Goal: Use online tool/utility: Utilize a website feature to perform a specific function

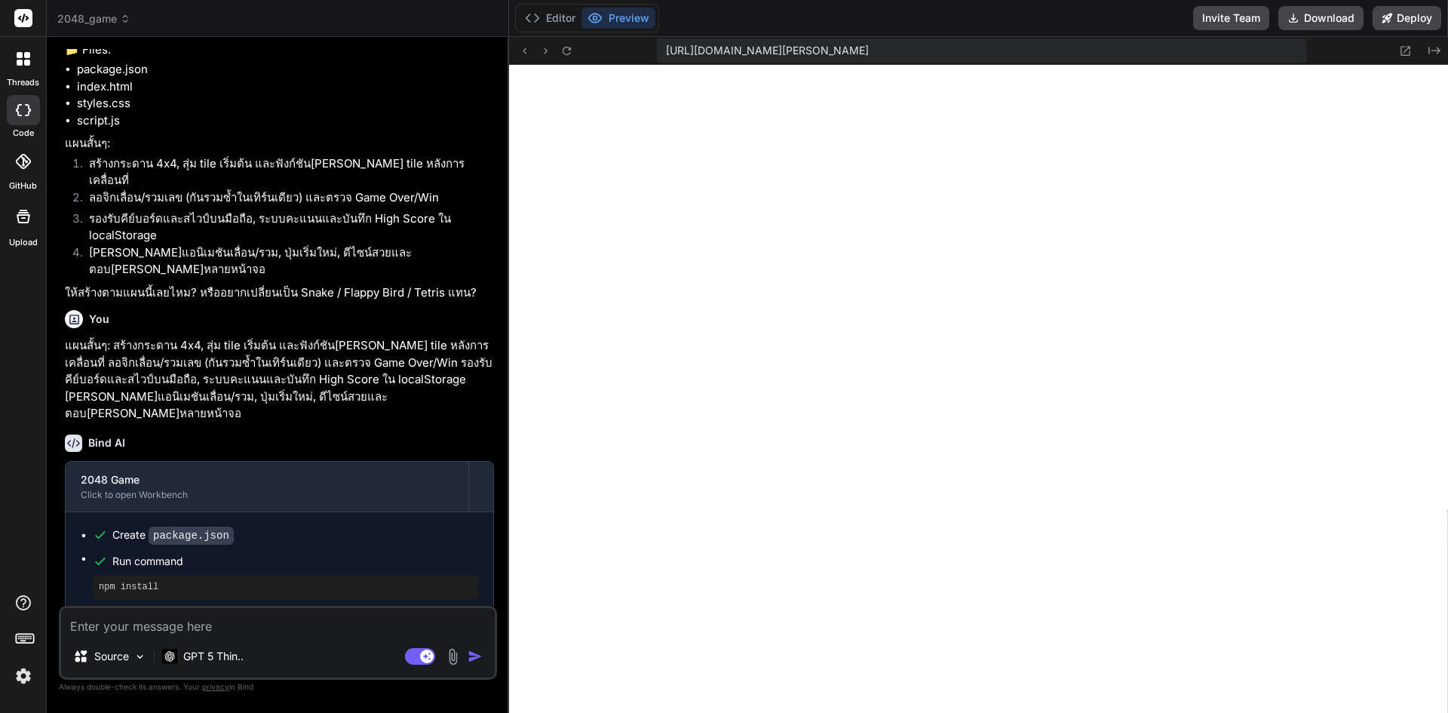
scroll to position [256, 0]
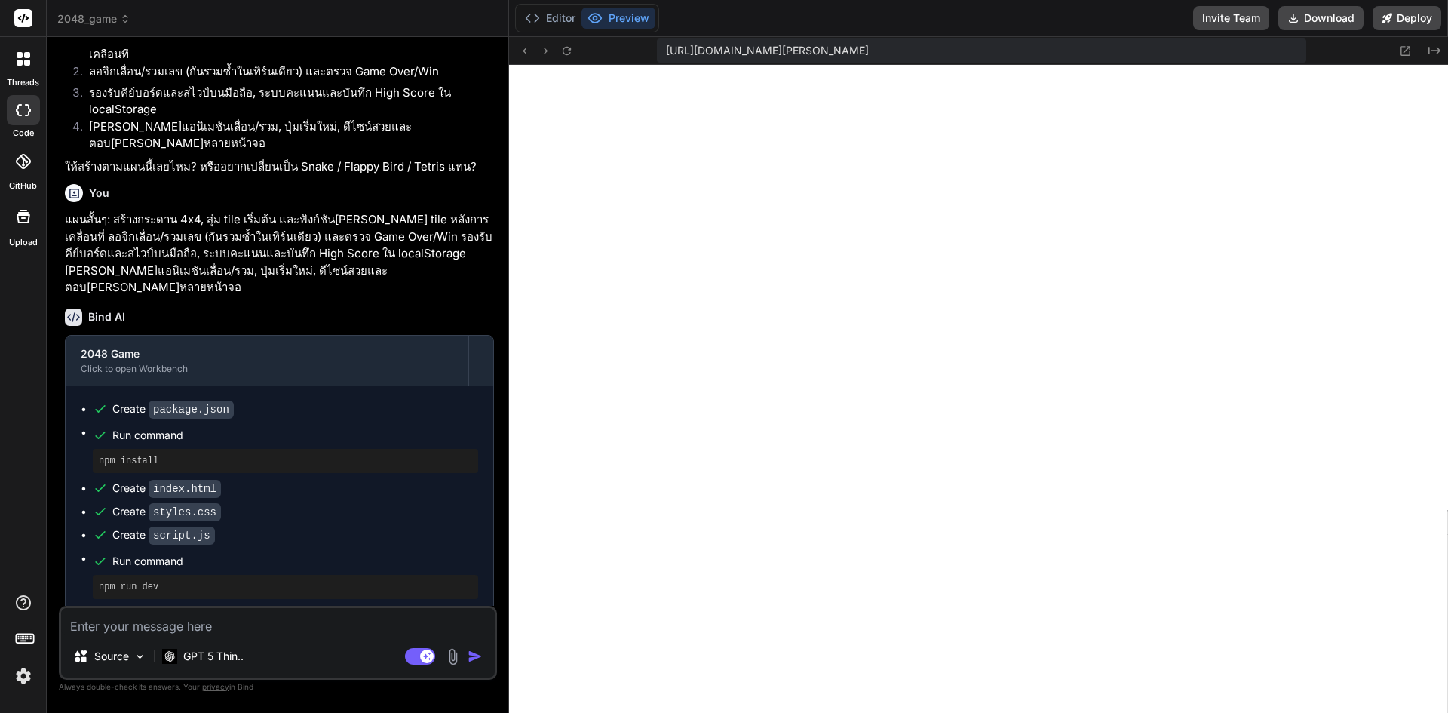
click at [288, 633] on textarea at bounding box center [278, 621] width 434 height 27
type textarea "-"
type textarea "x"
type textarea "-v"
type textarea "x"
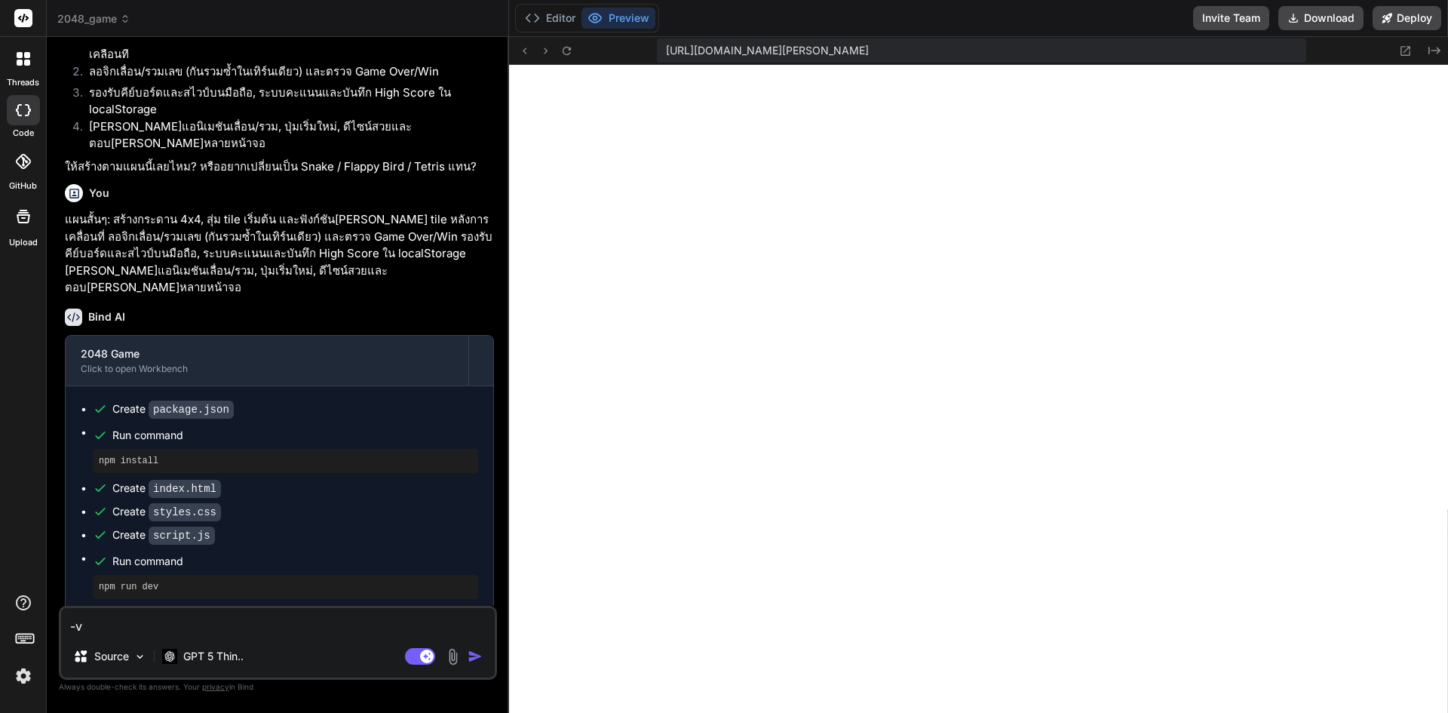
type textarea "-"
type textarea "x"
type textarea "ข"
type textarea "x"
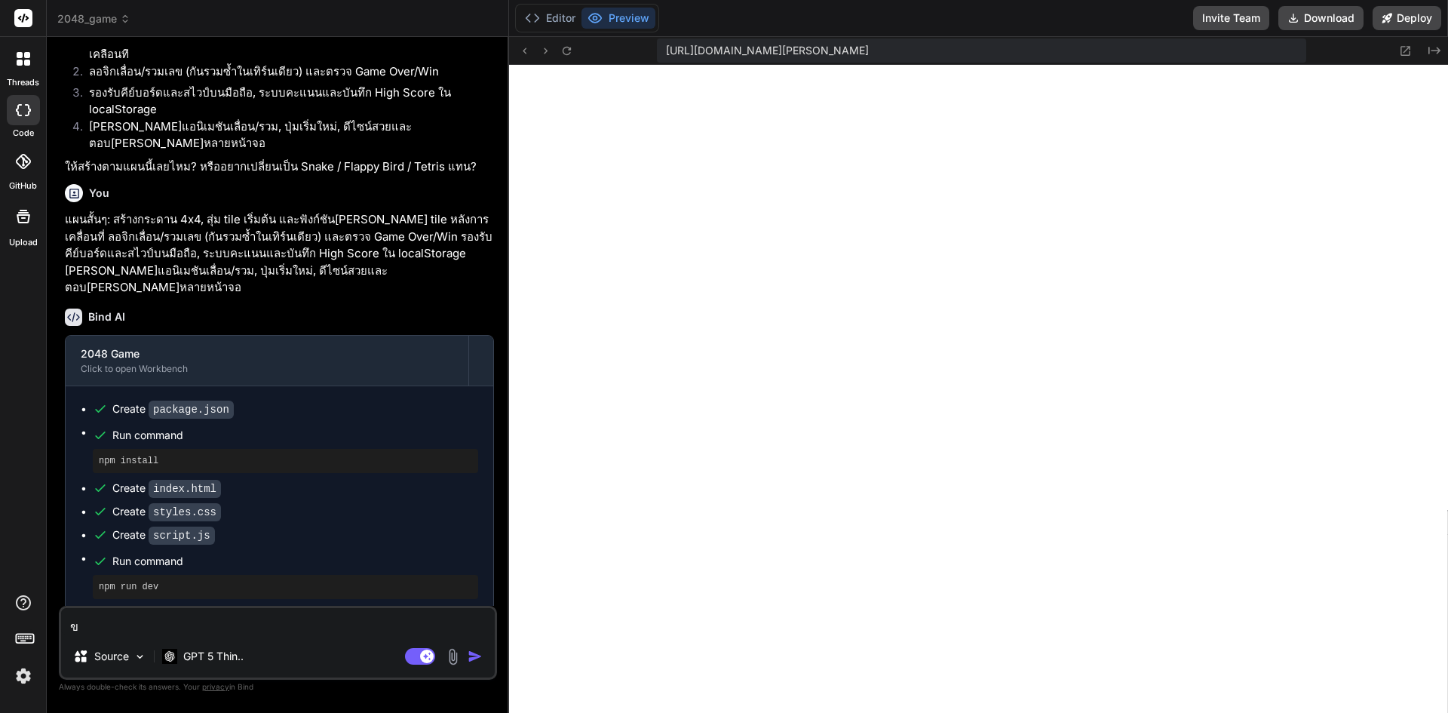
type textarea "ขอ"
type textarea "x"
type textarea "ขอเ"
type textarea "x"
type textarea "ขอเก"
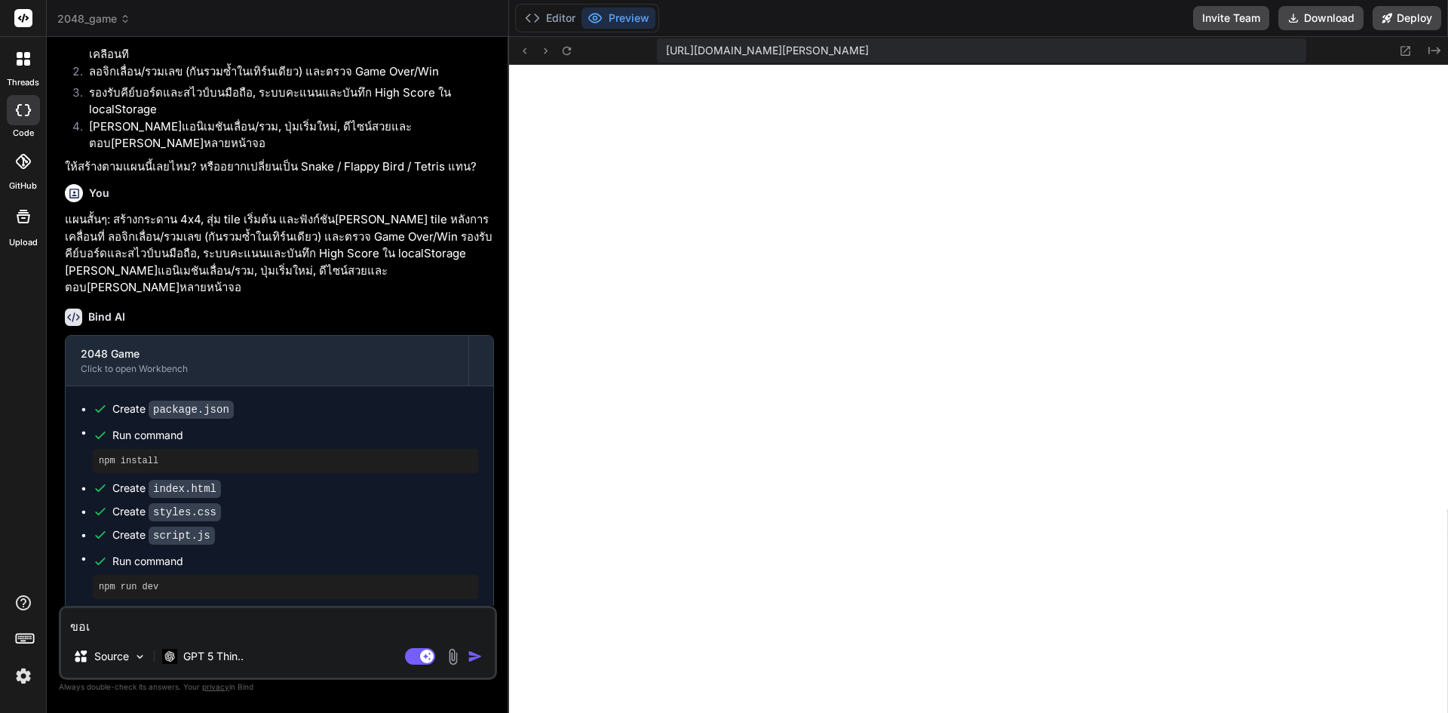
type textarea "x"
type textarea "ขอเกม"
type textarea "x"
type textarea "ขอเกม"
type textarea "x"
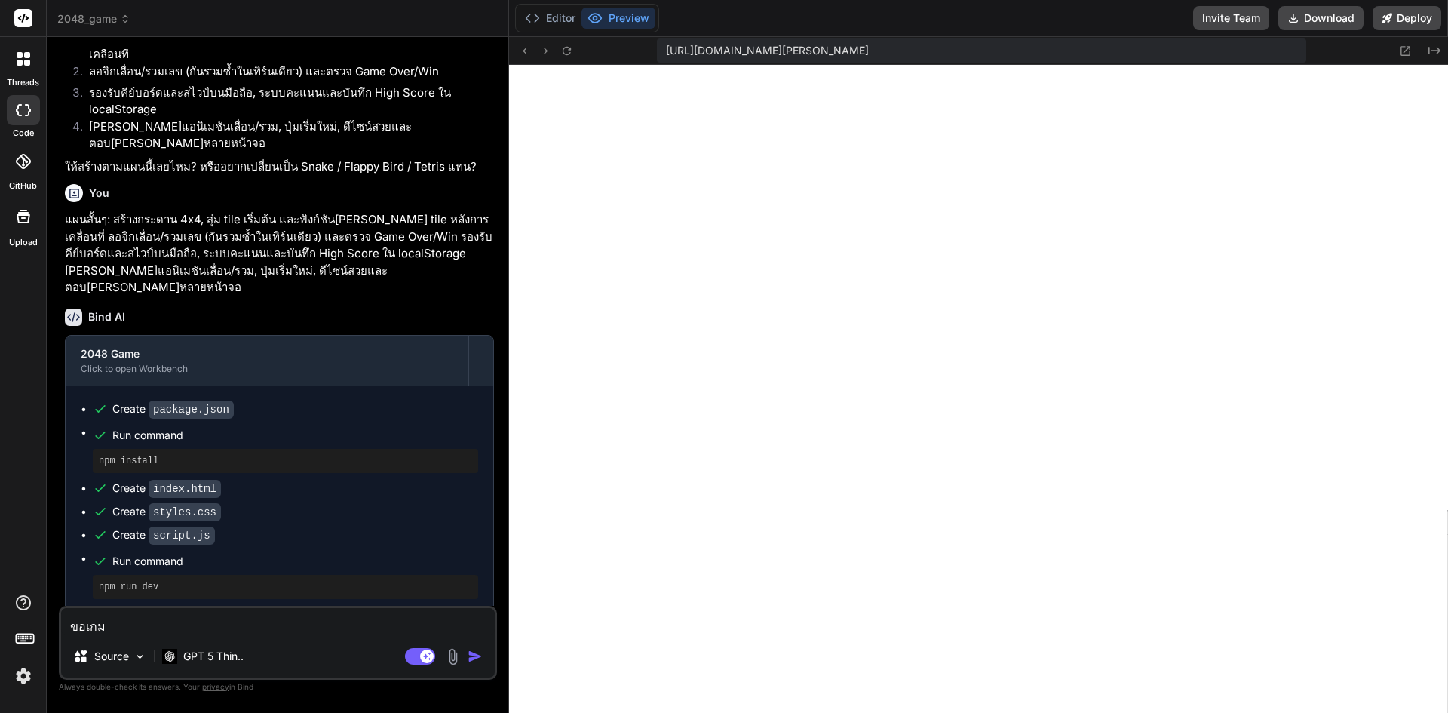
type textarea "ขอเกม o"
type textarea "x"
type textarea "ขอเกม ox"
type textarea "x"
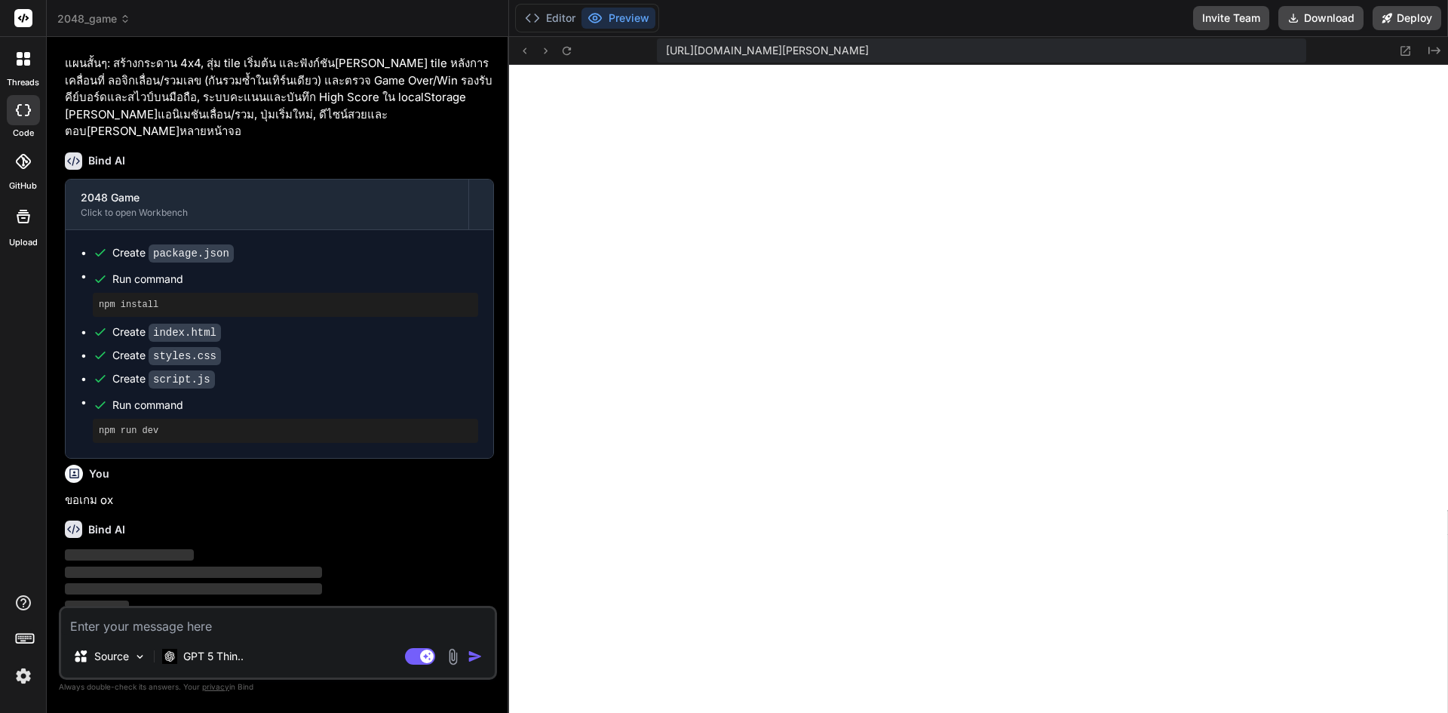
scroll to position [413, 0]
type textarea "x"
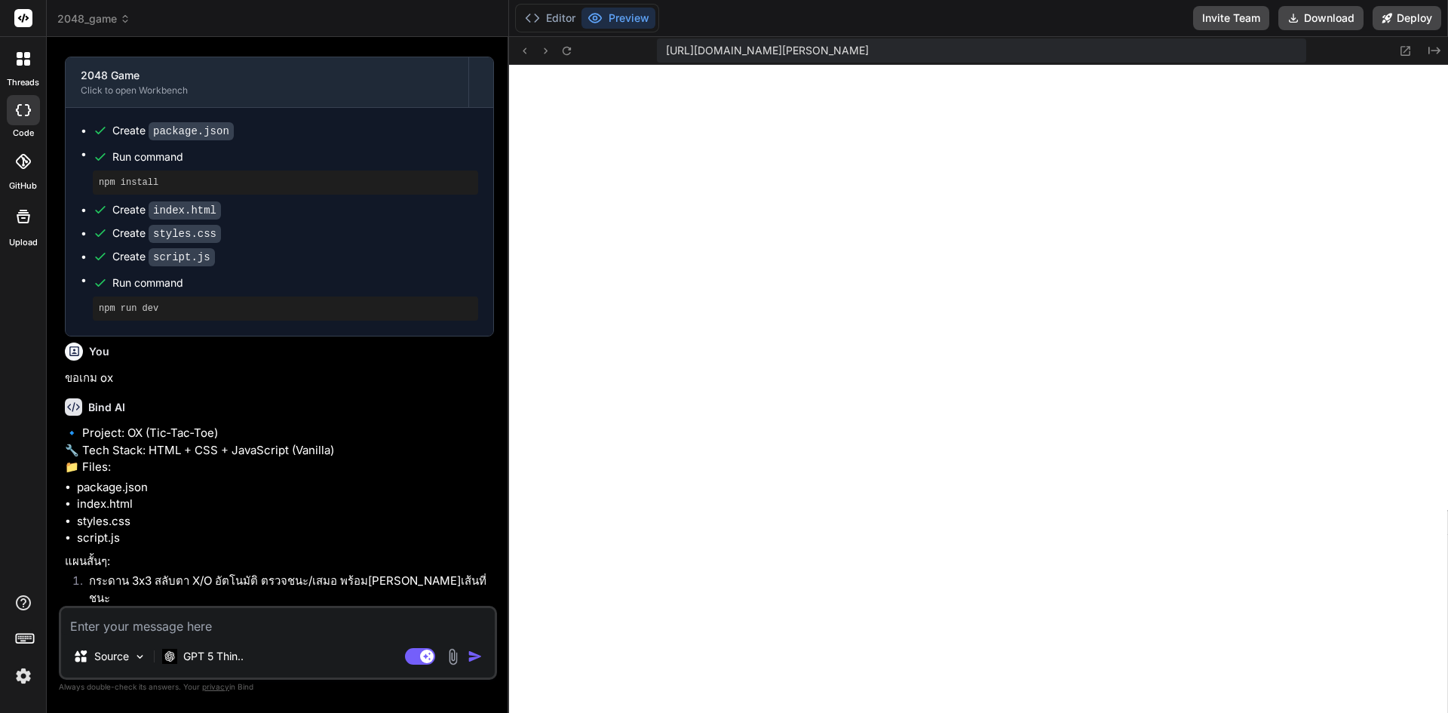
scroll to position [740, 0]
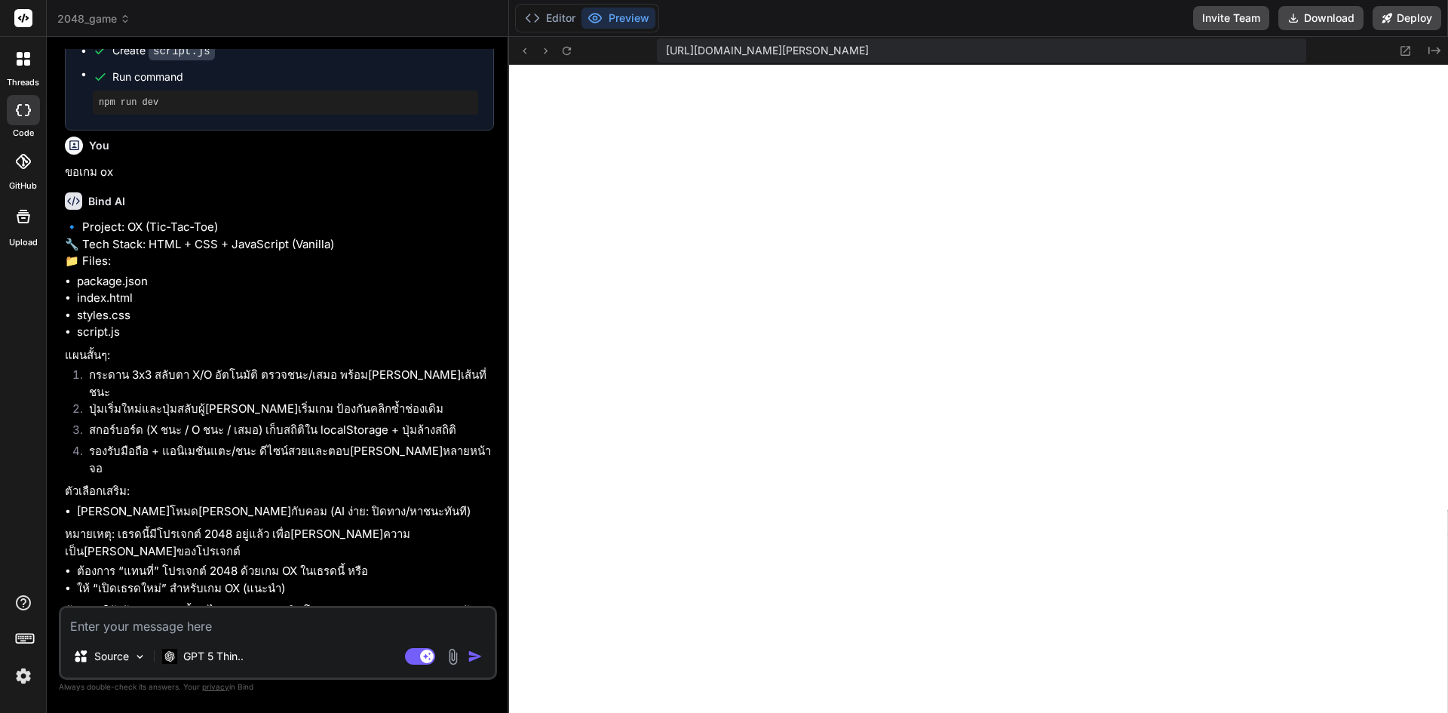
type textarea "ต"
type textarea "x"
type textarea "ตก"
type textarea "x"
type textarea "ตกล"
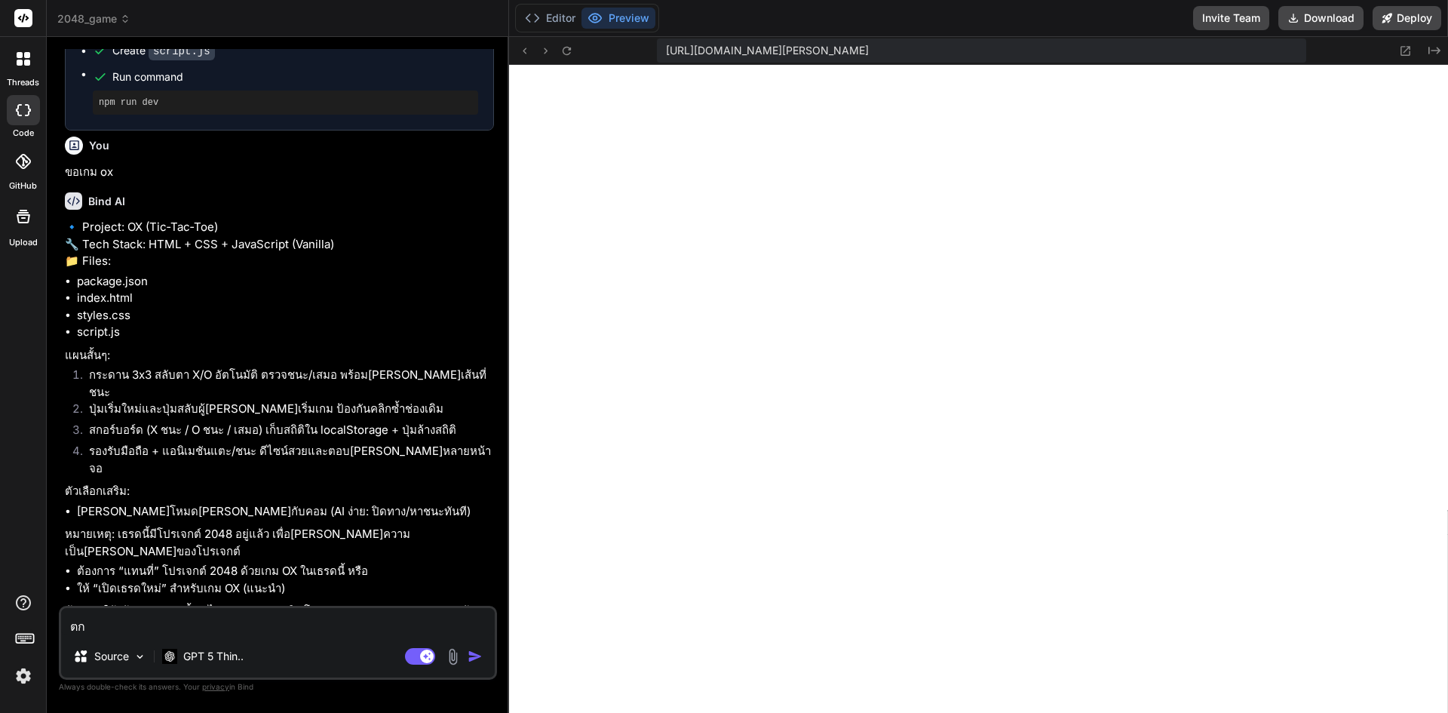
type textarea "x"
type textarea "ตกลง"
type textarea "x"
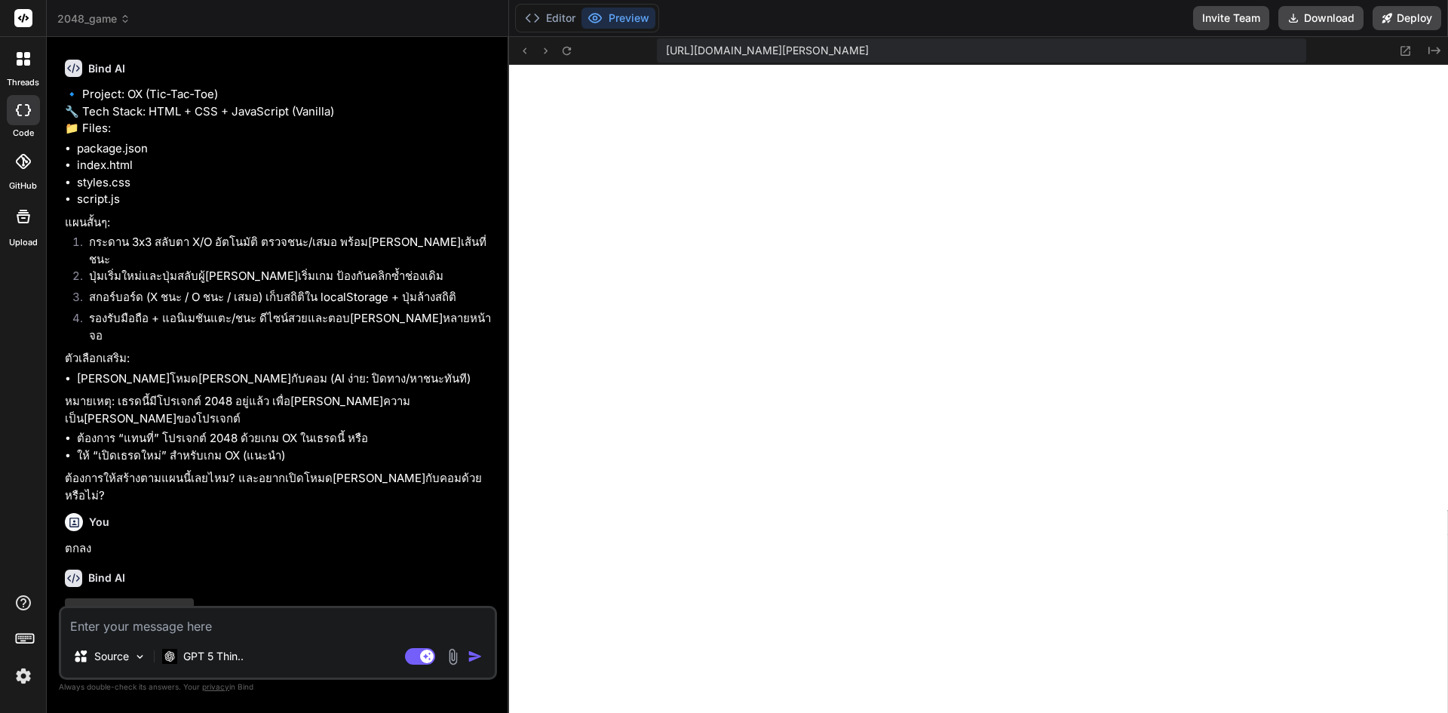
scroll to position [897, 0]
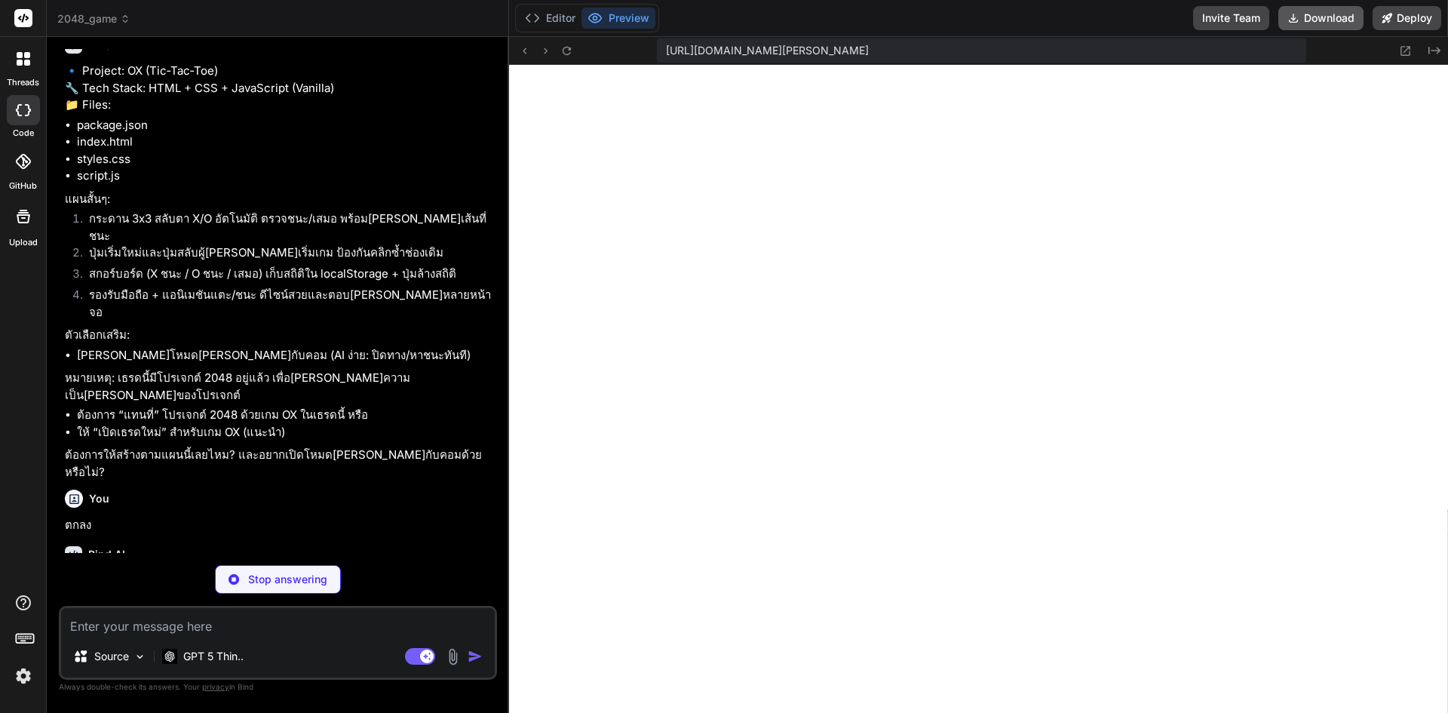
type textarea "x"
type textarea "<script src="script.js" defer></script> </body> </html>"
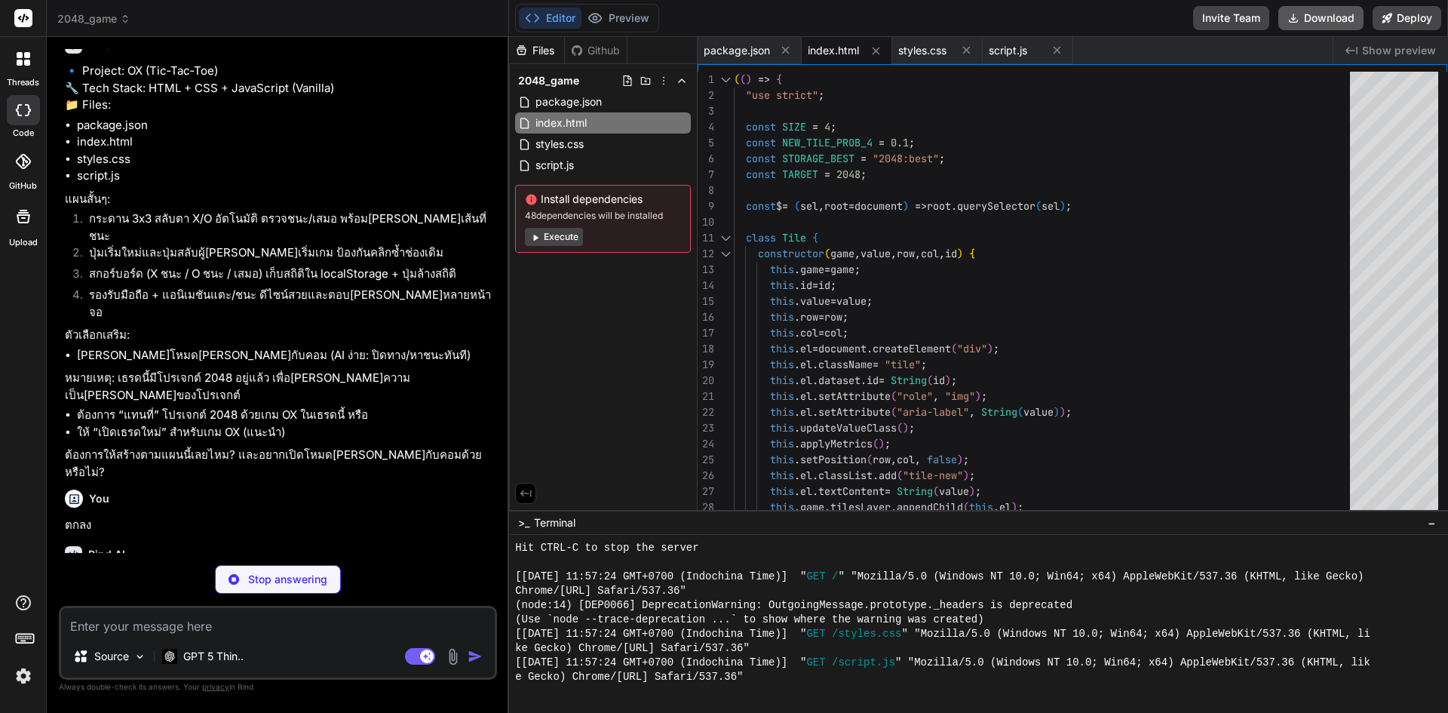
type textarea "x"
type textarea ".brand h1 { font-size: 34px; } .score-card { min-width: 96px; padding: 8px 10px…"
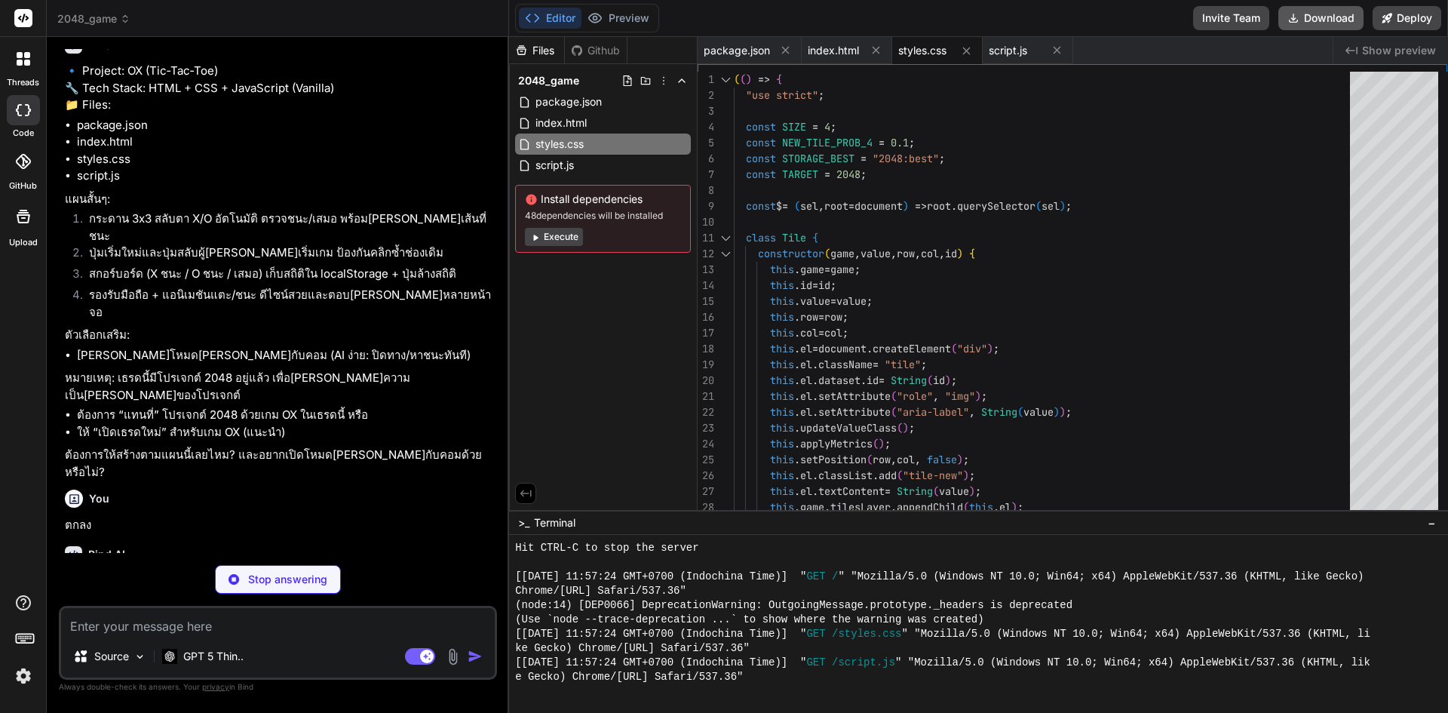
type textarea "x"
type textarea "}); })();"
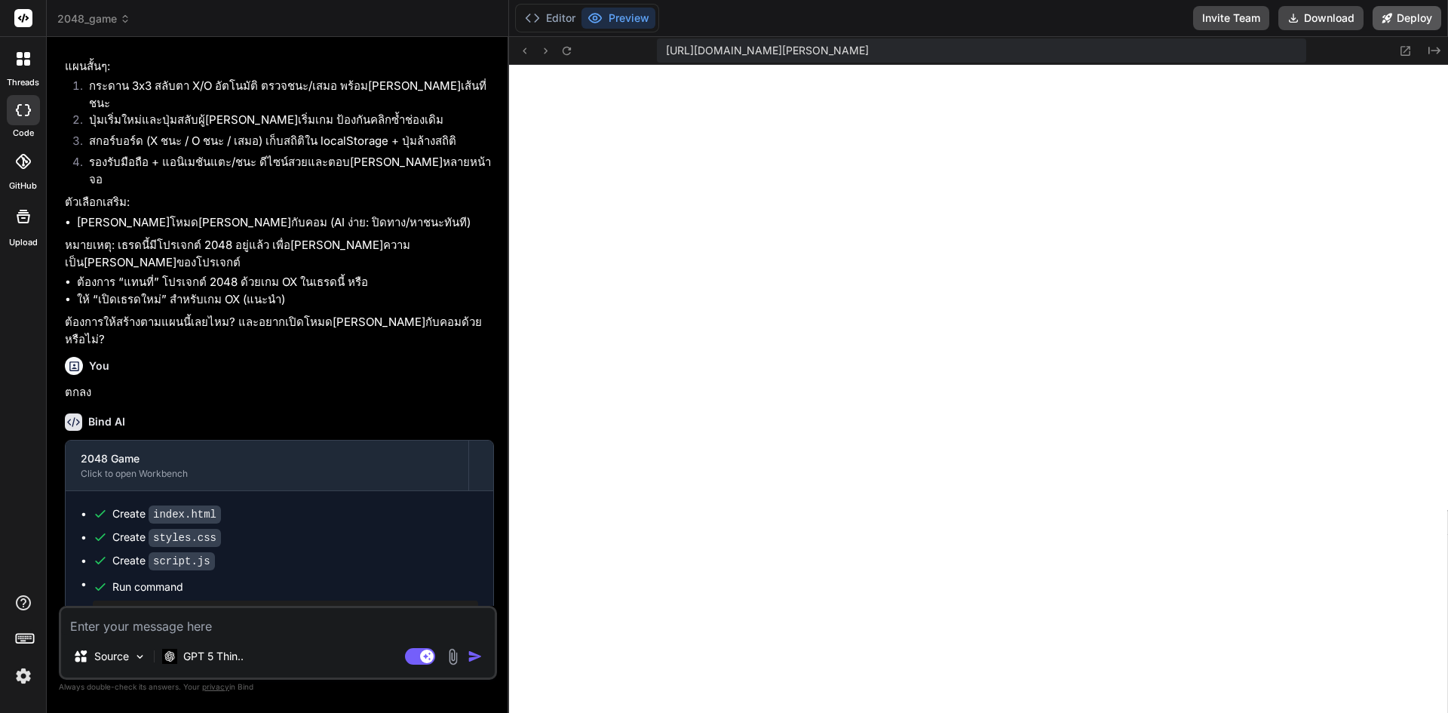
click at [1411, 19] on button "Deploy" at bounding box center [1406, 18] width 69 height 24
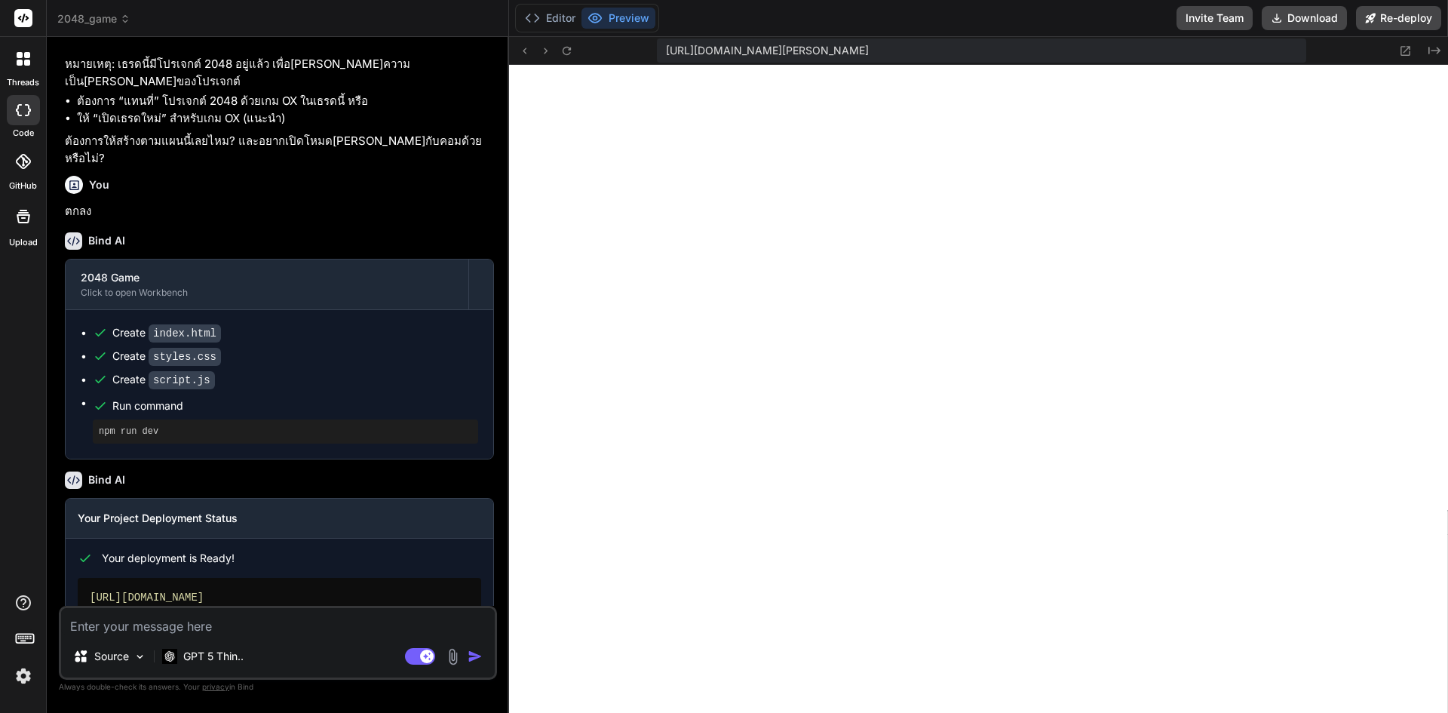
scroll to position [1251, 0]
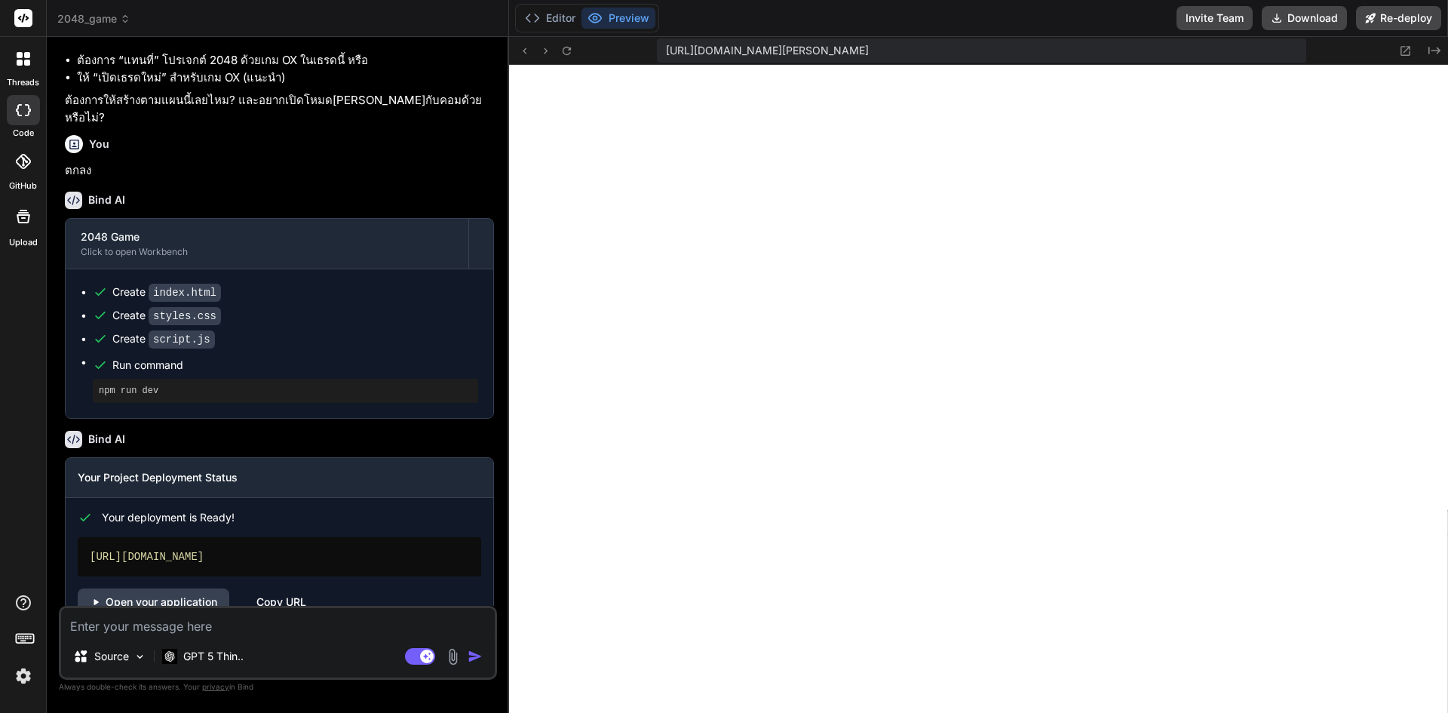
click at [289, 588] on div "Copy URL" at bounding box center [281, 601] width 50 height 27
type textarea "x"
click at [272, 588] on div "Copy URL" at bounding box center [281, 601] width 50 height 27
click at [162, 630] on textarea at bounding box center [278, 621] width 434 height 27
type textarea "g"
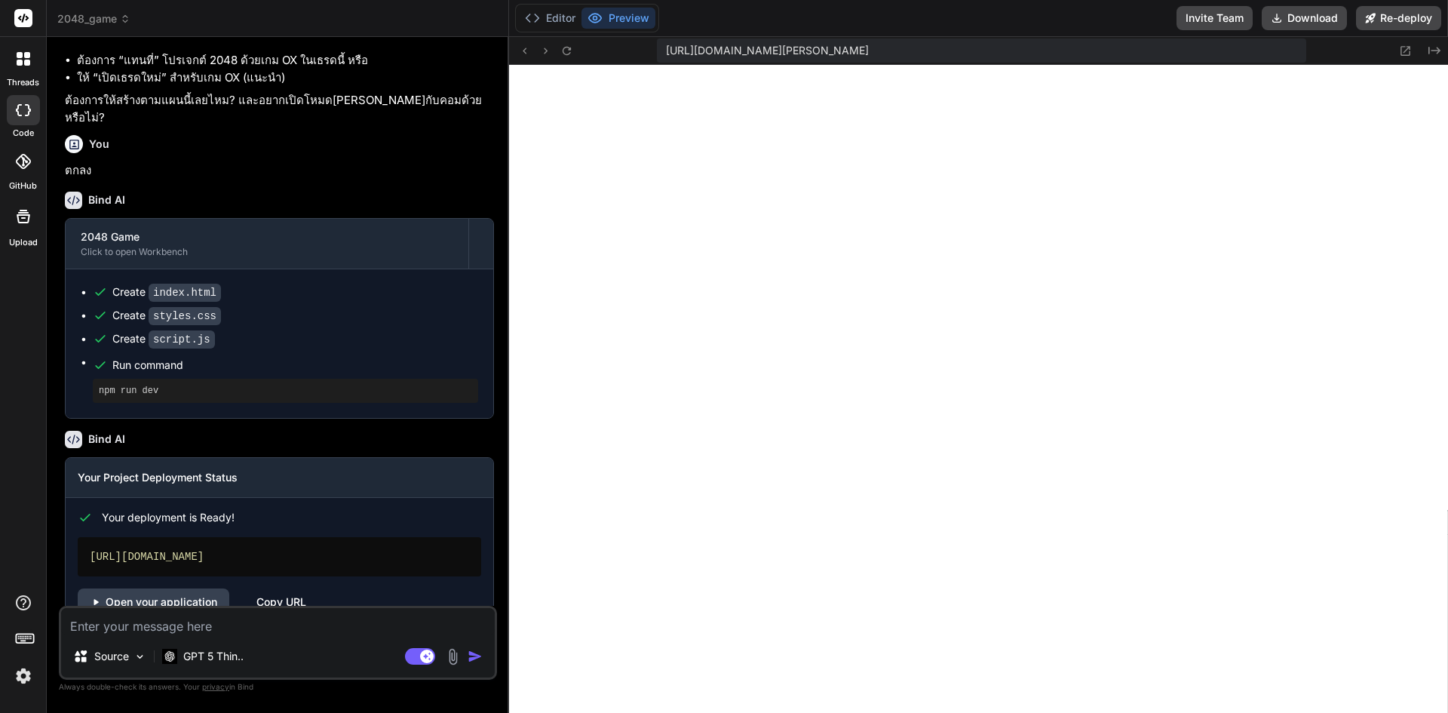
type textarea "x"
type textarea "gd"
type textarea "x"
type textarea "g"
type textarea "x"
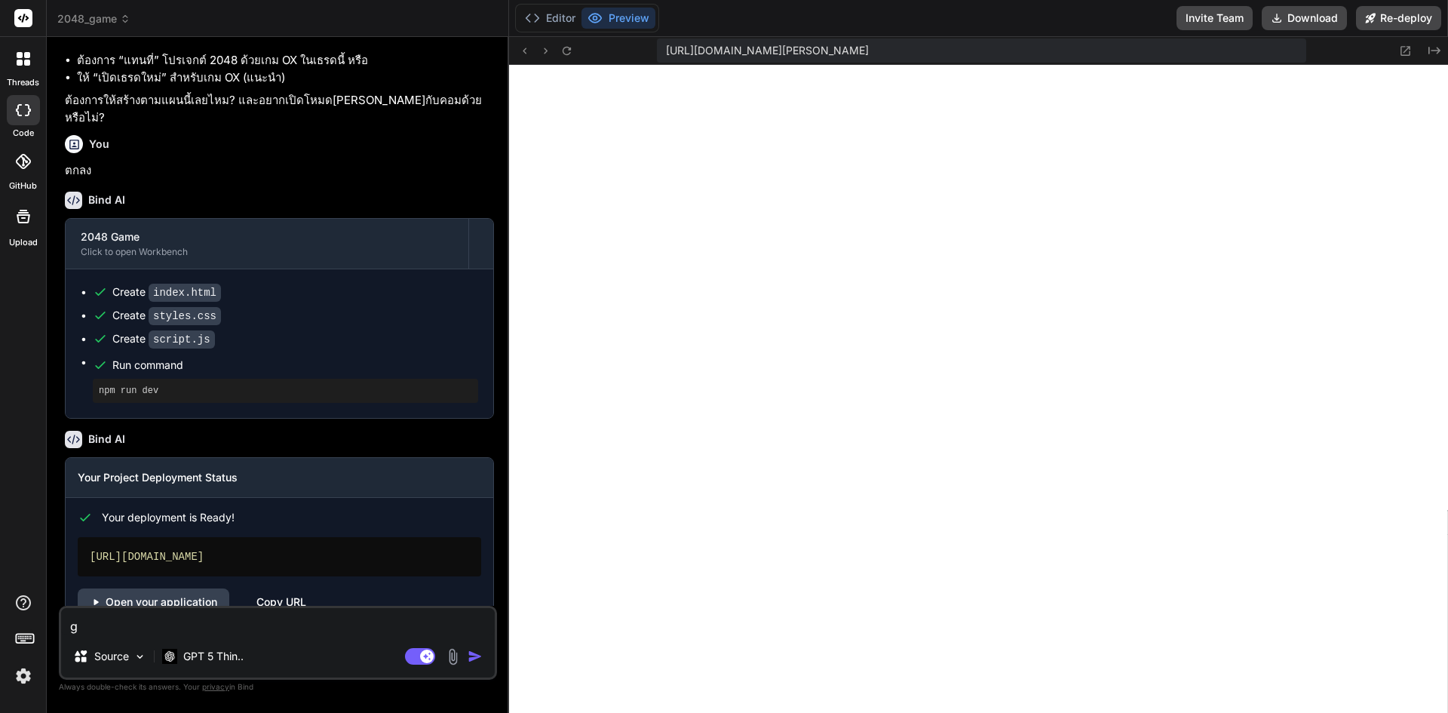
type textarea "x"
type textarea "เ"
type textarea "x"
type textarea "เก"
type textarea "x"
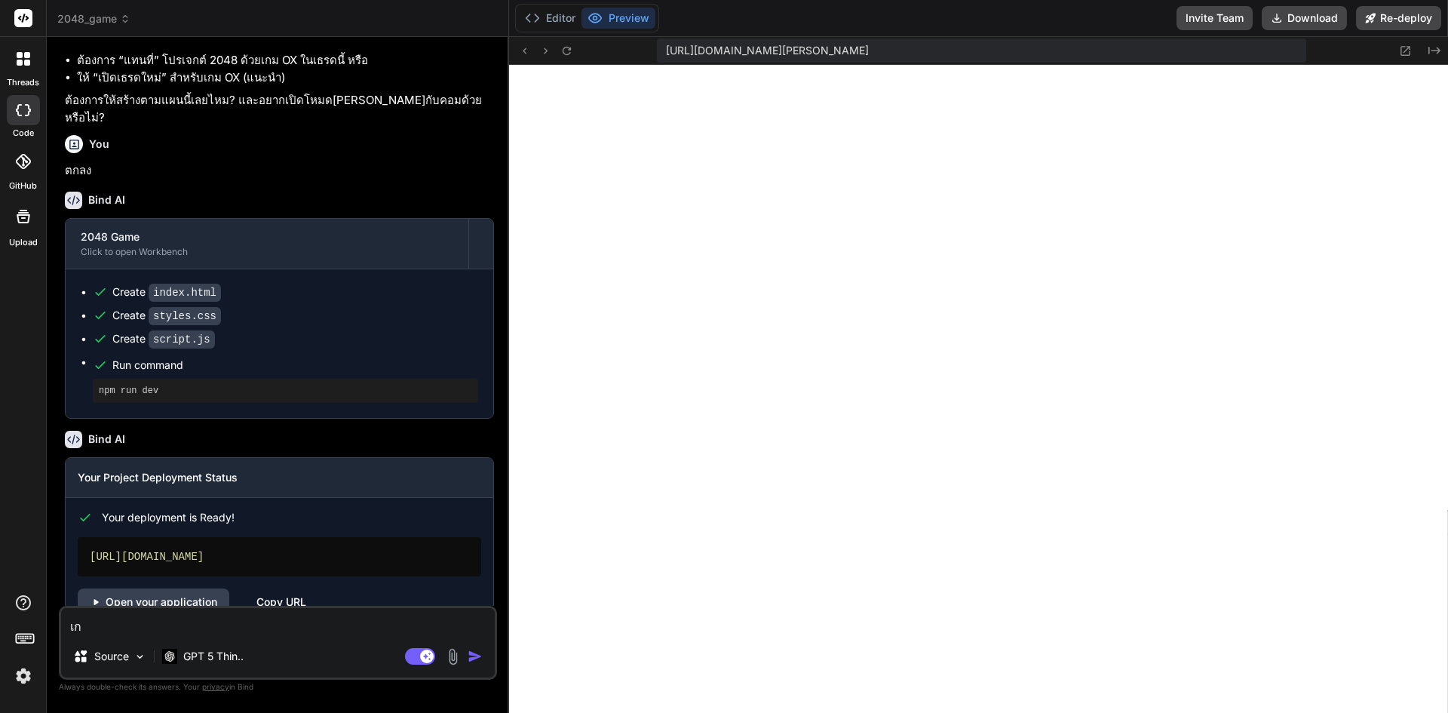
type textarea "เกม"
type textarea "x"
type textarea "เกม"
type textarea "x"
type textarea "เกม w"
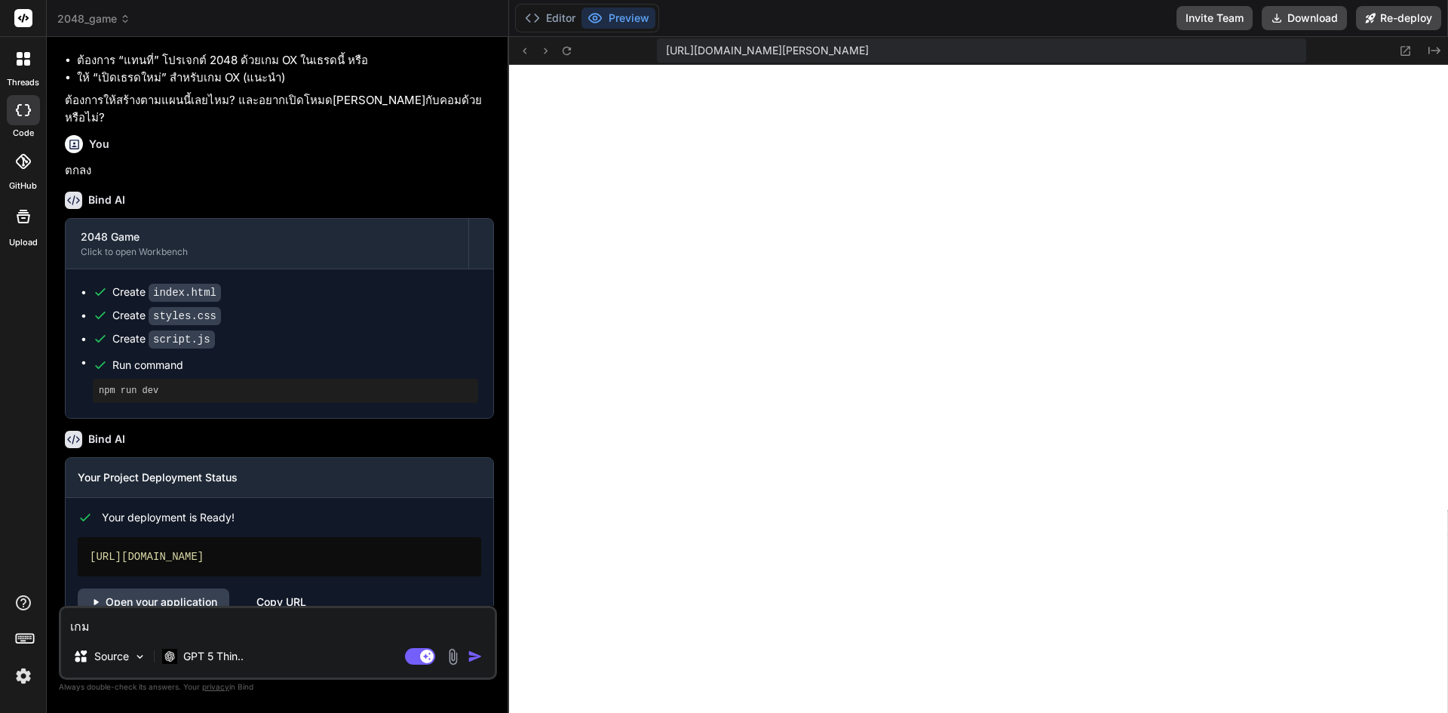
type textarea "x"
type textarea "เกม wo"
type textarea "x"
type textarea "เกม wol"
type textarea "x"
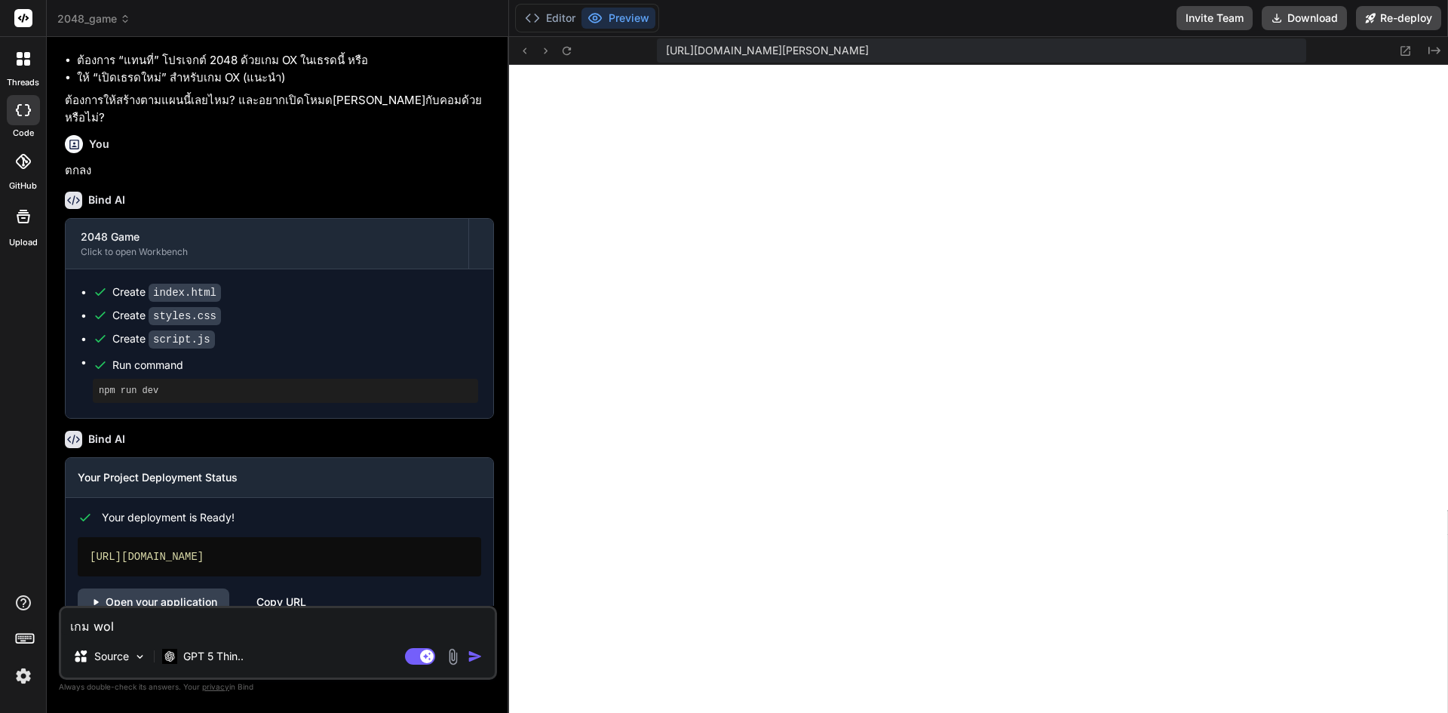
type textarea "เกม wolf"
type textarea "x"
click at [305, 607] on div "เกม wolf Source GPT 5 Thin.. Agent Mode. When this toggle is activated, AI auto…" at bounding box center [278, 642] width 438 height 74
drag, startPoint x: 305, startPoint y: 607, endPoint x: 300, endPoint y: 619, distance: 12.9
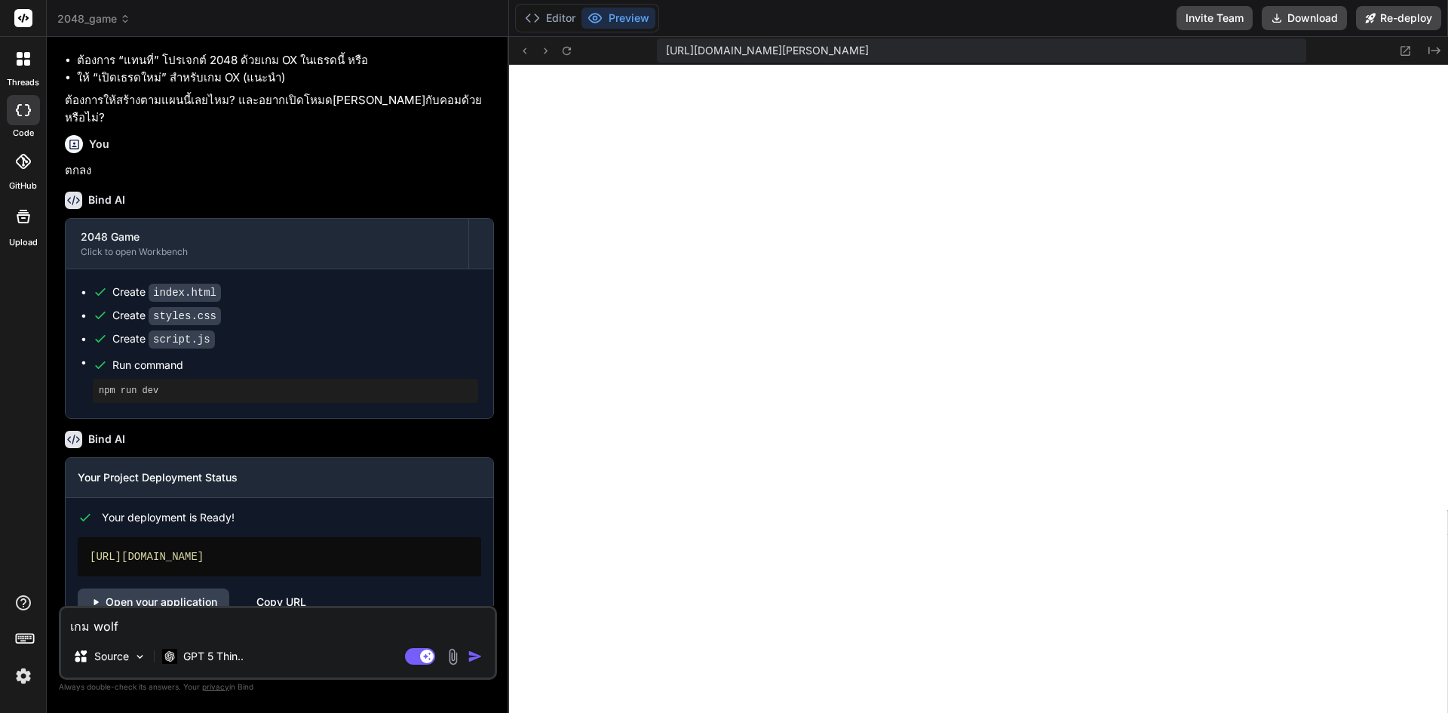
click at [301, 618] on div "เกม wolf Source GPT 5 Thin.. Agent Mode. When this toggle is activated, AI auto…" at bounding box center [278, 642] width 438 height 74
click at [299, 621] on textarea "เกม wolf" at bounding box center [278, 621] width 434 height 27
paste textarea "wolfville game"
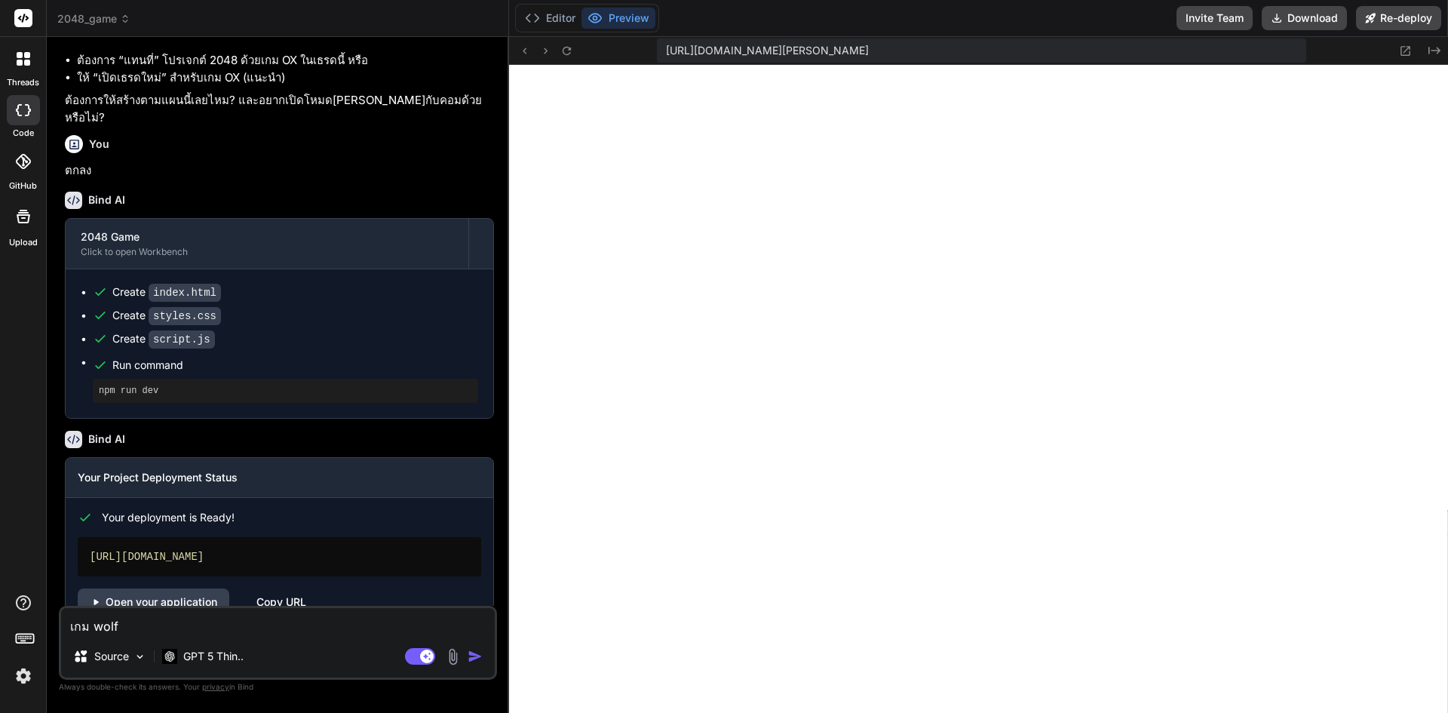
type textarea "wolfville game"
type textarea "x"
type textarea "wolfville game"
type textarea "x"
type textarea "wolfville game"
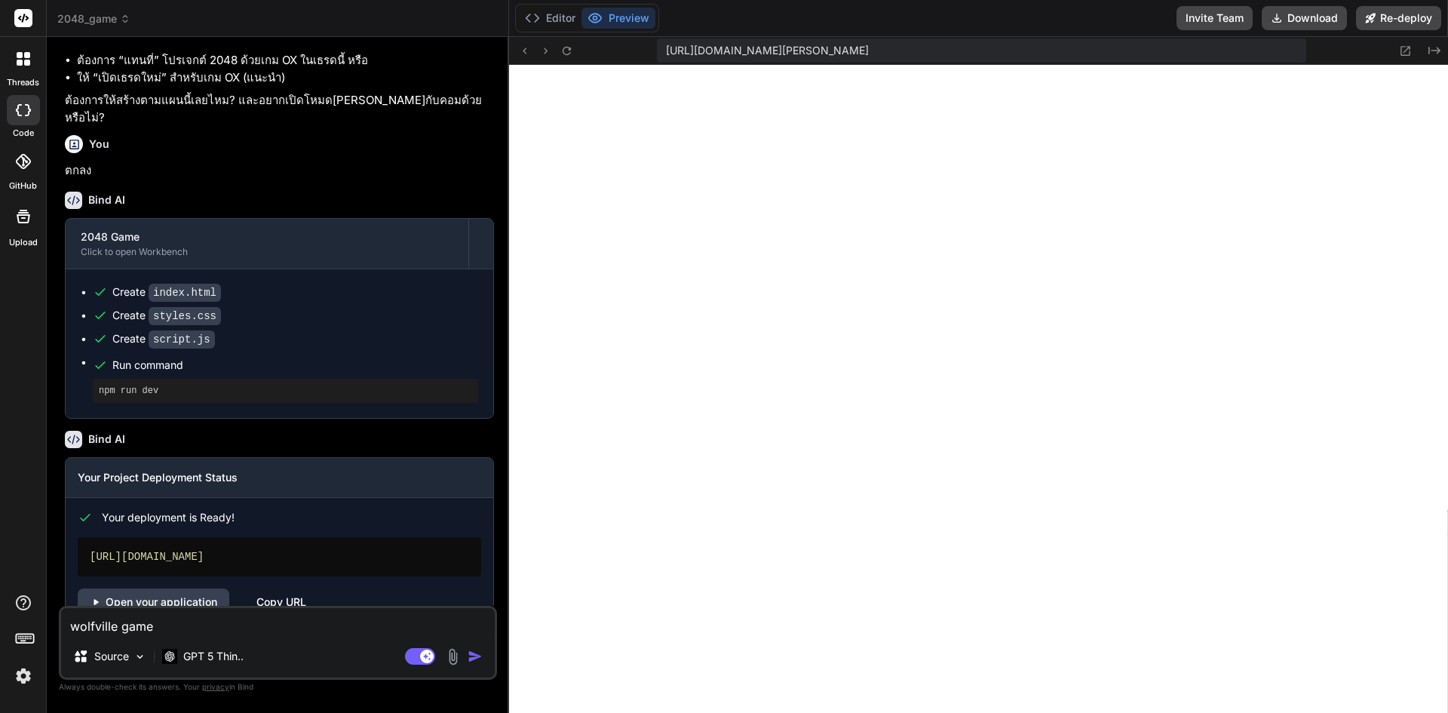
click at [478, 653] on img "button" at bounding box center [474, 655] width 15 height 15
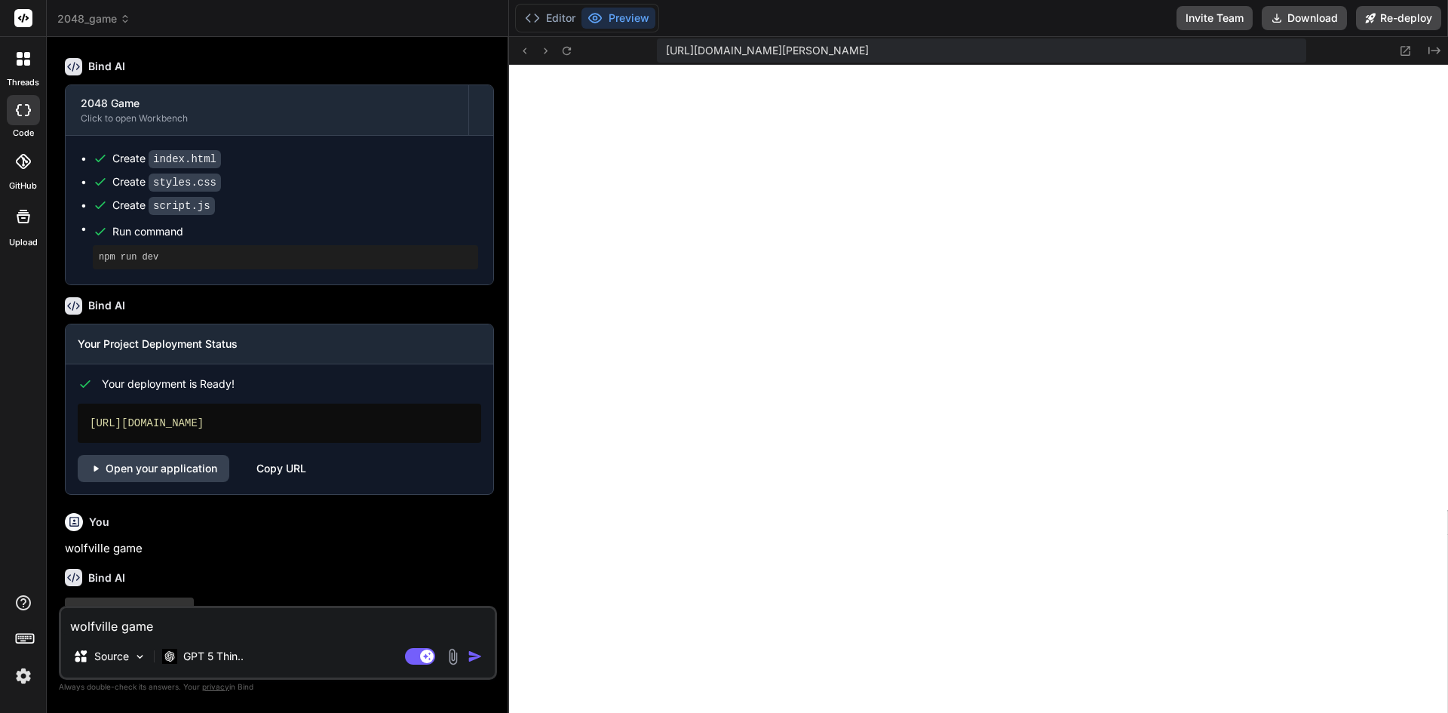
scroll to position [1408, 0]
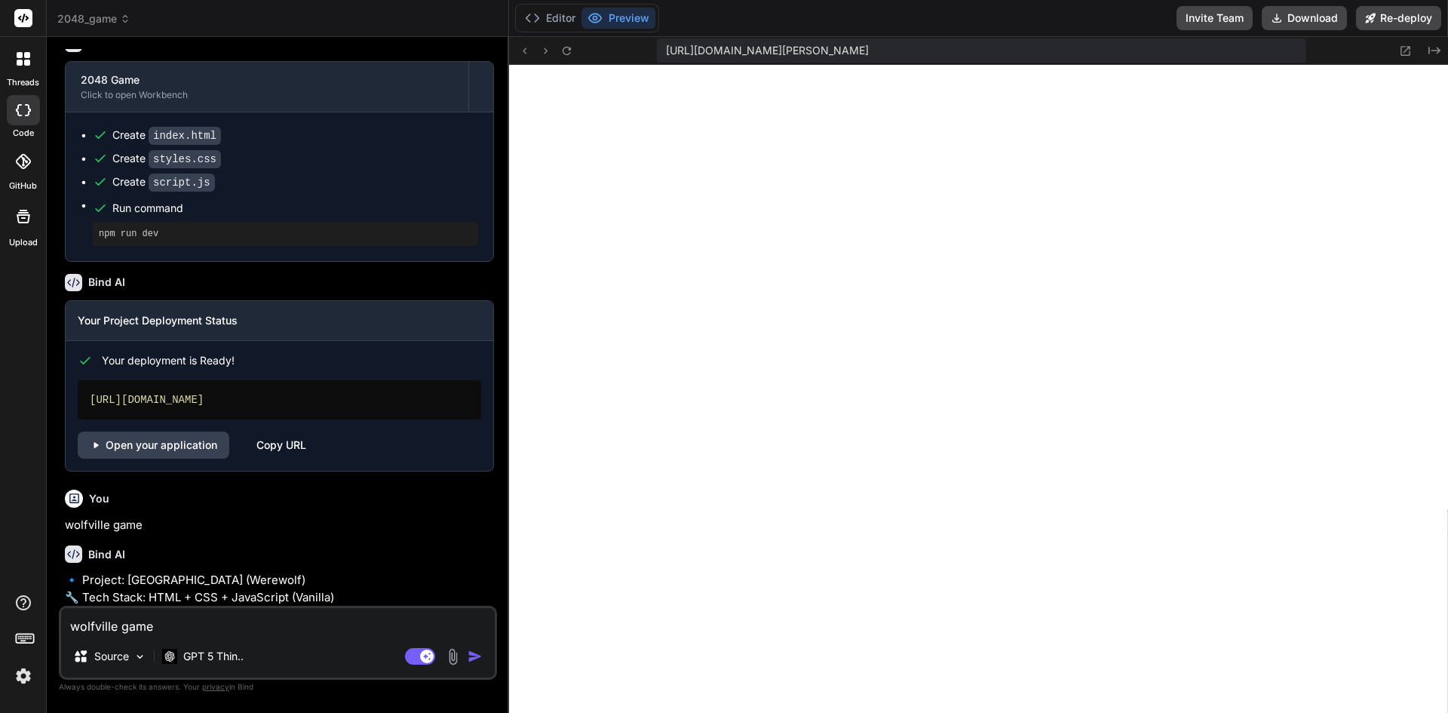
type textarea "x"
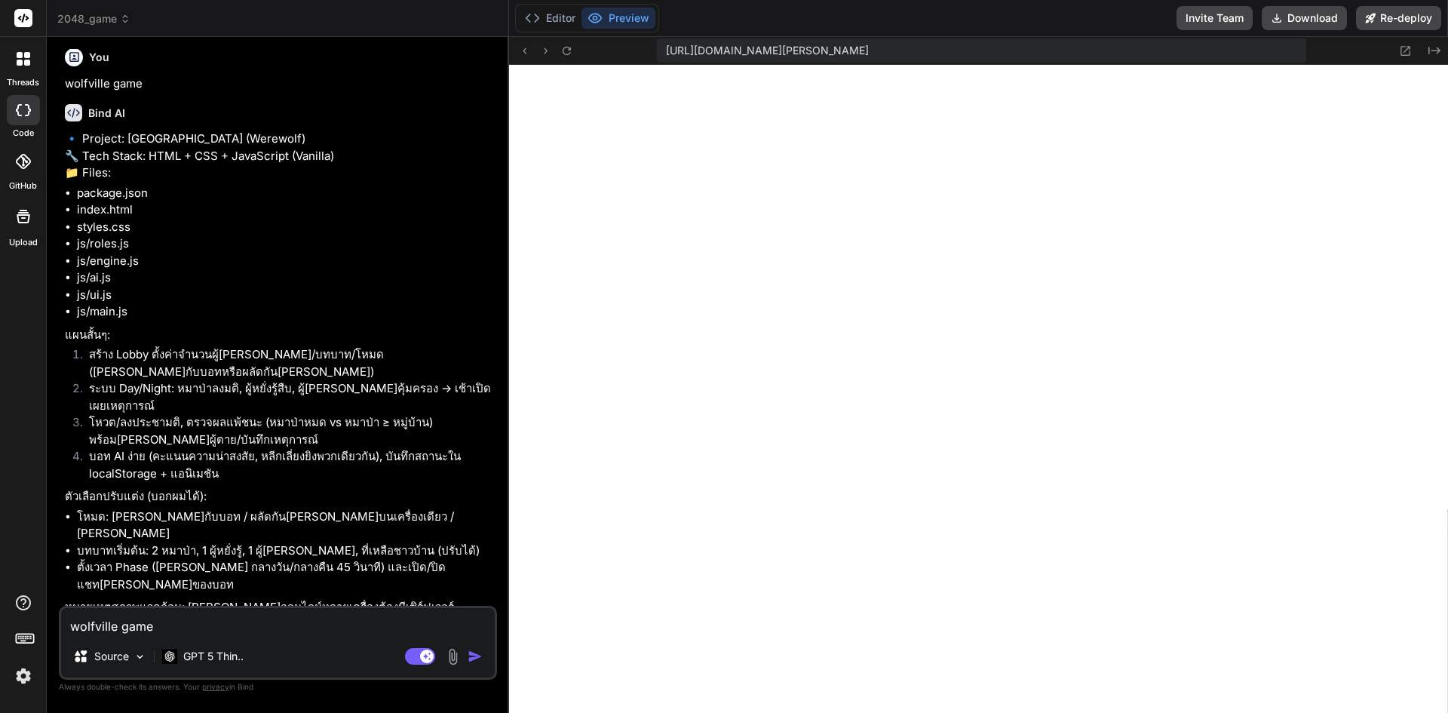
scroll to position [1987, 0]
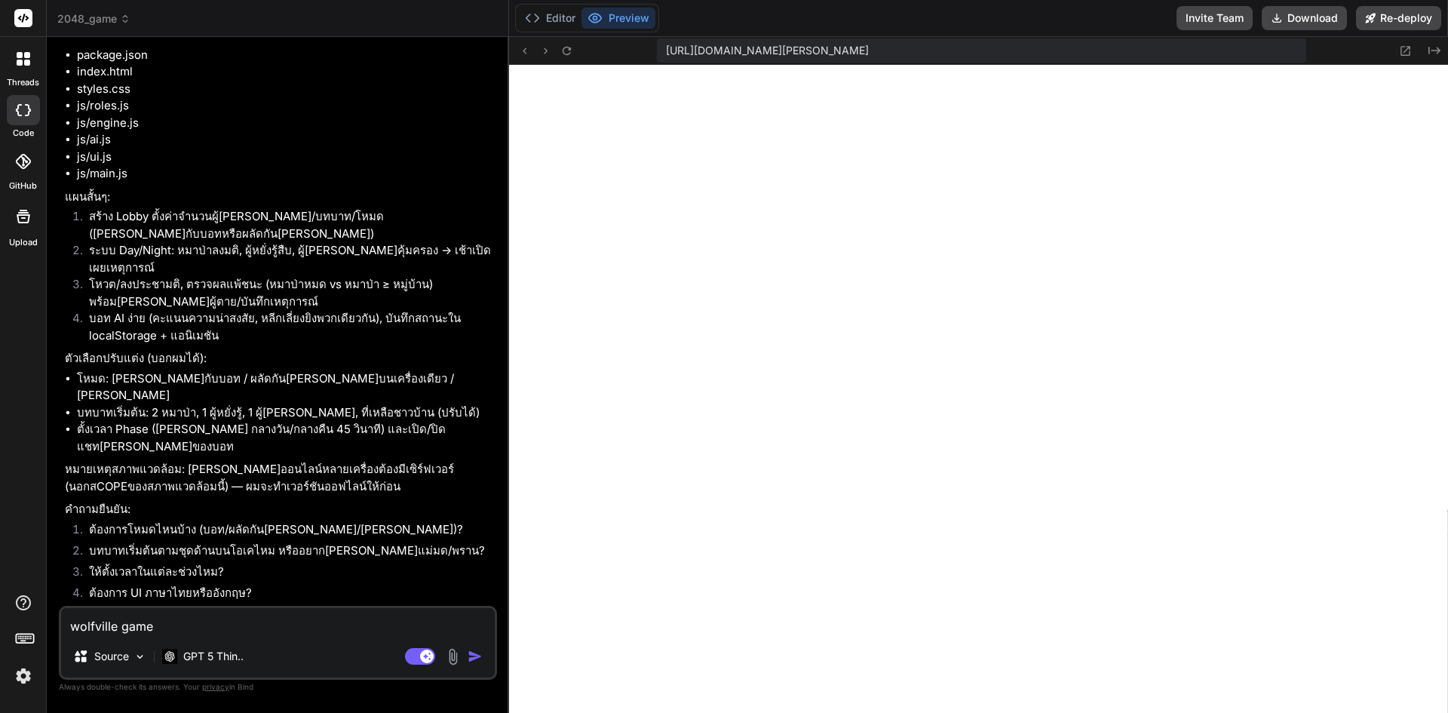
click at [329, 627] on textarea "wolfville game" at bounding box center [278, 621] width 434 height 27
click at [313, 623] on textarea "wolfville game" at bounding box center [278, 621] width 434 height 27
click at [299, 632] on textarea "wolfville game" at bounding box center [278, 621] width 434 height 27
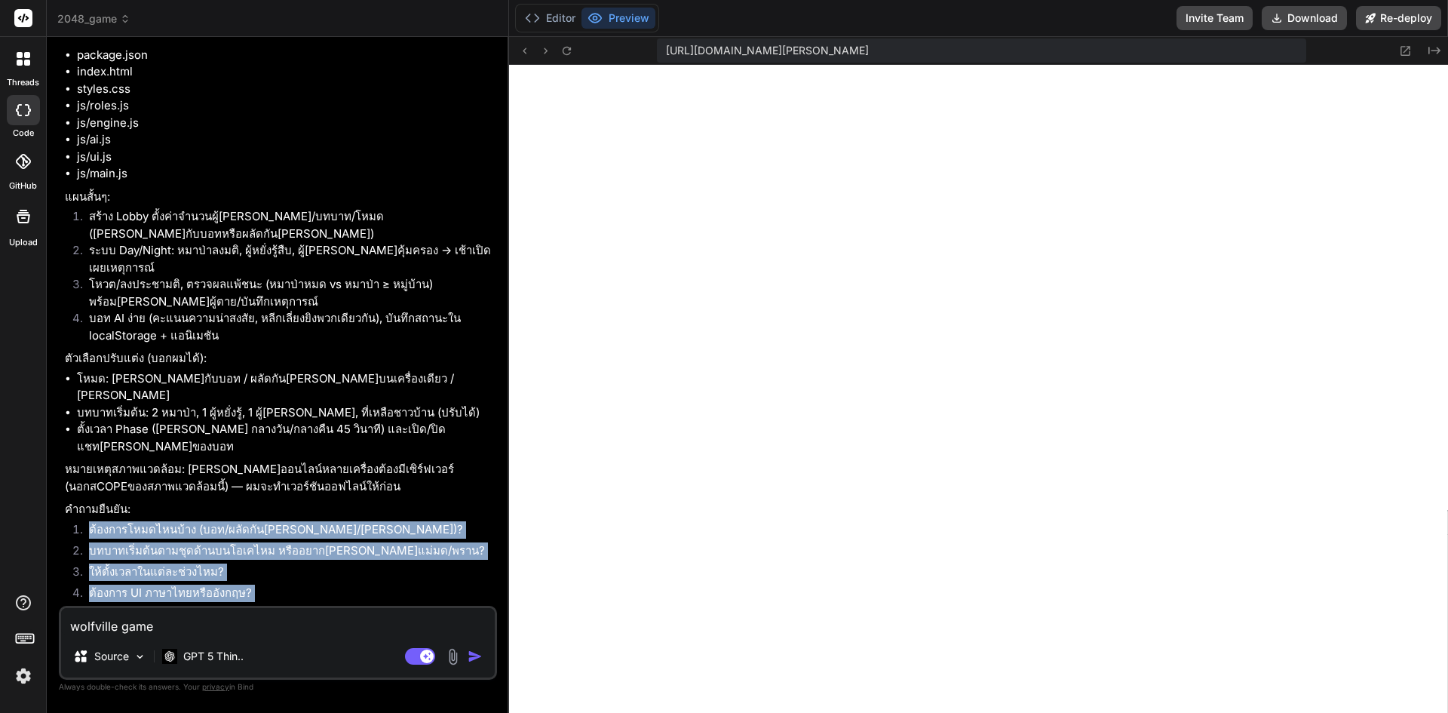
drag, startPoint x: 66, startPoint y: 461, endPoint x: 168, endPoint y: 571, distance: 150.5
click at [168, 571] on ol "ต้องการโหมดไหนบ้าง (บอท/ผลัดกันเล่น/ทั้งคู่)? บทบาทเริ่มต้นตามชุดด้านบนโอเคไหม …" at bounding box center [279, 580] width 429 height 118
copy ol "ต้องการโหมดไหนบ้าง (บอท/ผลัดกันเล่น/ทั้งคู่)? บทบาทเริ่มต้นตามชุดด้านบนโอเคไหม …"
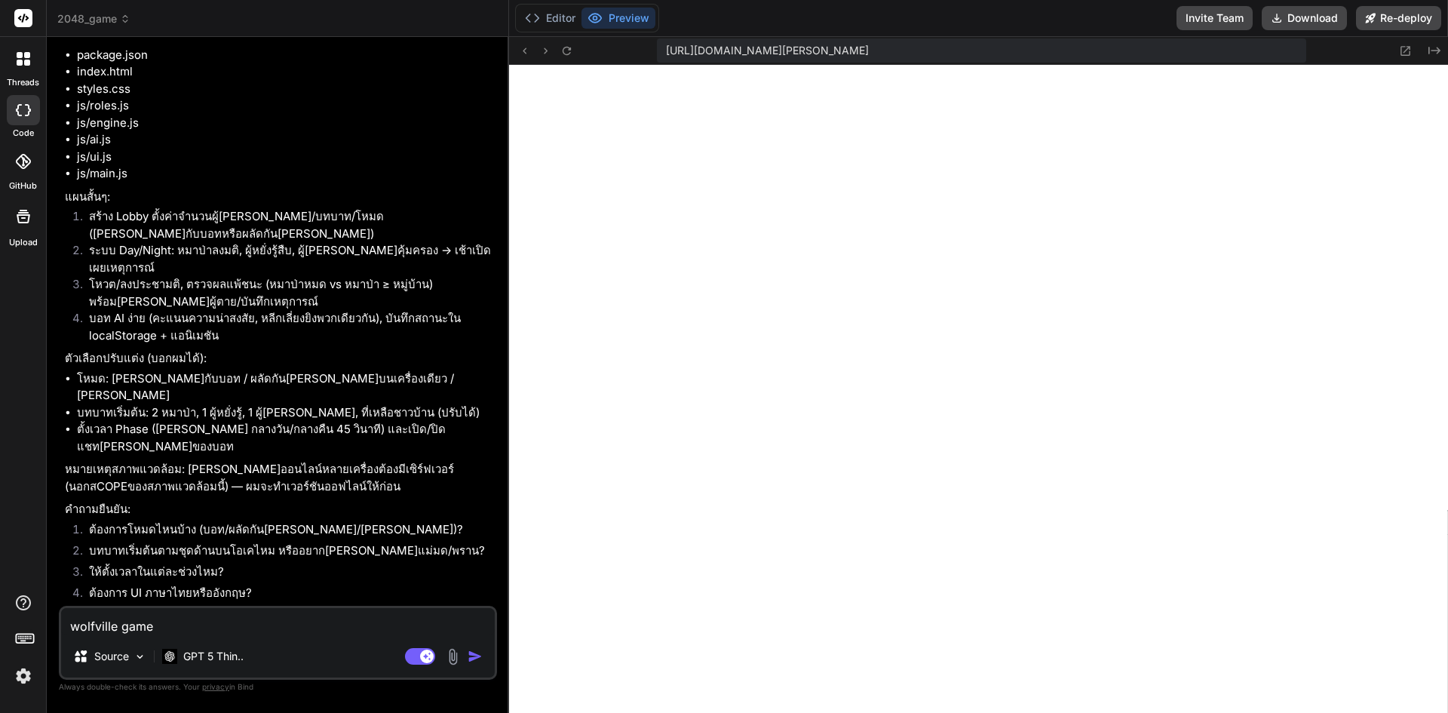
click at [179, 619] on textarea "wolfville game" at bounding box center [278, 621] width 434 height 27
paste textarea "ต้องการโหมดไหนบ้าง (บอท/ผลัดกันเล่น/ทั้งคู่)? บทบาทเริ่มต้นตามชุดด้านบนโอเคไหม …"
type textarea "ต้องการโหมดไหนบ้าง (บอท/ผลัดกันเล่น/ทั้งคู่)? บทบาทเริ่มต้นตามชุดด้านบนโอเคไหม …"
type textarea "x"
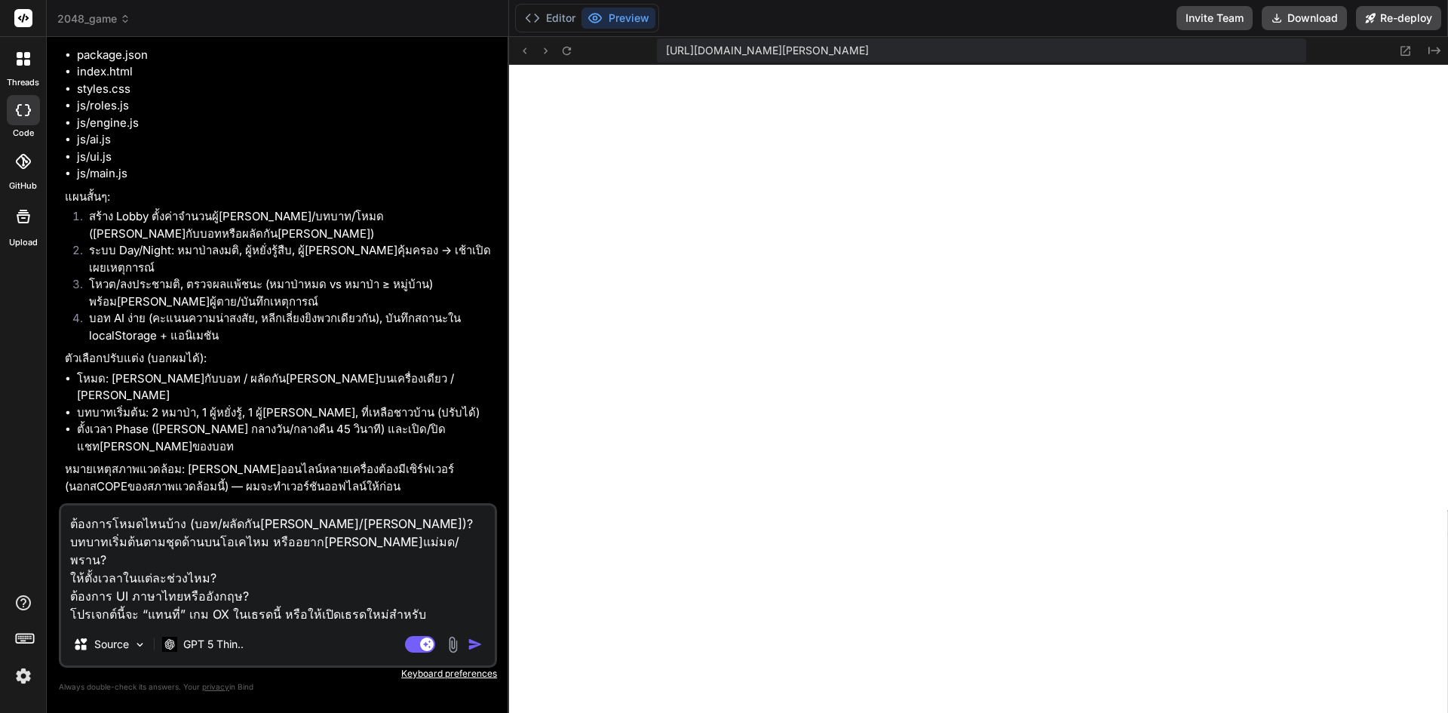
click at [315, 520] on textarea "ต้องการโหมดไหนบ้าง (บอท/ผลัดกันเล่น/ทั้งคู่)? บทบาทเริ่มต้นตามชุดด้านบนโอเคไหม …" at bounding box center [278, 564] width 434 height 118
type textarea "ต้องการโหมดไหนบ้าง (บอท/ผลัดกันเล่น/ทั้งคู่)? บทบาทเริ่มต้นตามชุดด้านบนโอเคไหม …"
type textarea "x"
type textarea "ต้องการโหมดไหนบ้าง (บอท/ผลัดกันเล่น/ทั้งคู่)? บทบาทเริ่มต้นตามชุดด้านบนโอเคไหม …"
type textarea "x"
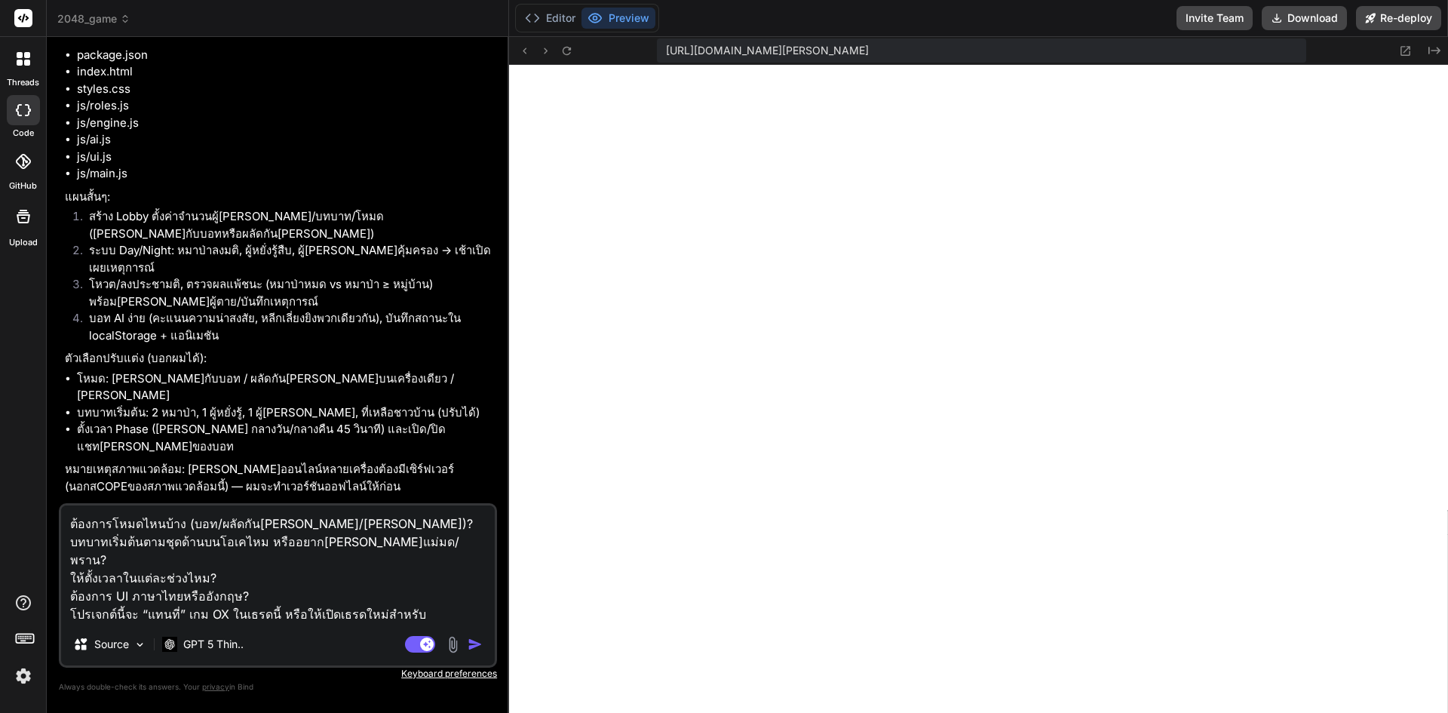
type textarea "ต้องการโหมดไหนบ้าง (บอท/ผลัดกันเล่น/ทั้งคู่)? m บทบาทเริ่มต้นตามชุดด้านบนโอเคไห…"
type textarea "x"
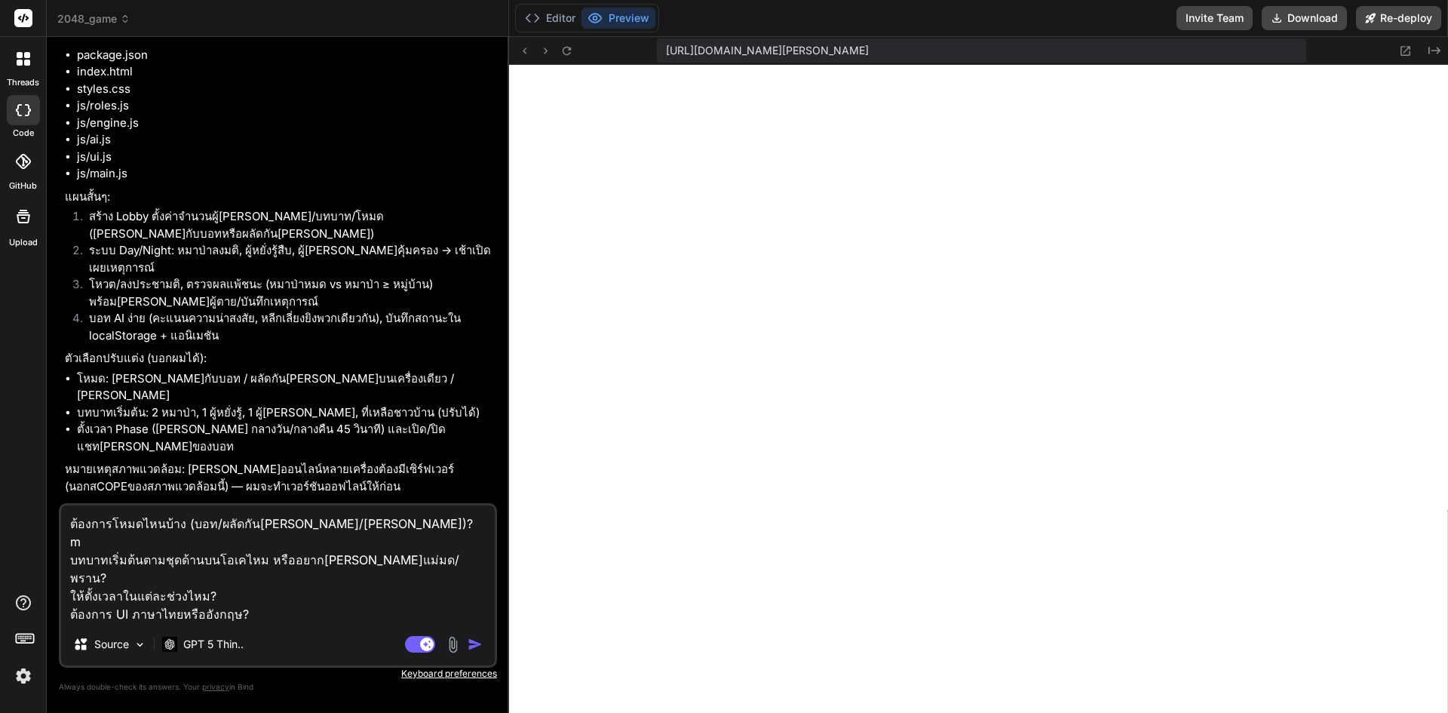
type textarea "ต้องการโหมดไหนบ้าง (บอท/ผลัดกันเล่น/ทั้งคู่)? my บทบาทเริ่มต้นตามชุดด้านบนโอเคไ…"
type textarea "x"
type textarea "ต้องการโหมดไหนบ้าง (บอท/ผลัดกันเล่น/ทั้งคู่)? myh บทบาทเริ่มต้นตามชุดด้านบนโอเค…"
type textarea "x"
type textarea "ต้องการโหมดไหนบ้าง (บอท/ผลัดกันเล่น/ทั้งคู่)? myh' บทบาทเริ่มต้นตามชุดด้านบนโอเ…"
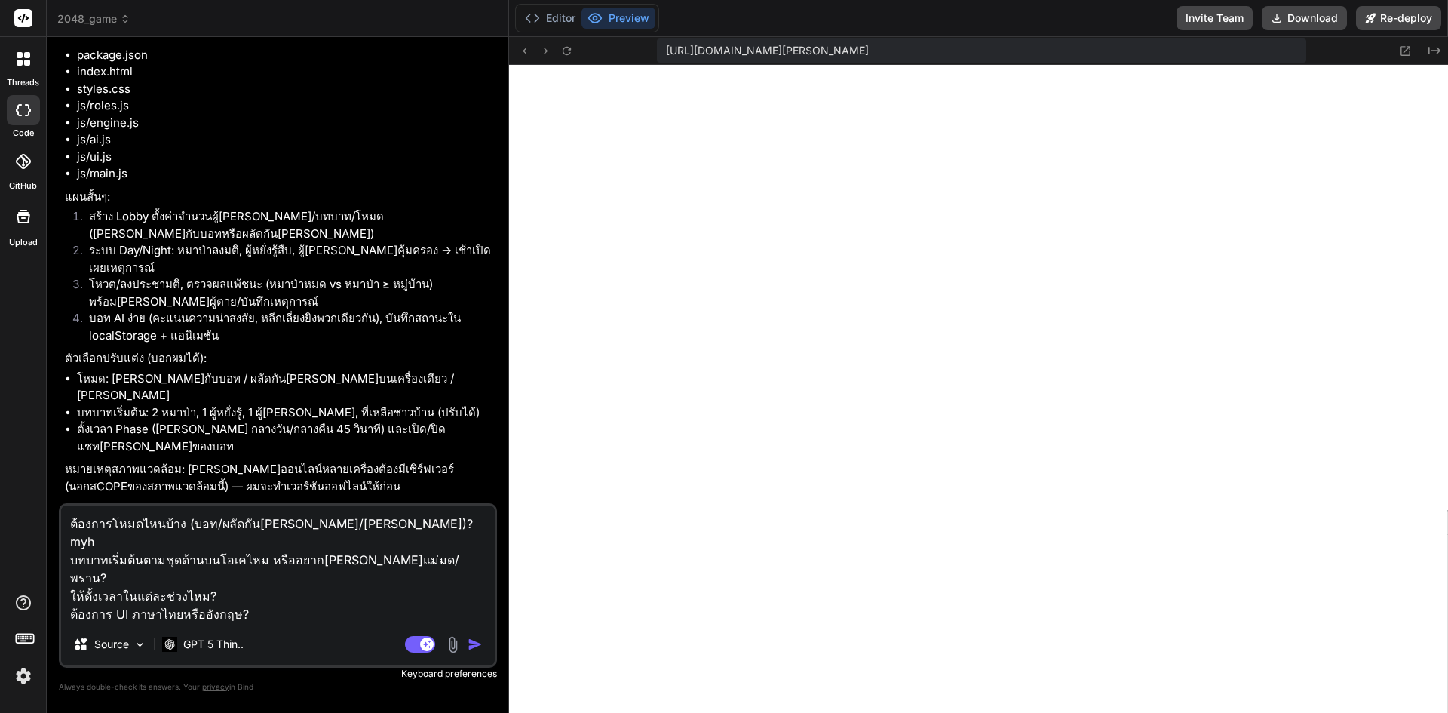
type textarea "x"
type textarea "ต้องการโหมดไหนบ้าง (บอท/ผลัดกันเล่น/ทั้งคู่)? myh บทบาทเริ่มต้นตามชุดด้านบนโอเค…"
type textarea "x"
type textarea "ต้องการโหมดไหนบ้าง (บอท/ผลัดกันเล่น/ทั้งคู่)? my บทบาทเริ่มต้นตามชุดด้านบนโอเคไ…"
type textarea "x"
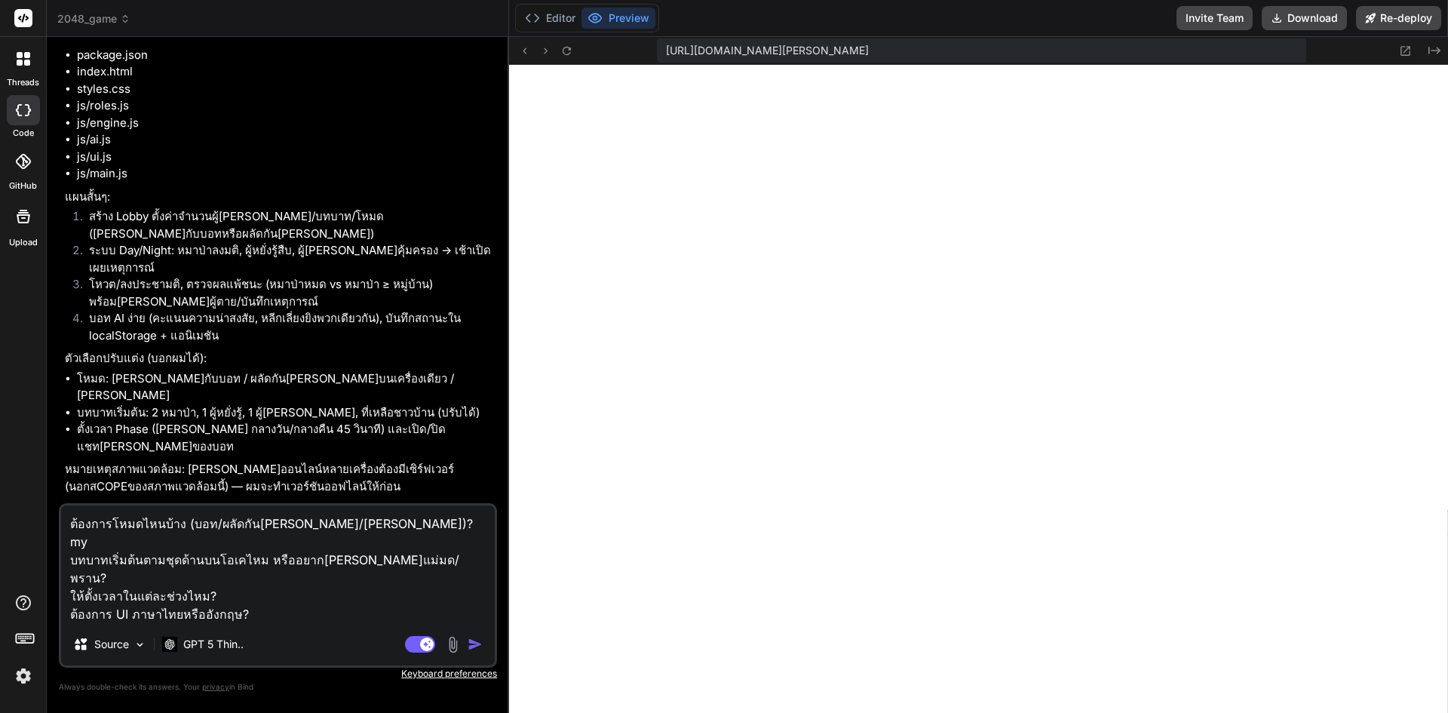
type textarea "ต้องการโหมดไหนบ้าง (บอท/ผลัดกันเล่น/ทั้งคู่)? m บทบาทเริ่มต้นตามชุดด้านบนโอเคไห…"
type textarea "x"
type textarea "ต้องการโหมดไหนบ้าง (บอท/ผลัดกันเล่น/ทั้งคู่)? บทบาทเริ่มต้นตามชุดด้านบนโอเคไหม …"
type textarea "x"
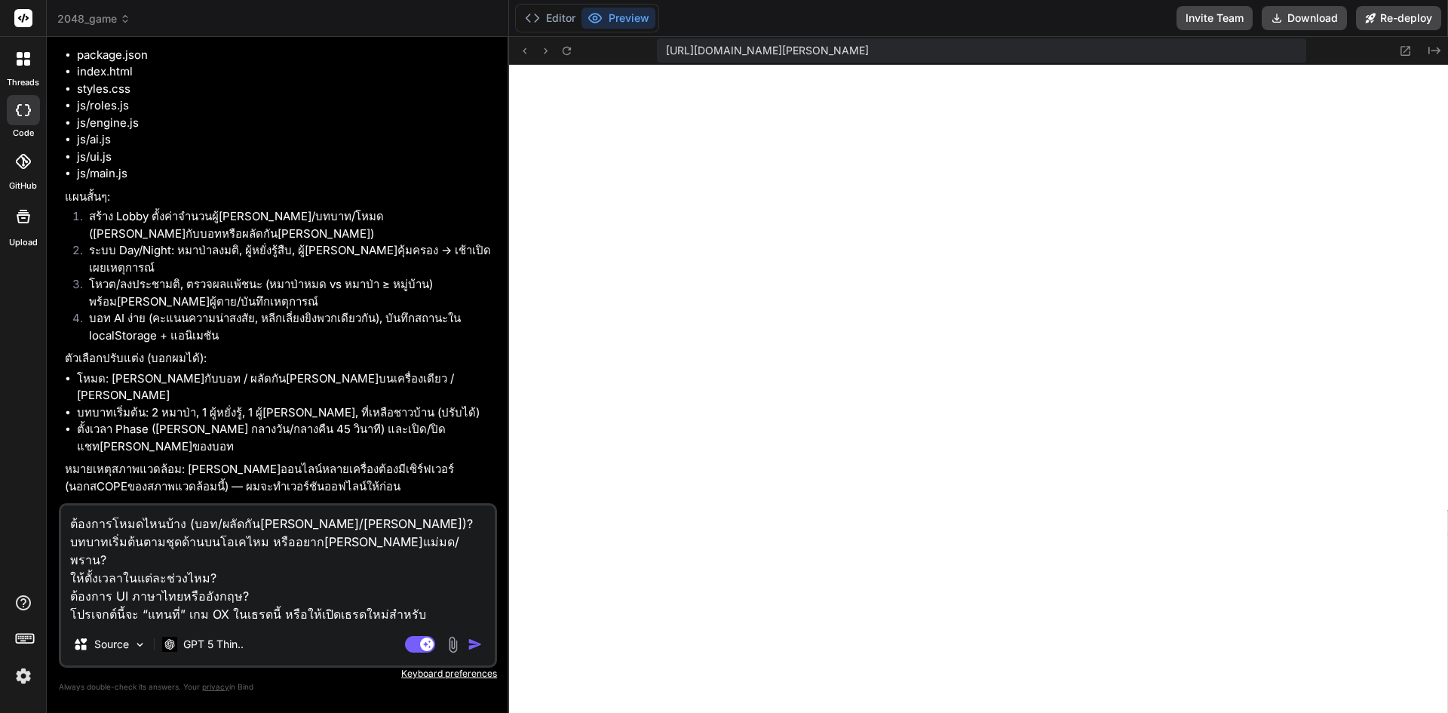
type textarea "ต้องการโหมดไหนบ้าง (บอท/ผลัดกันเล่น/ทั้งคู่)? ท บทบาทเริ่มต้นตามชุดด้านบนโอเคไห…"
type textarea "x"
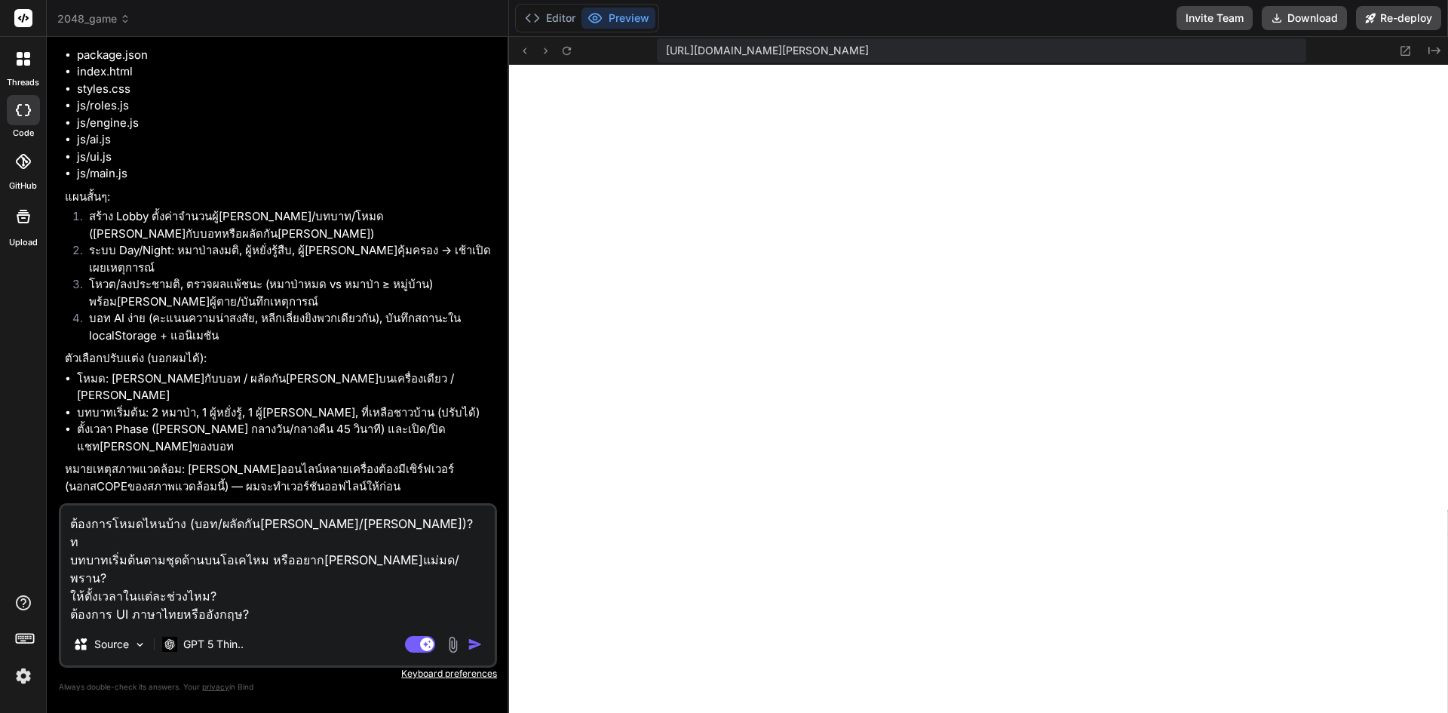
type textarea "ต้องการโหมดไหนบ้าง (บอท/ผลัดกันเล่น/ทั้งคู่)? ทั บทบาทเริ่มต้นตามชุดด้านบนโอเคไ…"
type textarea "x"
type textarea "ต้องการโหมดไหนบ้าง (บอท/ผลัดกันเล่น/ทั้งคู่)? ทั้ บทบาทเริ่มต้นตามชุดด้านบนโอเค…"
type textarea "x"
type textarea "ต้องการโหมดไหนบ้าง (บอท/ผลัดกันเล่น/ทั้งคู่)? ทั้ง บทบาทเริ่มต้นตามชุดด้านบนโอเ…"
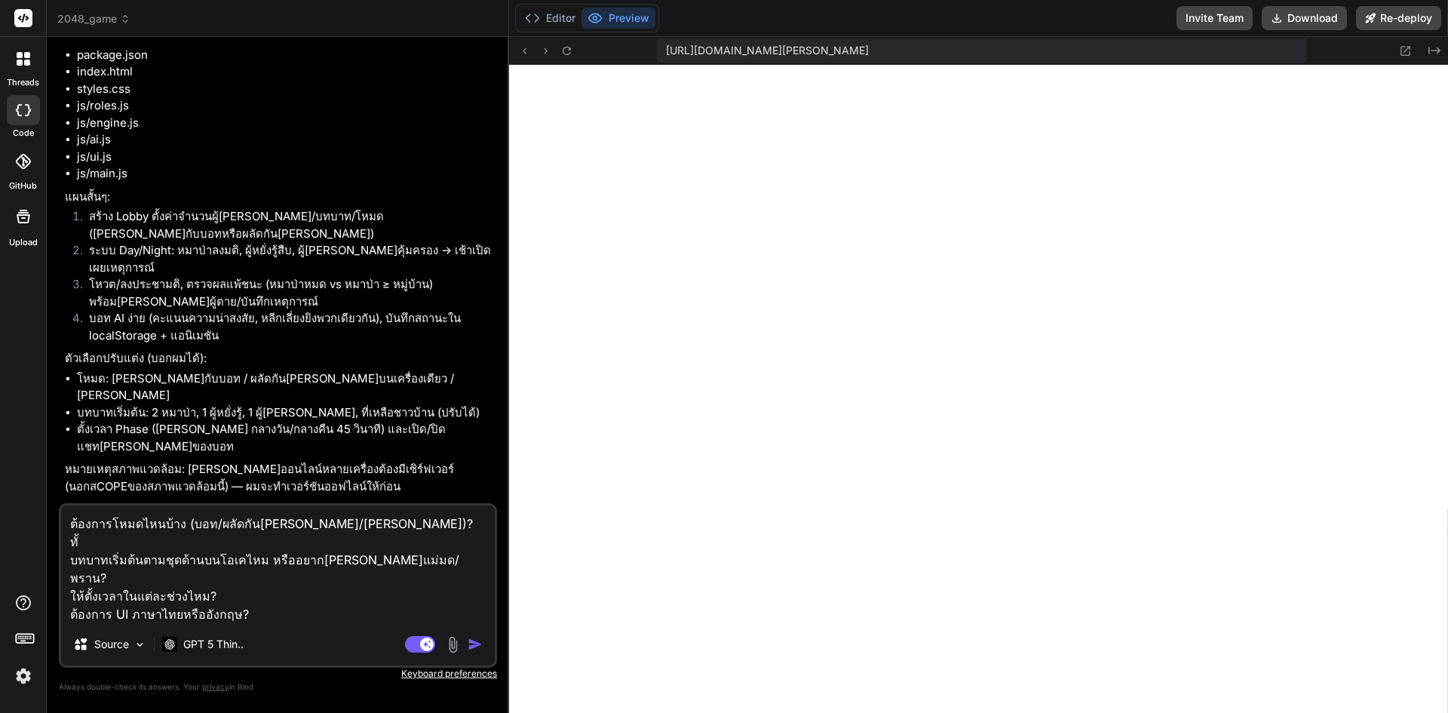
type textarea "x"
type textarea "ต้องการโหมดไหนบ้าง (บอท/ผลัดกันเล่น/ทั้งคู่)? ทั้งค บทบาทเริ่มต้นตามชุดด้านบนโอ…"
type textarea "x"
type textarea "ต้องการโหมดไหนบ้าง (บอท/ผลัดกันเล่น/ทั้งคู่)? ทั้งคู บทบาทเริ่มต้นตามชุดด้านบนโ…"
type textarea "x"
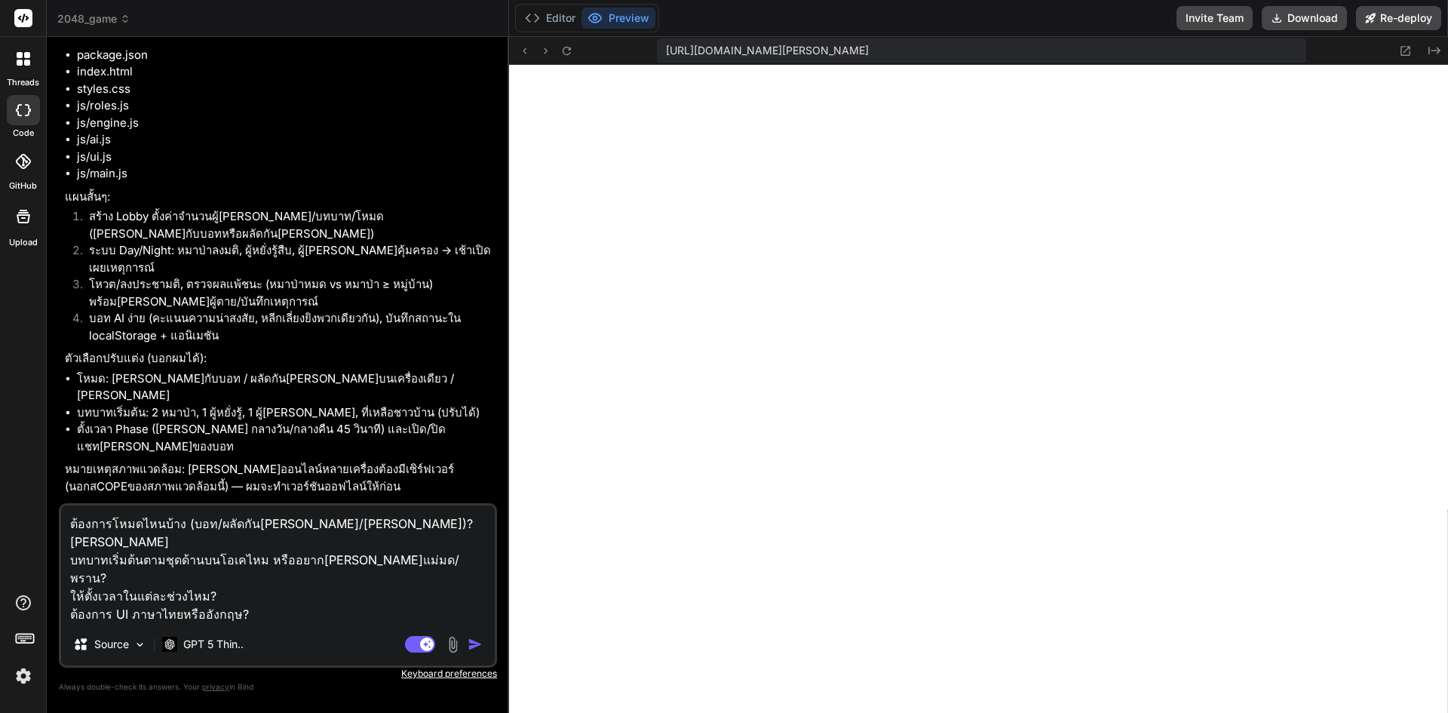
type textarea "ต้องการโหมดไหนบ้าง (บอท/ผลัดกันเล่น/ทั้งคู่)? ทั้งคู่ บทบาทเริ่มต้นตามชุดด้านบน…"
type textarea "x"
click at [412, 542] on textarea "ต้องการโหมดไหนบ้าง (บอท/ผลัดกันเล่น/ทั้งคู่)? ทั้งคู่ บทบาทเริ่มต้นตามชุดด้านบน…" at bounding box center [278, 564] width 434 height 118
type textarea "ต้องการโหมดไหนบ้าง (บอท/ผลัดกันเล่น/ทั้งคู่)? ทั้งคู่ บทบาทเริ่มต้นตามชุดด้านบน…"
type textarea "x"
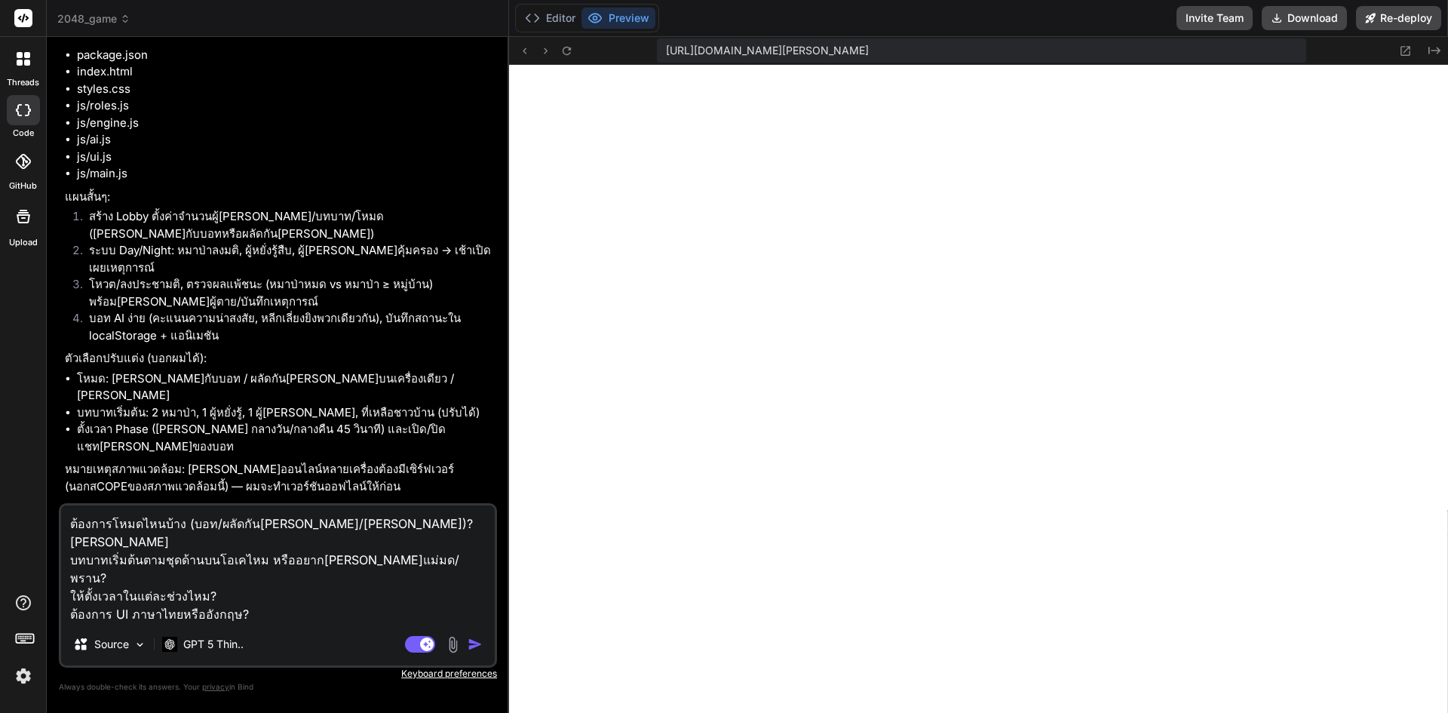
type textarea "ต้องการโหมดไหนบ้าง (บอท/ผลัดกันเล่น/ทั้งคู่)? ทั้งคู่ บทบาทเริ่มต้นตามชุดด้านบน…"
type textarea "x"
type textarea "ต้องการโหมดไหนบ้าง (บอท/ผลัดกันเล่น/ทั้งคู่)? ทั้งคู่ บทบาทเริ่มต้นตามชุดด้านบน…"
type textarea "x"
type textarea "ต้องการโหมดไหนบ้าง (บอท/ผลัดกันเล่น/ทั้งคู่)? ทั้งคู่ บทบาทเริ่มต้นตามชุดด้านบน…"
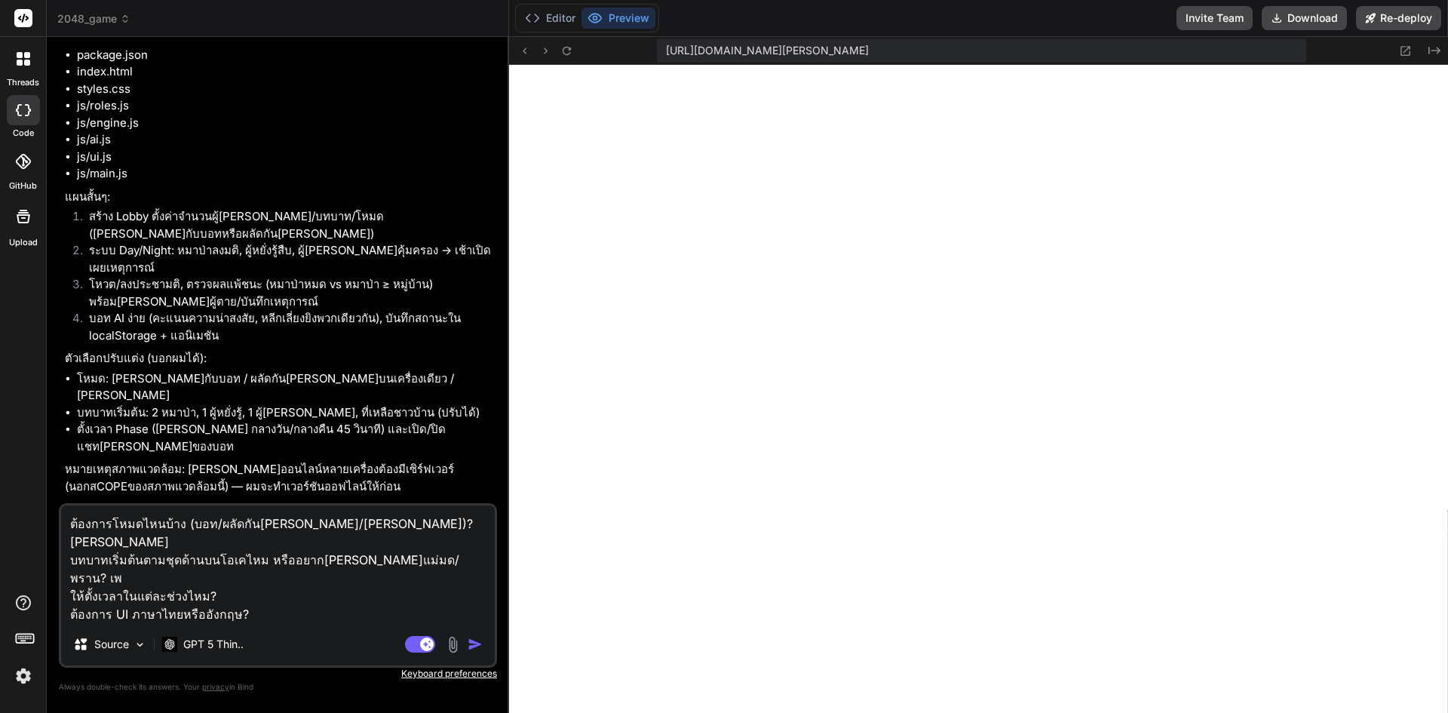
type textarea "x"
type textarea "ต้องการโหมดไหนบ้าง (บอท/ผลัดกันเล่น/ทั้งคู่)? ทั้งคู่ บทบาทเริ่มต้นตามชุดด้านบน…"
type textarea "x"
type textarea "ต้องการโหมดไหนบ้าง (บอท/ผลัดกันเล่น/ทั้งคู่)? ทั้งคู่ บทบาทเริ่มต้นตามชุดด้านบน…"
type textarea "x"
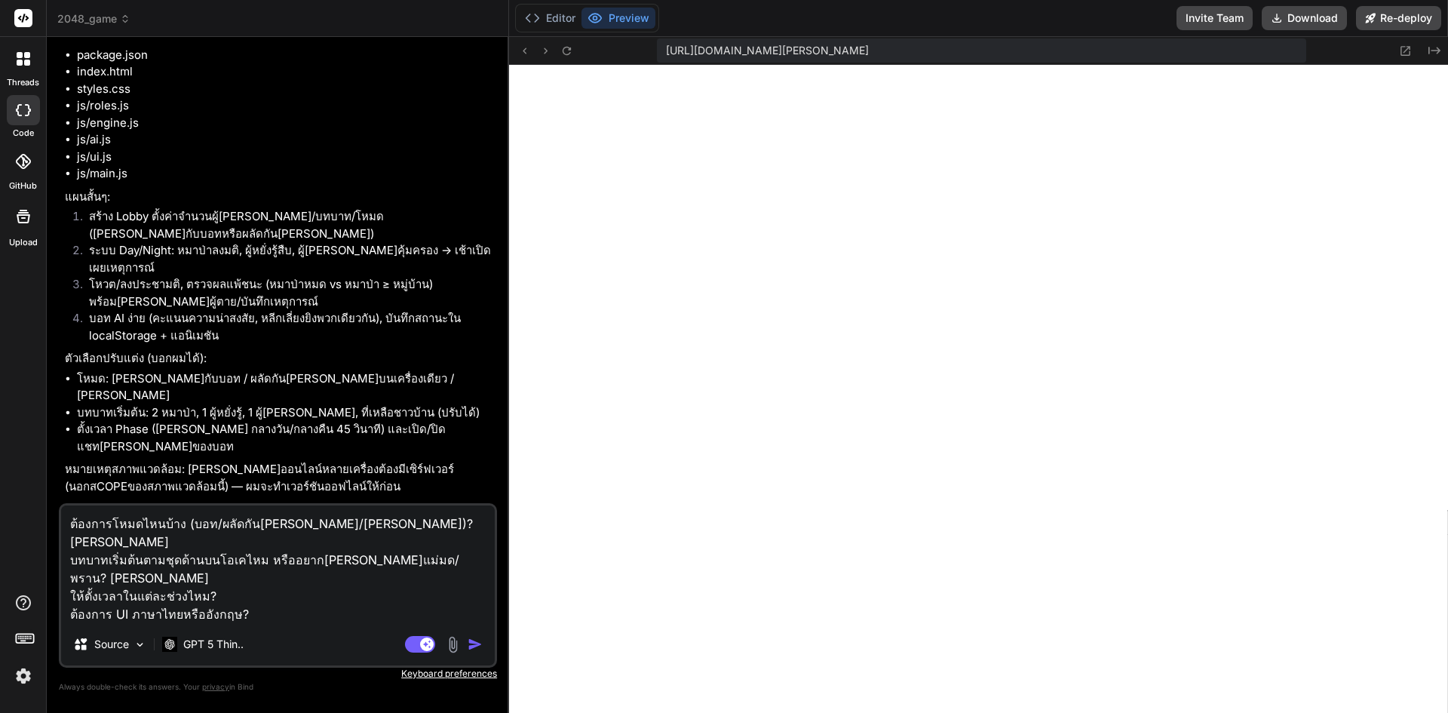
type textarea "ต้องการโหมดไหนบ้าง (บอท/ผลัดกันเล่น/ทั้งคู่)? ทั้งคู่ บทบาทเริ่มต้นตามชุดด้านบน…"
type textarea "x"
type textarea "ต้องการโหมดไหนบ้าง (บอท/ผลัดกันเล่น/ทั้งคู่)? ทั้งคู่ บทบาทเริ่มต้นตามชุดด้านบน…"
type textarea "x"
type textarea "ต้องการโหมดไหนบ้าง (บอท/ผลัดกันเล่น/ทั้งคู่)? ทั้งคู่ บทบาทเริ่มต้นตามชุดด้านบน…"
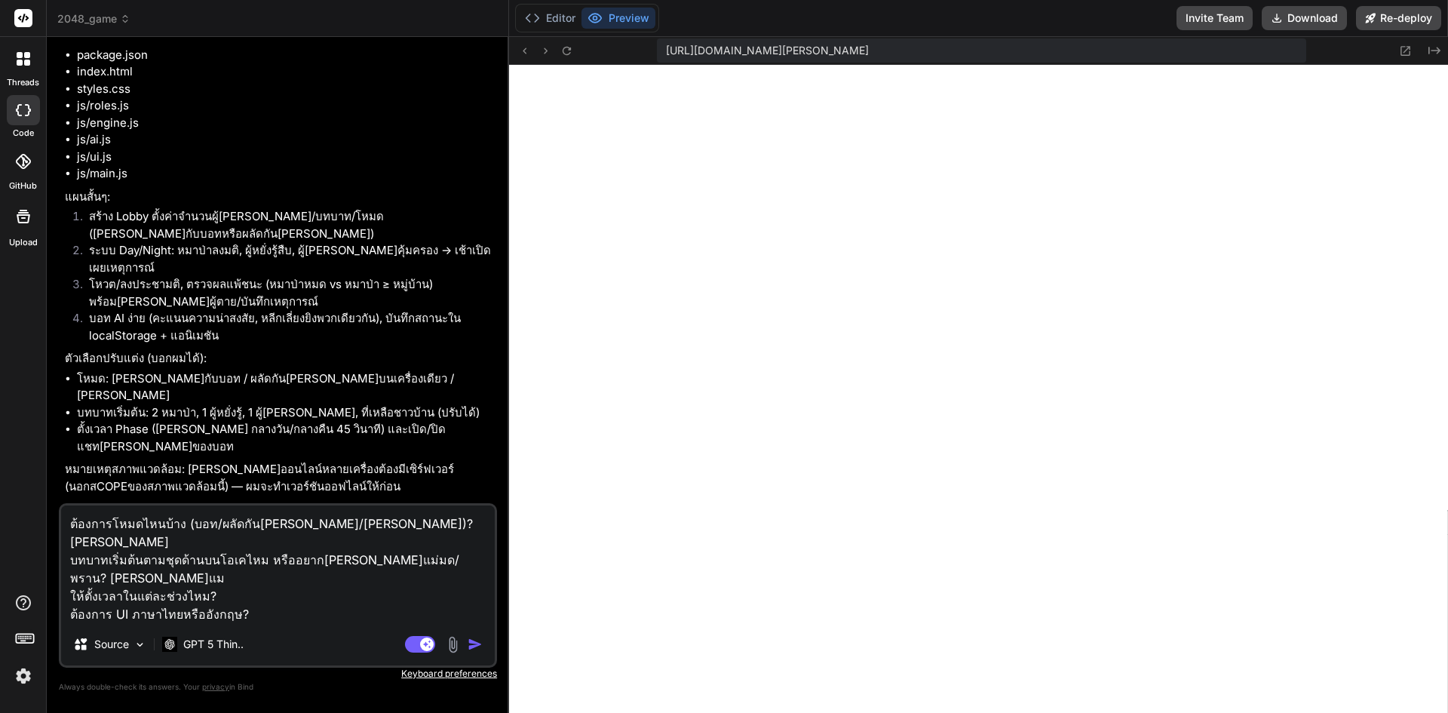
type textarea "x"
type textarea "ต้องการโหมดไหนบ้าง (บอท/ผลัดกันเล่น/ทั้งคู่)? ทั้งคู่ บทบาทเริ่มต้นตามชุดด้านบน…"
type textarea "x"
type textarea "ต้องการโหมดไหนบ้าง (บอท/ผลัดกันเล่น/ทั้งคู่)? ทั้งคู่ บทบาทเริ่มต้นตามชุดด้านบน…"
type textarea "x"
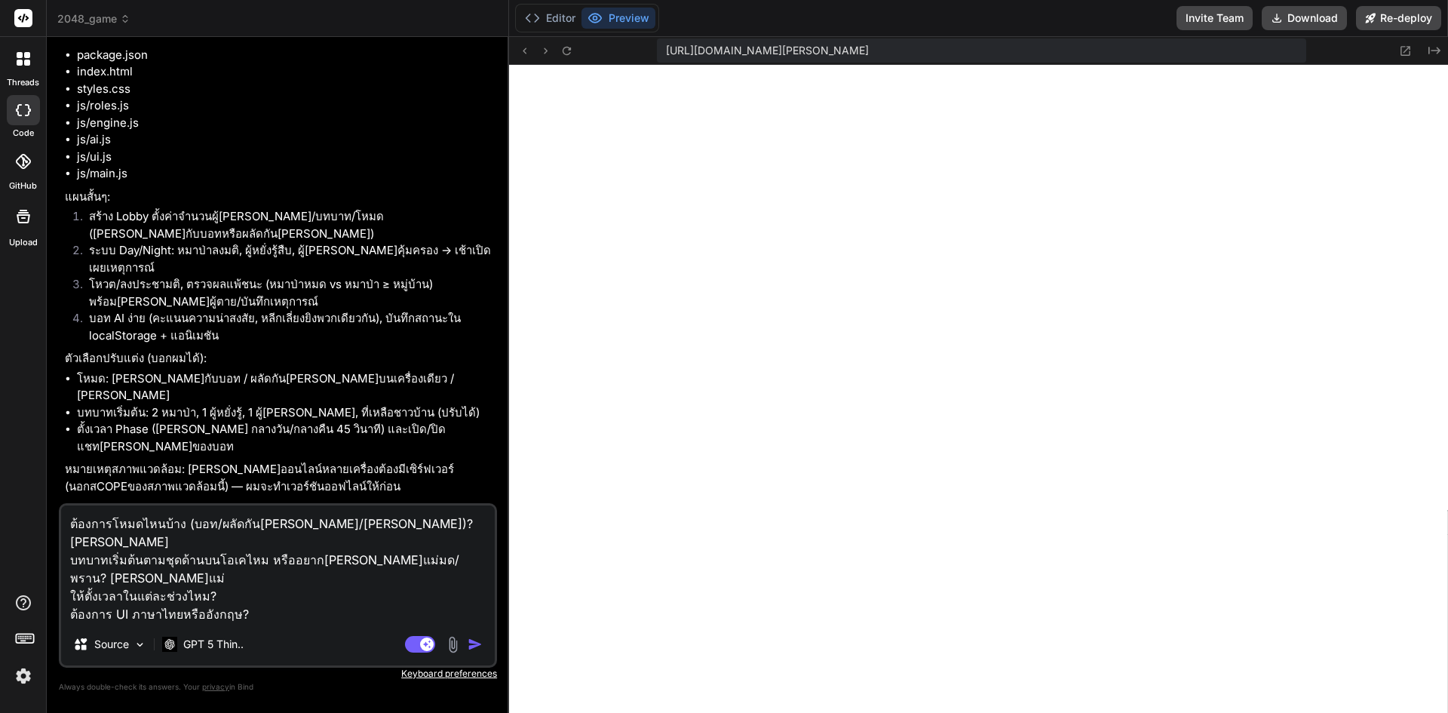
type textarea "ต้องการโหมดไหนบ้าง (บอท/ผลัดกันเล่น/ทั้งคู่)? ทั้งคู่ บทบาทเริ่มต้นตามชุดด้านบน…"
type textarea "x"
type textarea "ต้องการโหมดไหนบ้าง (บอท/ผลัดกันเล่น/ทั้งคู่)? ทั้งคู่ บทบาทเริ่มต้นตามชุดด้านบน…"
type textarea "x"
type textarea "ต้องการโหมดไหนบ้าง (บอท/ผลัดกันเล่น/ทั้งคู่)? ทั้งคู่ บทบาทเริ่มต้นตามชุดด้านบน…"
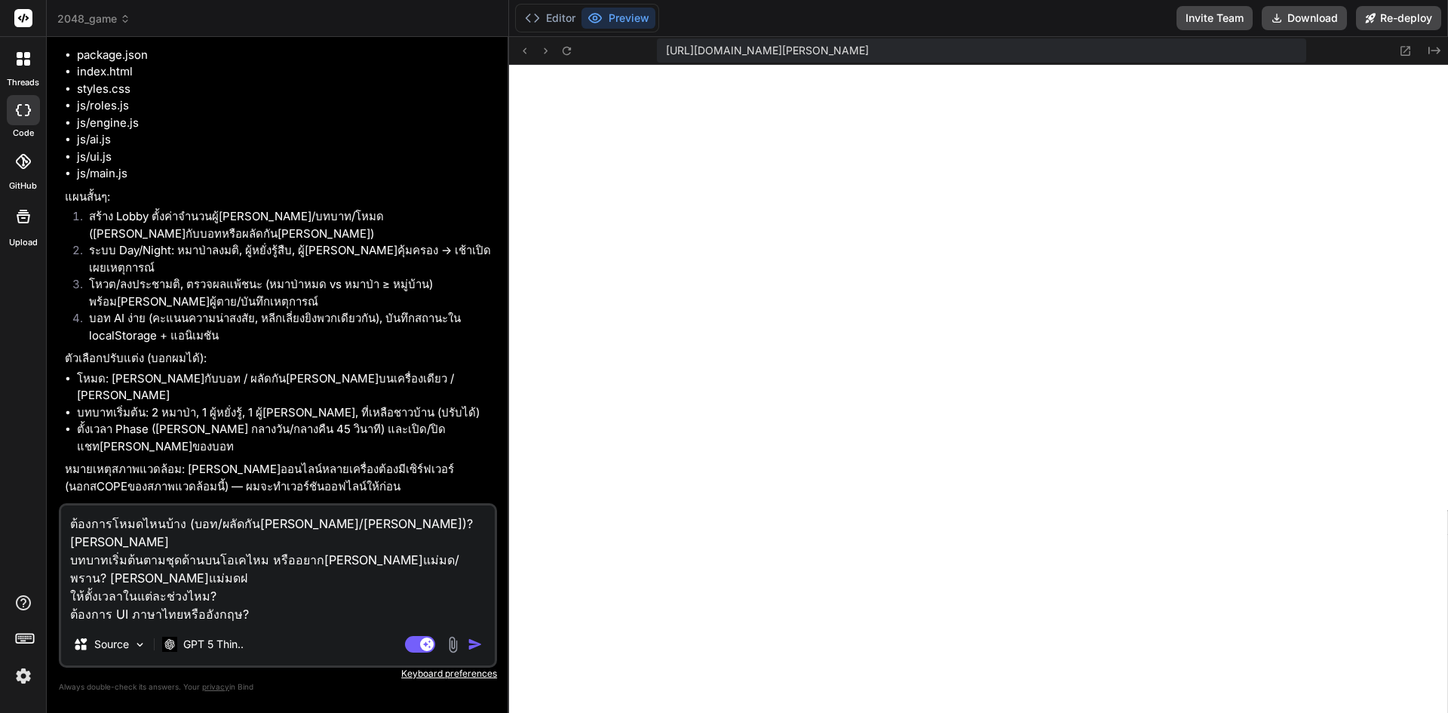
type textarea "x"
type textarea "ต้องการโหมดไหนบ้าง (บอท/ผลัดกันเล่น/ทั้งคู่)? ทั้งคู่ บทบาทเริ่มต้นตามชุดด้านบน…"
type textarea "x"
type textarea "ต้องการโหมดไหนบ้าง (บอท/ผลัดกันเล่น/ทั้งคู่)? ทั้งคู่ บทบาทเริ่มต้นตามชุดด้านบน…"
type textarea "x"
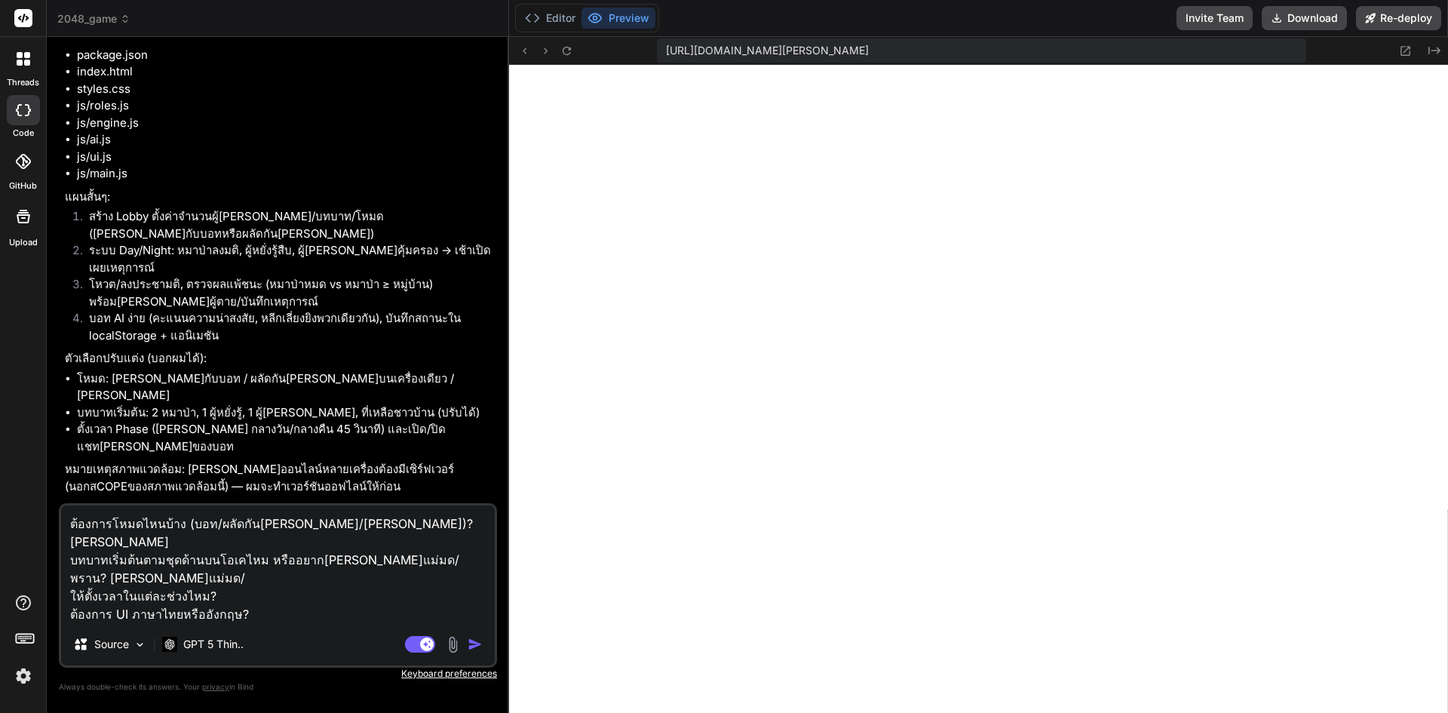
type textarea "ต้องการโหมดไหนบ้าง (บอท/ผลัดกันเล่น/ทั้งคู่)? ทั้งคู่ บทบาทเริ่มต้นตามชุดด้านบน…"
type textarea "x"
type textarea "ต้องการโหมดไหนบ้าง (บอท/ผลัดกันเล่น/ทั้งคู่)? ทั้งคู่ บทบาทเริ่มต้นตามชุดด้านบน…"
type textarea "x"
type textarea "ต้องการโหมดไหนบ้าง (บอท/ผลัดกันเล่น/ทั้งคู่)? ทั้งคู่ บทบาทเริ่มต้นตามชุดด้านบน…"
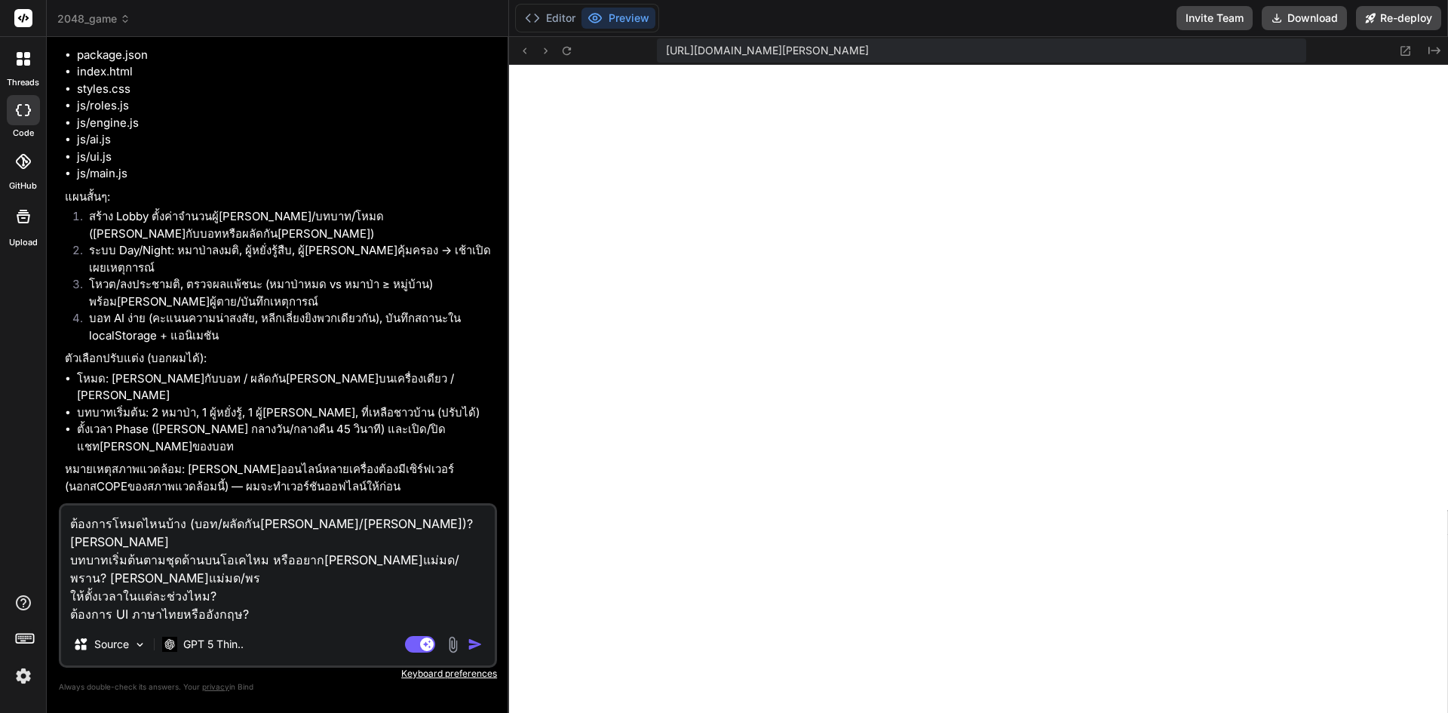
type textarea "x"
type textarea "ต้องการโหมดไหนบ้าง (บอท/ผลัดกันเล่น/ทั้งคู่)? ทั้งคู่ บทบาทเริ่มต้นตามชุดด้านบน…"
type textarea "x"
click at [282, 556] on textarea "ต้องการโหมดไหนบ้าง (บอท/ผลัดกันเล่น/ทั้งคู่)? ทั้งคู่ บทบาทเริ่มต้นตามชุดด้านบน…" at bounding box center [278, 564] width 434 height 118
type textarea "ต้องการโหมดไหนบ้าง (บอท/ผลัดกันเล่น/ทั้งคู่)? ทั้งคู่ บทบาทเริ่มต้นตามชุดด้านบน…"
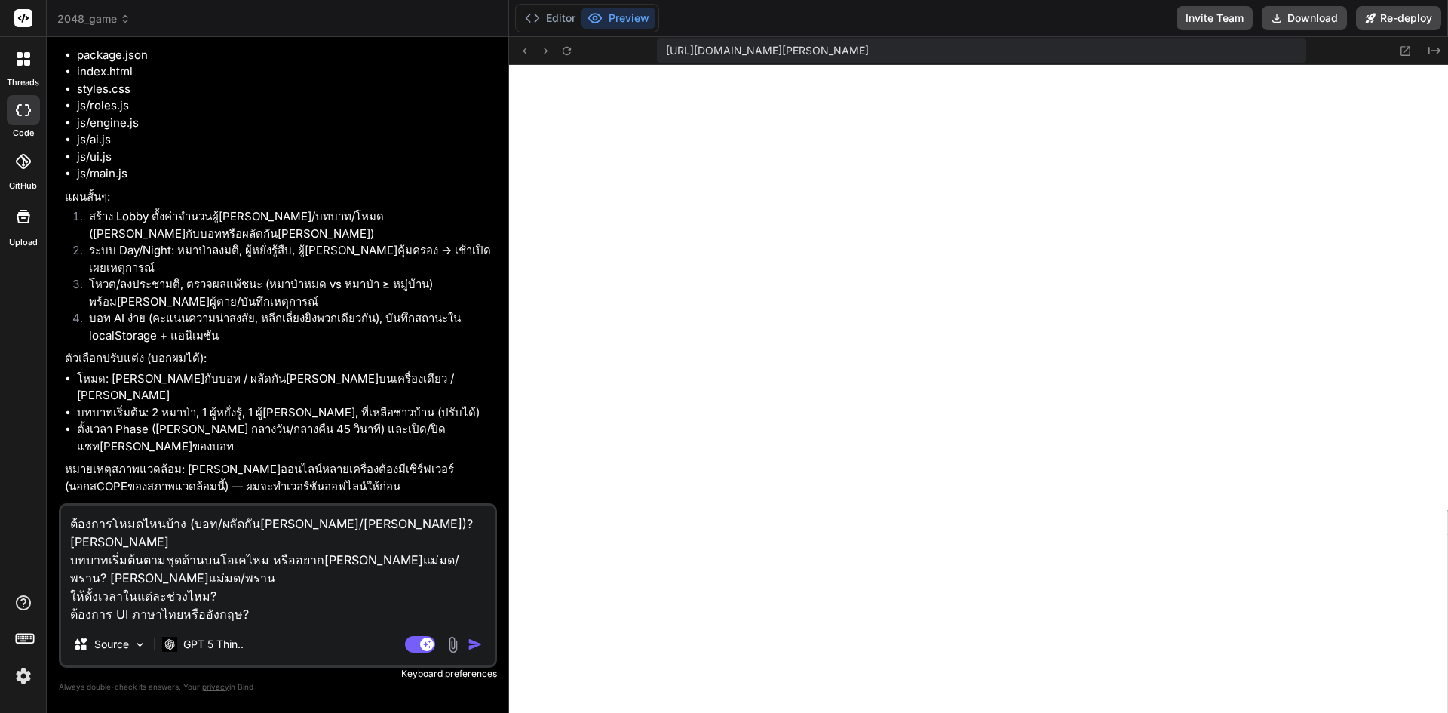
type textarea "x"
type textarea "ต้องการโหมดไหนบ้าง (บอท/ผลัดกันเล่น/ทั้งคู่)? ทั้งคู่ บทบาทเริ่มต้นตามชุดด้านบน…"
type textarea "x"
type textarea "ต้องการโหมดไหนบ้าง (บอท/ผลัดกันเล่น/ทั้งคู่)? ทั้งคู่ บทบาทเริ่มต้นตามชุดด้านบน…"
type textarea "x"
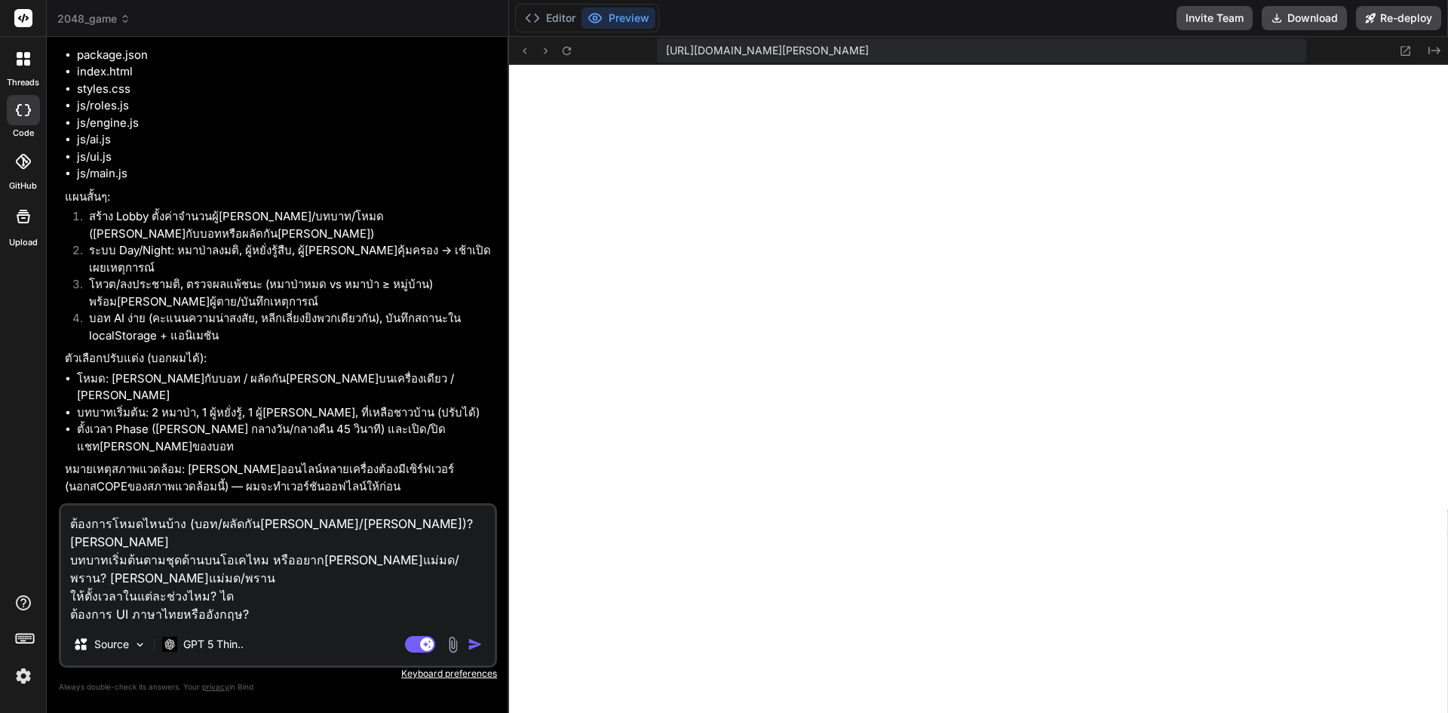
type textarea "ต้องการโหมดไหนบ้าง (บอท/ผลัดกันเล่น/ทั้งคู่)? ทั้งคู่ บทบาทเริ่มต้นตามชุดด้านบน…"
type textarea "x"
click at [299, 578] on textarea "ต้องการโหมดไหนบ้าง (บอท/ผลัดกันเล่น/ทั้งคู่)? ทั้งคู่ บทบาทเริ่มต้นตามชุดด้านบน…" at bounding box center [278, 564] width 434 height 118
type textarea "ต้องการโหมดไหนบ้าง (บอท/ผลัดกันเล่น/ทั้งคู่)? ทั้งคู่ บทบาทเริ่มต้นตามชุดด้านบน…"
type textarea "x"
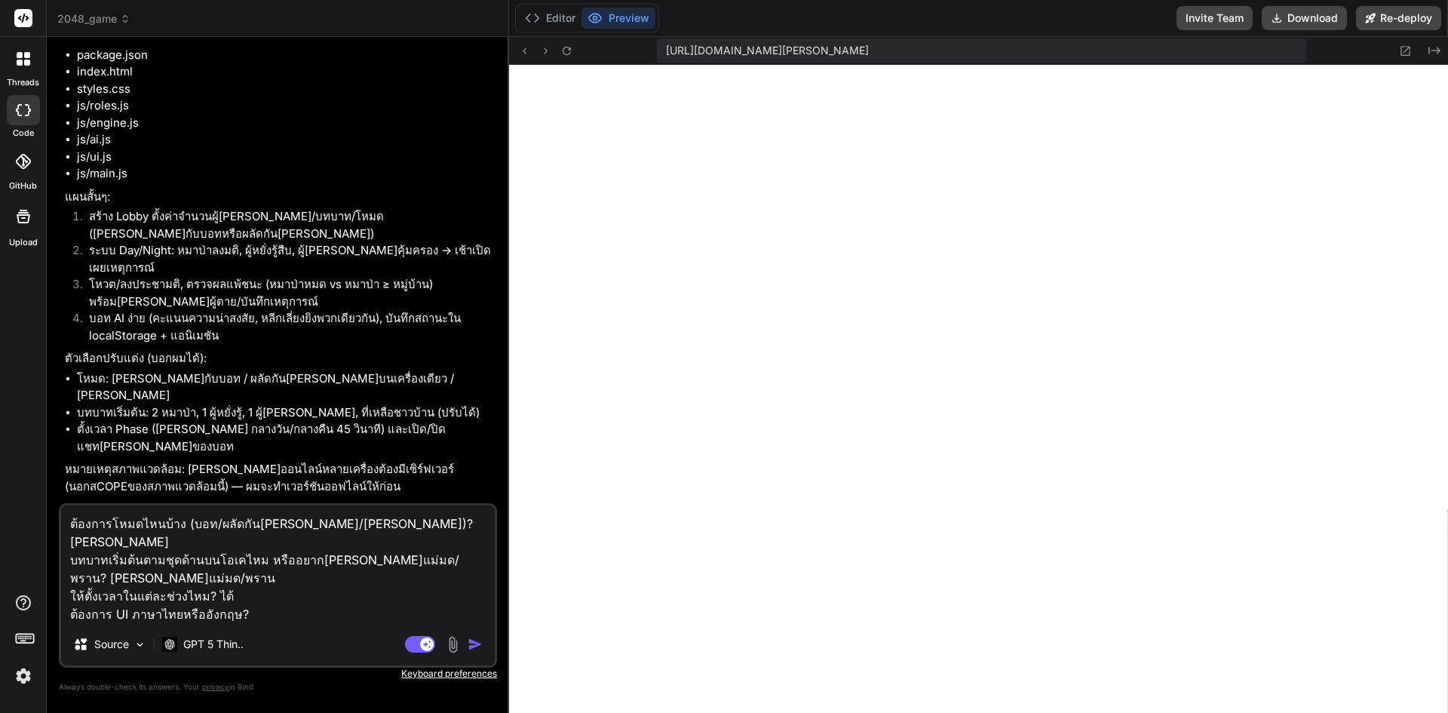
type textarea "ต้องการโหมดไหนบ้าง (บอท/ผลัดกันเล่น/ทั้งคู่)? ทั้งคู่ บทบาทเริ่มต้นตามชุดด้านบน…"
type textarea "x"
type textarea "ต้องการโหมดไหนบ้าง (บอท/ผลัดกันเล่น/ทั้งคู่)? ทั้งคู่ บทบาทเริ่มต้นตามชุดด้านบน…"
type textarea "x"
type textarea "ต้องการโหมดไหนบ้าง (บอท/ผลัดกันเล่น/ทั้งคู่)? ทั้งคู่ บทบาทเริ่มต้นตามชุดด้านบน…"
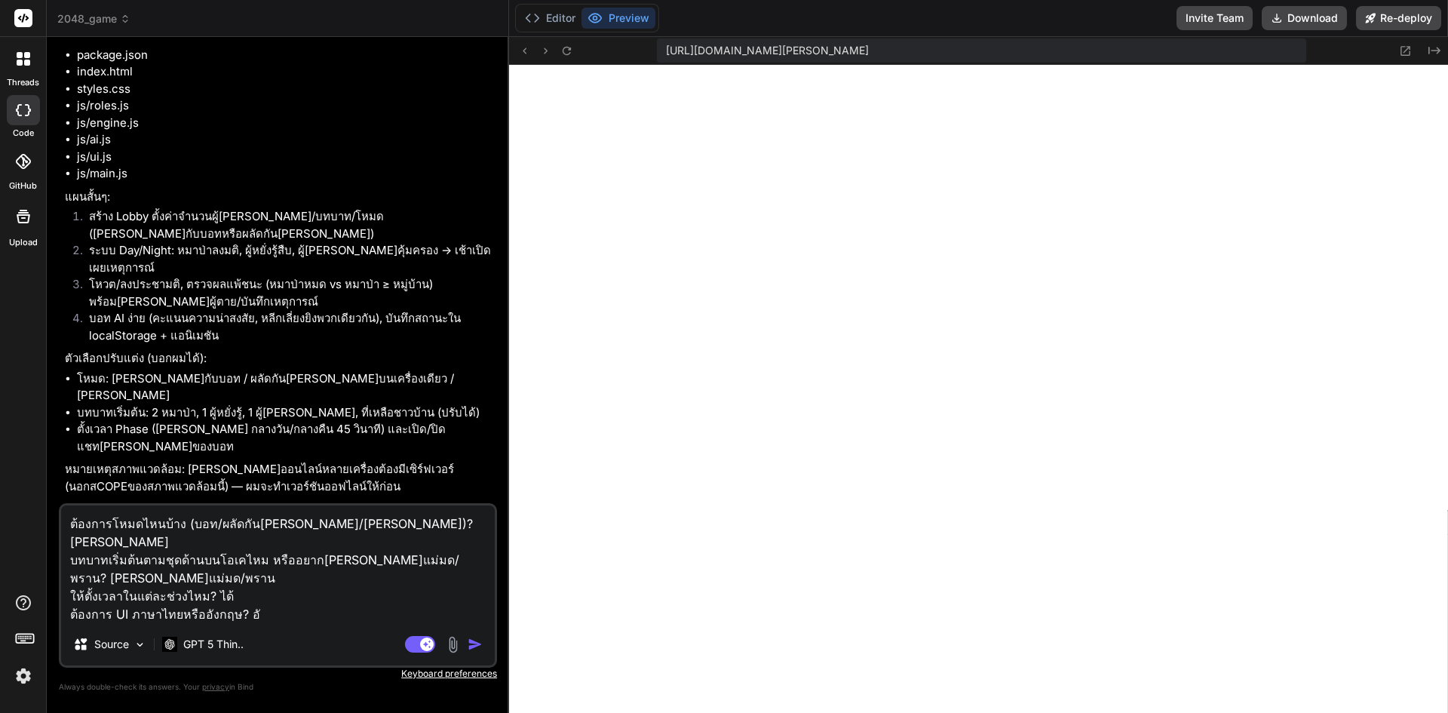
type textarea "x"
type textarea "ต้องการโหมดไหนบ้าง (บอท/ผลัดกันเล่น/ทั้งคู่)? ทั้งคู่ บทบาทเริ่มต้นตามชุดด้านบน…"
type textarea "x"
type textarea "ต้องการโหมดไหนบ้าง (บอท/ผลัดกันเล่น/ทั้งคู่)? ทั้งคู่ บทบาทเริ่มต้นตามชุดด้านบน…"
type textarea "x"
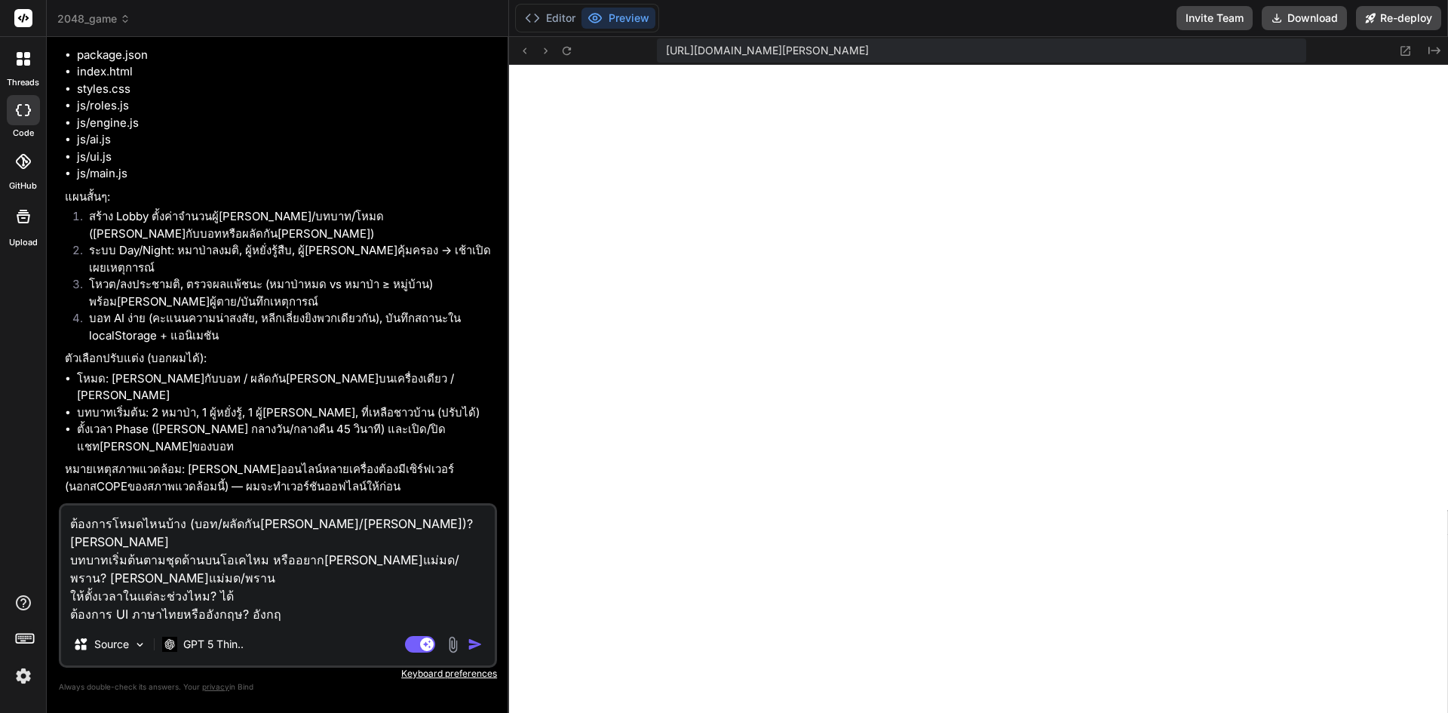
type textarea "ต้องการโหมดไหนบ้าง (บอท/ผลัดกันเล่น/ทั้งคู่)? ทั้งคู่ บทบาทเริ่มต้นตามชุดด้านบน…"
type textarea "x"
click at [216, 623] on div "ต้องการโหมดไหนบ้าง (บอท/ผลัดกันเล่น/ทั้งคู่)? ทั้งคู่ บทบาทเริ่มต้นตามชุดด้านบน…" at bounding box center [278, 585] width 438 height 164
click at [210, 618] on textarea "ต้องการโหมดไหนบ้าง (บอท/ผลัดกันเล่น/ทั้งคู่)? ทั้งคู่ บทบาทเริ่มต้นตามชุดด้านบน…" at bounding box center [278, 564] width 434 height 118
type textarea "ต้องการโหมดไหนบ้าง (บอท/ผลัดกันเล่น/ทั้งคู่)? ทั้งคู่ บทบาทเริ่มต้นตามชุดด้านบน…"
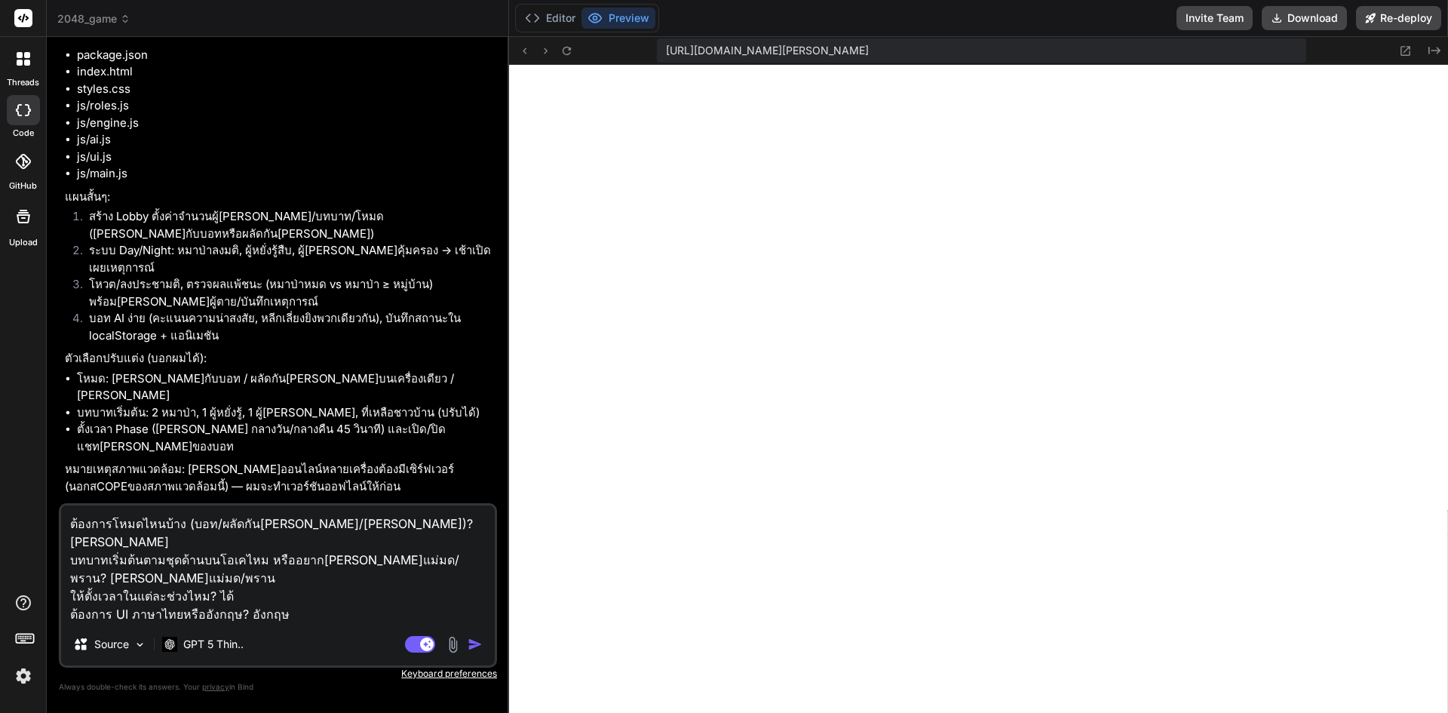
type textarea "x"
type textarea "ต้องการโหมดไหนบ้าง (บอท/ผลัดกันเล่น/ทั้งคู่)? ทั้งคู่ บทบาทเริ่มต้นตามชุดด้านบน…"
type textarea "x"
type textarea "ต้องการโหมดไหนบ้าง (บอท/ผลัดกันเล่น/ทั้งคู่)? ทั้งคู่ บทบาทเริ่มต้นตามชุดด้านบน…"
type textarea "x"
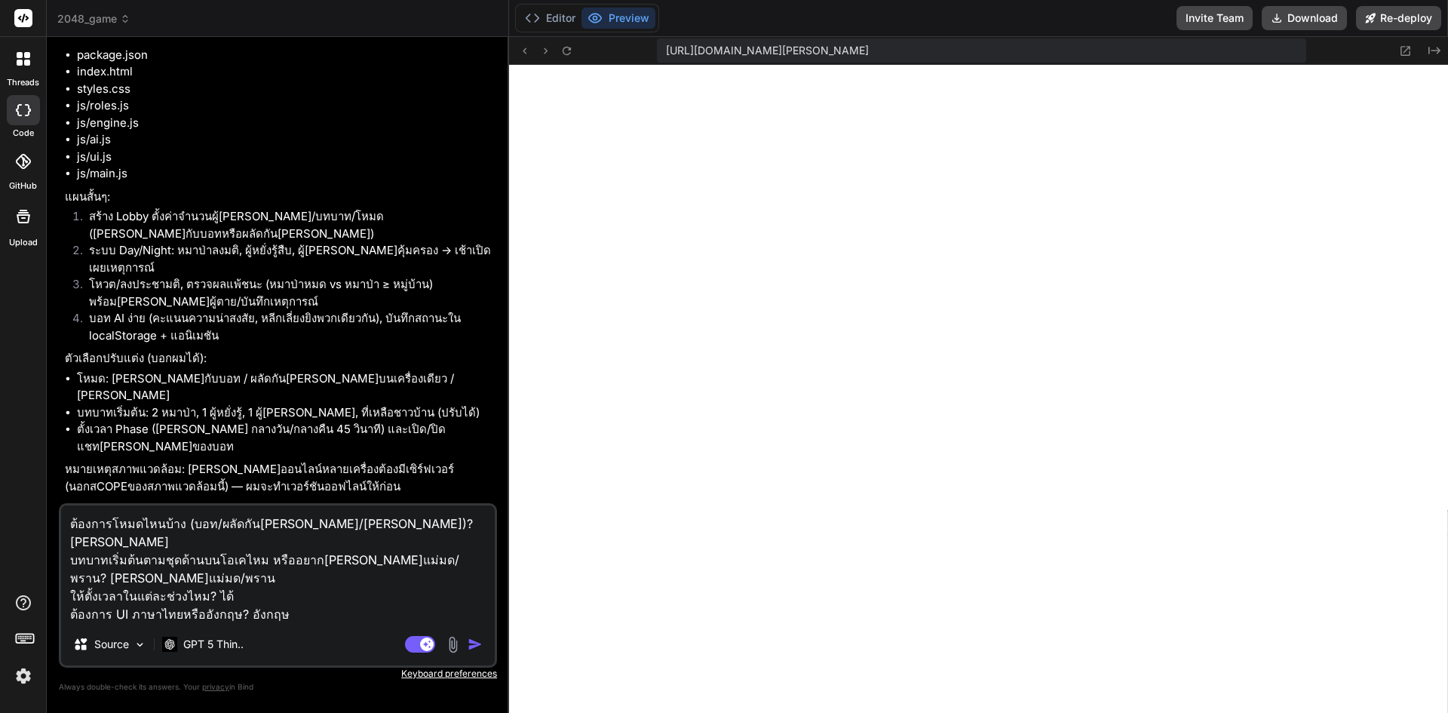
type textarea "ต้องการโหมดไหนบ้าง (บอท/ผลัดกันเล่น/ทั้งคู่)? ทั้งคู่ บทบาทเริ่มต้นตามชุดด้านบน…"
type textarea "x"
type textarea "ต้องการโหมดไหนบ้าง (บอท/ผลัดกันเล่น/ทั้งคู่)? ทั้งคู่ บทบาทเริ่มต้นตามชุดด้านบน…"
type textarea "x"
type textarea "ต้องการโหมดไหนบ้าง (บอท/ผลัดกันเล่น/ทั้งคู่)? ทั้งคู่ บทบาทเริ่มต้นตามชุดด้านบน…"
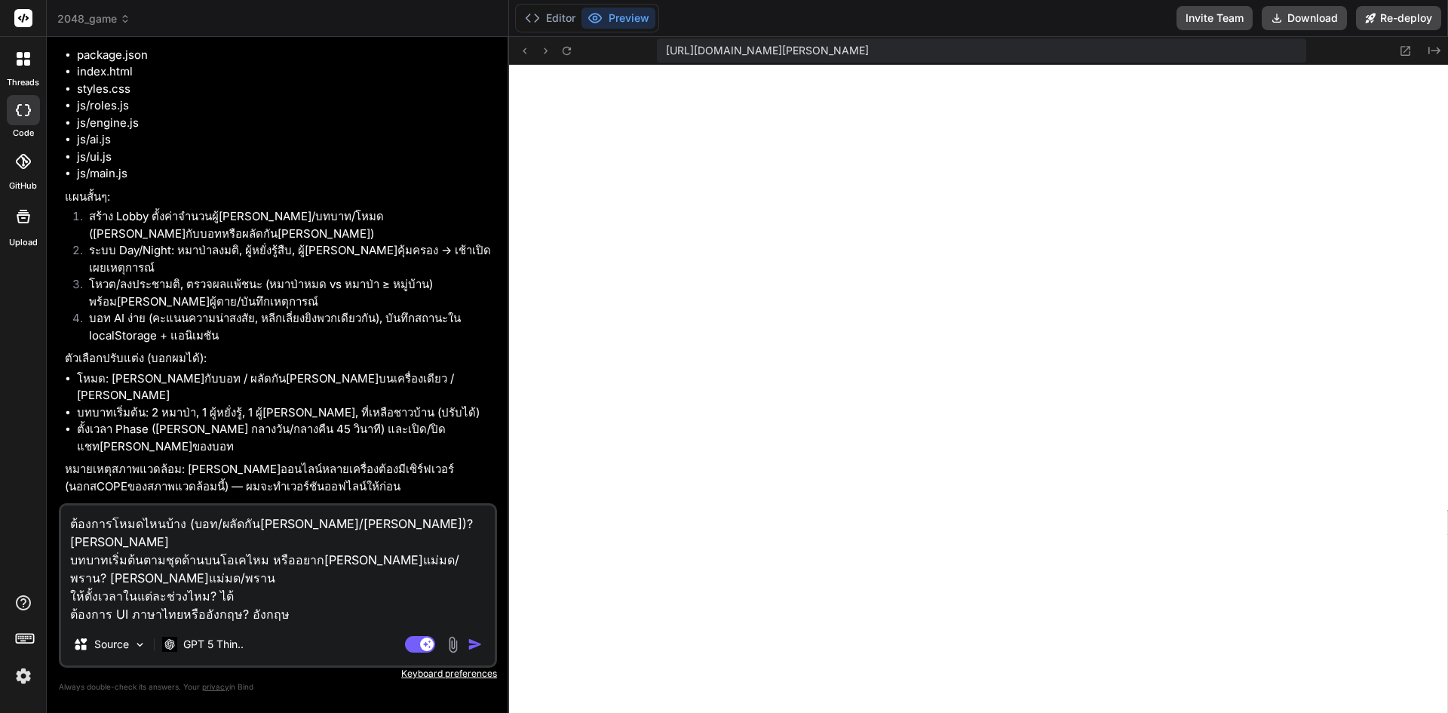
type textarea "x"
type textarea "ต้องการโหมดไหนบ้าง (บอท/ผลัดกันเล่น/ทั้งคู่)? ทั้งคู่ บทบาทเริ่มต้นตามชุดด้านบน…"
type textarea "x"
type textarea "ต้องการโหมดไหนบ้าง (บอท/ผลัดกันเล่น/ทั้งคู่)? ทั้งคู่ บทบาทเริ่มต้นตามชุดด้านบน…"
type textarea "x"
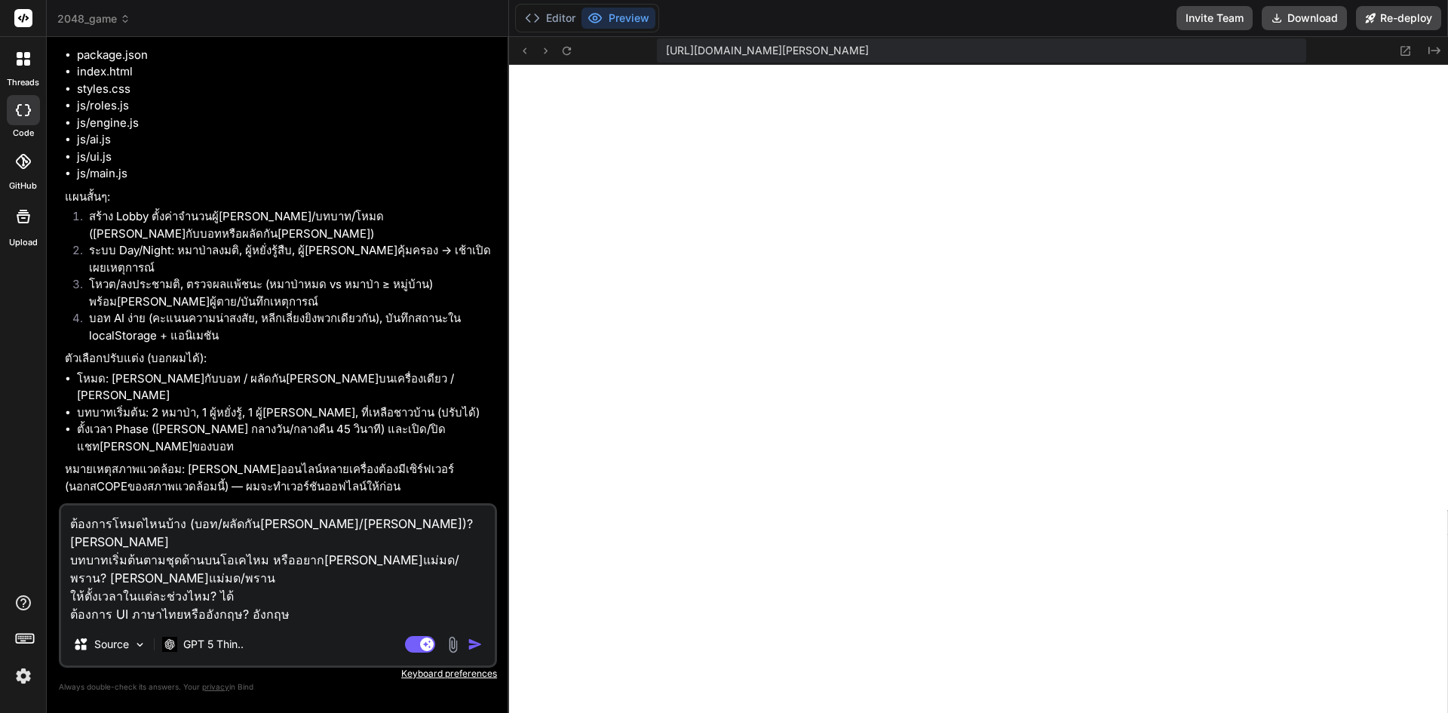
type textarea "ต้องการโหมดไหนบ้าง (บอท/ผลัดกันเล่น/ทั้งคู่)? ทั้งคู่ บทบาทเริ่มต้นตามชุดด้านบน…"
type textarea "x"
type textarea "ต้องการโหมดไหนบ้าง (บอท/ผลัดกันเล่น/ทั้งคู่)? ทั้งคู่ บทบาทเริ่มต้นตามชุดด้านบน…"
click at [483, 638] on img "button" at bounding box center [474, 643] width 15 height 15
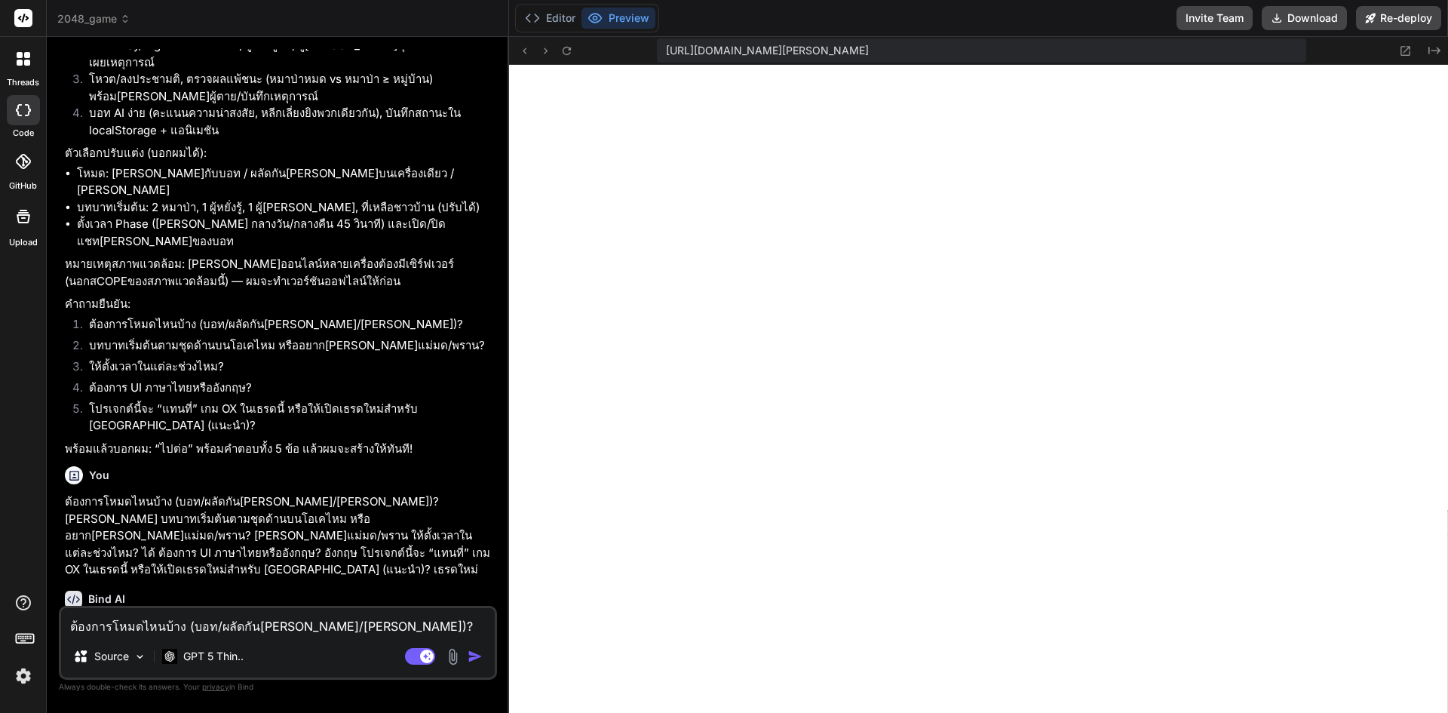
scroll to position [2194, 0]
click at [1197, 20] on button "Invite Team" at bounding box center [1214, 18] width 76 height 24
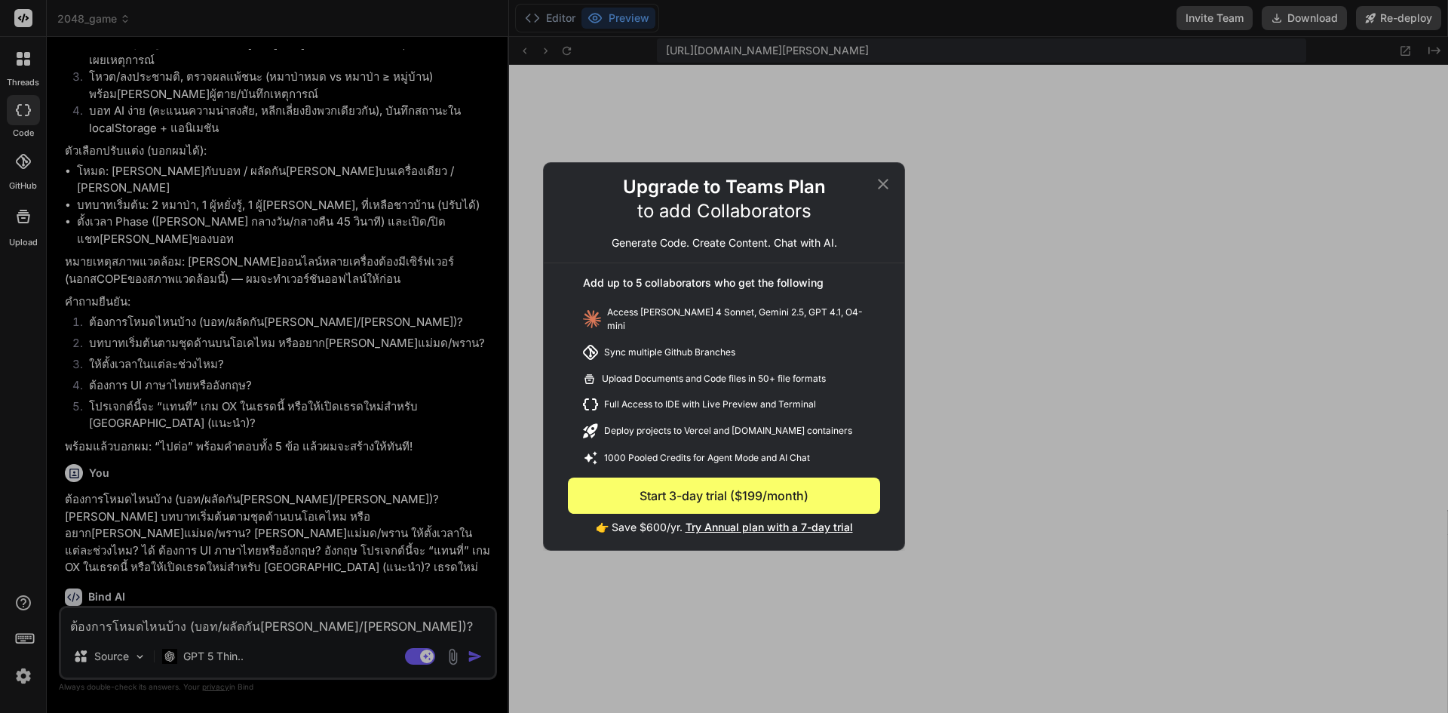
type textarea "x"
drag, startPoint x: 885, startPoint y: 189, endPoint x: 424, endPoint y: 284, distance: 471.1
click at [884, 189] on icon at bounding box center [883, 184] width 18 height 18
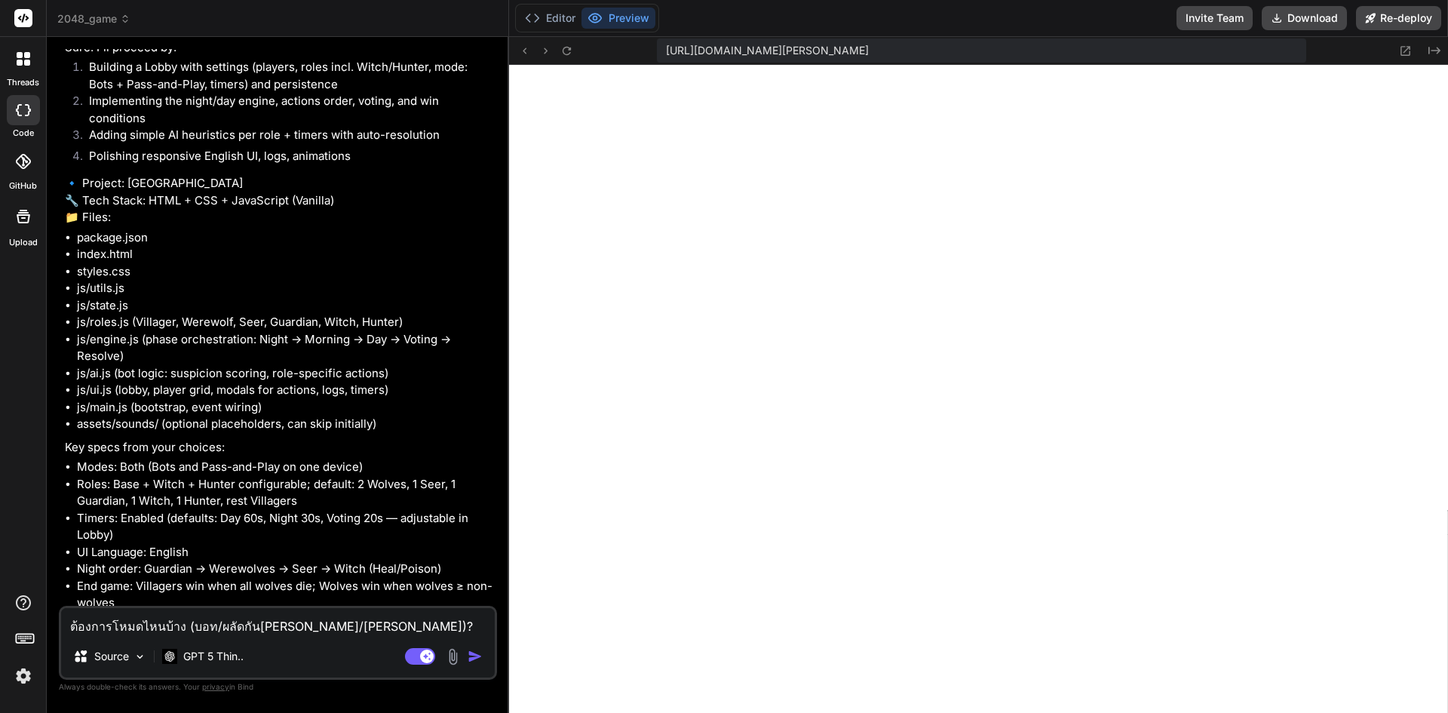
scroll to position [2816, 0]
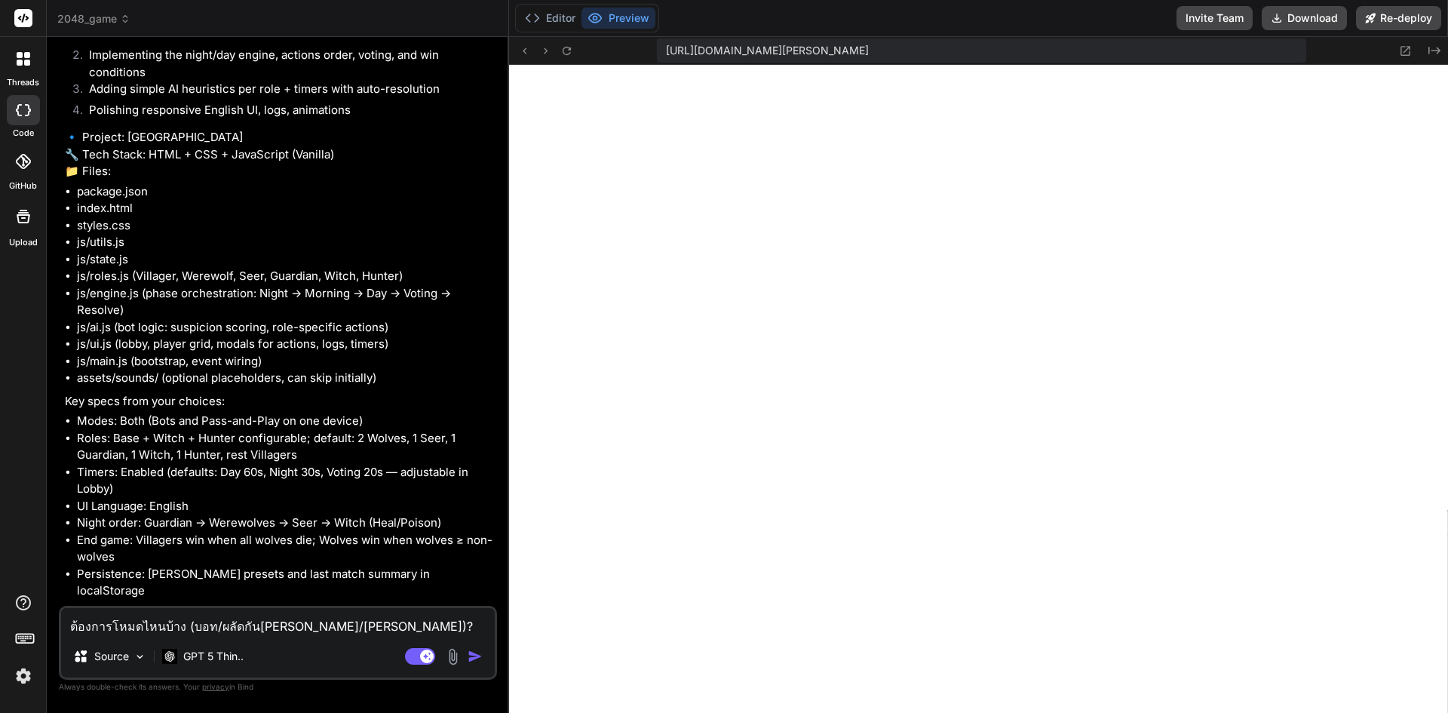
click at [289, 627] on textarea "ต้องการโหมดไหนบ้าง (บอท/ผลัดกันเล่น/ทั้งคู่)? ทั้งคู่ บทบาทเริ่มต้นตามชุดด้านบน…" at bounding box center [278, 621] width 434 height 27
drag, startPoint x: 418, startPoint y: 575, endPoint x: 427, endPoint y: 587, distance: 14.6
click at [427, 628] on p "Shall I go ahead and build this in a new thread with these defaults (timers Day…" at bounding box center [279, 645] width 429 height 34
copy p "(timers Day 60s / Night 30s / Voting 20s)?"
click at [267, 624] on textarea "ต้องการโหมดไหนบ้าง (บอท/ผลัดกันเล่น/ทั้งคู่)? ทั้งคู่ บทบาทเริ่มต้นตามชุดด้านบน…" at bounding box center [278, 621] width 434 height 27
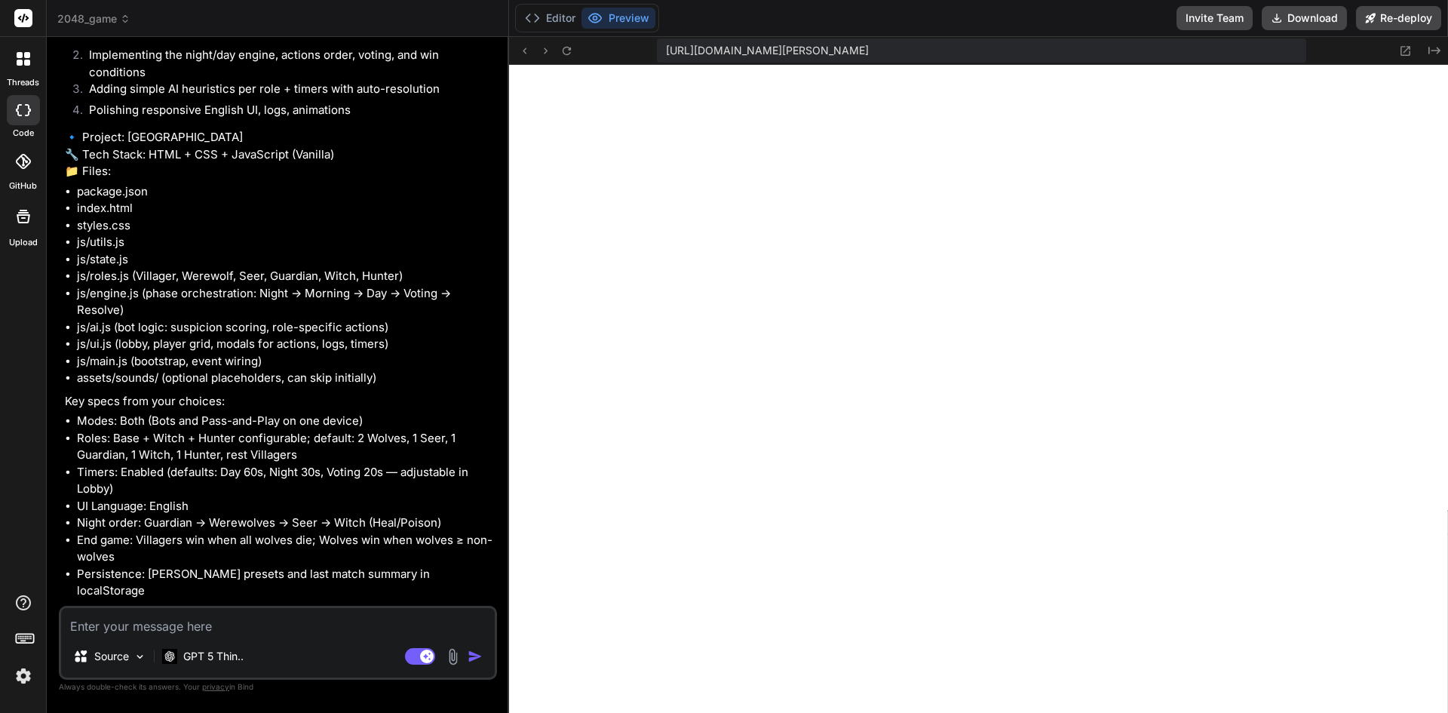
paste textarea "(timers Day 60s / Night 30s / Voting 20s)?"
type textarea "(timers Day 60s / Night 30s / Voting 20s)?"
type textarea "x"
click at [145, 619] on textarea "(timers Day 60s / Night 30s / Voting 20s)?" at bounding box center [278, 621] width 434 height 27
type textarea "(timers Day 0s / Night 30s / Voting 20s)?"
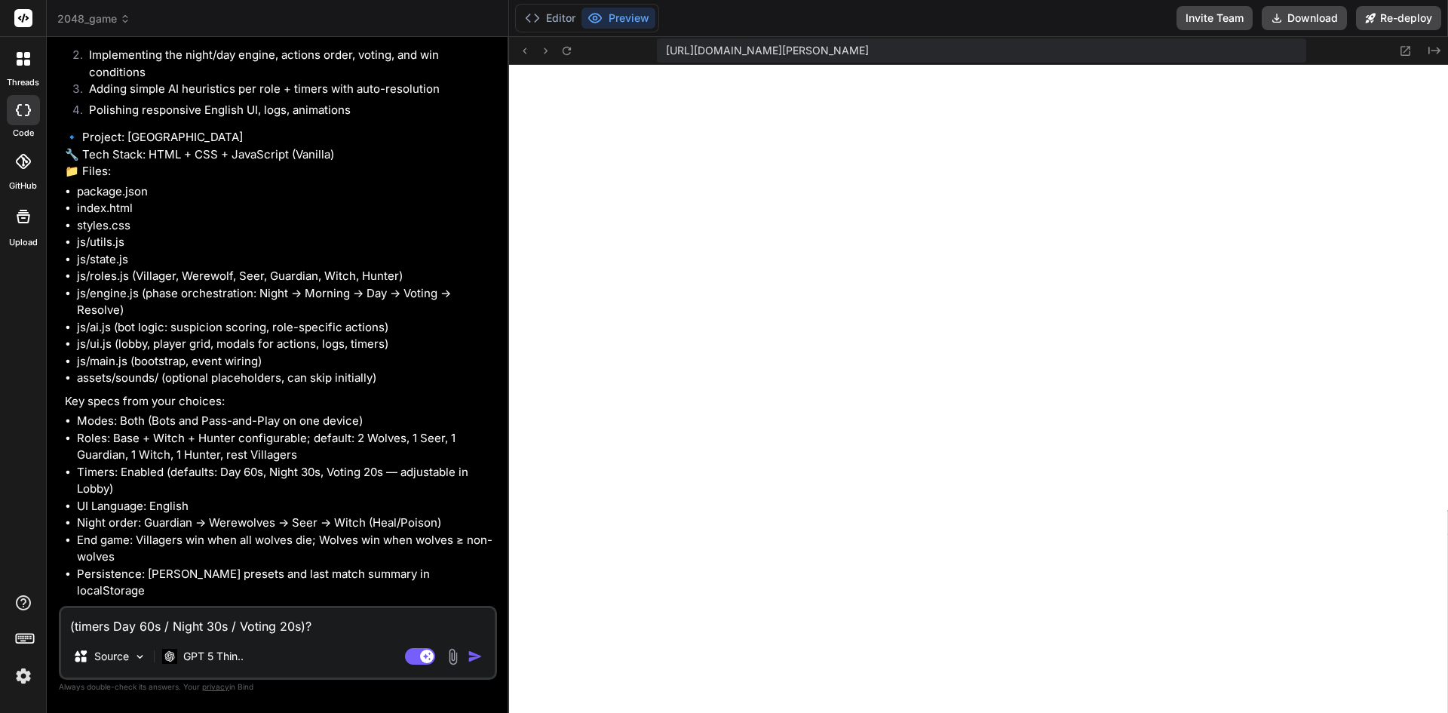
type textarea "x"
type textarea "(timers Day 50s / Night 30s / Voting 20s)?"
type textarea "x"
click at [336, 626] on textarea "(timers Day 50s / Night 30s / Voting 20s)?" at bounding box center [278, 621] width 434 height 27
click at [213, 621] on textarea "(timers Day 50s / Night 30s / Voting 20s)?" at bounding box center [278, 621] width 434 height 27
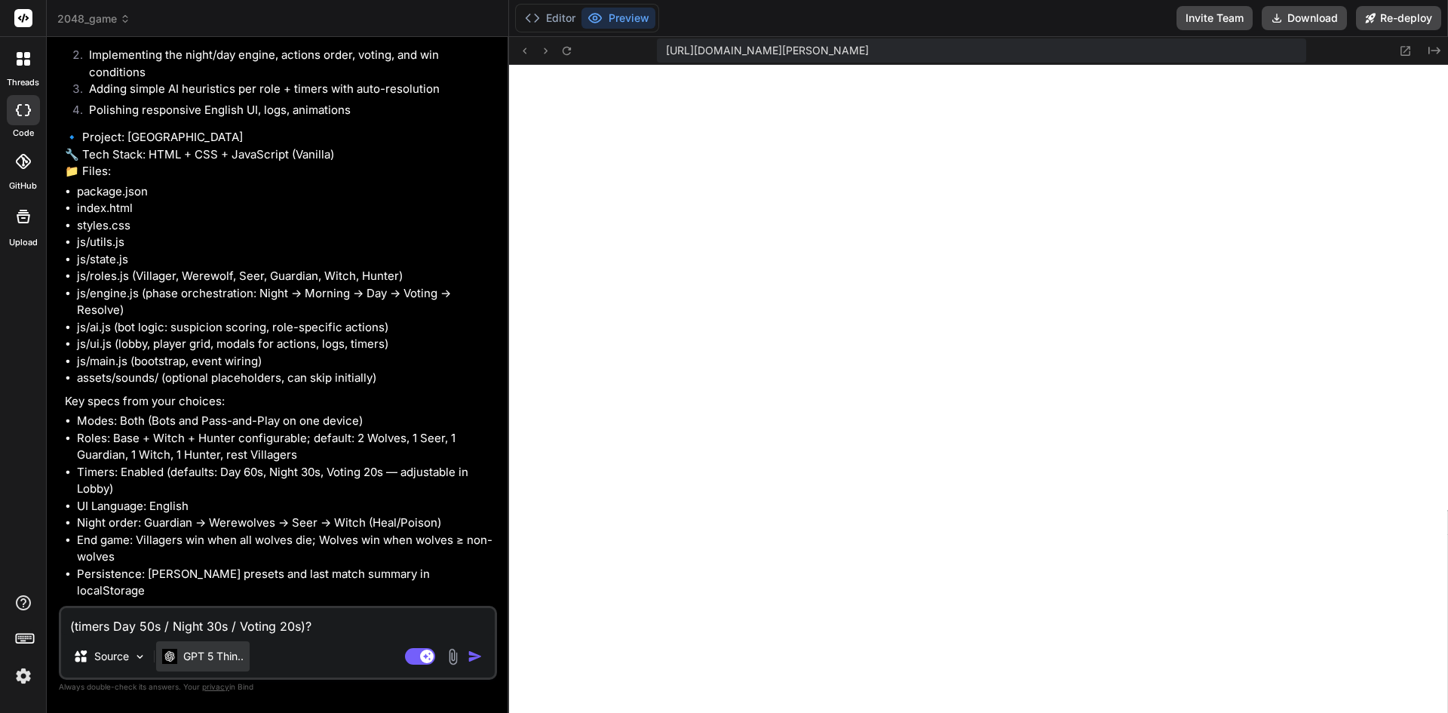
type textarea "(timers Day 50s / Night 0s / Voting 20s)?"
type textarea "x"
type textarea "(timers Day 50s / Night 20s / Voting 20s)?"
type textarea "x"
click at [287, 629] on textarea "(timers Day 50s / Night 20s / Voting 20s)?" at bounding box center [278, 621] width 434 height 27
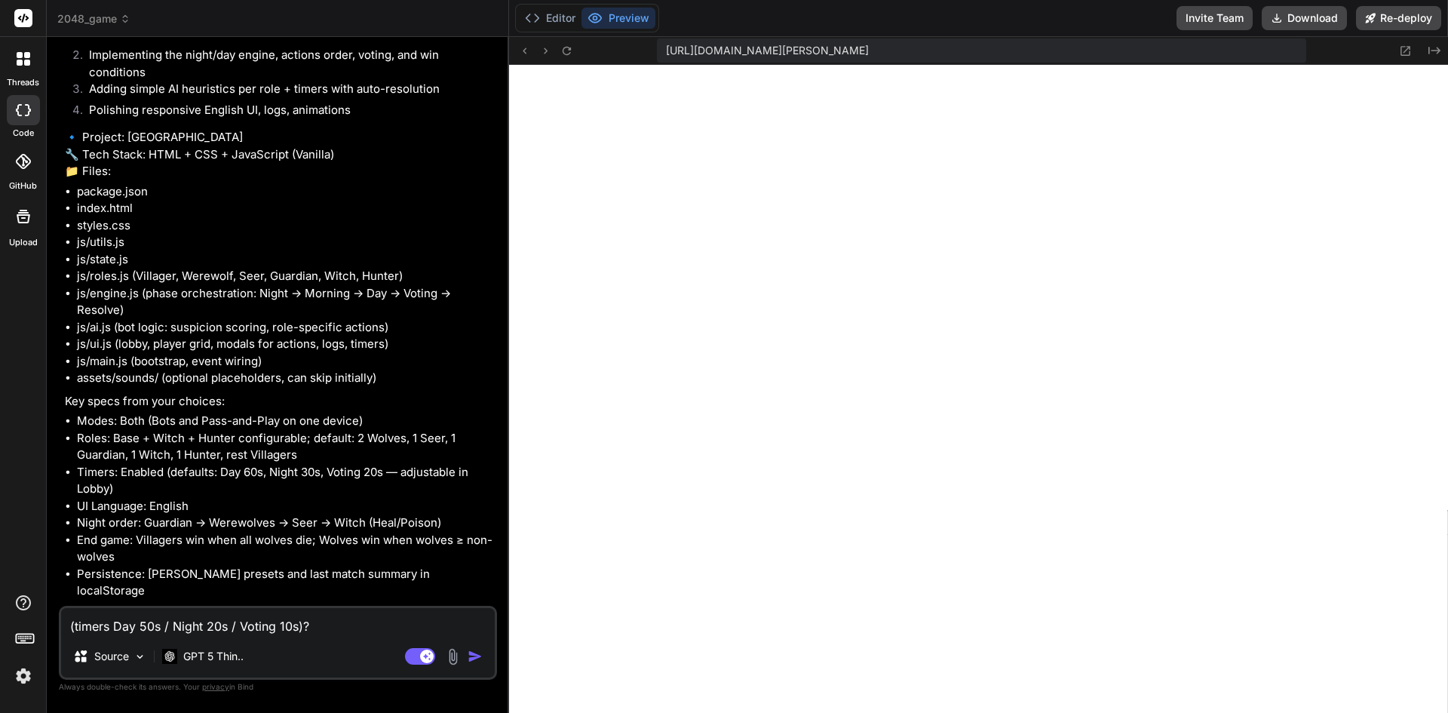
click at [146, 625] on textarea "(timers Day 50s / Night 20s / Voting 10s)?" at bounding box center [278, 621] width 434 height 27
click at [474, 658] on img "button" at bounding box center [474, 655] width 15 height 15
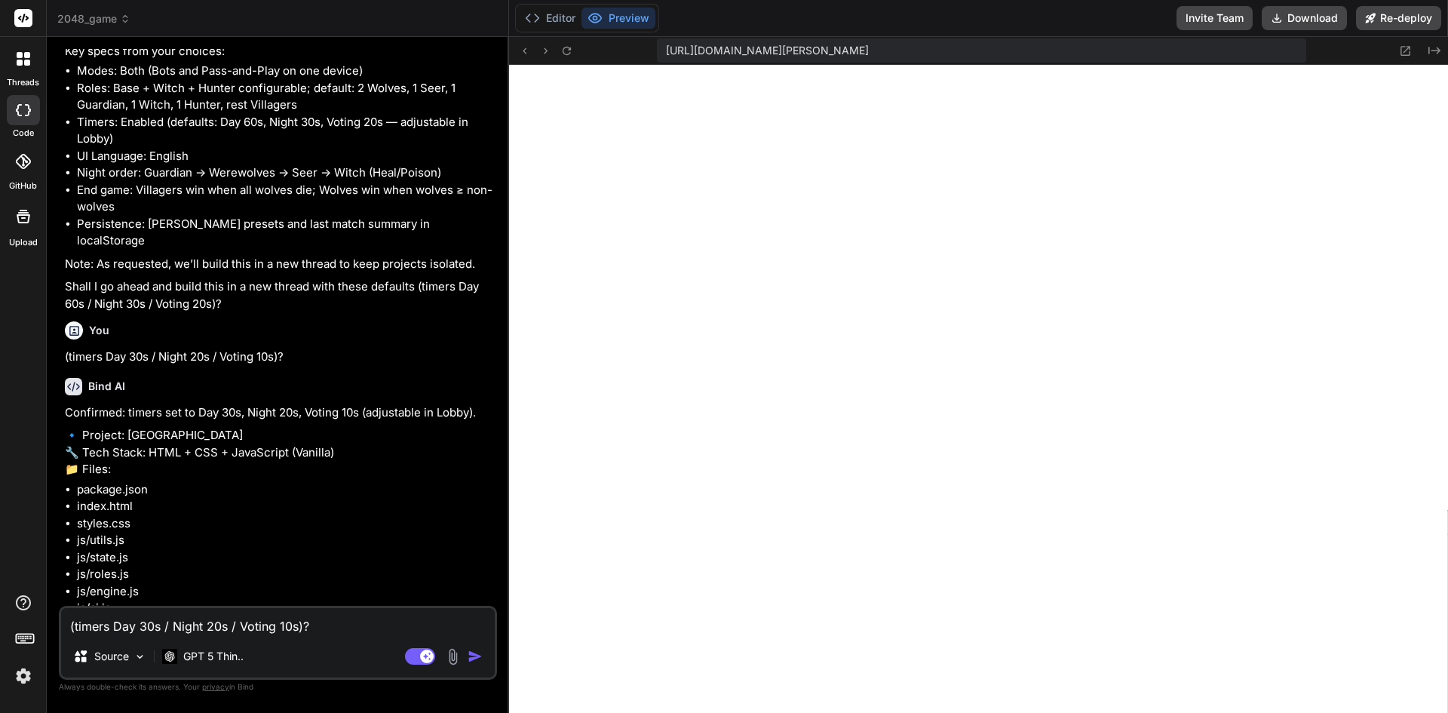
scroll to position [3346, 0]
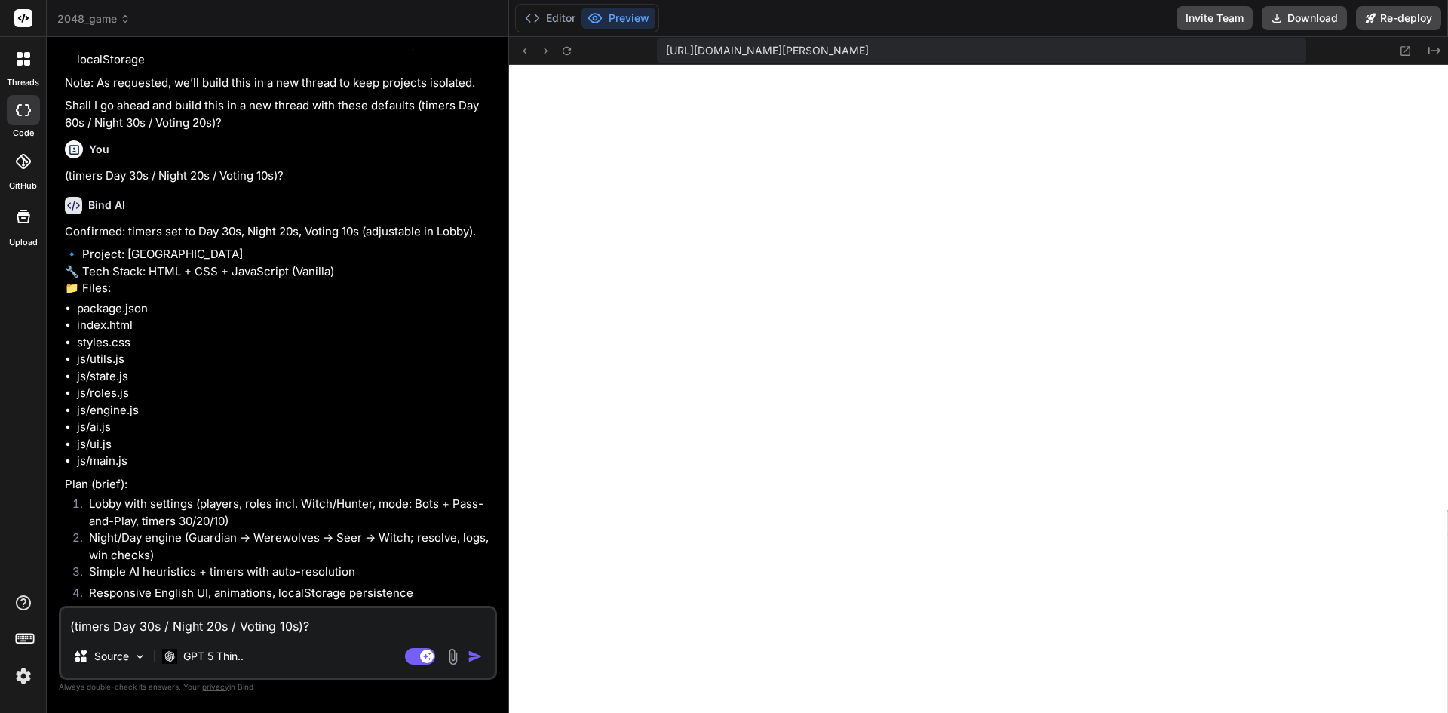
click at [280, 617] on textarea "(timers Day 30s / Night 20s / Voting 10s)?" at bounding box center [278, 621] width 434 height 27
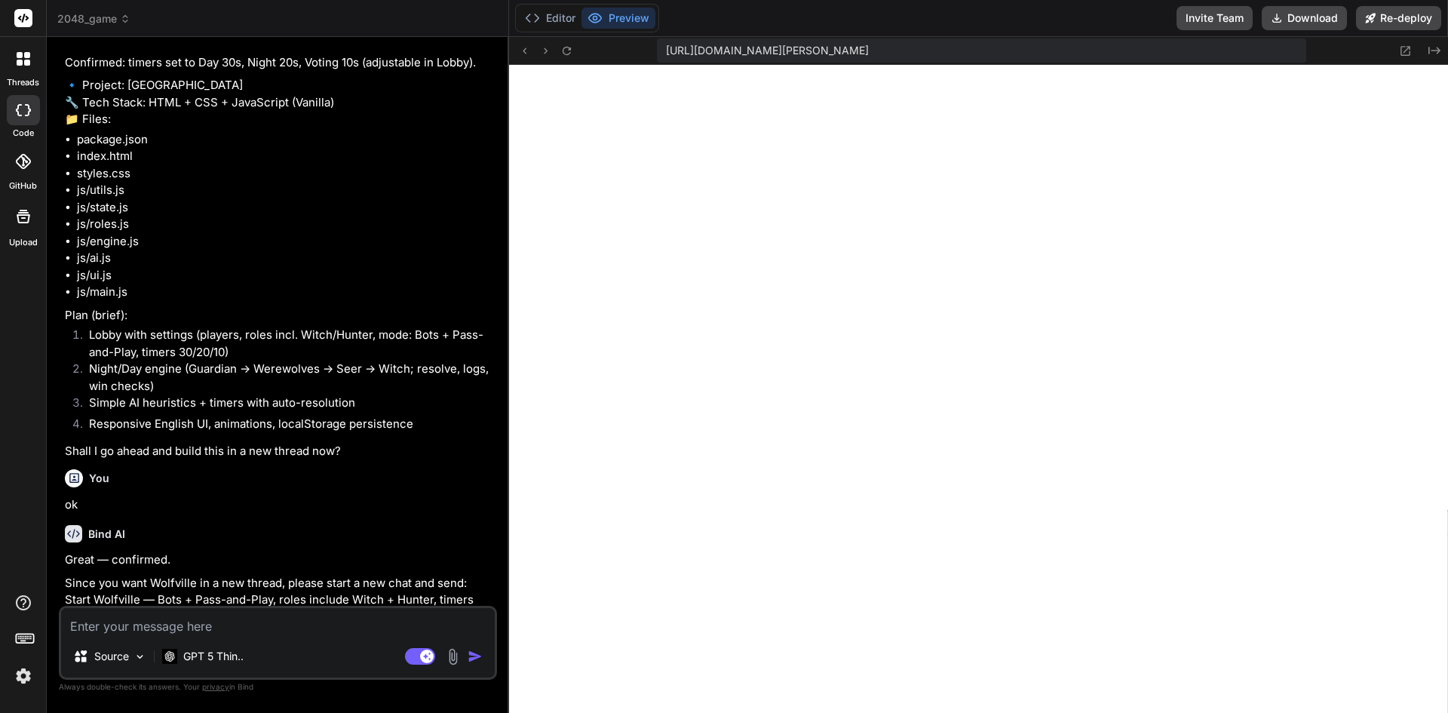
scroll to position [3535, 0]
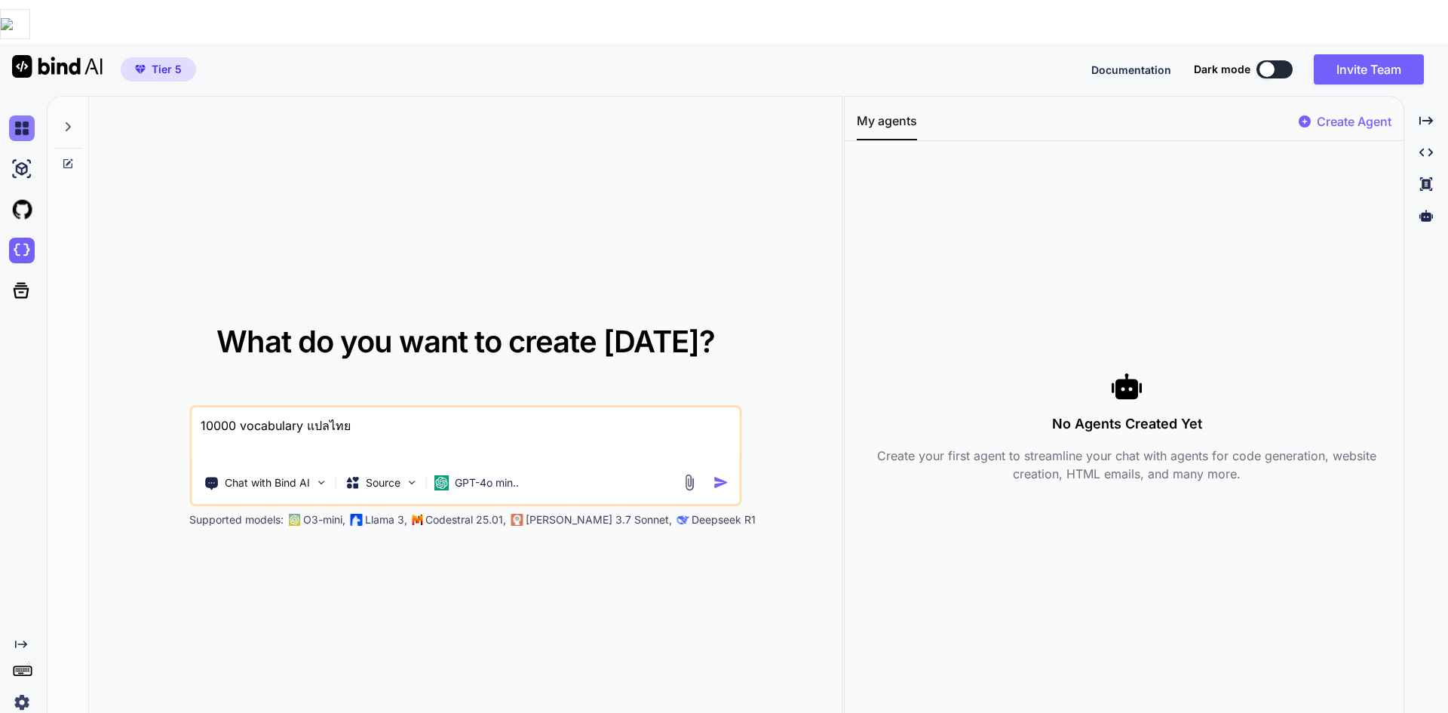
click at [17, 115] on img at bounding box center [22, 128] width 26 height 26
type textarea "x"
click at [18, 238] on img at bounding box center [22, 251] width 26 height 26
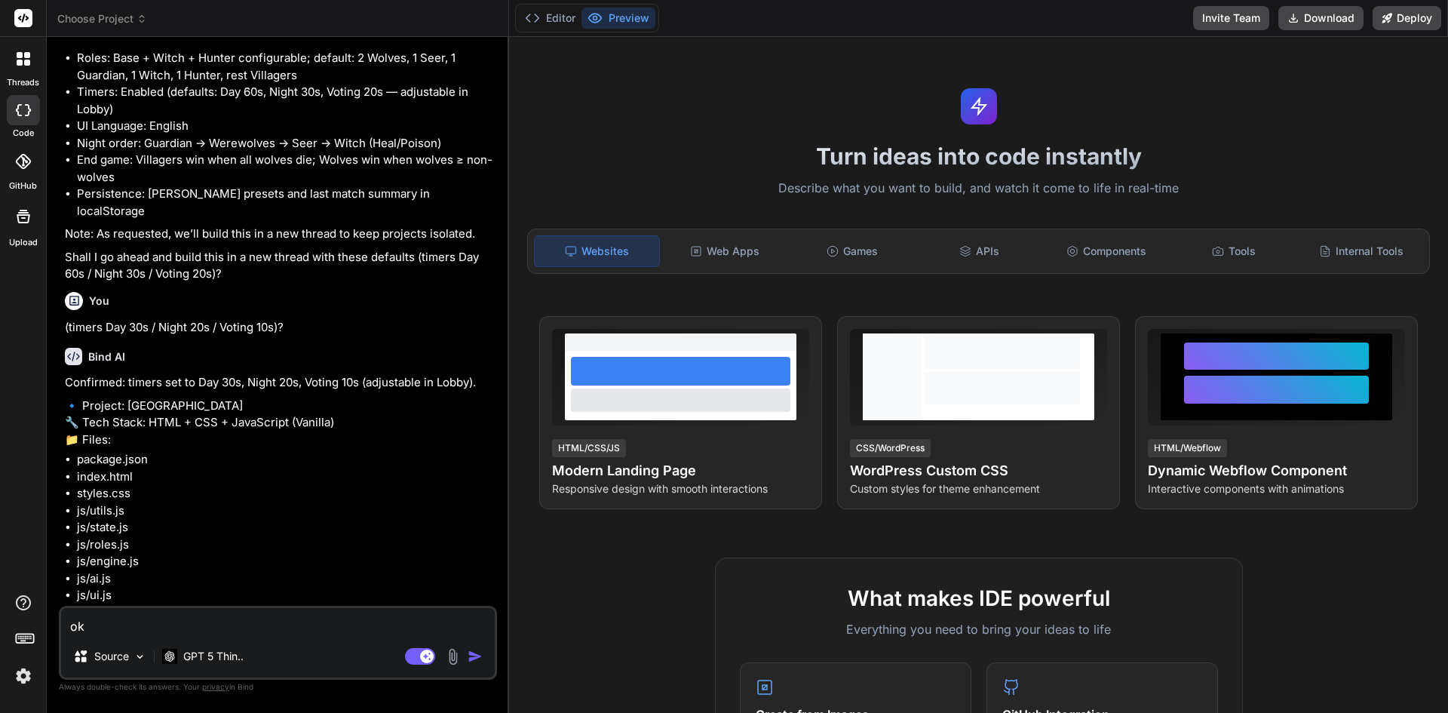
click at [133, 14] on span "Choose Project" at bounding box center [102, 18] width 90 height 15
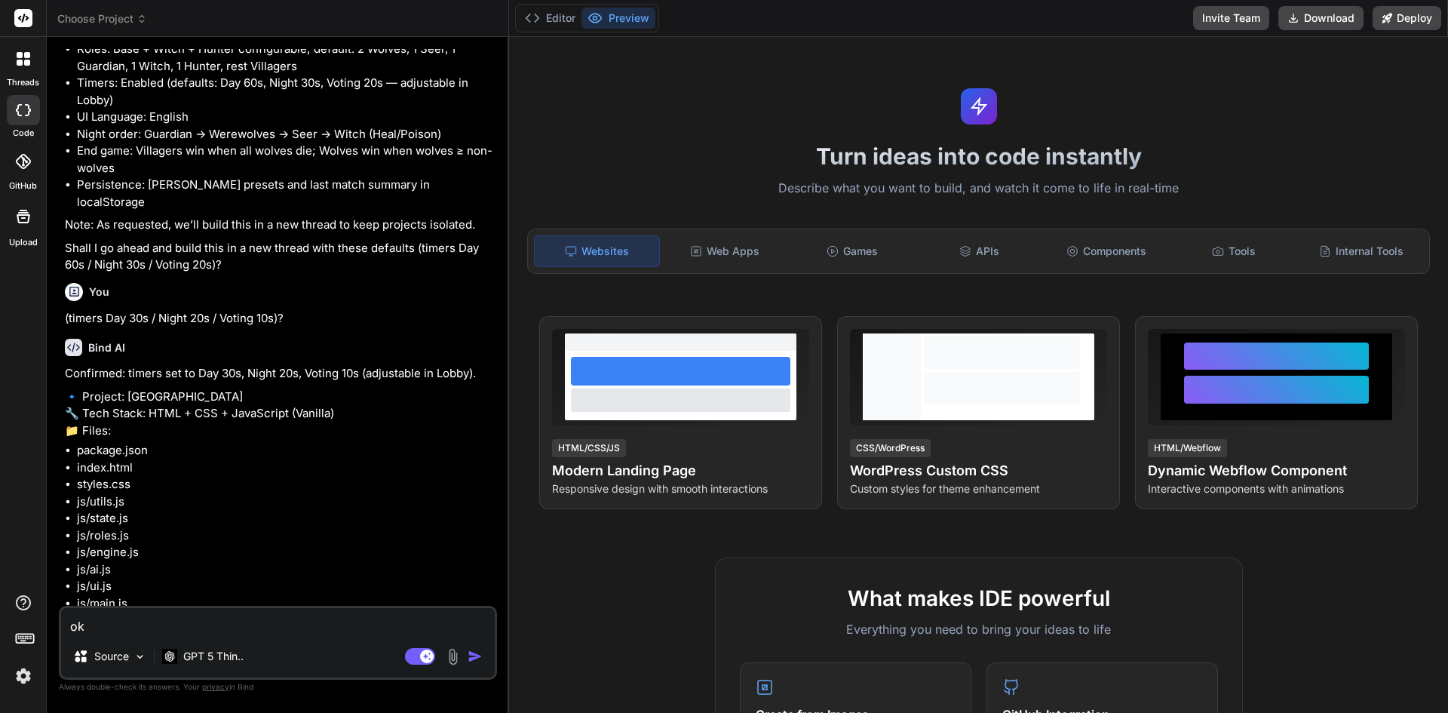
scroll to position [2163, 0]
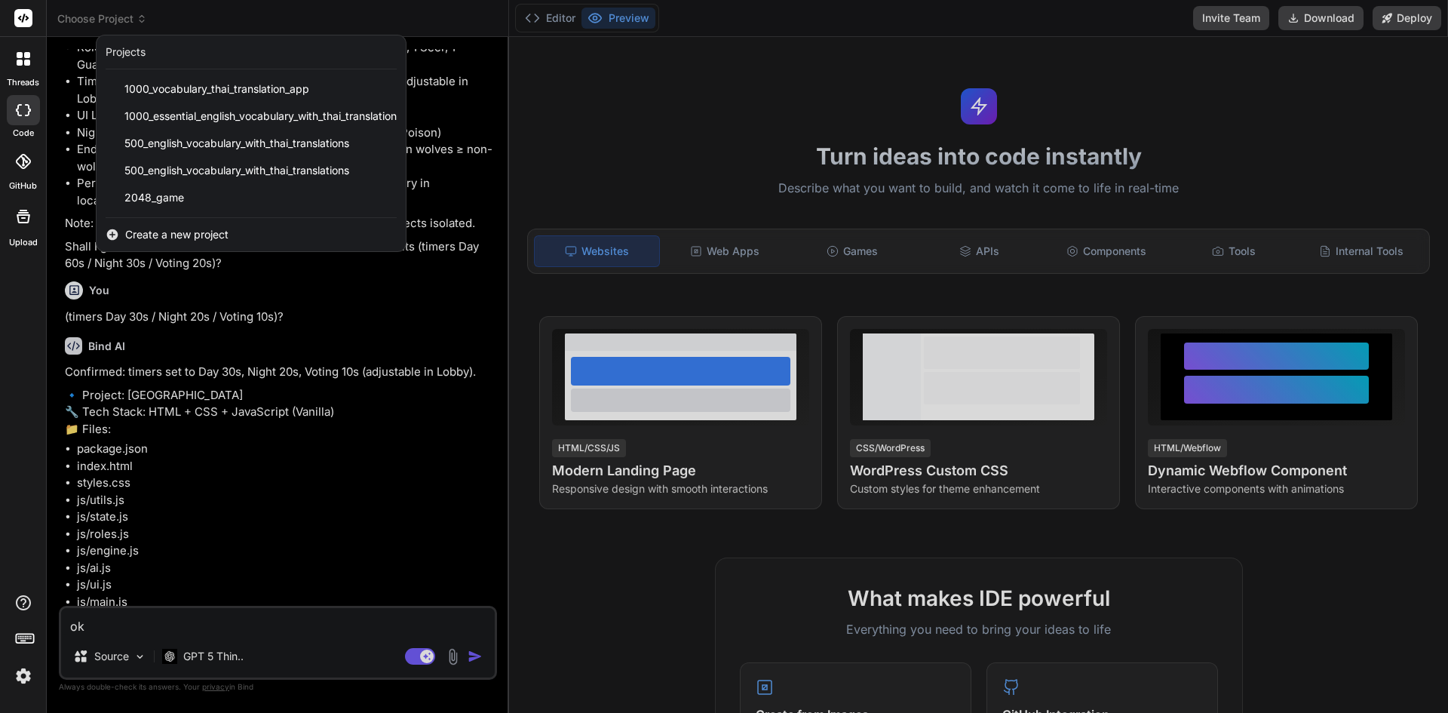
click at [157, 230] on span "Create a new project" at bounding box center [176, 234] width 103 height 15
type textarea "x"
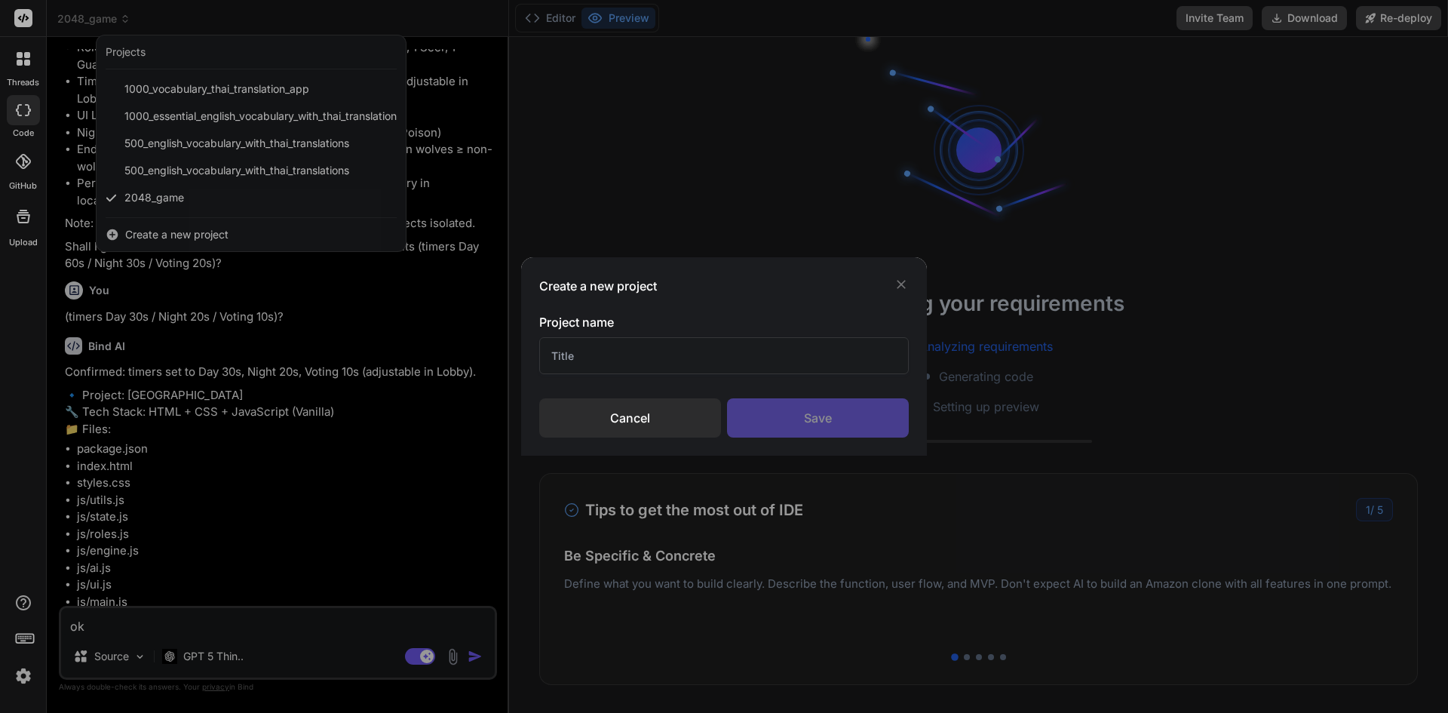
click at [713, 348] on input "text" at bounding box center [723, 355] width 369 height 37
type input "g"
type input "ผู้ป่วย"
click at [786, 425] on div "Save" at bounding box center [818, 417] width 182 height 39
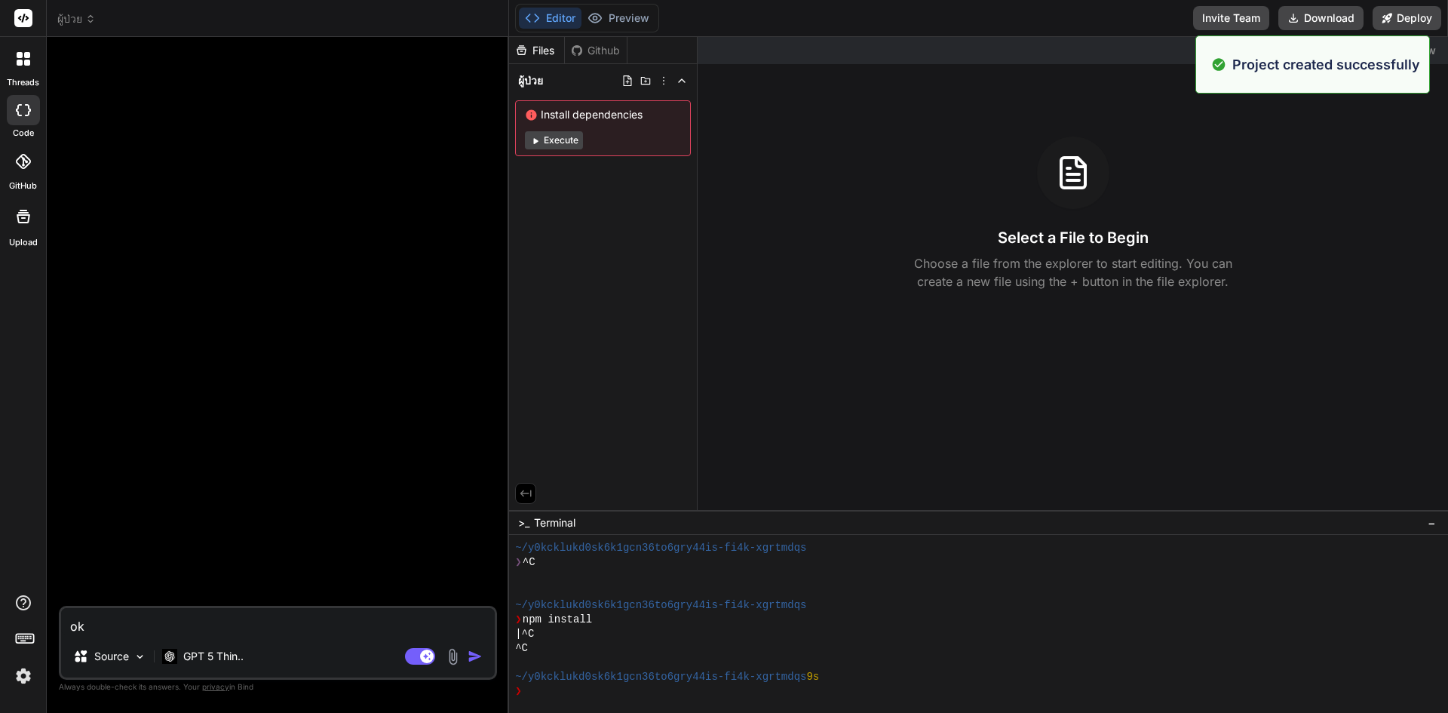
click at [281, 624] on textarea "ok" at bounding box center [278, 621] width 434 height 27
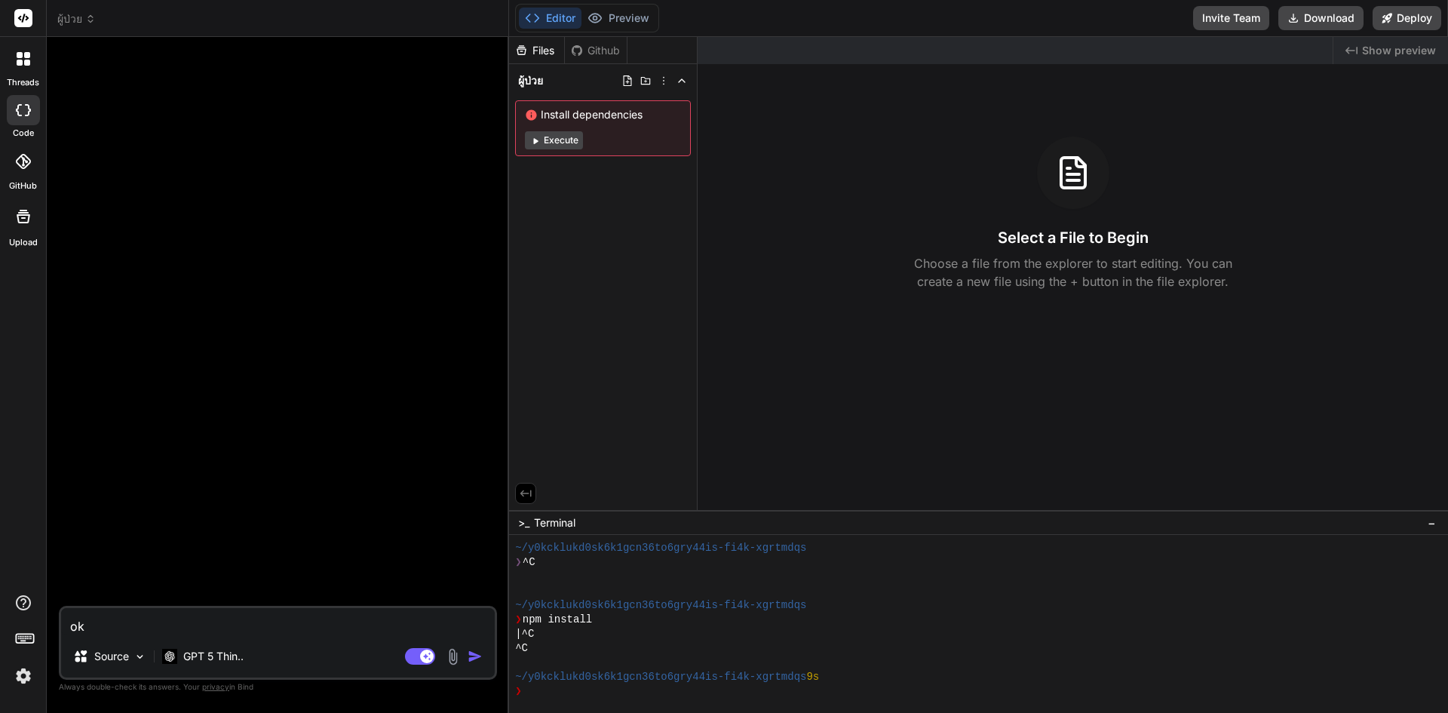
paste textarea "Sudoku"
type textarea "x"
type textarea "Sudoku"
type textarea "x"
type textarea "Sudoku"
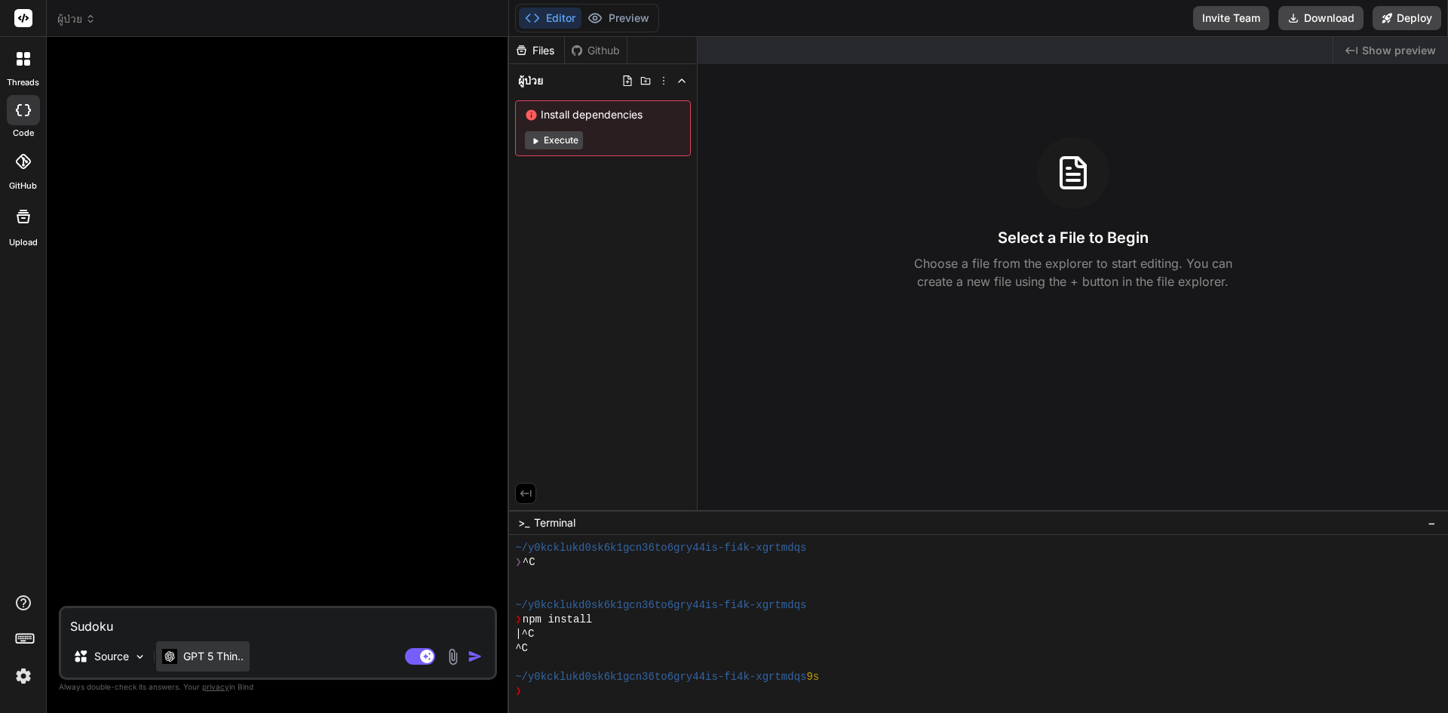
type textarea "x"
type textarea "Sudoku l"
type textarea "x"
type textarea "Sudoku li"
type textarea "x"
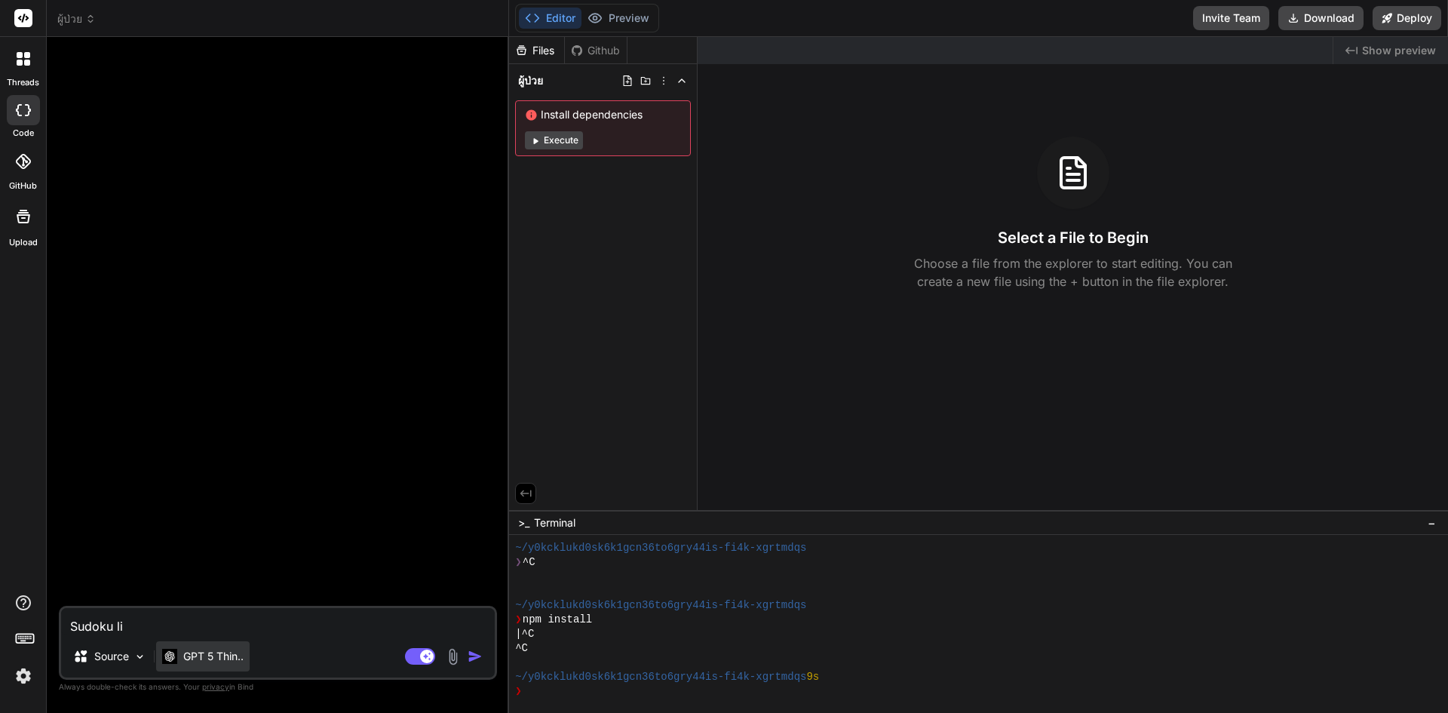
type textarea "Sudoku lih"
type textarea "x"
type textarea "Sudoku lihk"
click at [235, 630] on textarea "Sudoku lihk" at bounding box center [278, 621] width 434 height 27
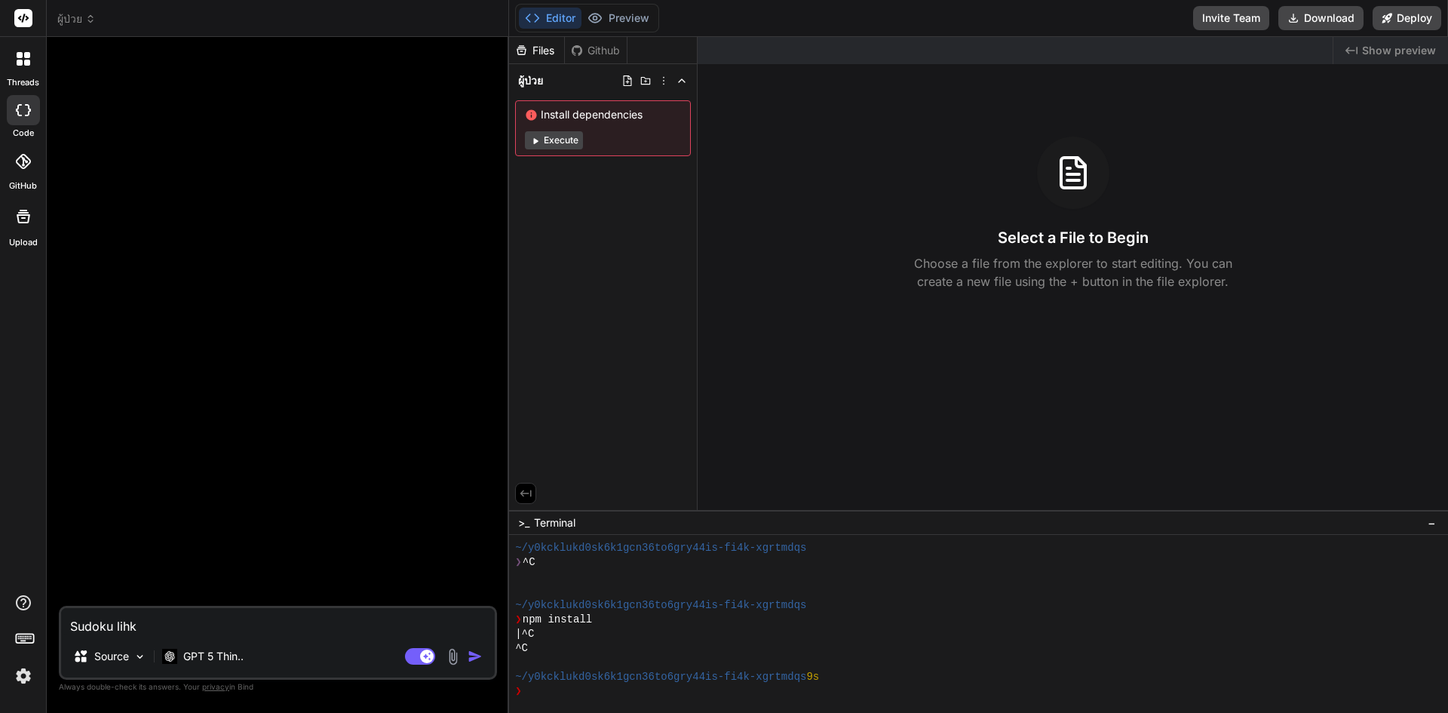
click at [235, 630] on textarea "Sudoku lihk" at bounding box center [278, 621] width 434 height 27
paste textarea "เกมจำลำดับตัวเลข/ตัว[PERSON_NAME]"
type textarea "x"
type textarea "เกมจำลำดับตัวเลข/ตัว[PERSON_NAME]"
type textarea "x"
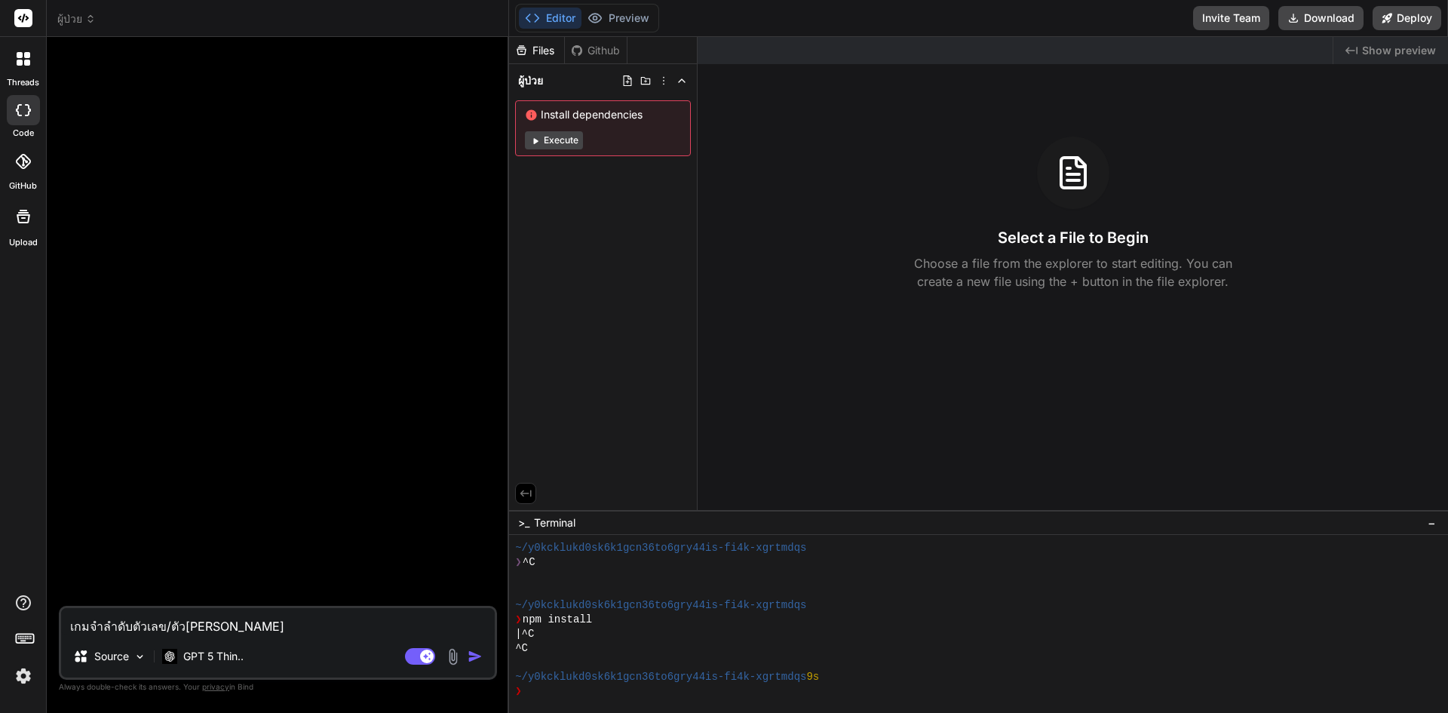
type textarea "เกมจำลำดับตัวเลข/ตัว[PERSON_NAME]"
type textarea "x"
type textarea "เกมจำลำดับตัวเลข/ตัว[PERSON_NAME] l"
type textarea "x"
type textarea "เกมจำลำดับตัวเลข/ตัว[PERSON_NAME] le"
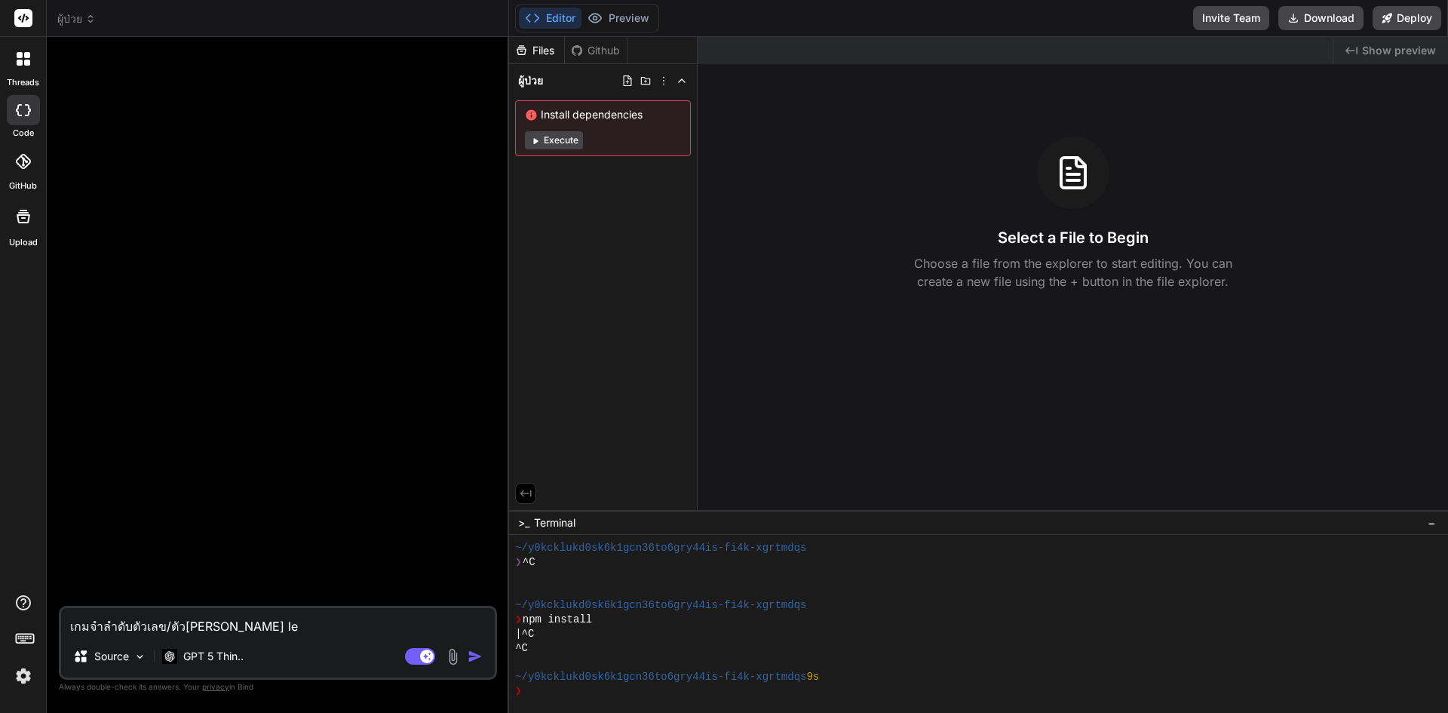
type textarea "x"
type textarea "เกมจำลำดับตัวเลข/ตัว[PERSON_NAME] les"
type textarea "x"
type textarea "เกมจำลำดับตัวเลข/ตัว[PERSON_NAME] lesi"
type textarea "x"
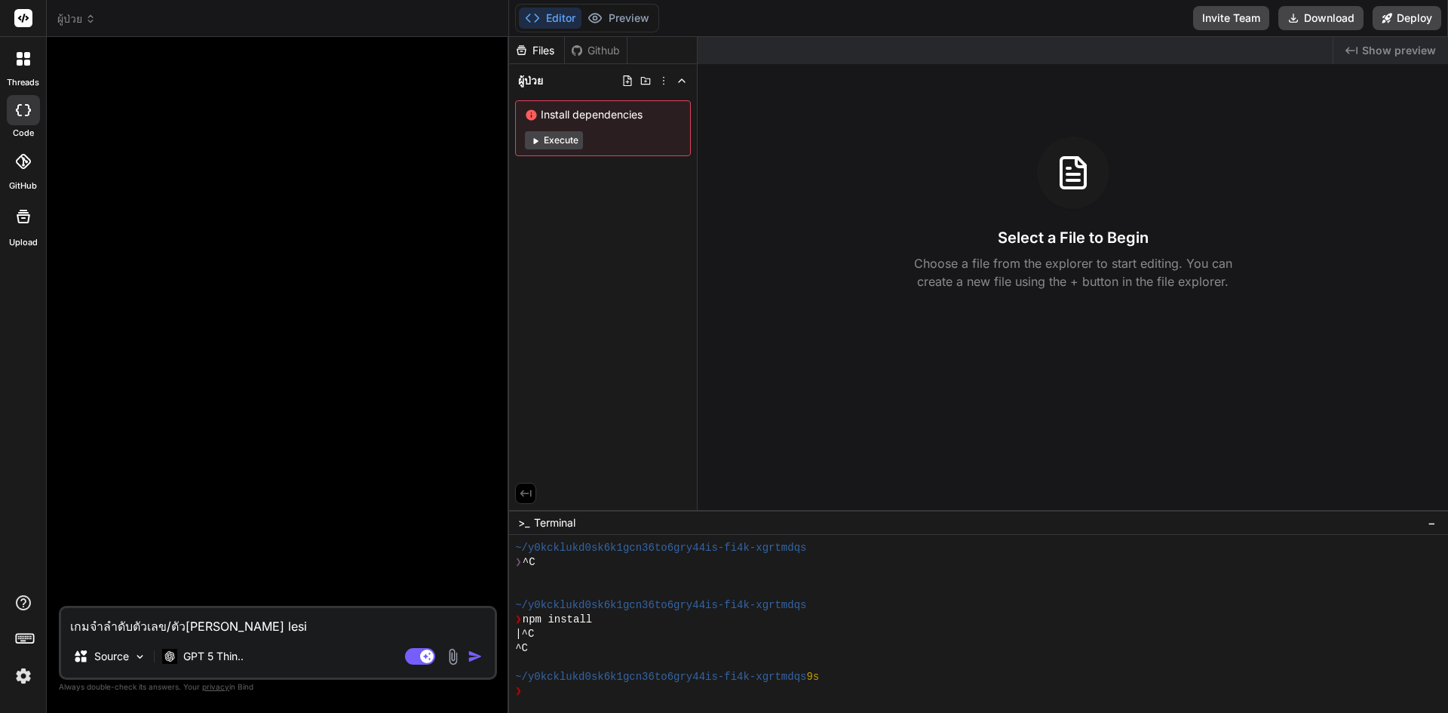
type textarea "เกมจำลำดับตัวเลข/ตัว[PERSON_NAME] les"
type textarea "x"
type textarea "เกมจำลำดับตัวเลข/ตัว[PERSON_NAME] le"
type textarea "x"
type textarea "เกมจำลำดับตัวเลข/ตัว[PERSON_NAME] l"
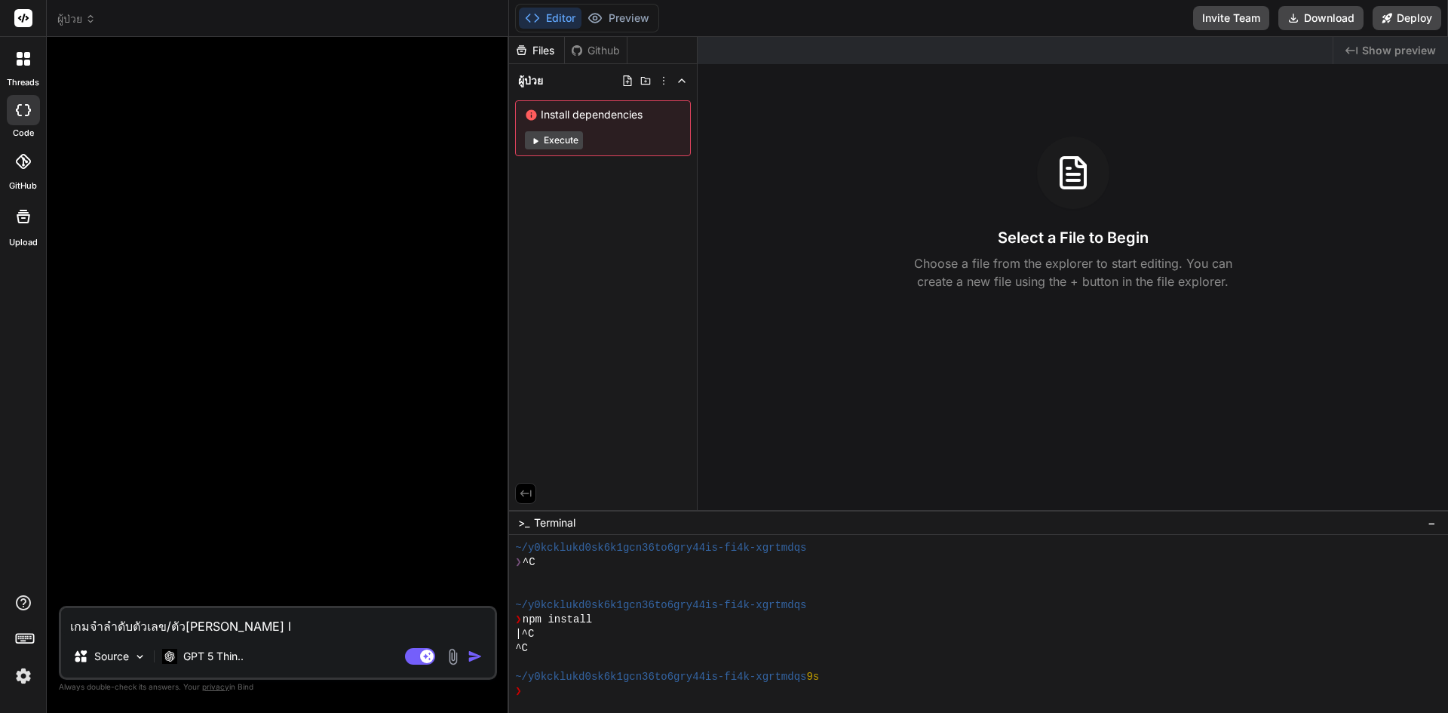
type textarea "x"
type textarea "เกมจำลำดับตัวเลข/ตัว[PERSON_NAME]"
type textarea "x"
type textarea "เกมจำลำดับตัวเลข/ตัว[PERSON_NAME] ส"
type textarea "x"
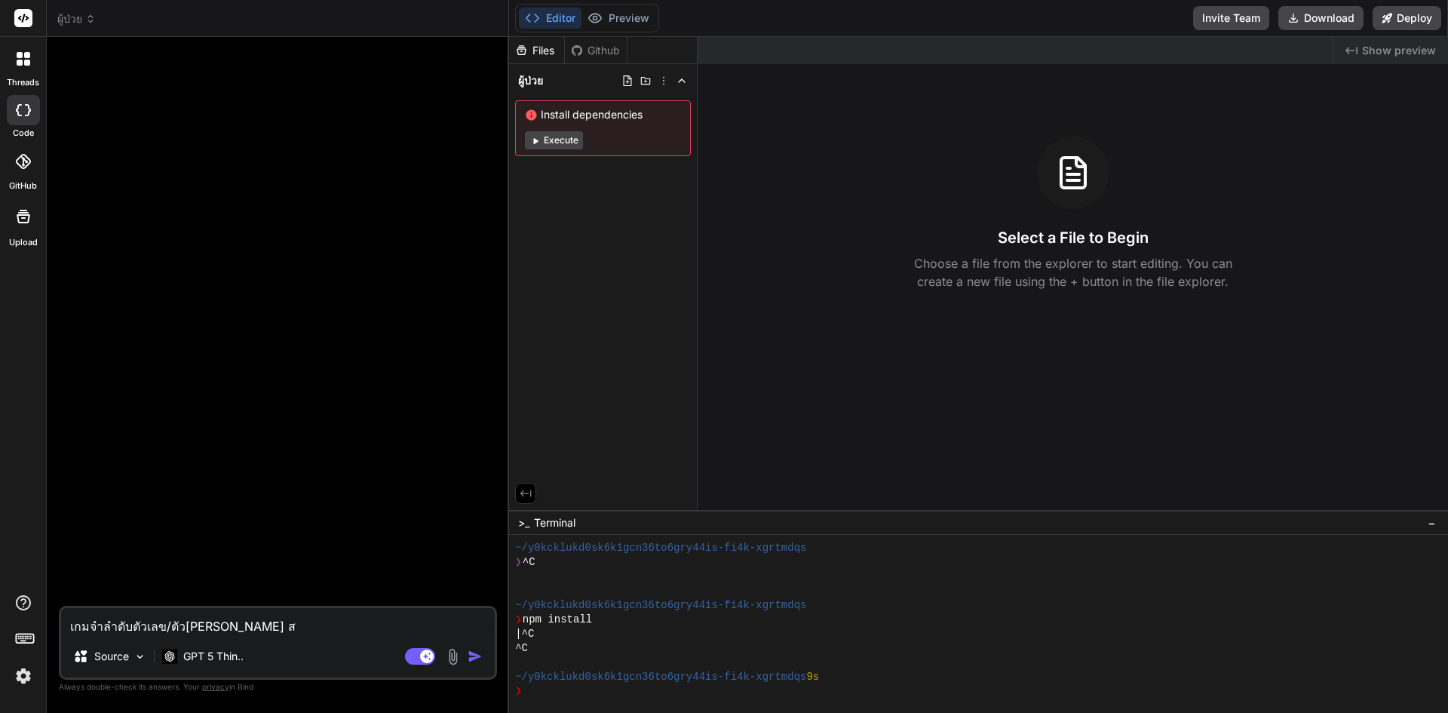
type textarea "เกมจำลำดับตัวเลข/ตัว[PERSON_NAME] สำ"
type textarea "x"
type textarea "เกมจำลำดับตัวเลข/ตัว[PERSON_NAME] สำห"
type textarea "x"
type textarea "เกมจำลำดับตัวเลข/ตัว[PERSON_NAME] สำหร"
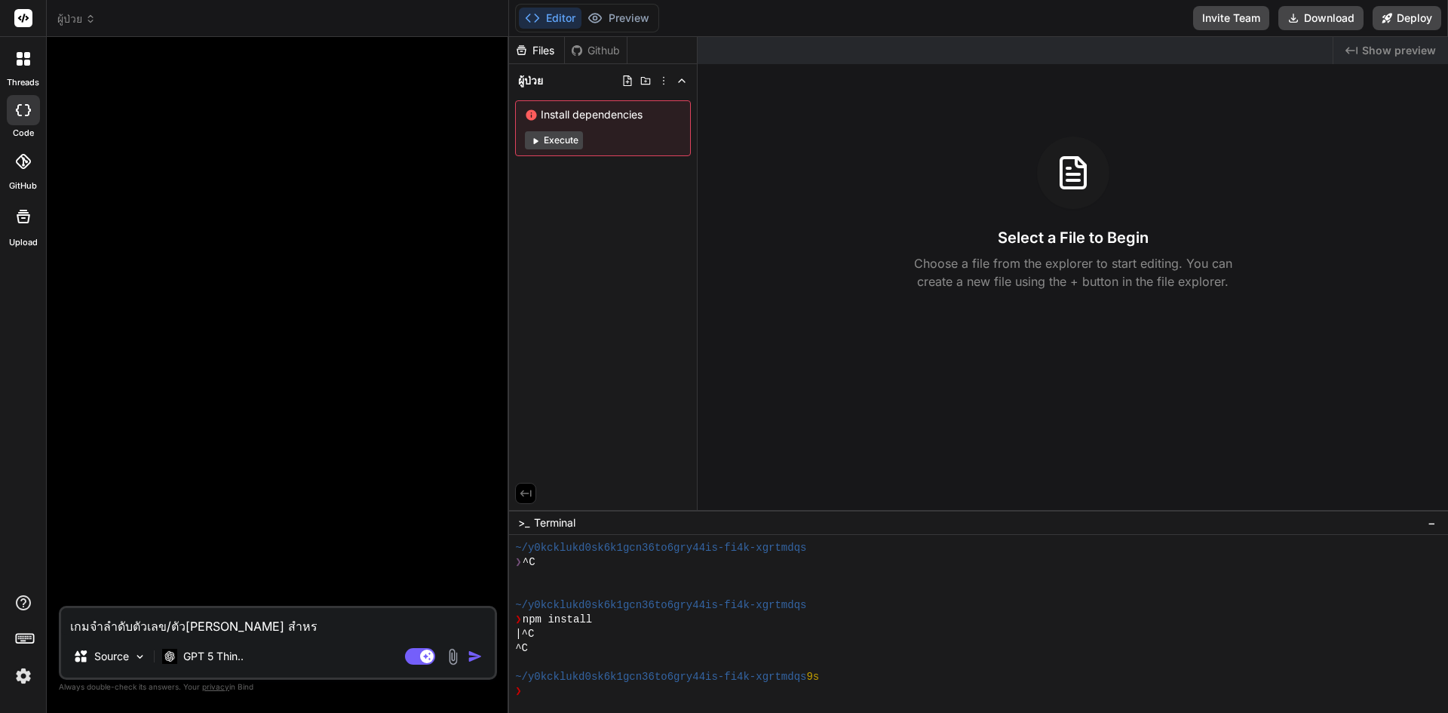
type textarea "x"
type textarea "เกมจำลำดับตัวเลข/ตัว[PERSON_NAME] สำหรั"
type textarea "x"
type textarea "เกมจำลำดับตัวเลข/ตัว[PERSON_NAME] สำหรับ"
type textarea "x"
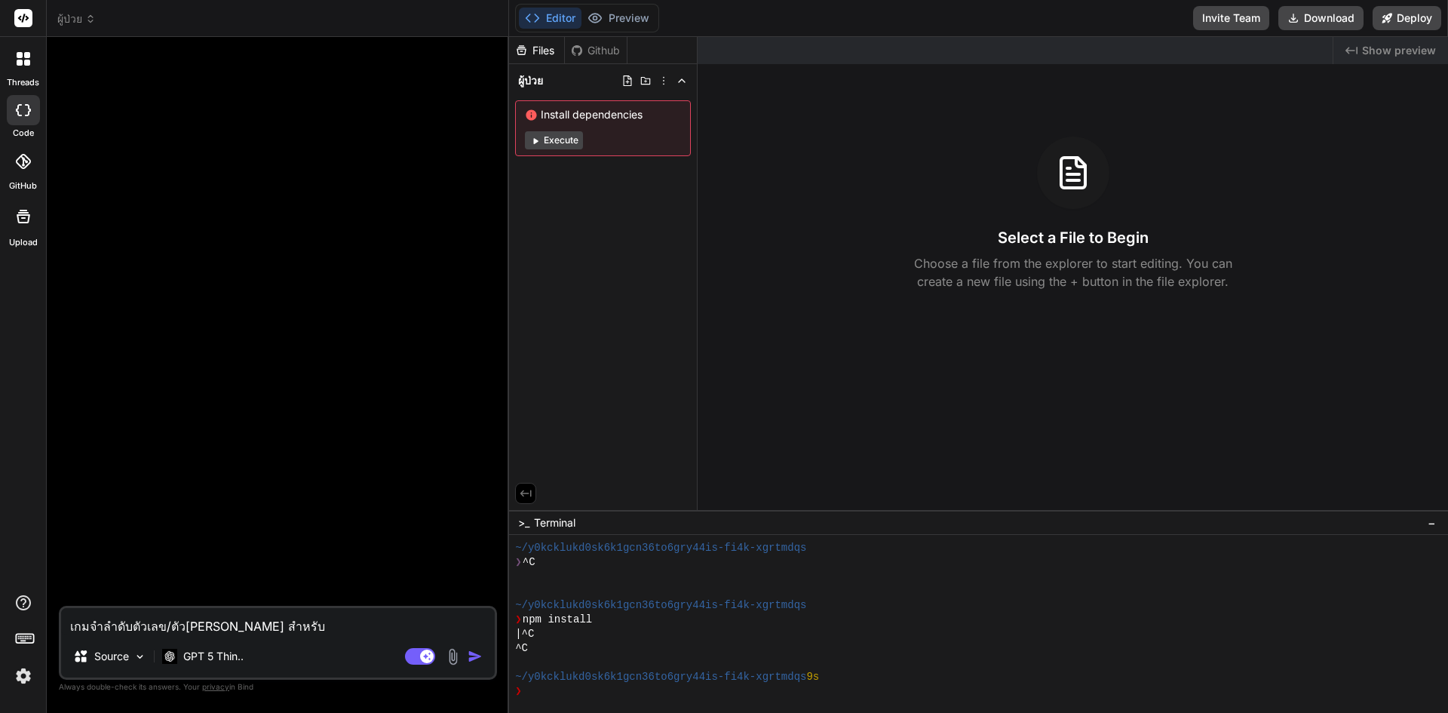
type textarea "เกมจำลำดับตัวเลข/ตัว[PERSON_NAME] สำหรับผ"
type textarea "x"
type textarea "เกมจำลำดับตัวเลข/ตัว[PERSON_NAME] สำหรับผู"
type textarea "x"
type textarea "เกมจำลำดับตัวเลข/ตัว[PERSON_NAME] สำหรับผู้"
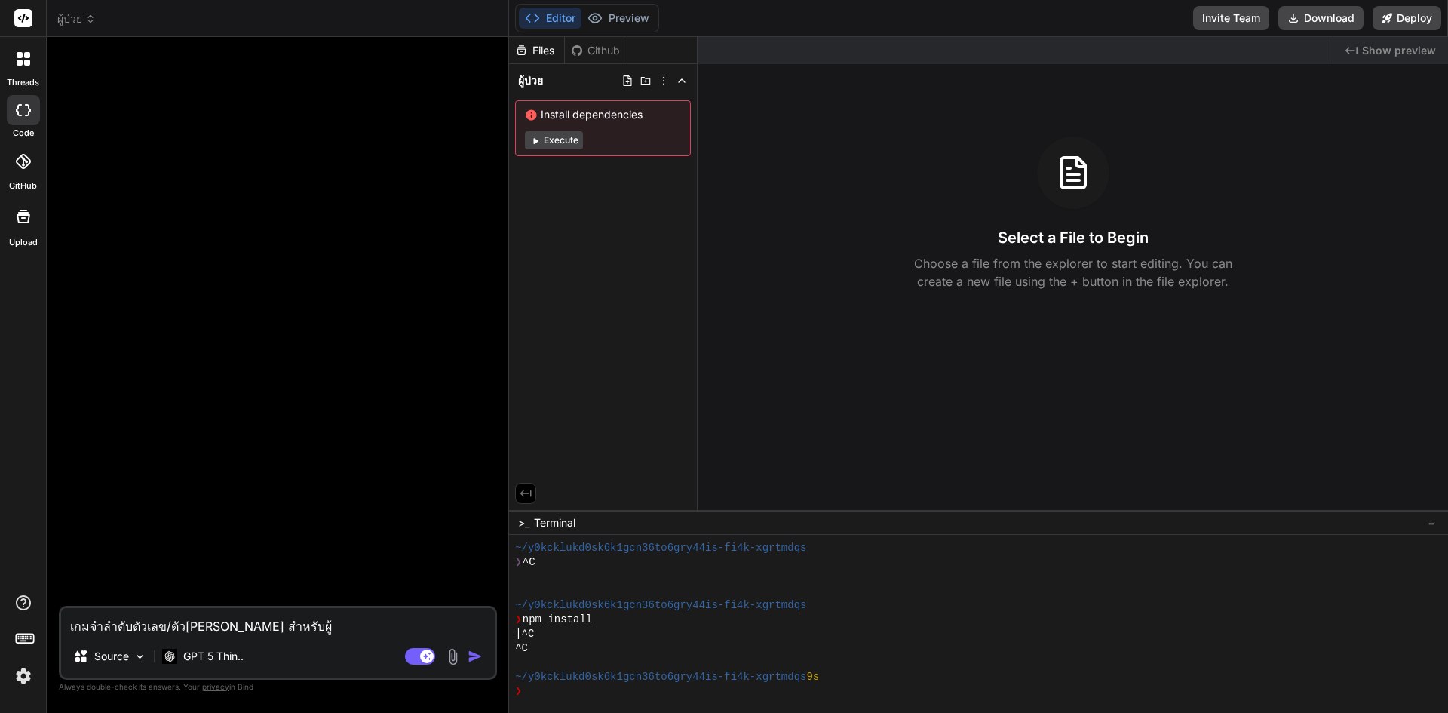
type textarea "x"
type textarea "เกมจำลำดับตัวเลข/ตัว[PERSON_NAME] สำหรับผู้ป"
type textarea "x"
type textarea "เกมจำลำดับตัวเลข/ตัว[PERSON_NAME] สำหรับผู้ป่"
type textarea "x"
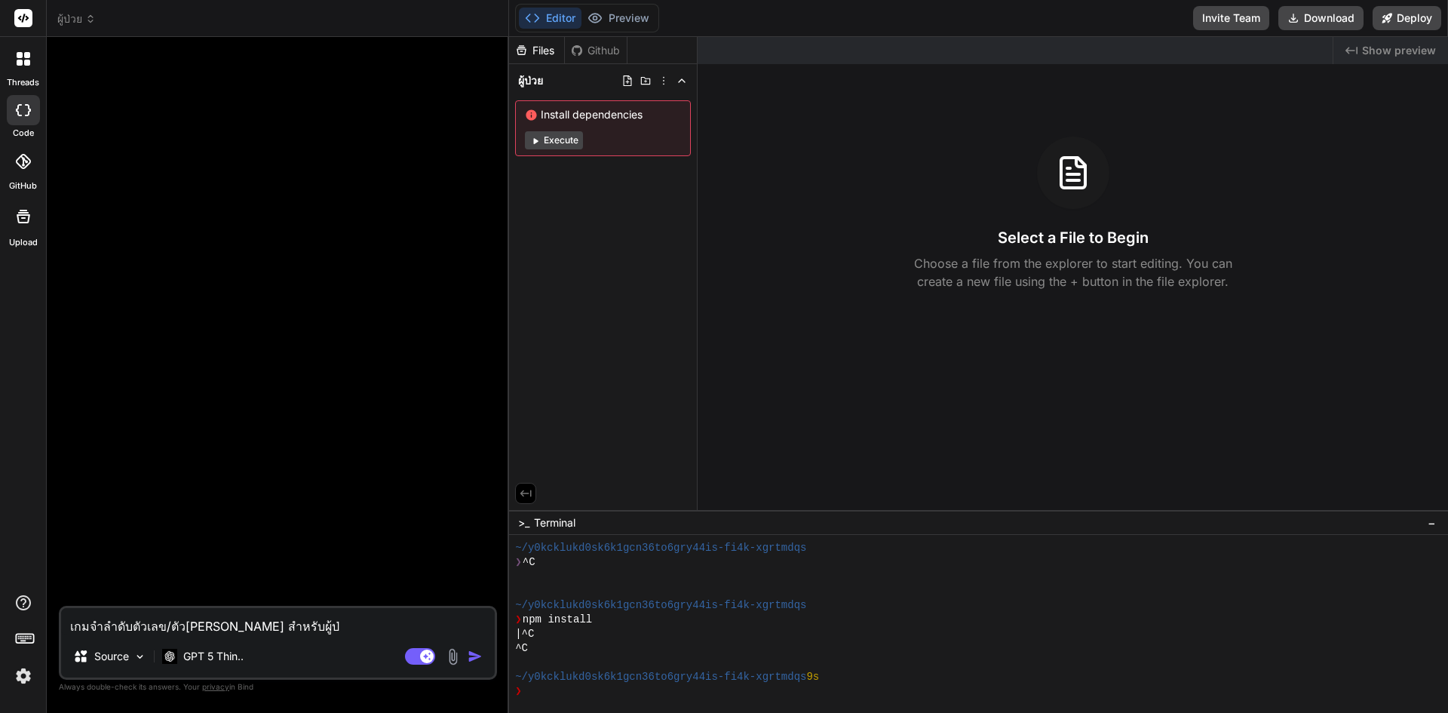
type textarea "เกมจำลำดับตัวเลข/ตัว[PERSON_NAME] สำหรับผู้ป่ว"
type textarea "x"
type textarea "เกมจำลำดับตัวเลข/ตัว[PERSON_NAME] สำหรับผู้ป่วย"
paste textarea "[PERSON_NAME] ผู้ป่วยโรคหลอดเลือดสมอง, สมองเสื่อม, ภาวะความจำเสื่อม, หรือผู้สูง…"
type textarea "x"
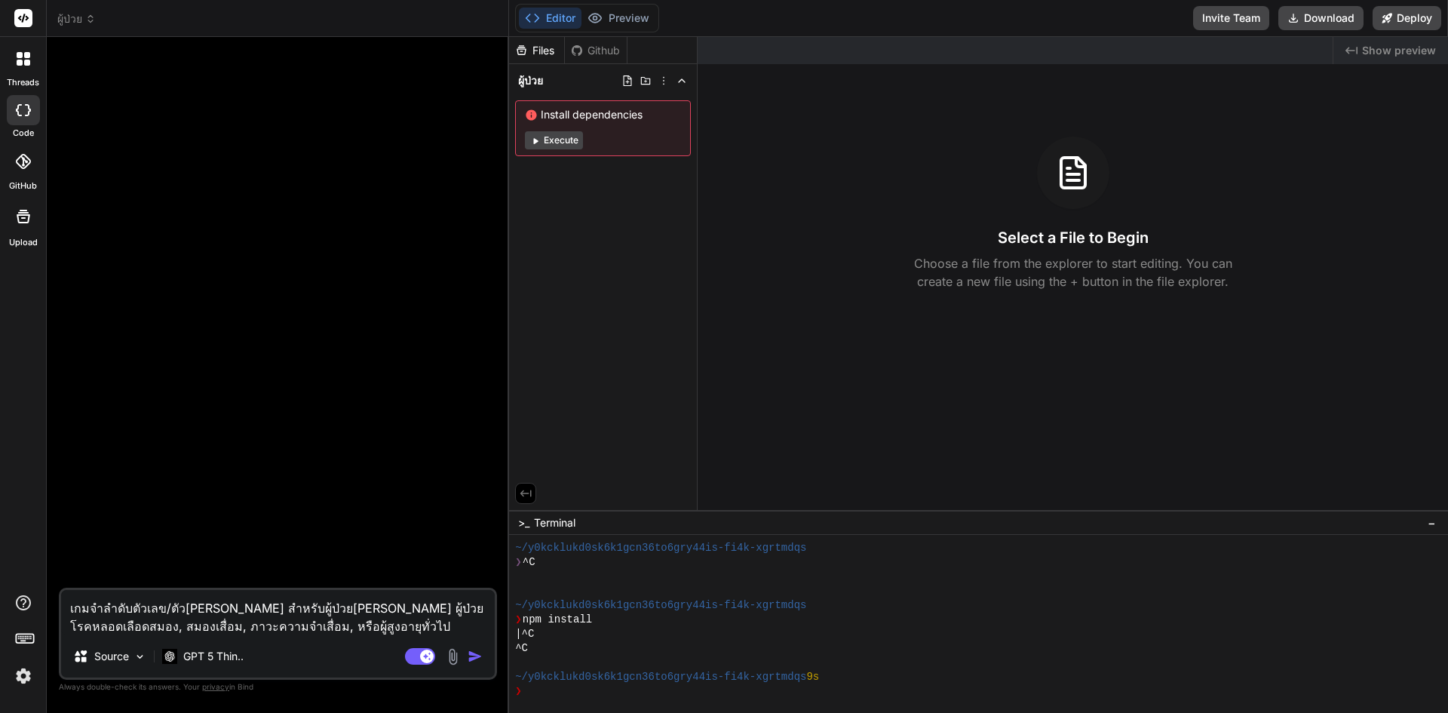
type textarea "เกมจำลำดับตัวเลข/ตัว[PERSON_NAME] สำหรับผู้ป่วย[PERSON_NAME] ผู้ป่วยโรคหลอดเลือ…"
click at [481, 654] on img "button" at bounding box center [474, 655] width 15 height 15
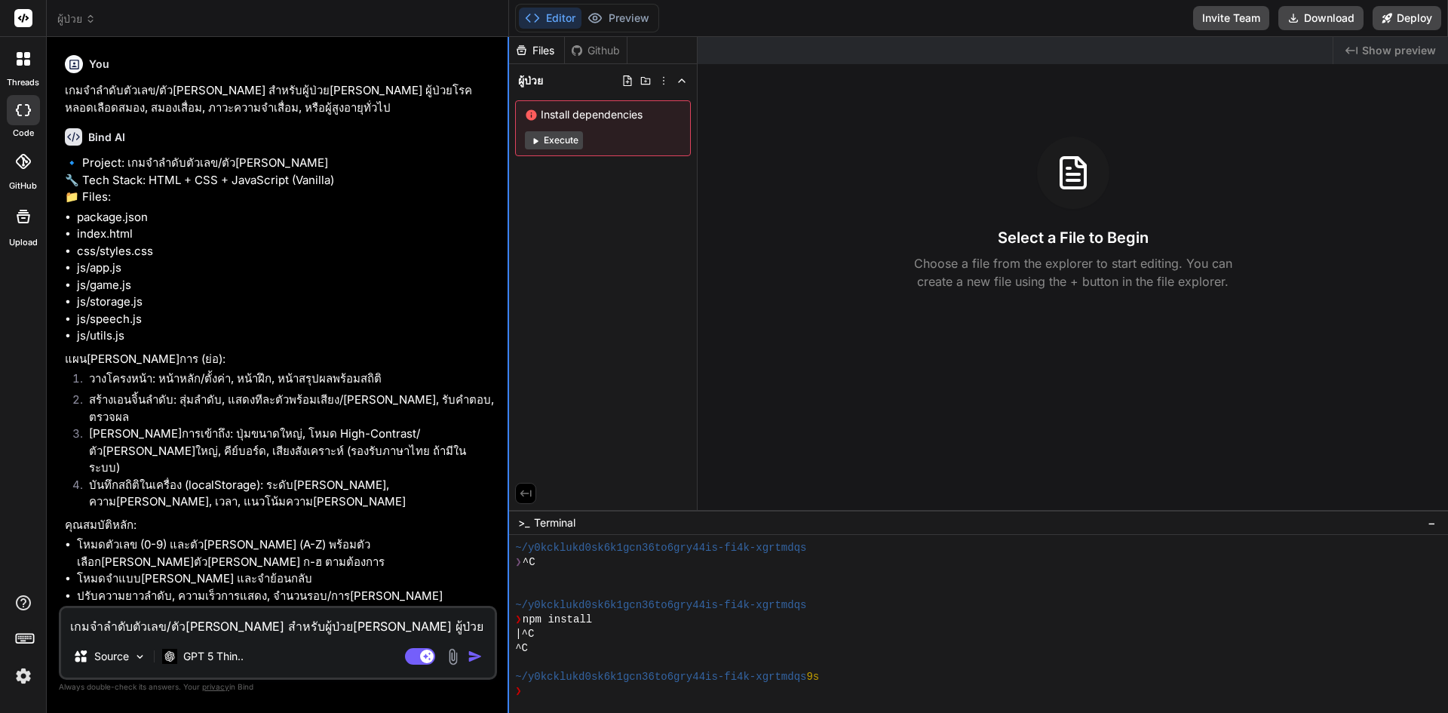
type textarea "x"
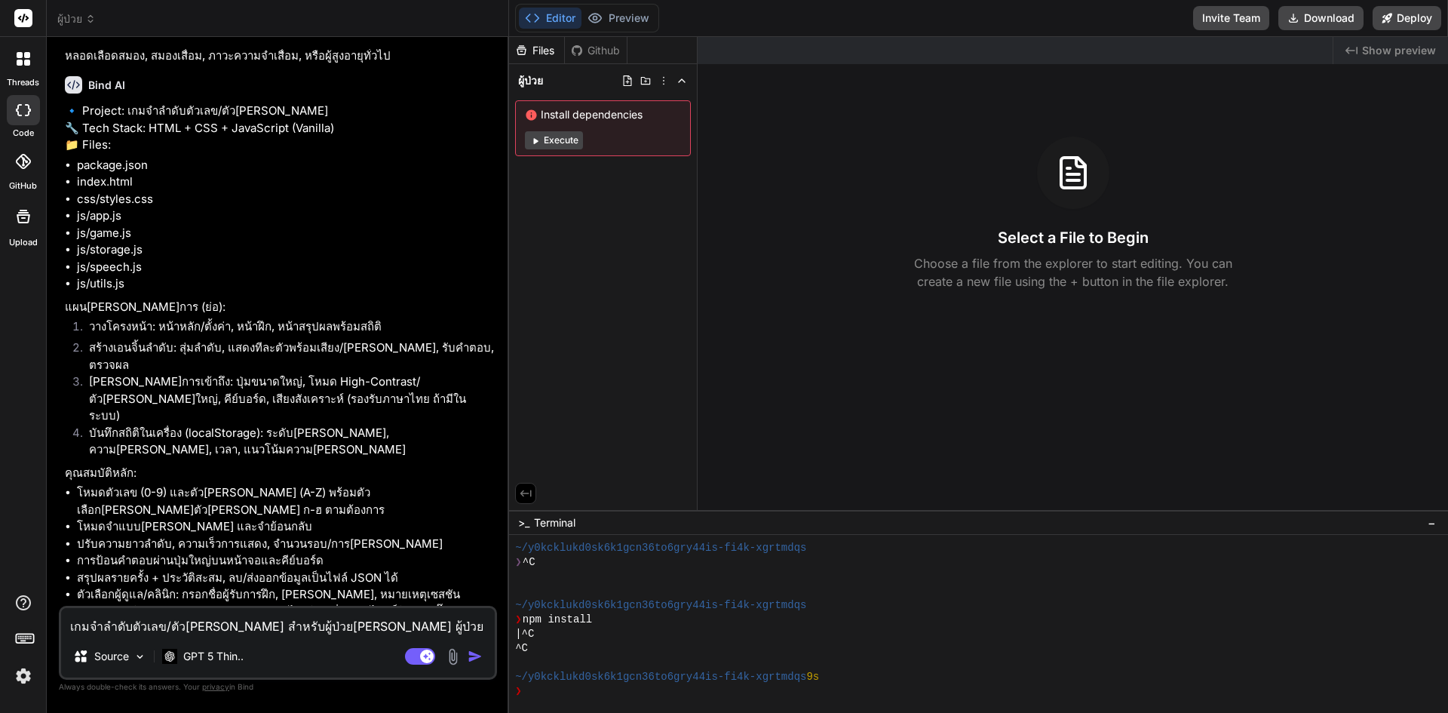
scroll to position [173, 0]
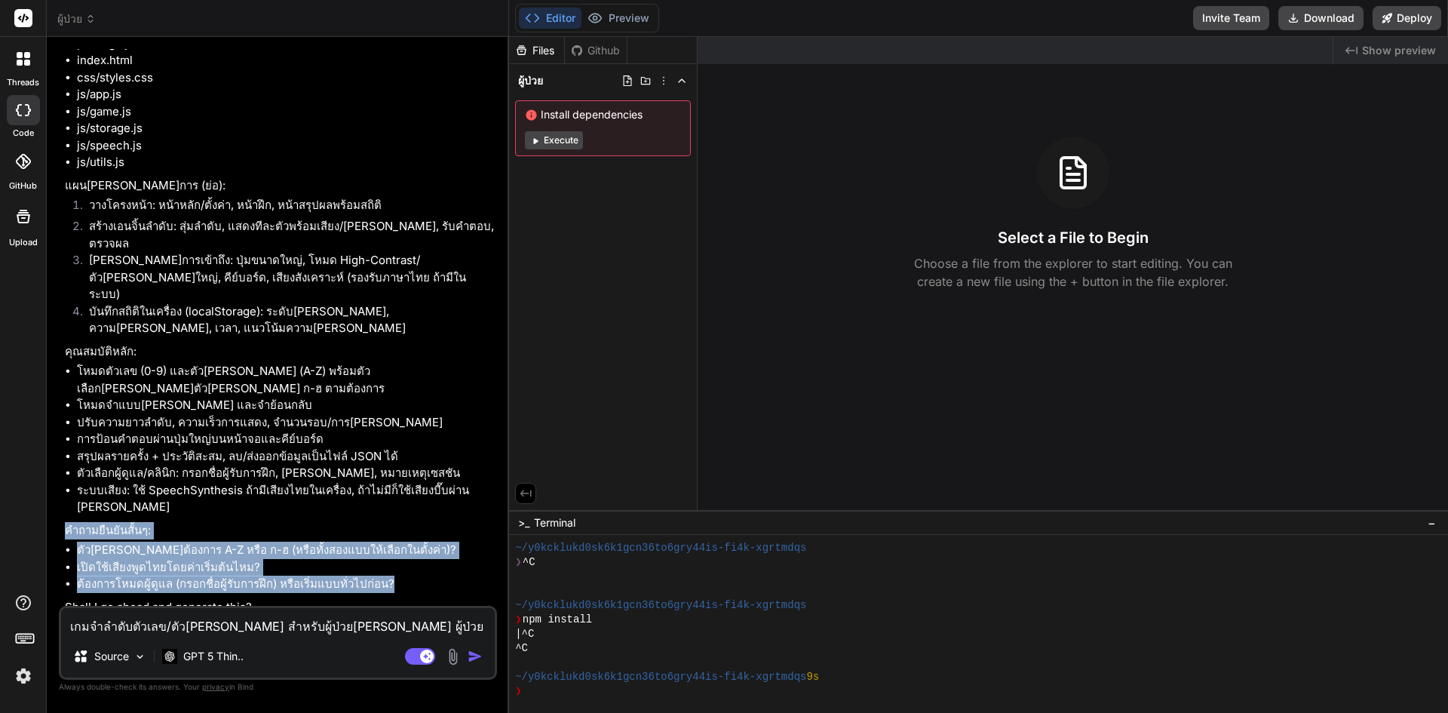
drag, startPoint x: 63, startPoint y: 515, endPoint x: 413, endPoint y: 566, distance: 353.5
click at [413, 566] on div "You เกมจำลำดับตัวเลข/ตัว[PERSON_NAME] สำหรับผู้ป่วย[PERSON_NAME] ผู้ป่วยโรคหลอด…" at bounding box center [279, 327] width 435 height 556
copy div "คำถามยืนยันสั้นๆ: ตัว[PERSON_NAME]ต้องการ A-Z หรือ ก-ฮ (หรือทั้งสองแบบให้เลือกใ…"
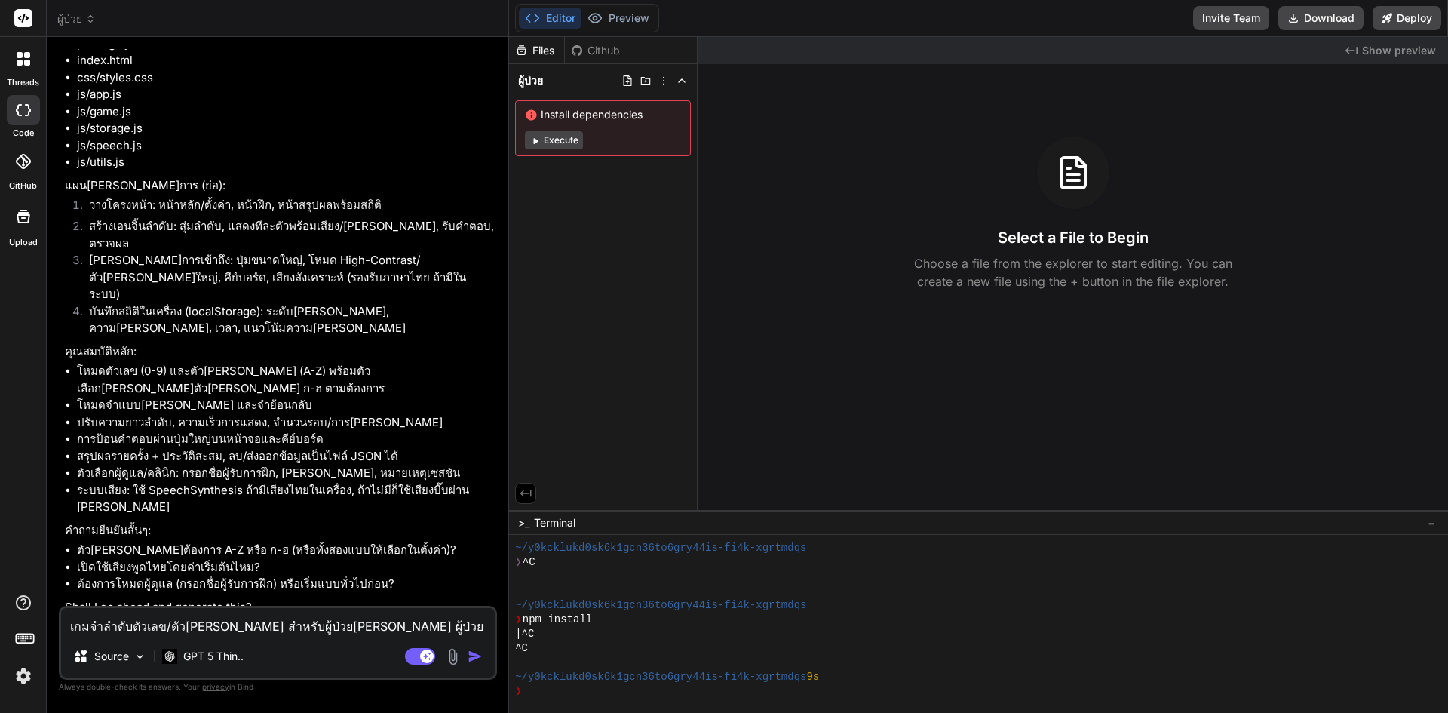
click at [294, 624] on textarea "เกมจำลำดับตัวเลข/ตัว[PERSON_NAME] สำหรับผู้ป่วย[PERSON_NAME] ผู้ป่วยโรคหลอดเลือ…" at bounding box center [278, 621] width 434 height 27
paste textarea "คำถามยืนยันสั้นๆ: ตัว[PERSON_NAME]ต้องการ A-Z หรือ ก-ฮ (หรือทั้งสองแบบให้เลือกใ…"
type textarea "x"
type textarea "คำถามยืนยันสั้นๆ: ตัว[PERSON_NAME]ต้องการ A-Z หรือ ก-ฮ (หรือทั้งสองแบบให้เลือกใ…"
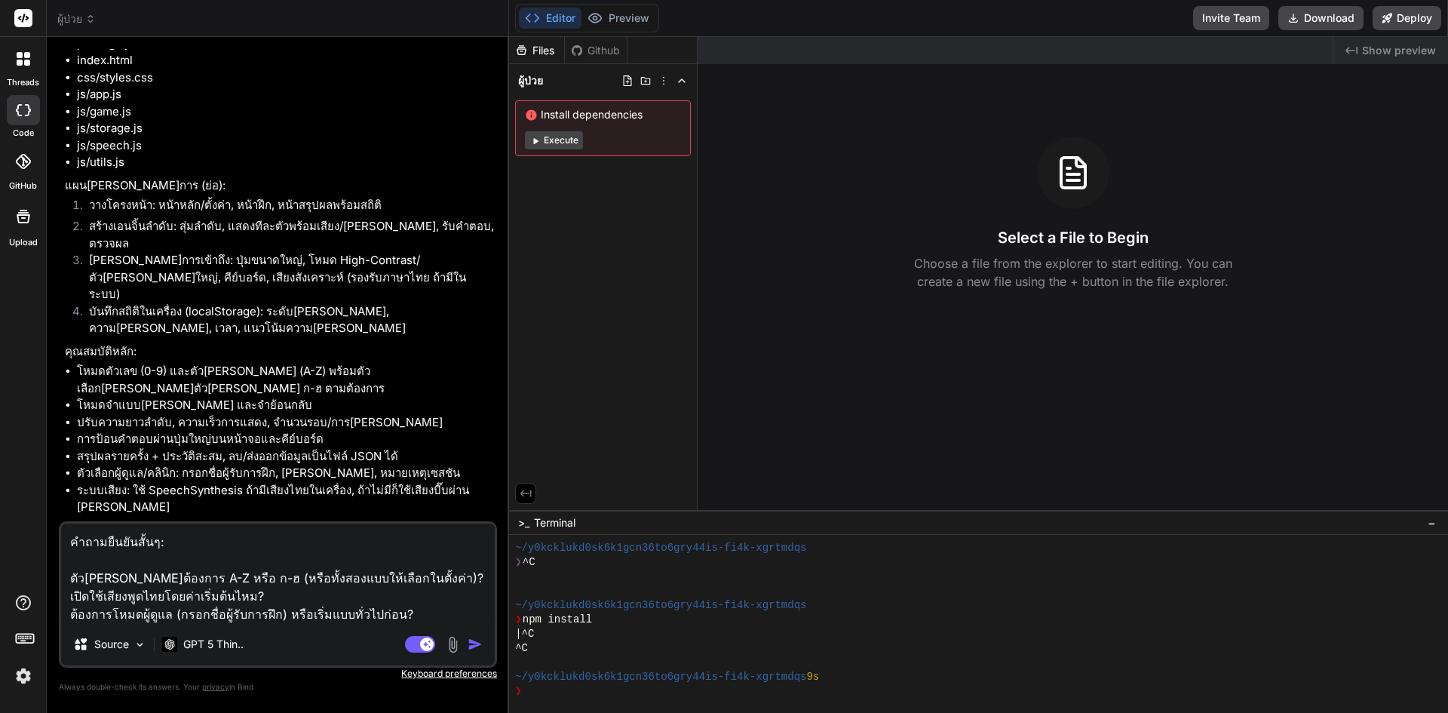
type textarea "x"
type textarea "คำถามยืนยันสั้นๆ: ตัว[PERSON_NAME]ต้องการ A-Z หรือ ก-ฮ (หรือทั้งสองแบบให้เลือกใ…"
type textarea "x"
type textarea "คำถามยืนยันสั้นๆ: ตัว[PERSON_NAME]ต้องการ A-Z หรือ ก-ฮ (หรือทั้งสองแบบให้เลือกใ…"
type textarea "x"
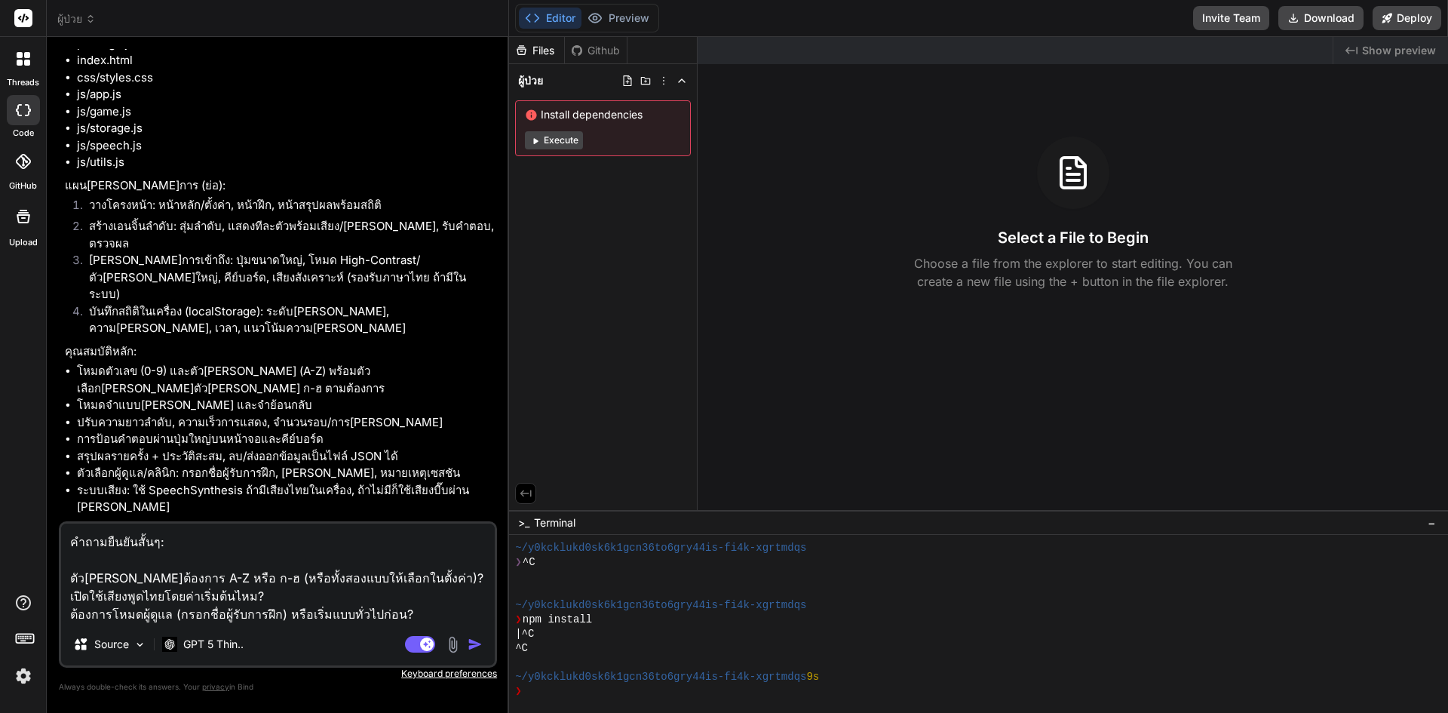
type textarea "คำถามยืนยันสั้นๆ: ตัว[PERSON_NAME]ต้องการ A-Z หรือ ก-ฮ (หรือทั้งสองแบบให้เลือกใ…"
type textarea "x"
type textarea "คำถามยืนยันสั้นๆ: ตัว[PERSON_NAME]ต้องการ A-Z หรือ ก-ฮ (หรือทั้งสองแบบให้เลือกใ…"
type textarea "x"
type textarea "คำถามยืนยันสั้นๆ: ตัว[PERSON_NAME]ต้องการ A-Z หรือ ก-ฮ (หรือทั้งสองแบบให้เลือกใ…"
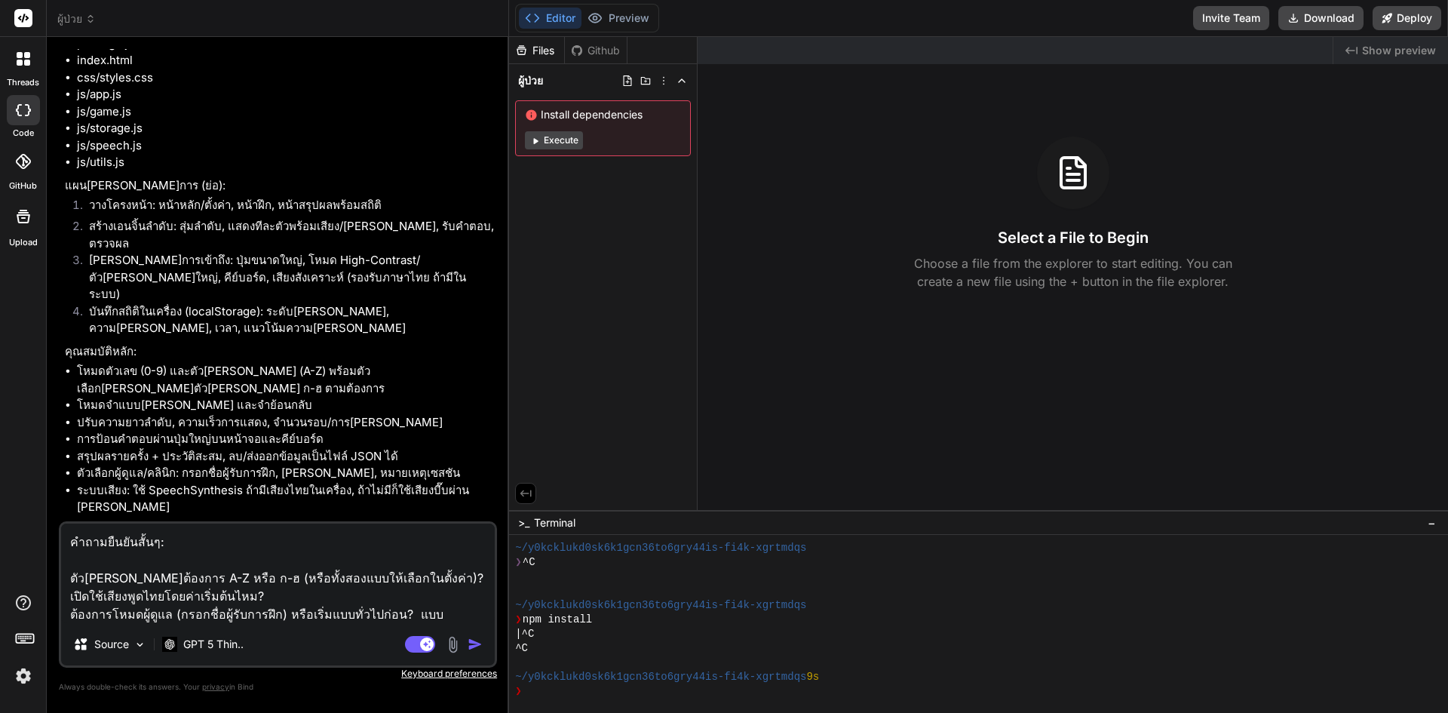
type textarea "x"
type textarea "คำถามยืนยันสั้นๆ: ตัว[PERSON_NAME]ต้องการ A-Z หรือ ก-ฮ (หรือทั้งสองแบบให้เลือกใ…"
type textarea "x"
type textarea "คำถามยืนยันสั้นๆ: ตัว[PERSON_NAME]ต้องการ A-Z หรือ ก-ฮ (หรือทั้งสองแบบให้เลือกใ…"
type textarea "x"
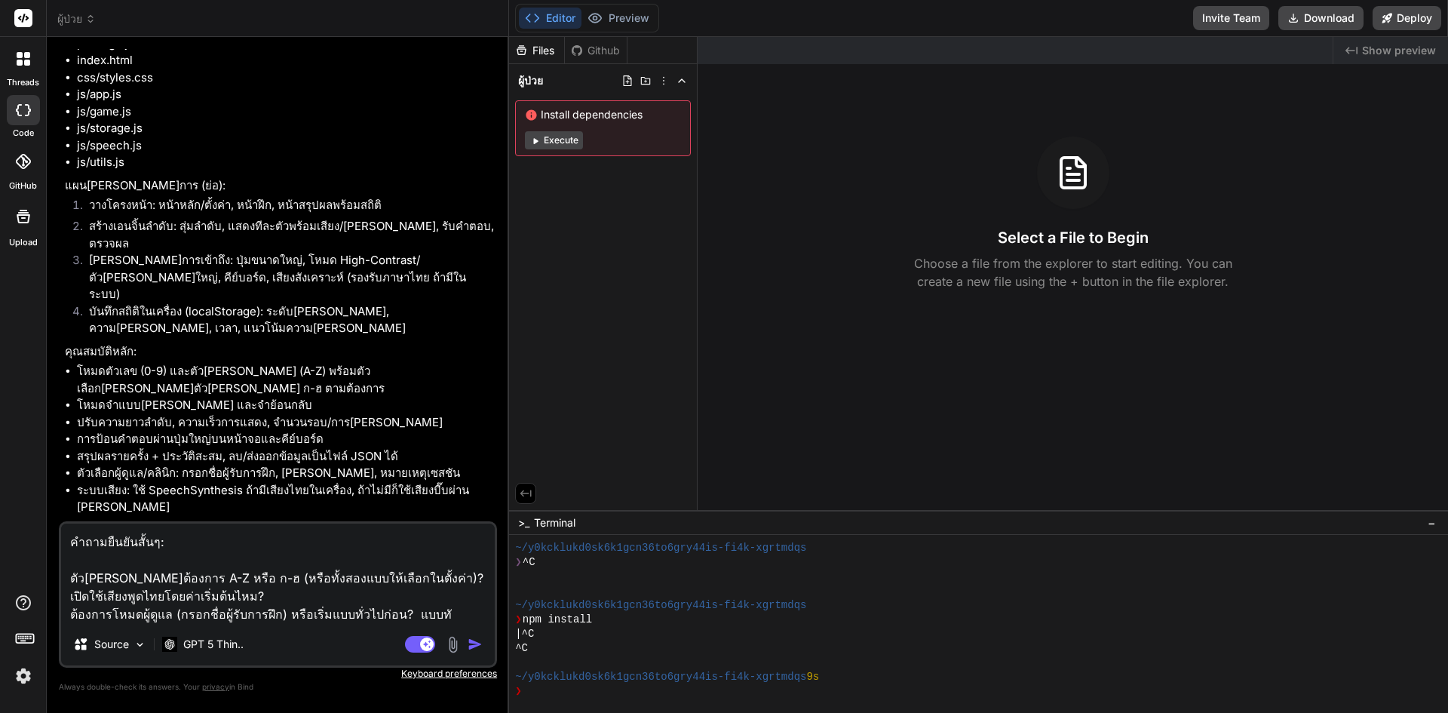
type textarea "คำถามยืนยันสั้นๆ: ตัว[PERSON_NAME]ต้องการ A-Z หรือ ก-ฮ (หรือทั้งสองแบบให้เลือกใ…"
type textarea "x"
type textarea "คำถามยืนยันสั้นๆ: ตัว[PERSON_NAME]ต้องการ A-Z หรือ ก-ฮ (หรือทั้งสองแบบให้เลือกใ…"
type textarea "x"
type textarea "คำถามยืนยันสั้นๆ: ตัว[PERSON_NAME]ต้องการ A-Z หรือ ก-ฮ (หรือทั้งสองแบบให้เลือกใ…"
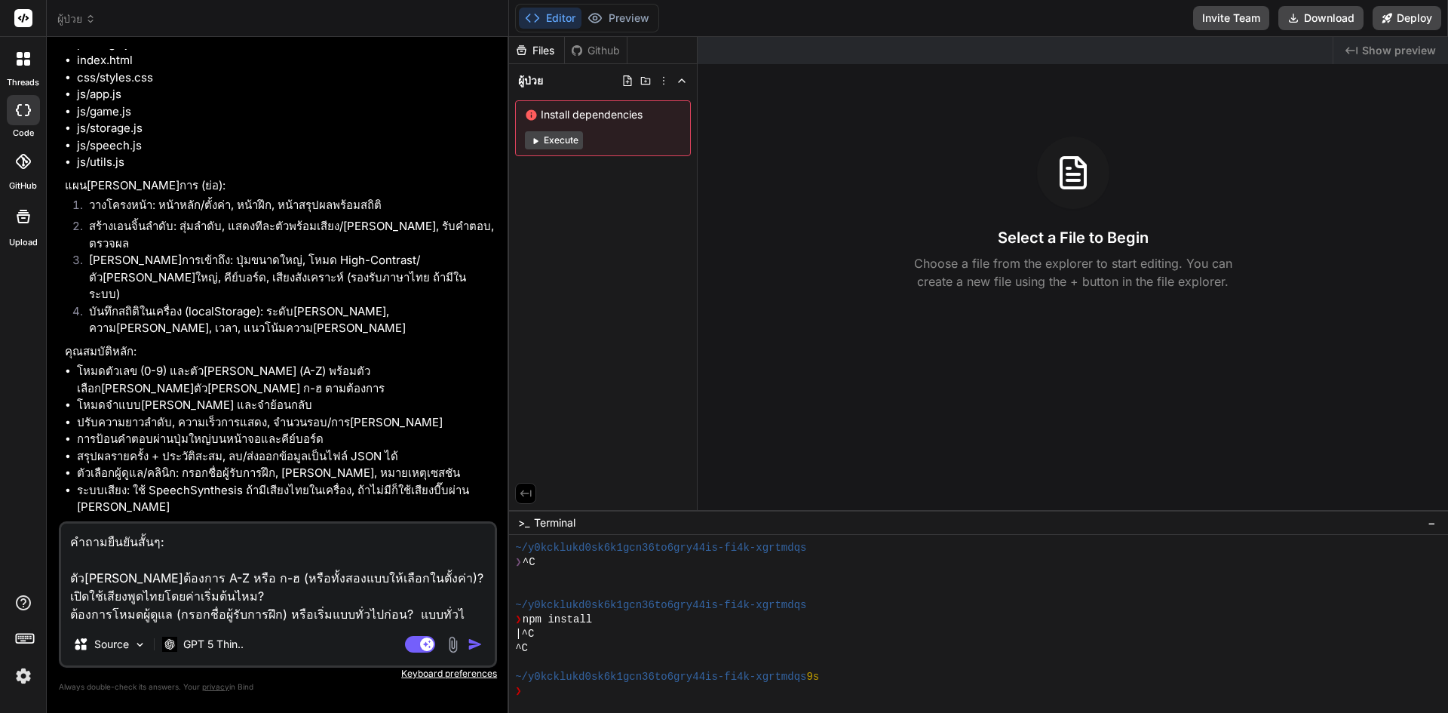
type textarea "x"
type textarea "คำถามยืนยันสั้นๆ: ตัว[PERSON_NAME]ต้องการ A-Z หรือ ก-ฮ (หรือทั้งสองแบบให้เลือกใ…"
drag, startPoint x: 463, startPoint y: 610, endPoint x: 401, endPoint y: 616, distance: 62.1
click at [401, 616] on textarea "คำถามยืนยันสั้นๆ: ตัว[PERSON_NAME]ต้องการ A-Z หรือ ก-ฮ (หรือทั้งสองแบบให้เลือกใ…" at bounding box center [278, 573] width 434 height 100
type textarea "x"
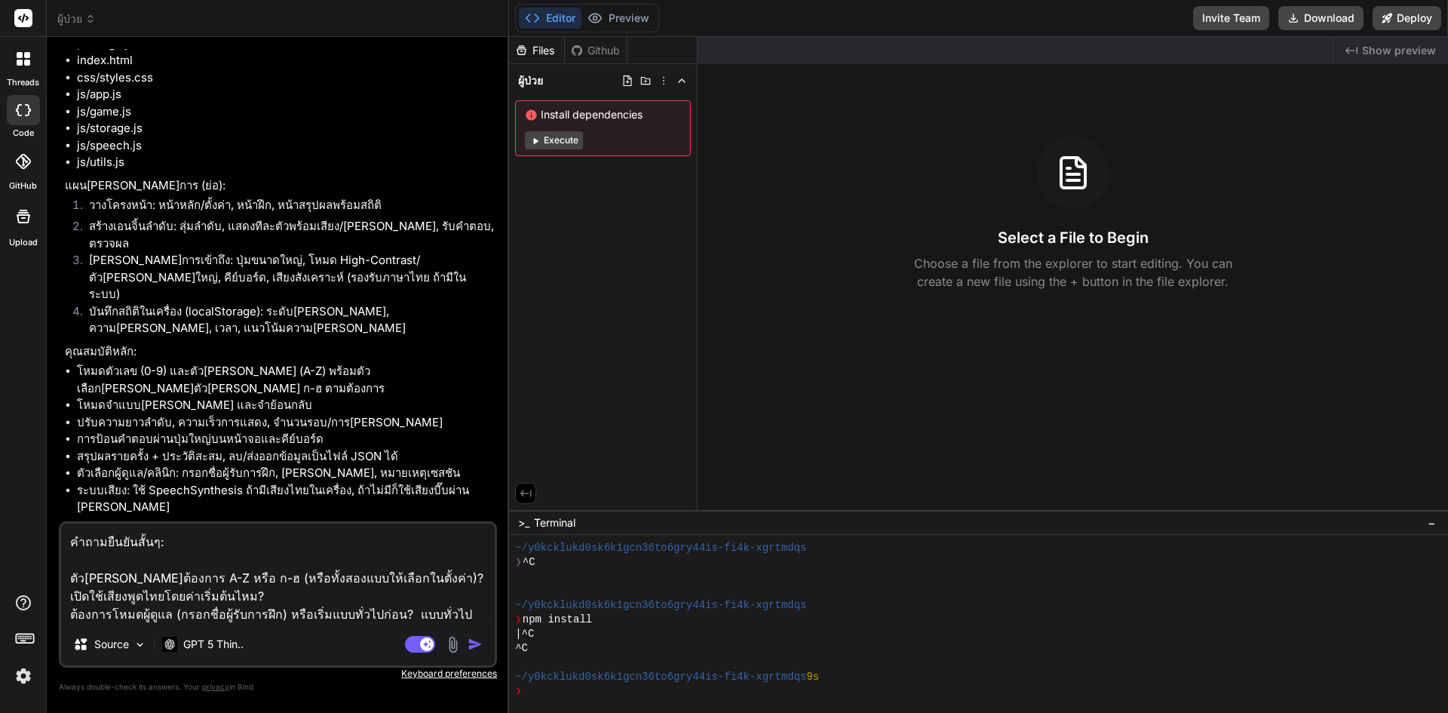
type textarea "คำถามยืนยันสั้นๆ: ตัว[PERSON_NAME]ต้องการ A-Z หรือ ก-ฮ (หรือทั้งสองแบบให้เลือกใ…"
type textarea "x"
type textarea "คำถามยืนยันสั้นๆ: ตัว[PERSON_NAME]ต้องการ A-Z หรือ ก-ฮ (หรือทั้งสองแบบให้เลือกใ…"
type textarea "x"
type textarea "คำถามยืนยันสั้นๆ: ตัว[PERSON_NAME]ต้องการ A-Z หรือ ก-ฮ (หรือทั้งสองแบบให้เลือกใ…"
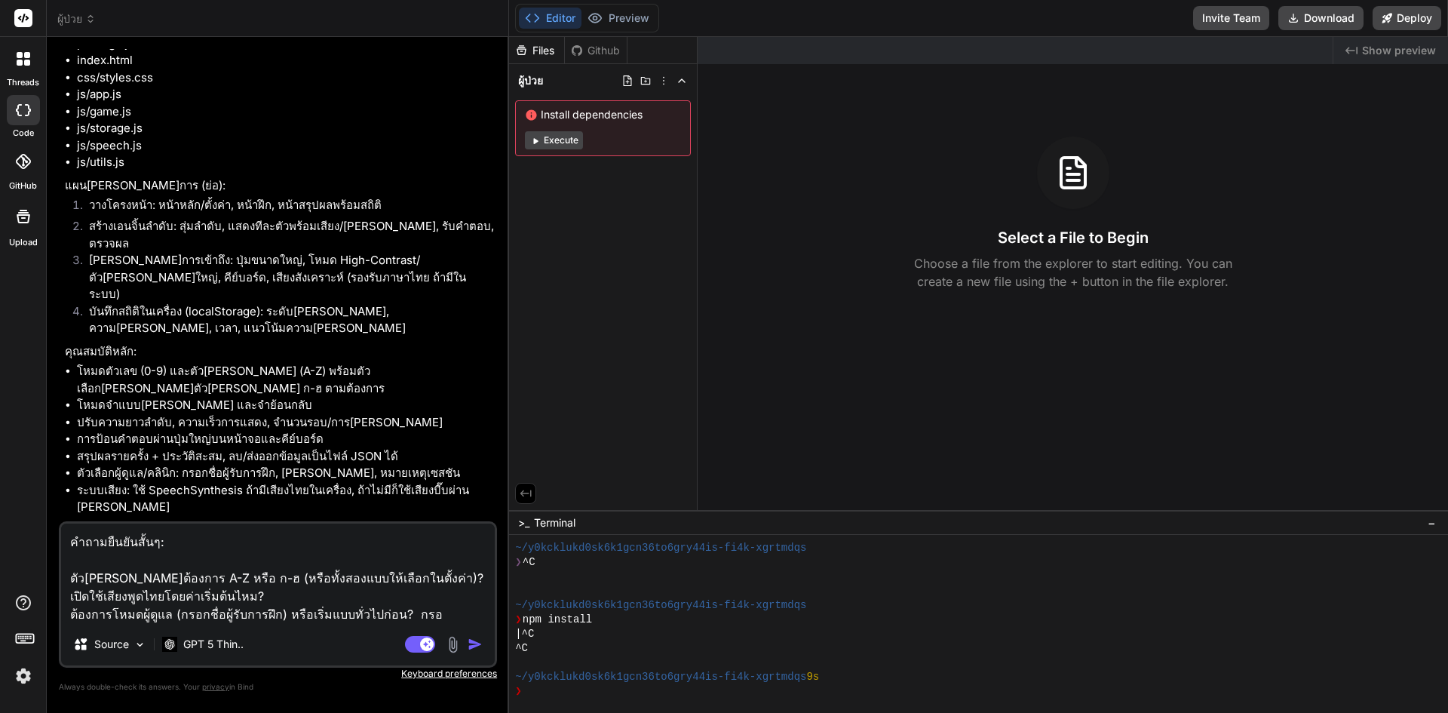
type textarea "x"
type textarea "คำถามยืนยันสั้นๆ: ตัว[PERSON_NAME]ต้องการ A-Z หรือ ก-ฮ (หรือทั้งสองแบบให้เลือกใ…"
type textarea "x"
type textarea "คำถามยืนยันสั้นๆ: ตัว[PERSON_NAME]ต้องการ A-Z หรือ ก-ฮ (หรือทั้งสองแบบให้เลือกใ…"
type textarea "x"
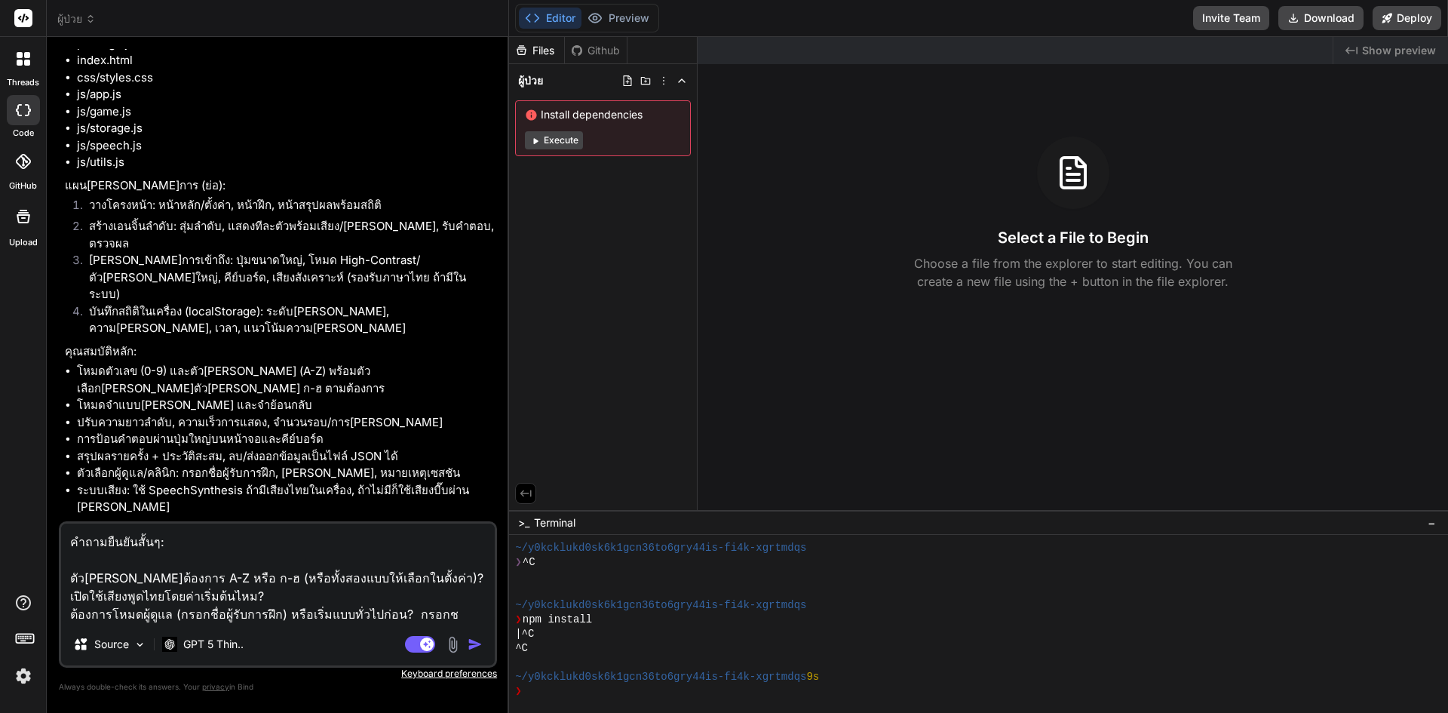
type textarea "คำถามยืนยันสั้นๆ: ตัว[PERSON_NAME]ต้องการ A-Z หรือ ก-ฮ (หรือทั้งสองแบบให้เลือกใ…"
type textarea "x"
type textarea "คำถามยืนยันสั้นๆ: ตัว[PERSON_NAME]ต้องการ A-Z หรือ ก-ฮ (หรือทั้งสองแบบให้เลือกใ…"
type textarea "x"
type textarea "คำถามยืนยันสั้นๆ: ตัว[PERSON_NAME]ต้องการ A-Z หรือ ก-ฮ (หรือทั้งสองแบบให้เลือกใ…"
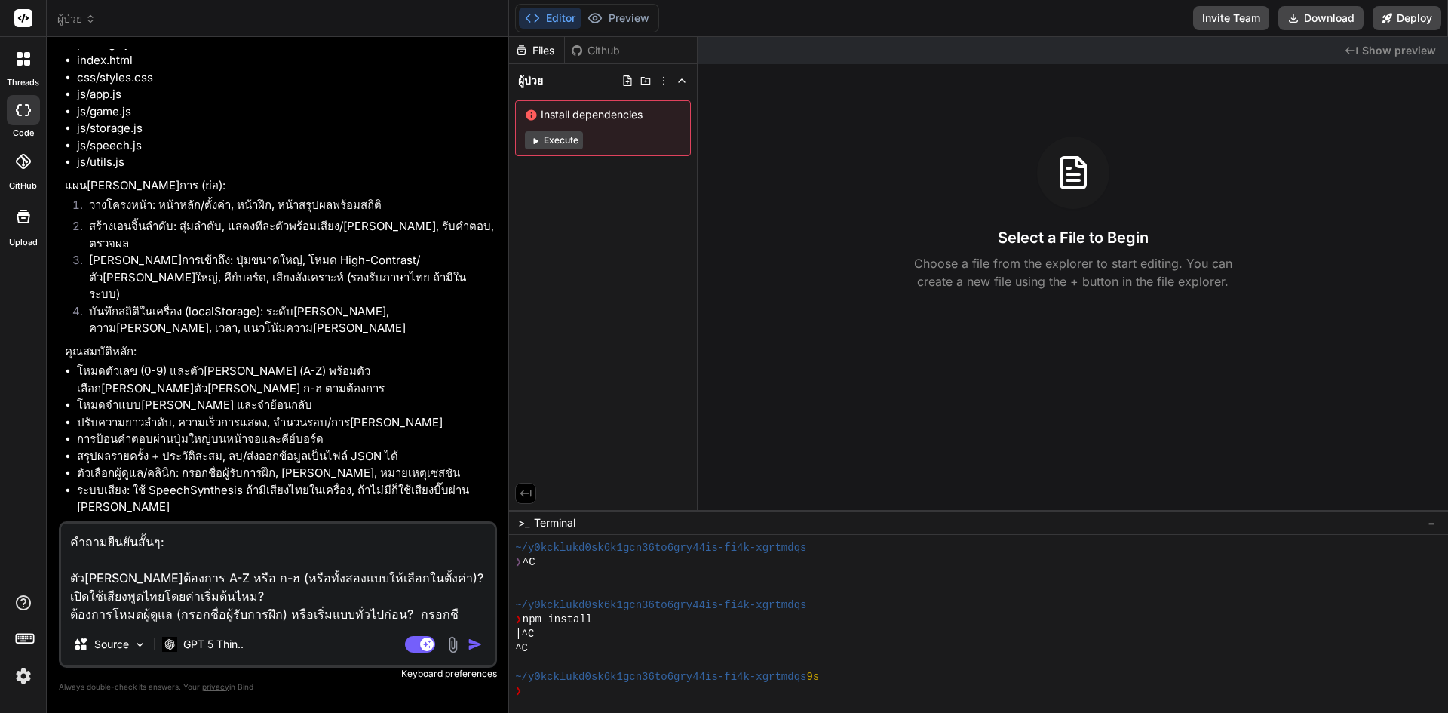
type textarea "x"
type textarea "คำถามยืนยันสั้นๆ: ตัว[PERSON_NAME]ต้องการ A-Z หรือ ก-ฮ (หรือทั้งสองแบบให้เลือกใ…"
type textarea "x"
type textarea "คำถามยืนยันสั้นๆ: ตัว[PERSON_NAME]ต้องการ A-Z หรือ ก-ฮ (หรือทั้งสองแบบให้เลือกใ…"
type textarea "x"
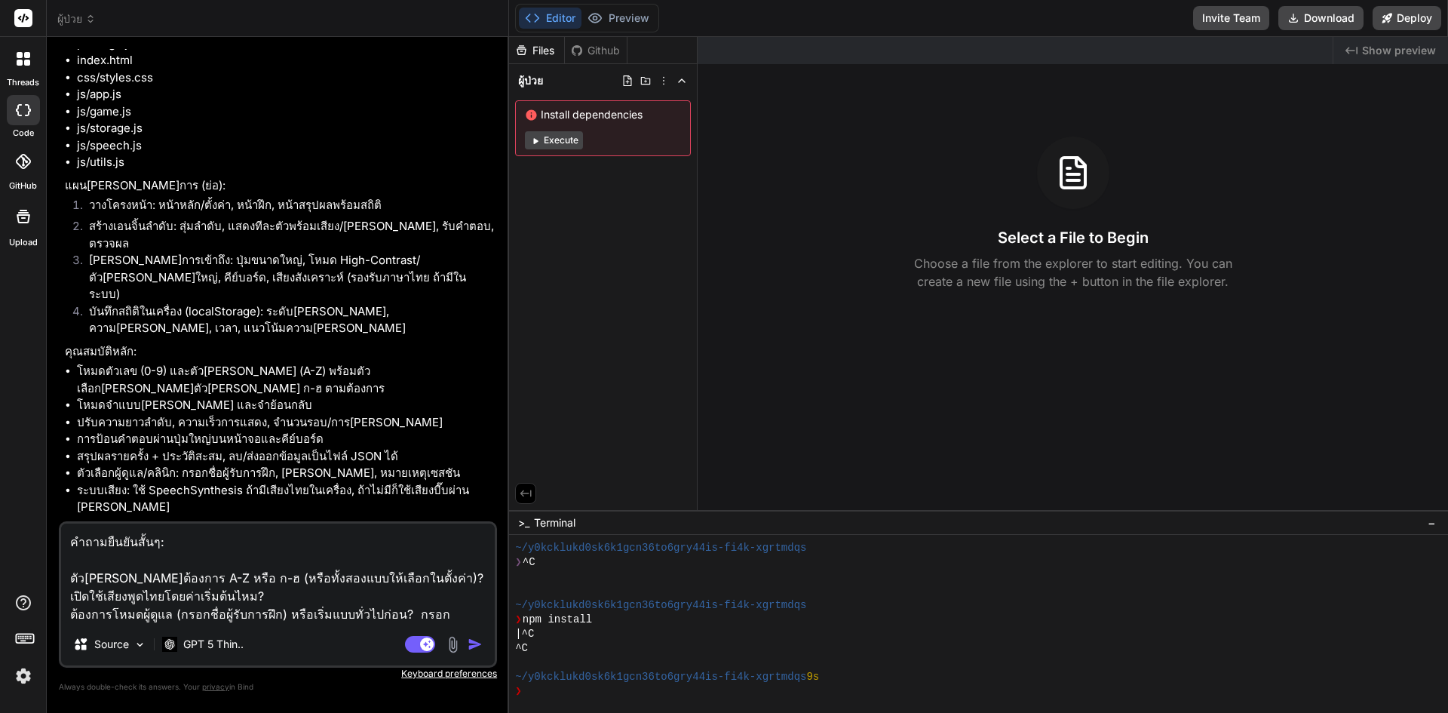
type textarea "คำถามยืนยันสั้นๆ: ตัว[PERSON_NAME]ต้องการ A-Z หรือ ก-ฮ (หรือทั้งสองแบบให้เลือกใ…"
type textarea "x"
type textarea "คำถามยืนยันสั้นๆ: ตัว[PERSON_NAME]ต้องการ A-Z หรือ ก-ฮ (หรือทั้งสองแบบให้เลือกใ…"
type textarea "x"
type textarea "คำถามยืนยันสั้นๆ: ตัว[PERSON_NAME]ต้องการ A-Z หรือ ก-ฮ (หรือทั้งสองแบบให้เลือกใ…"
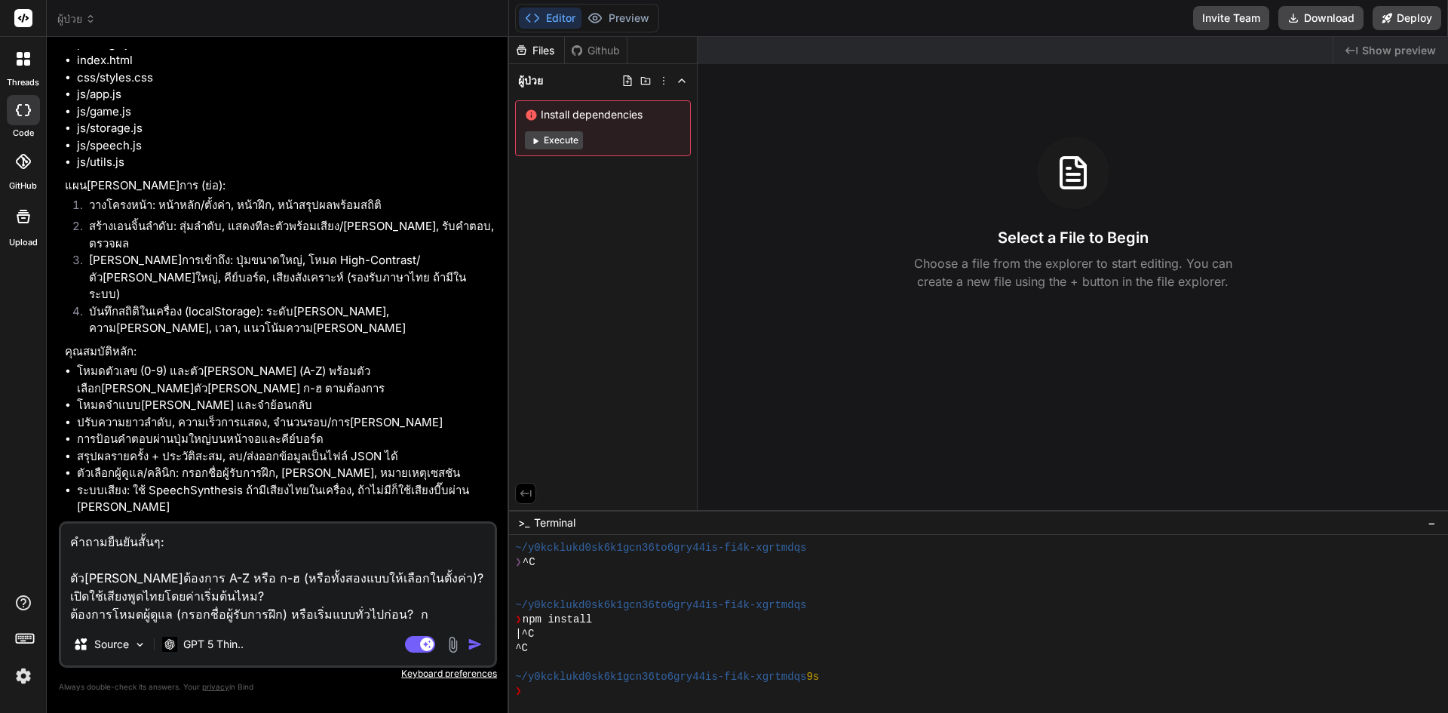
type textarea "x"
type textarea "คำถามยืนยันสั้นๆ: ตัว[PERSON_NAME]ต้องการ A-Z หรือ ก-ฮ (หรือทั้งสองแบบให้เลือกใ…"
type textarea "x"
type textarea "คำถามยืนยันสั้นๆ: ตัว[PERSON_NAME]ต้องการ A-Z หรือ ก-ฮ (หรือทั้งสองแบบให้เลือกใ…"
type textarea "x"
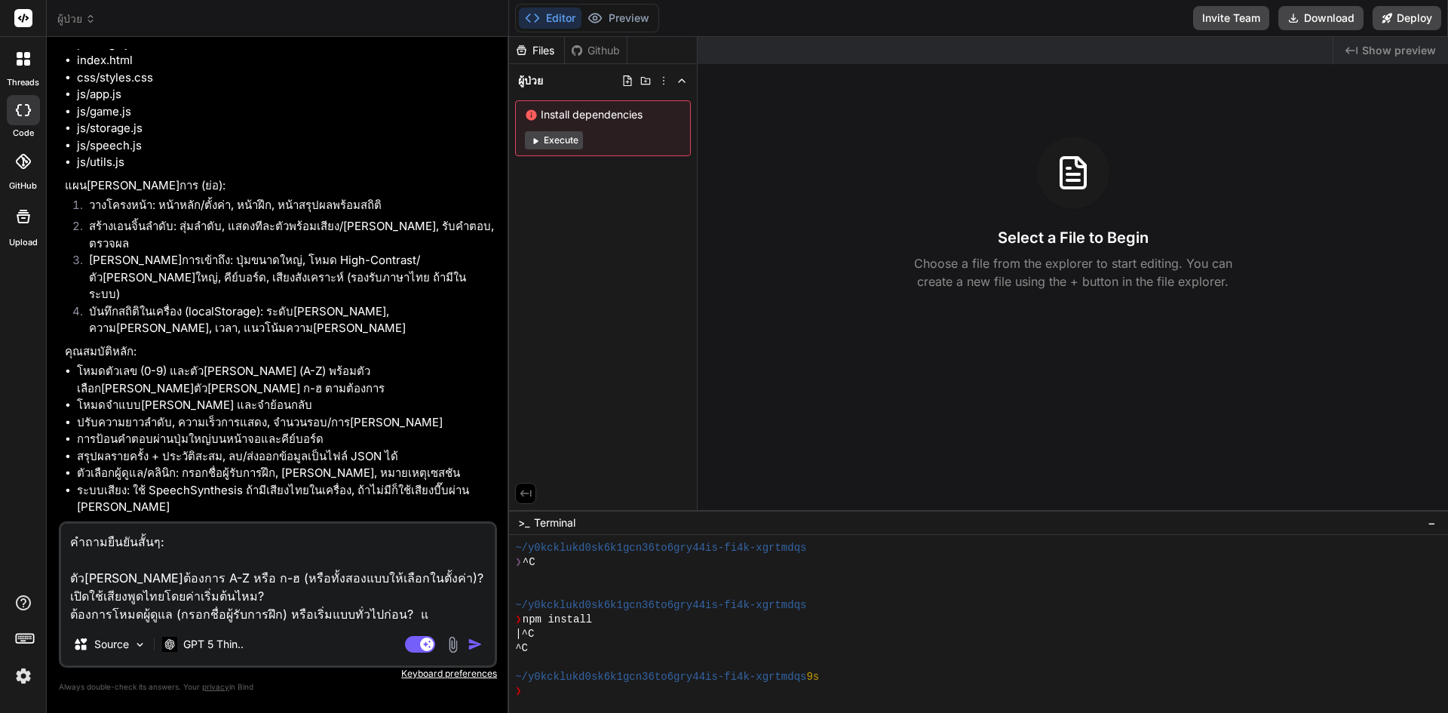
type textarea "คำถามยืนยันสั้นๆ: ตัว[PERSON_NAME]ต้องการ A-Z หรือ ก-ฮ (หรือทั้งสองแบบให้เลือกใ…"
type textarea "x"
type textarea "คำถามยืนยันสั้นๆ: ตัว[PERSON_NAME]ต้องการ A-Z หรือ ก-ฮ (หรือทั้งสองแบบให้เลือกใ…"
type textarea "x"
type textarea "คำถามยืนยันสั้นๆ: ตัว[PERSON_NAME]ต้องการ A-Z หรือ ก-ฮ (หรือทั้งสองแบบให้เลือกใ…"
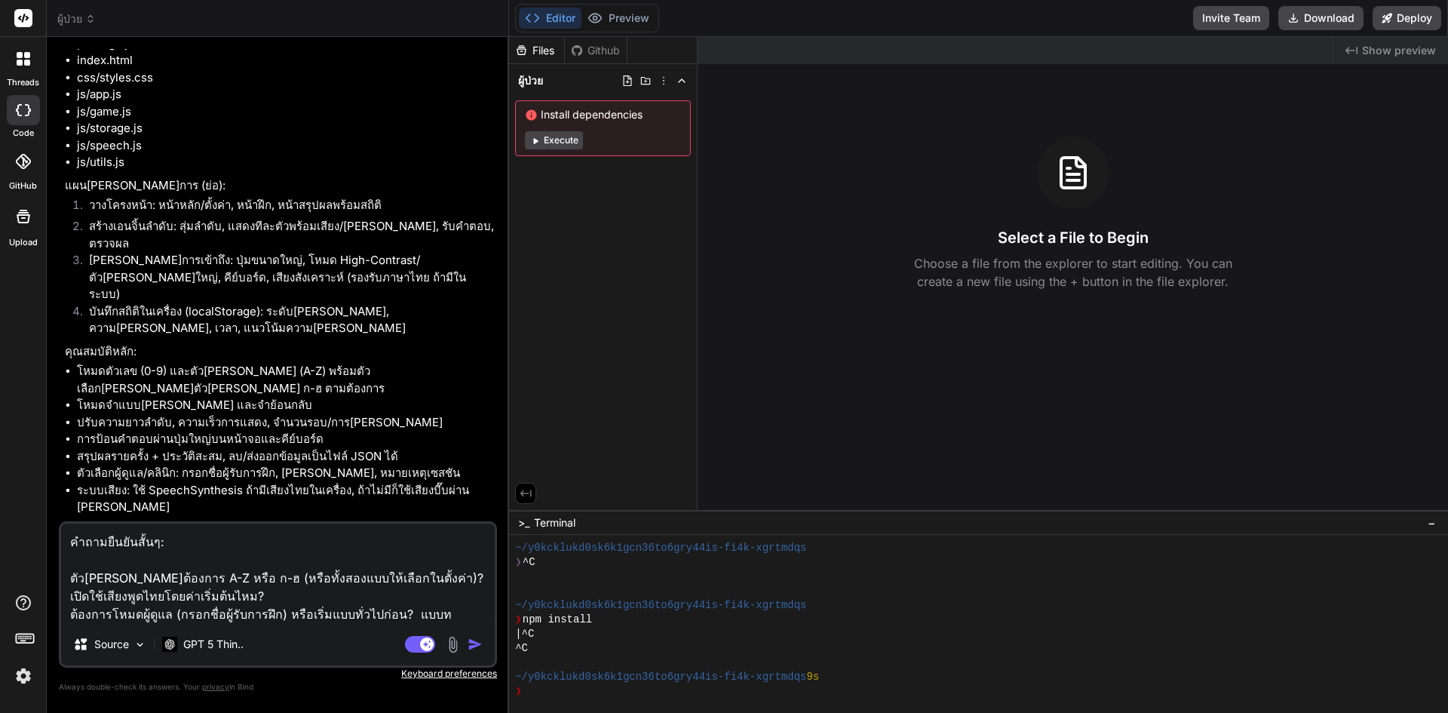
type textarea "x"
type textarea "คำถามยืนยันสั้นๆ: ตัว[PERSON_NAME]ต้องการ A-Z หรือ ก-ฮ (หรือทั้งสองแบบให้เลือกใ…"
type textarea "x"
type textarea "คำถามยืนยันสั้นๆ: ตัว[PERSON_NAME]ต้องการ A-Z หรือ ก-ฮ (หรือทั้งสองแบบให้เลือกใ…"
type textarea "x"
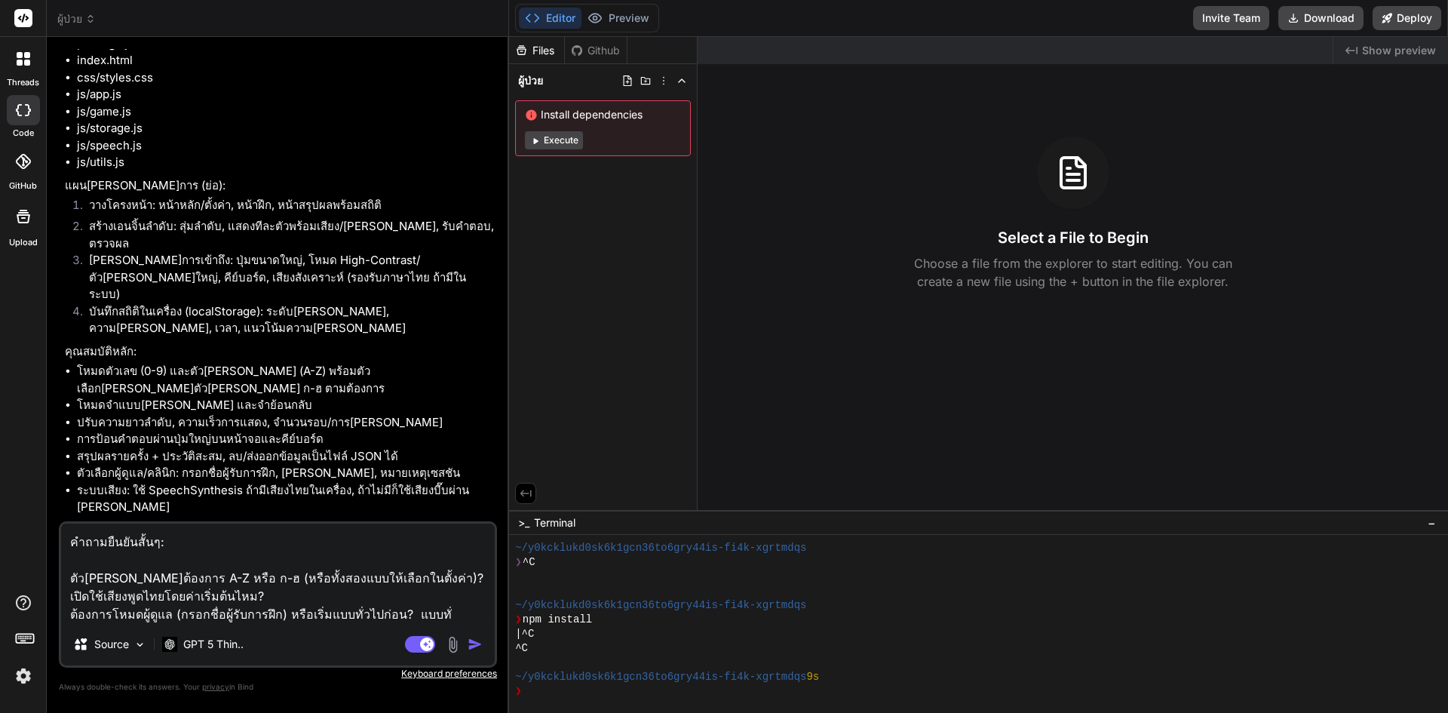
type textarea "คำถามยืนยันสั้นๆ: ตัว[PERSON_NAME]ต้องการ A-Z หรือ ก-ฮ (หรือทั้งสองแบบให้เลือกใ…"
type textarea "x"
type textarea "คำถามยืนยันสั้นๆ: ตัว[PERSON_NAME]ต้องการ A-Z หรือ ก-ฮ (หรือทั้งสองแบบให้เลือกใ…"
type textarea "x"
type textarea "คำถามยืนยันสั้นๆ: ตัว[PERSON_NAME]ต้องการ A-Z หรือ ก-ฮ (หรือทั้งสองแบบให้เลือกใ…"
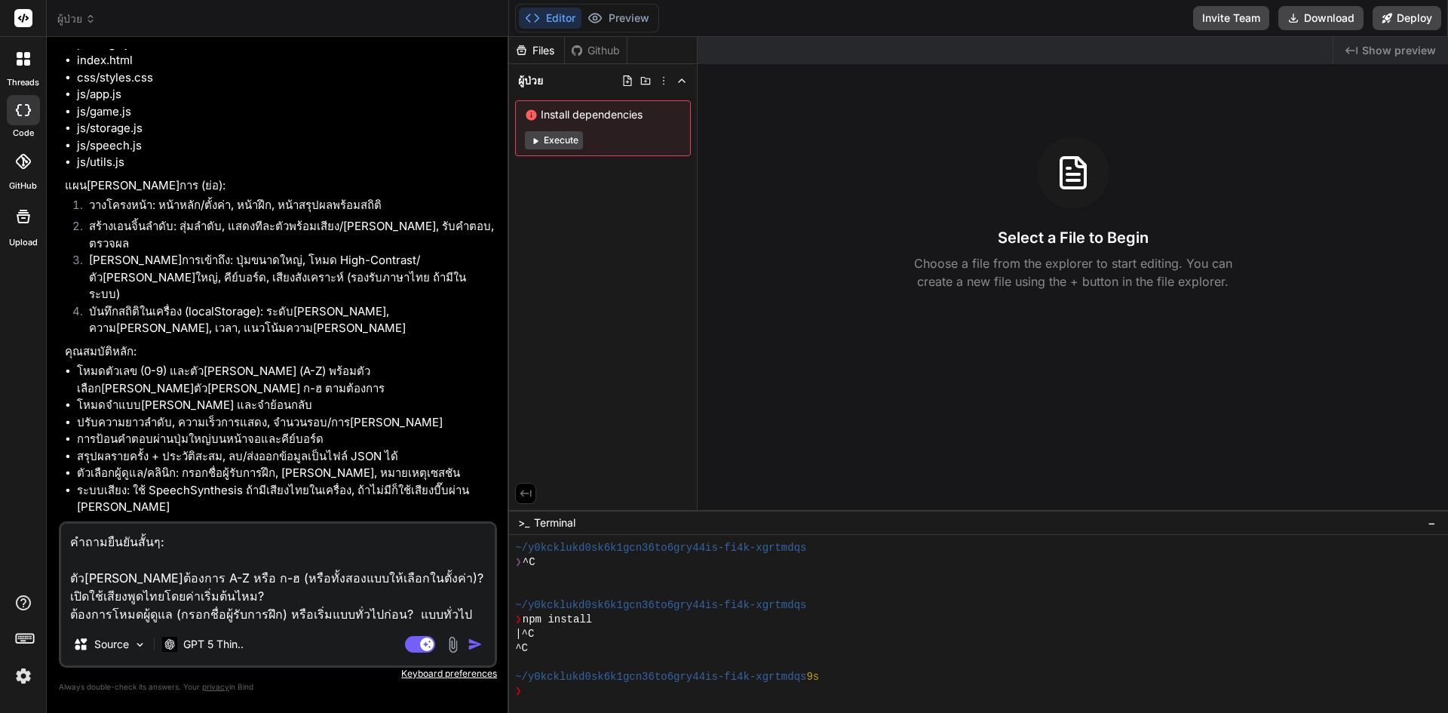
click at [318, 599] on textarea "คำถามยืนยันสั้นๆ: ตัว[PERSON_NAME]ต้องการ A-Z หรือ ก-ฮ (หรือทั้งสองแบบให้เลือกใ…" at bounding box center [278, 573] width 434 height 100
type textarea "x"
type textarea "คำถามยืนยันสั้นๆ: ตัว[PERSON_NAME]ต้องการ A-Z หรือ ก-ฮ (หรือทั้งสองแบบให้เลือกใ…"
type textarea "x"
type textarea "คำถามยืนยันสั้นๆ: ตัว[PERSON_NAME]ต้องการ A-Z หรือ ก-ฮ (หรือทั้งสองแบบให้เลือกใ…"
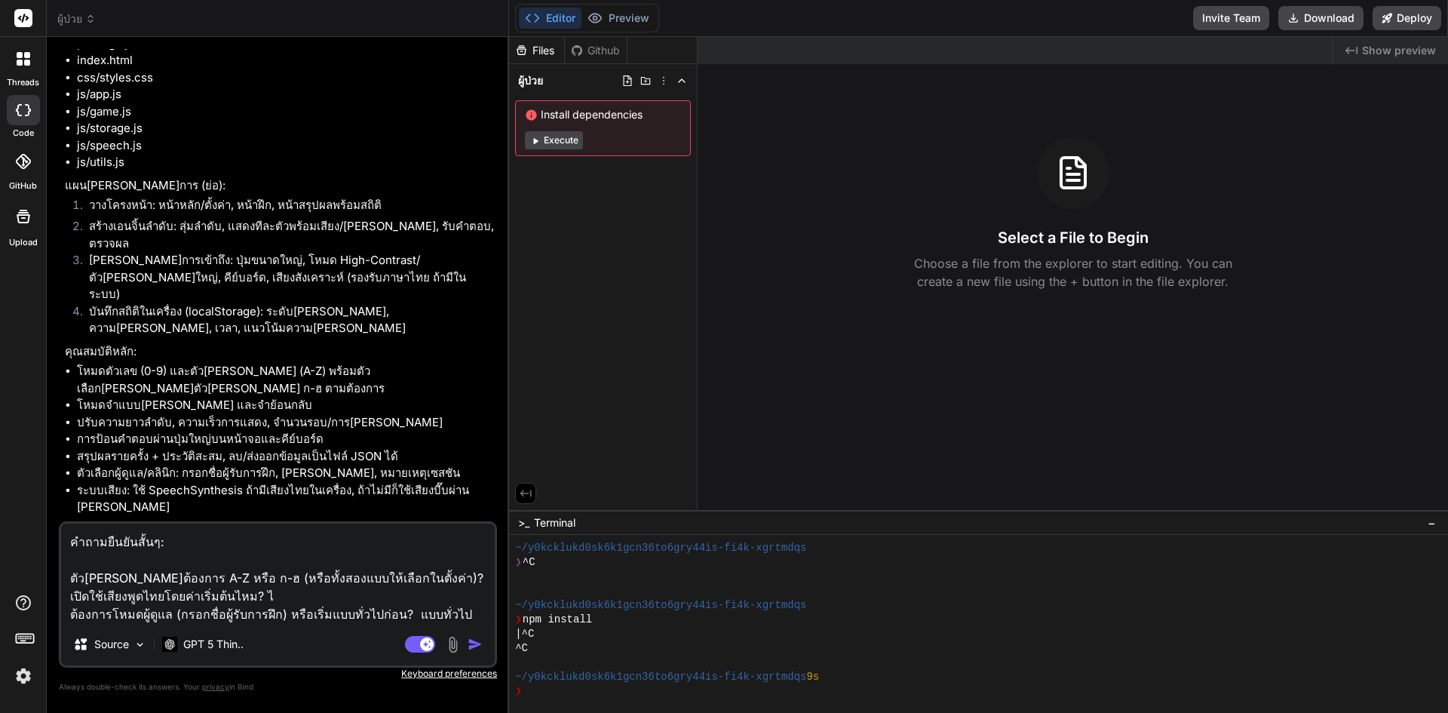
type textarea "x"
type textarea "คำถามยืนยันสั้นๆ: ตัว[PERSON_NAME]ต้องการ A-Z หรือ ก-ฮ (หรือทั้งสองแบบให้เลือกใ…"
type textarea "x"
type textarea "คำถามยืนยันสั้นๆ: ตัว[PERSON_NAME]ต้องการ A-Z หรือ ก-ฮ (หรือทั้งสองแบบให้เลือกใ…"
type textarea "x"
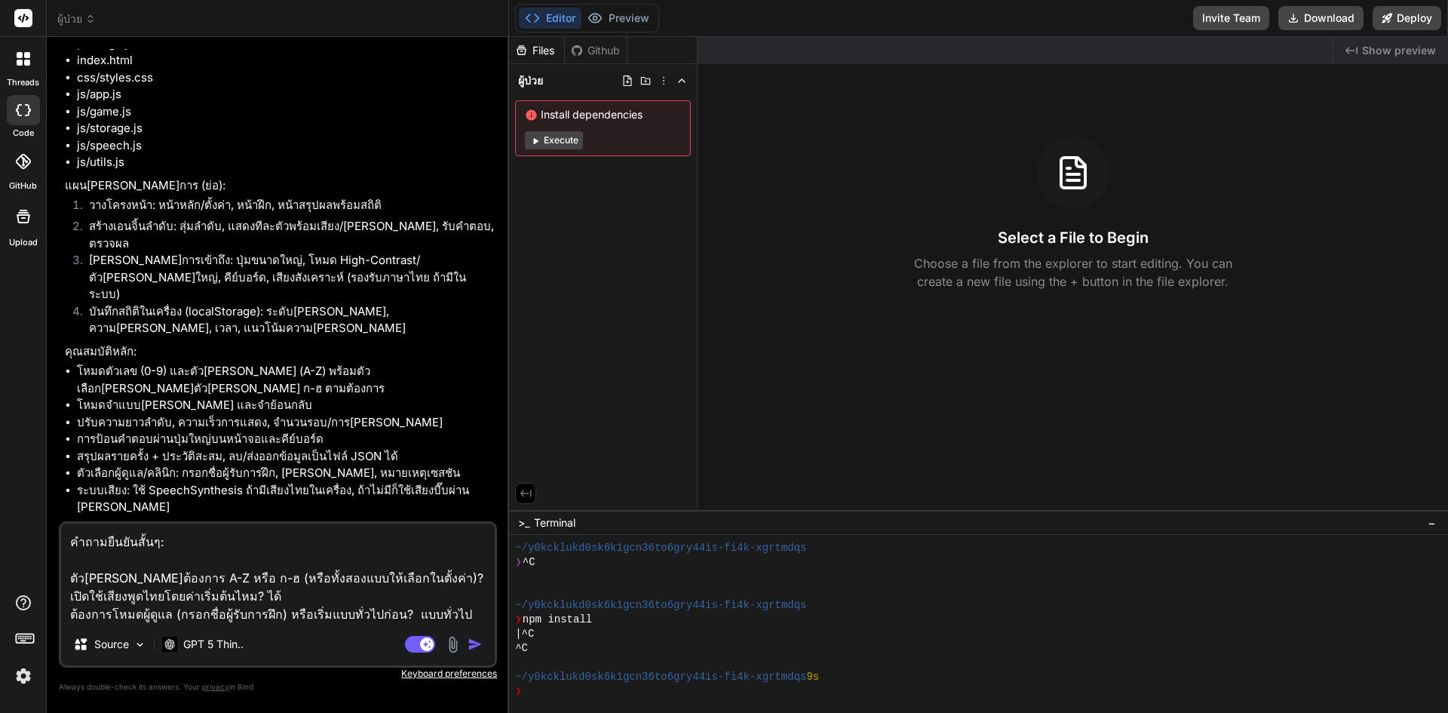
type textarea "คำถามยืนยันสั้นๆ: ตัว[PERSON_NAME]ต้องการ A-Z หรือ ก-ฮ (หรือทั้งสองแบบให้เลือกใ…"
type textarea "x"
type textarea "คำถามยืนยันสั้นๆ: ตัว[PERSON_NAME]ต้องการ A-Z หรือ ก-ฮ (หรือทั้งสองแบบให้เลือกใ…"
type textarea "x"
type textarea "คำถามยืนยันสั้นๆ: ตัว[PERSON_NAME]ต้องการ A-Z หรือ ก-ฮ (หรือทั้งสองแบบให้เลือกใ…"
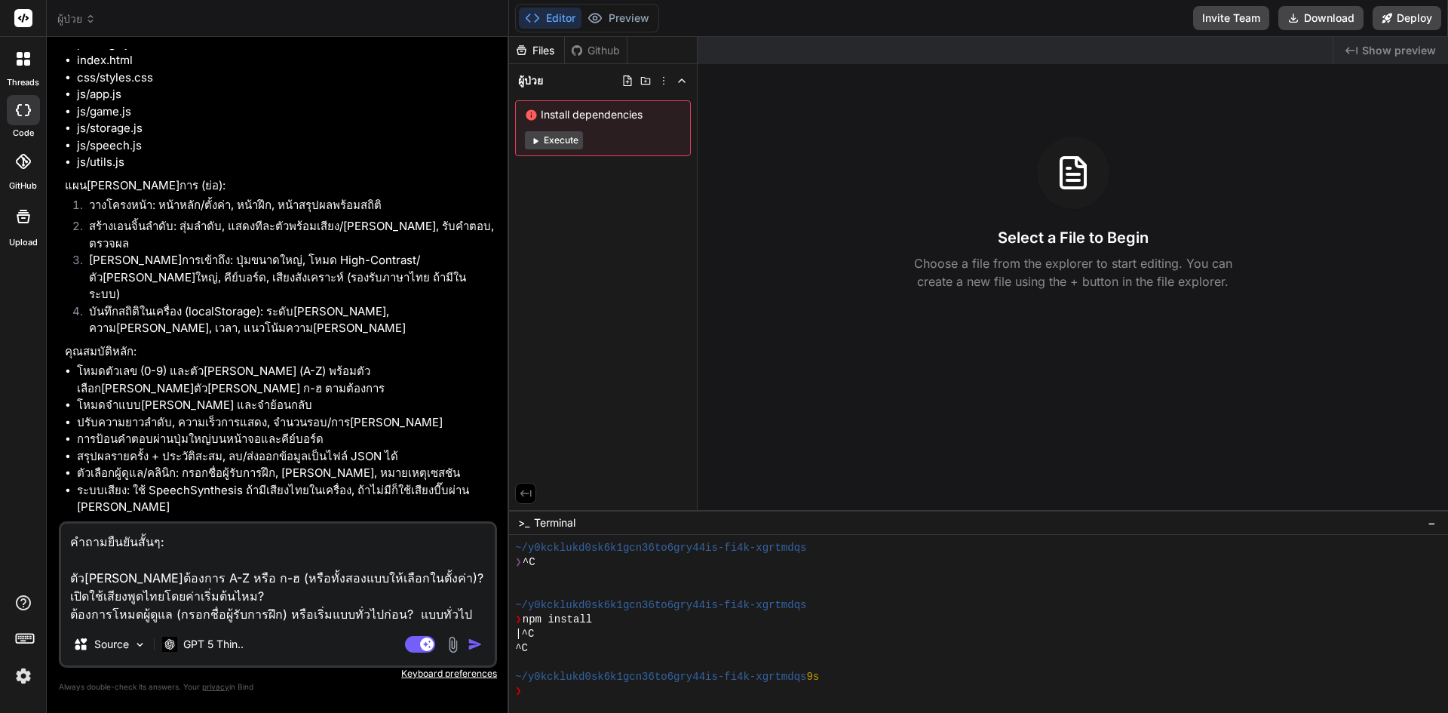
type textarea "x"
type textarea "คำถามยืนยันสั้นๆ: ตัว[PERSON_NAME]ต้องการ A-Z หรือ ก-ฮ (หรือทั้งสองแบบให้เลือกใ…"
type textarea "x"
type textarea "คำถามยืนยันสั้นๆ: ตัว[PERSON_NAME]ต้องการ A-Z หรือ ก-ฮ (หรือทั้งสองแบบให้เลือกใ…"
type textarea "x"
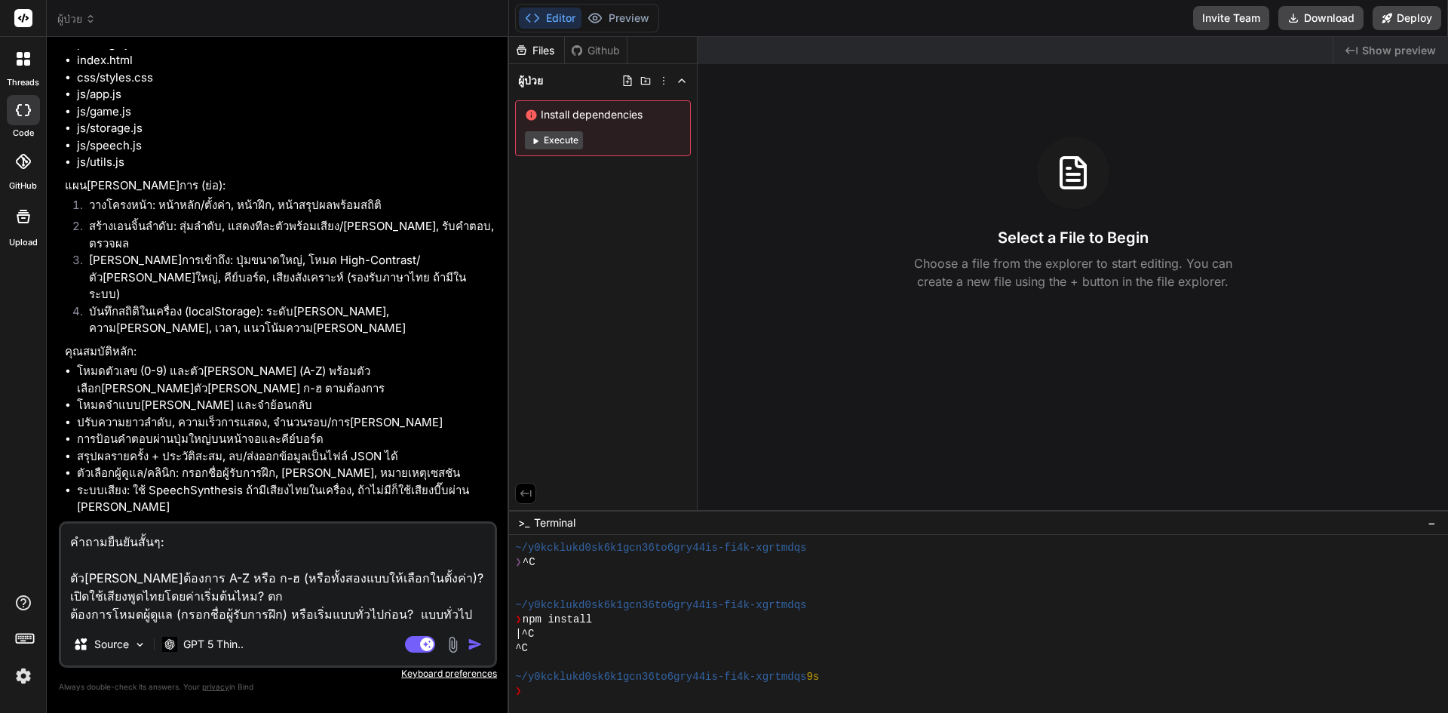
type textarea "คำถามยืนยันสั้นๆ: ตัว[PERSON_NAME]ต้องการ A-Z หรือ ก-ฮ (หรือทั้งสองแบบให้เลือกใ…"
type textarea "x"
type textarea "คำถามยืนยันสั้นๆ: ตัว[PERSON_NAME]ต้องการ A-Z หรือ ก-ฮ (หรือทั้งสองแบบให้เลือกใ…"
click at [442, 580] on textarea "คำถามยืนยันสั้นๆ: ตัว[PERSON_NAME]ต้องการ A-Z หรือ ก-ฮ (หรือทั้งสองแบบให้เลือกใ…" at bounding box center [278, 573] width 434 height 100
type textarea "x"
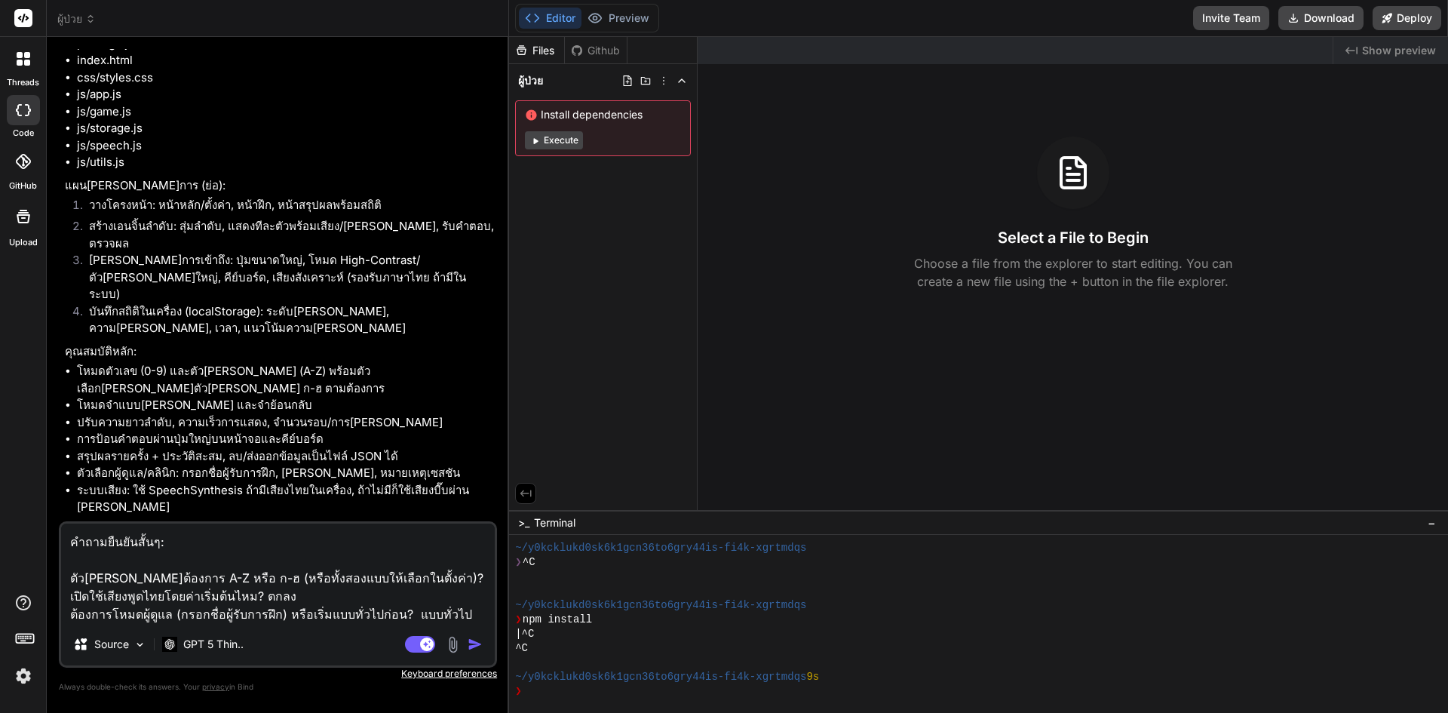
type textarea "คำถามยืนยันสั้นๆ: ตัว[PERSON_NAME]ต้องการ A-Z หรือ ก-ฮ (หรือทั้งสองแบบให้เลือกใ…"
type textarea "x"
type textarea "คำถามยืนยันสั้นๆ: ตัว[PERSON_NAME]ต้องการ A-Z หรือ ก-ฮ (หรือทั้งสองแบบให้เลือกใ…"
type textarea "x"
type textarea "คำถามยืนยันสั้นๆ: ตัว[PERSON_NAME]ต้องการ A-Z หรือ ก-ฮ (หรือทั้งสองแบบให้เลือกใ…"
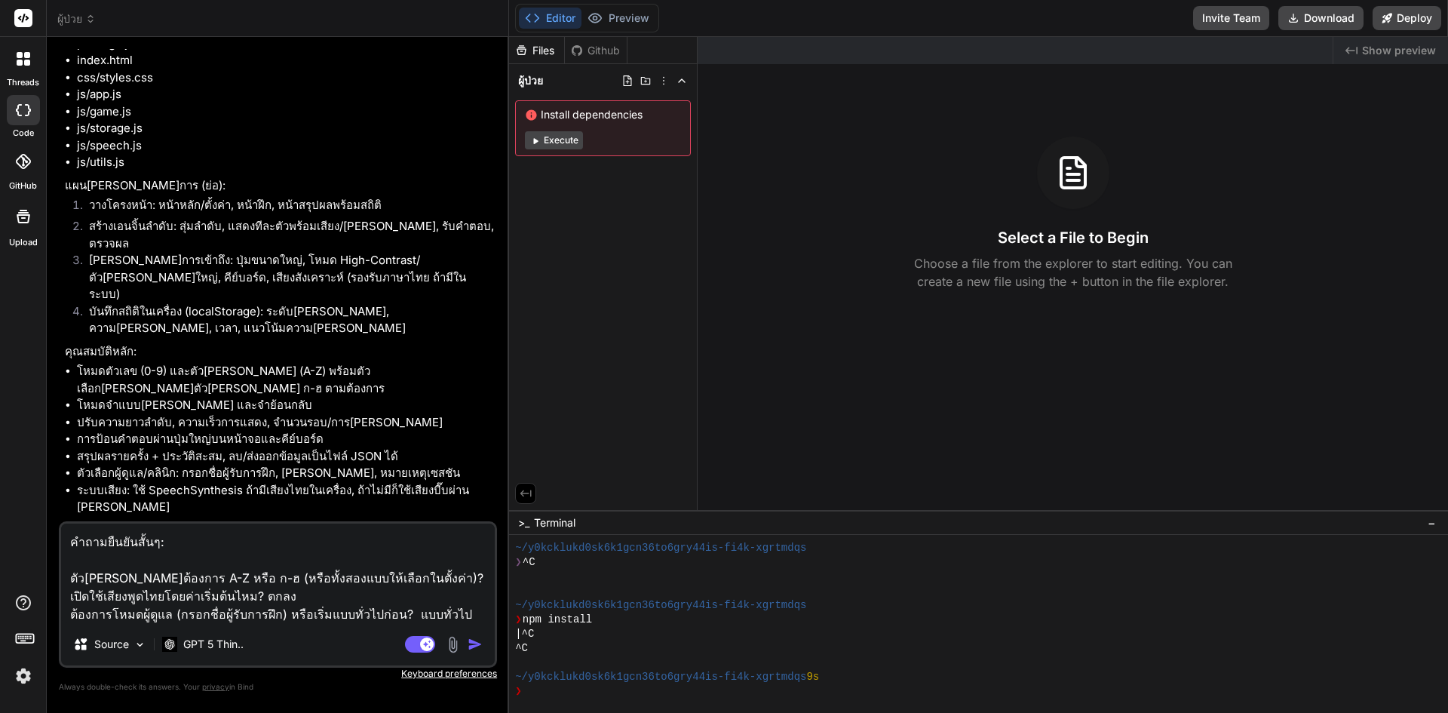
type textarea "x"
type textarea "คำถามยืนยันสั้นๆ: ตัว[PERSON_NAME]ต้องการ A-Z หรือ ก-ฮ (หรือทั้งสองแบบให้เลือกใ…"
type textarea "x"
type textarea "คำถามยืนยันสั้นๆ: ตัว[PERSON_NAME]ต้องการ A-Z หรือ ก-ฮ (หรือทั้งสองแบบให้เลือกใ…"
type textarea "x"
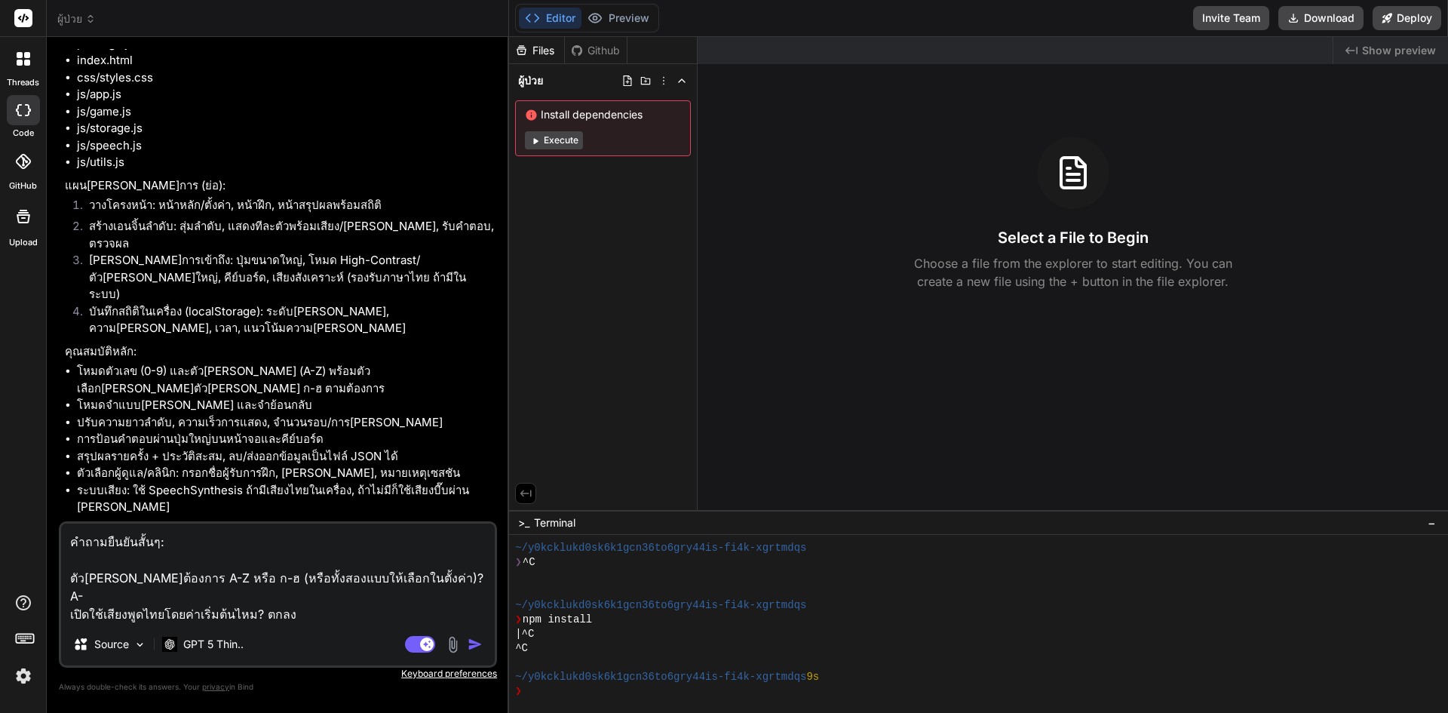
type textarea "คำถามยืนยันสั้นๆ: ตัว[PERSON_NAME]ต้องการ A-Z หรือ ก-ฮ (หรือทั้งสองแบบให้เลือกใ…"
type textarea "x"
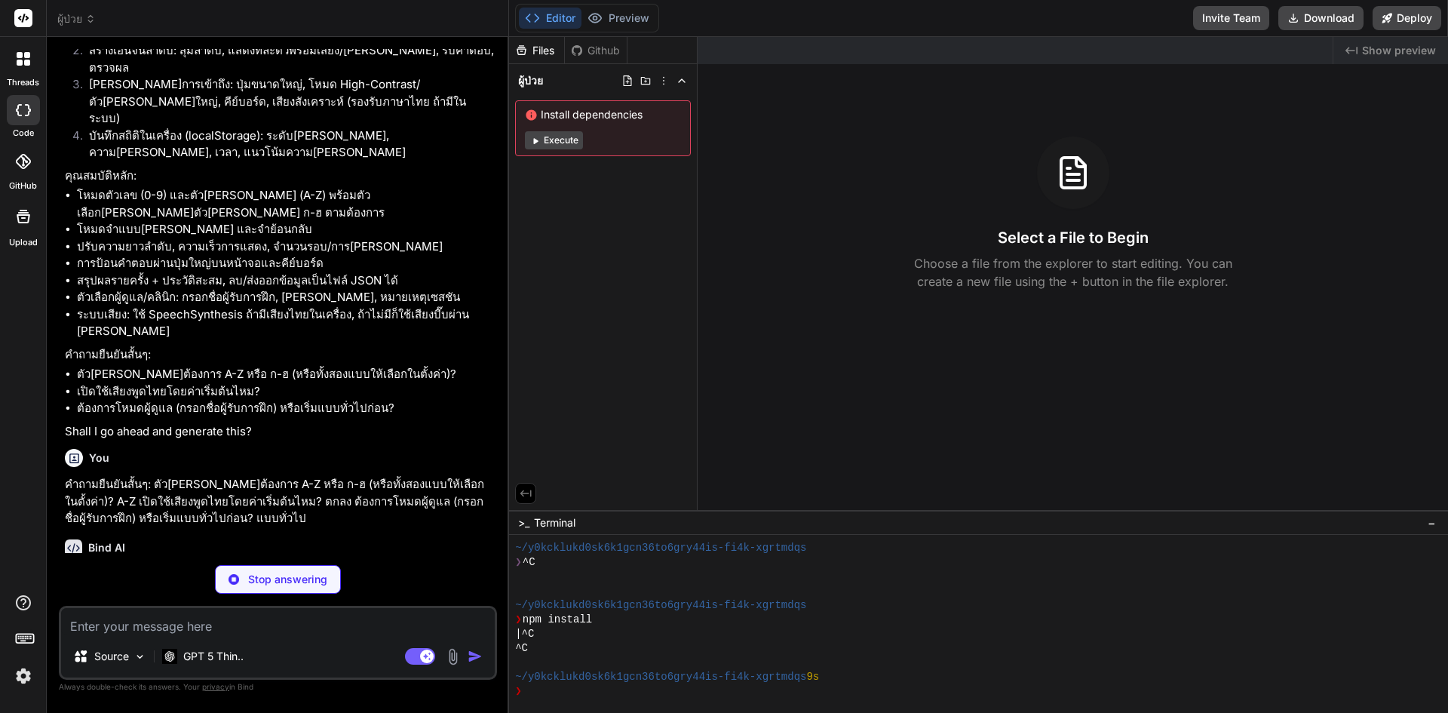
scroll to position [364, 0]
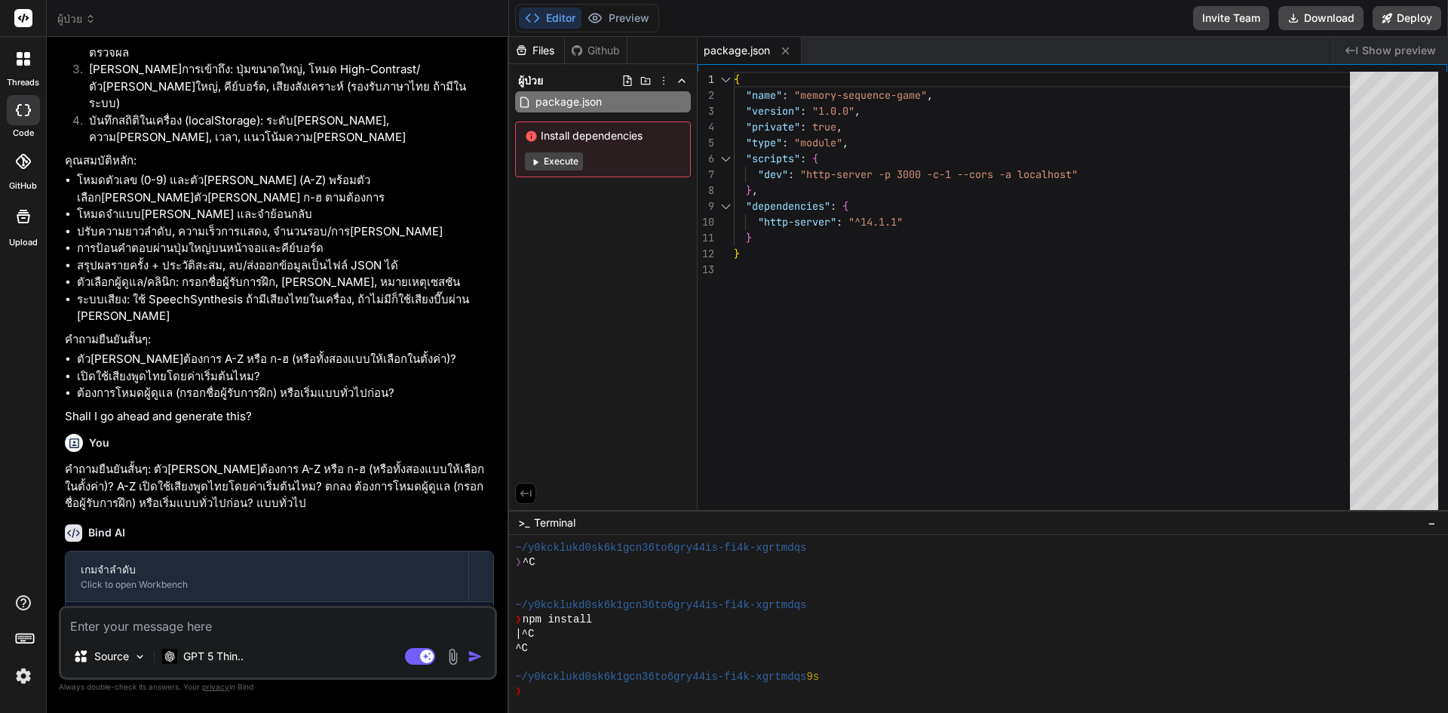
type textarea "x"
type textarea "jnjh"
type textarea "x"
type textarea "jnjhk"
type textarea "x"
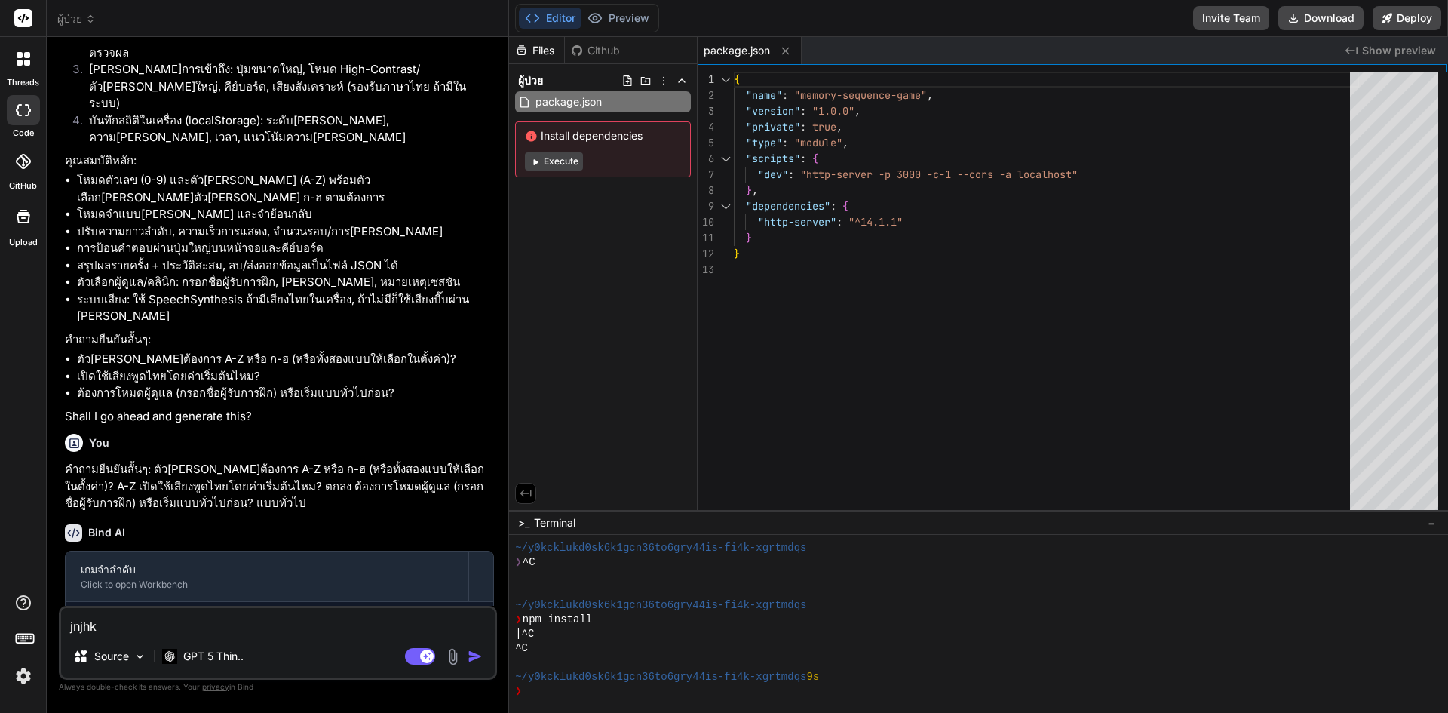
type textarea "jnjhkj"
type textarea "x"
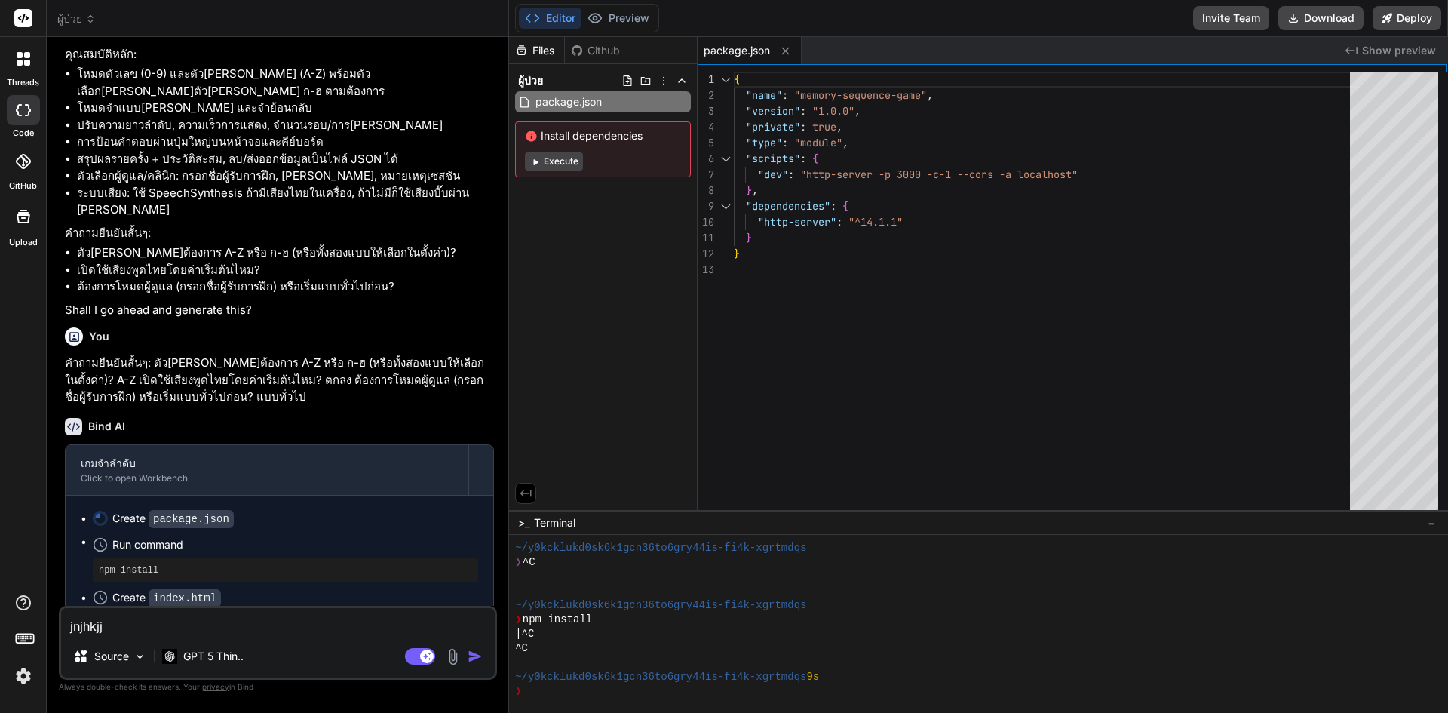
scroll to position [670, 0]
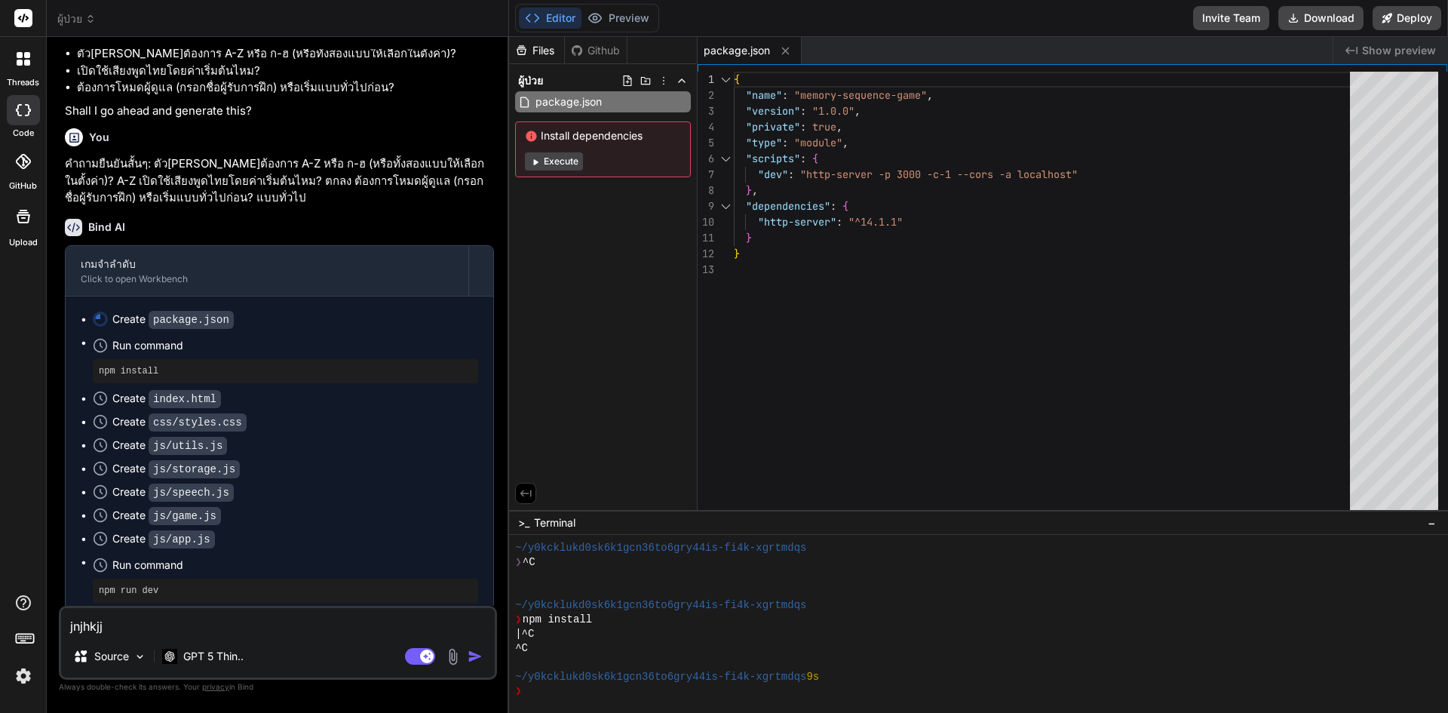
type textarea "jnjhkjj"
type textarea "} }"
click at [941, 244] on div "{ "name" : "memory-sequence-game" , "version" : "1.0.0" , "private" : true , "t…" at bounding box center [1046, 295] width 625 height 446
click at [559, 158] on button "Execute" at bounding box center [554, 161] width 58 height 18
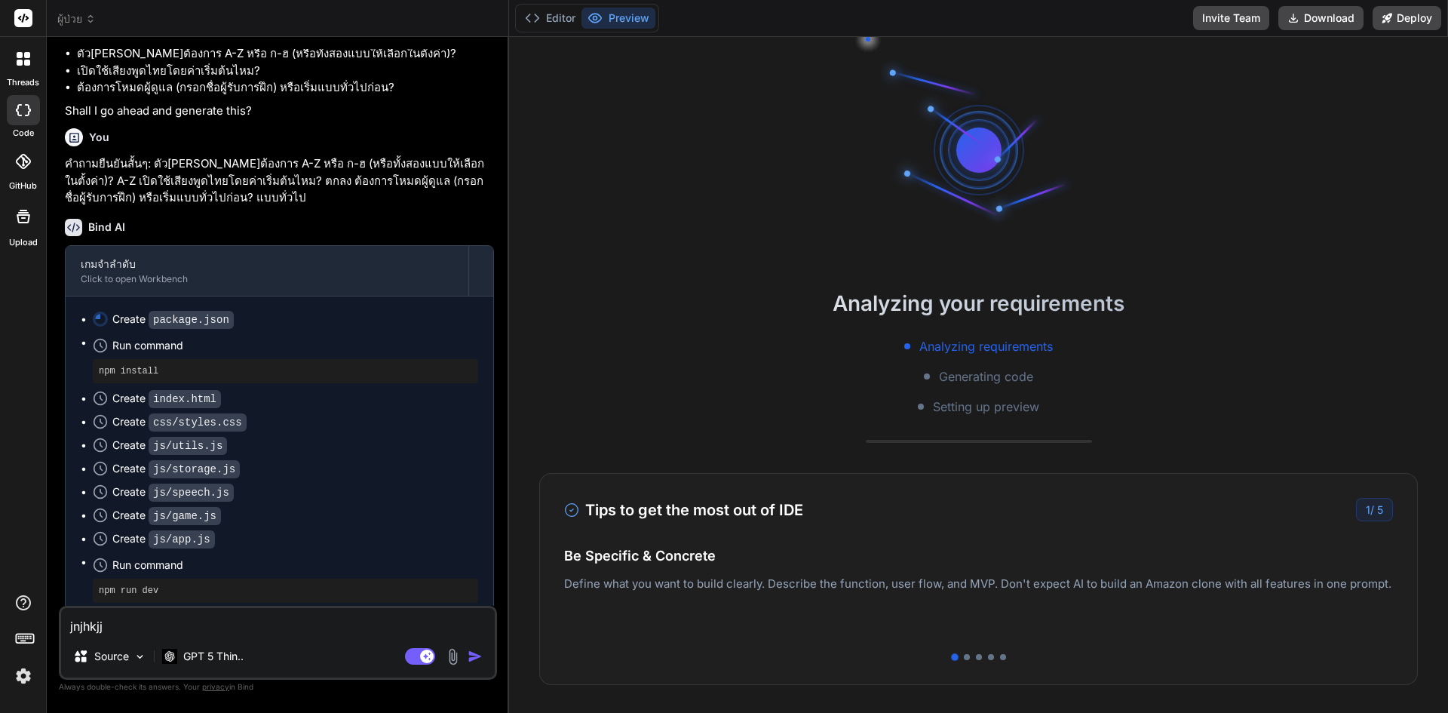
scroll to position [368, 0]
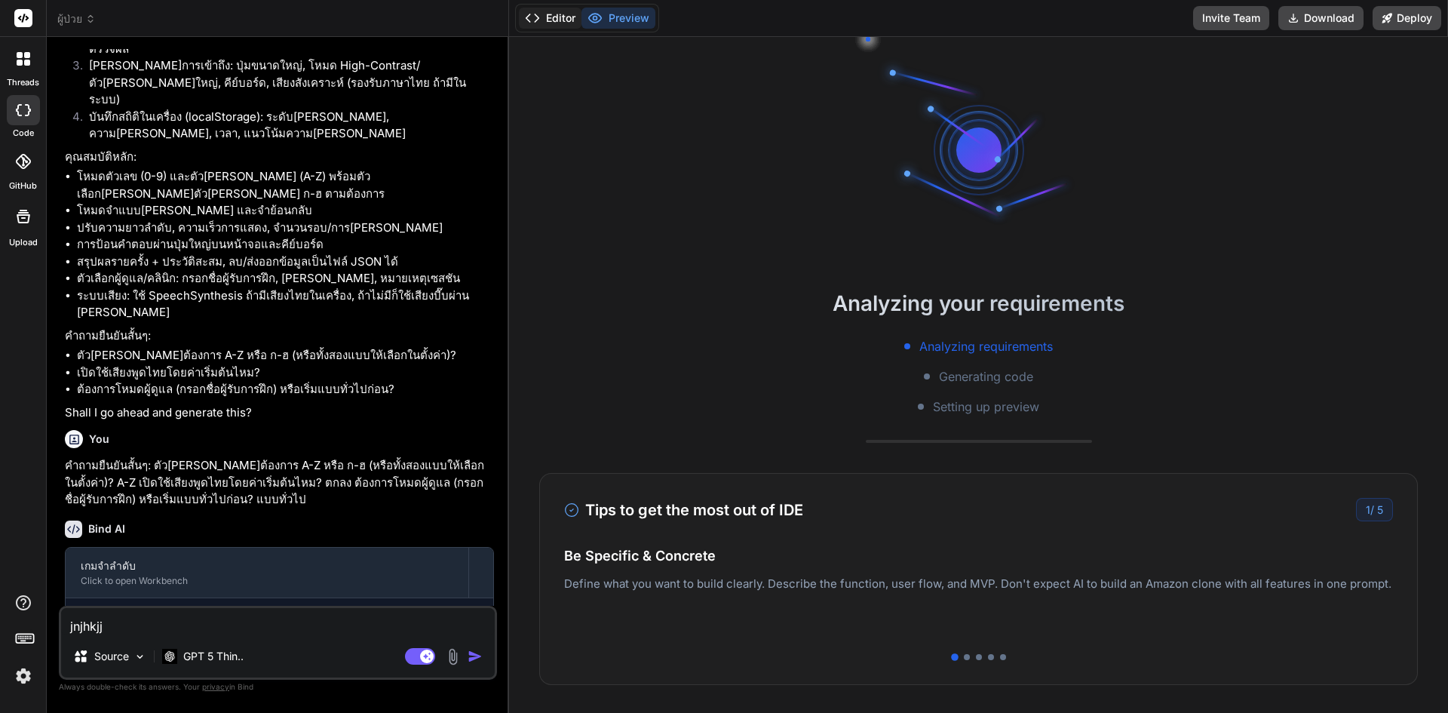
click at [566, 20] on button "Editor" at bounding box center [550, 18] width 63 height 21
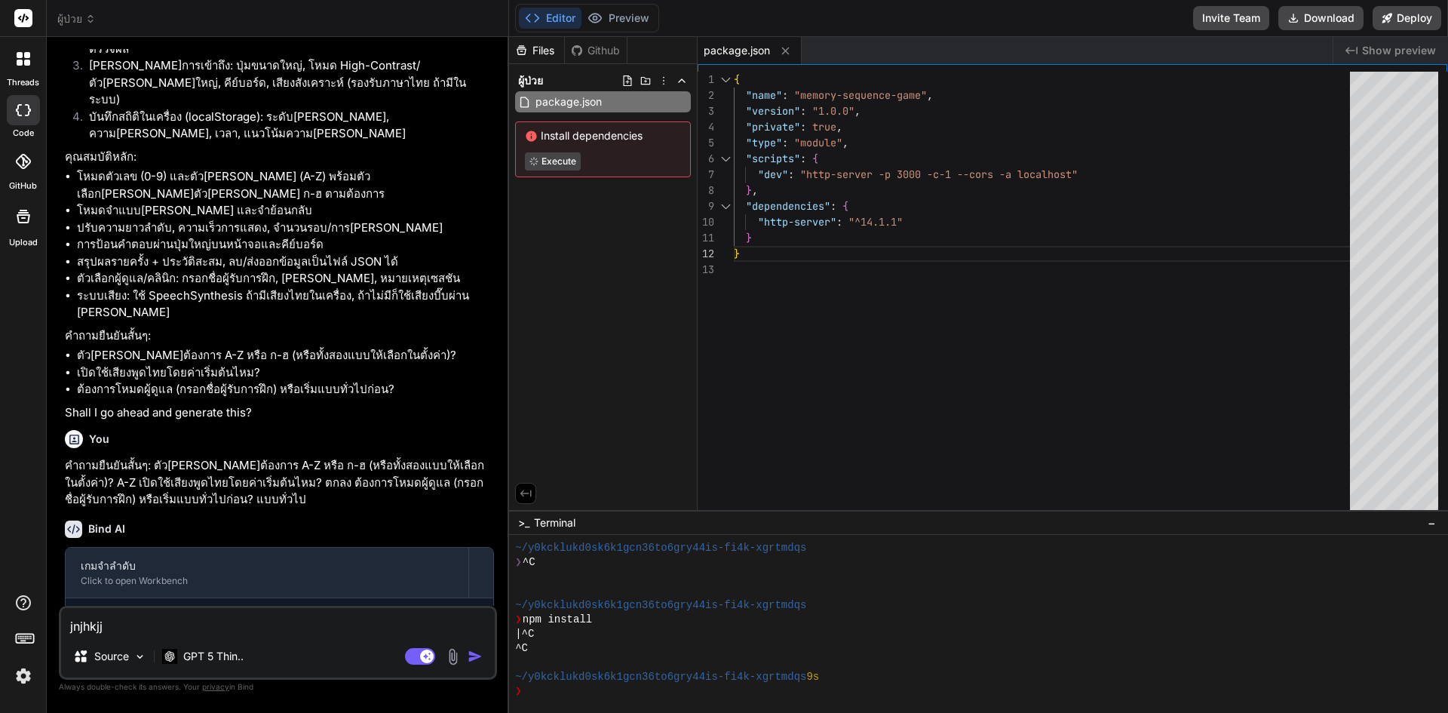
click at [237, 520] on div "Bind AI" at bounding box center [279, 528] width 429 height 17
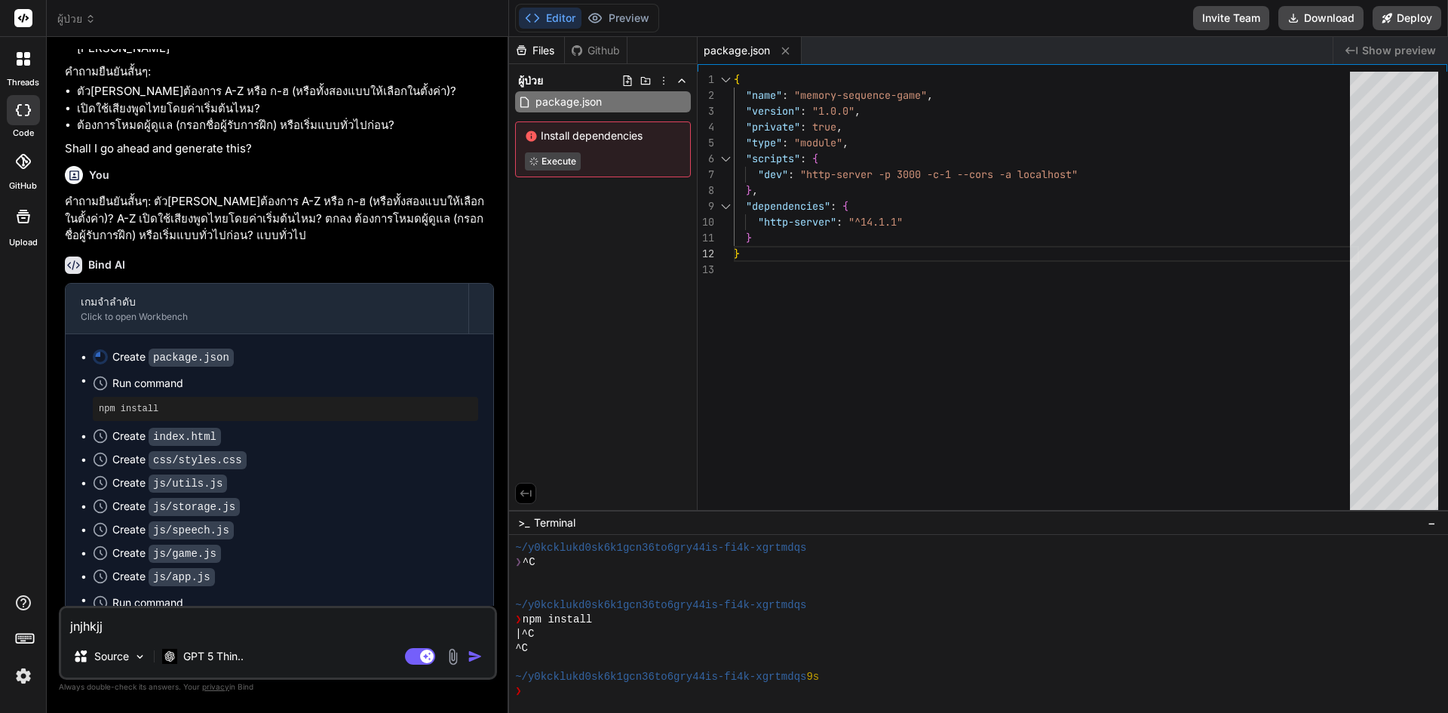
scroll to position [594, 0]
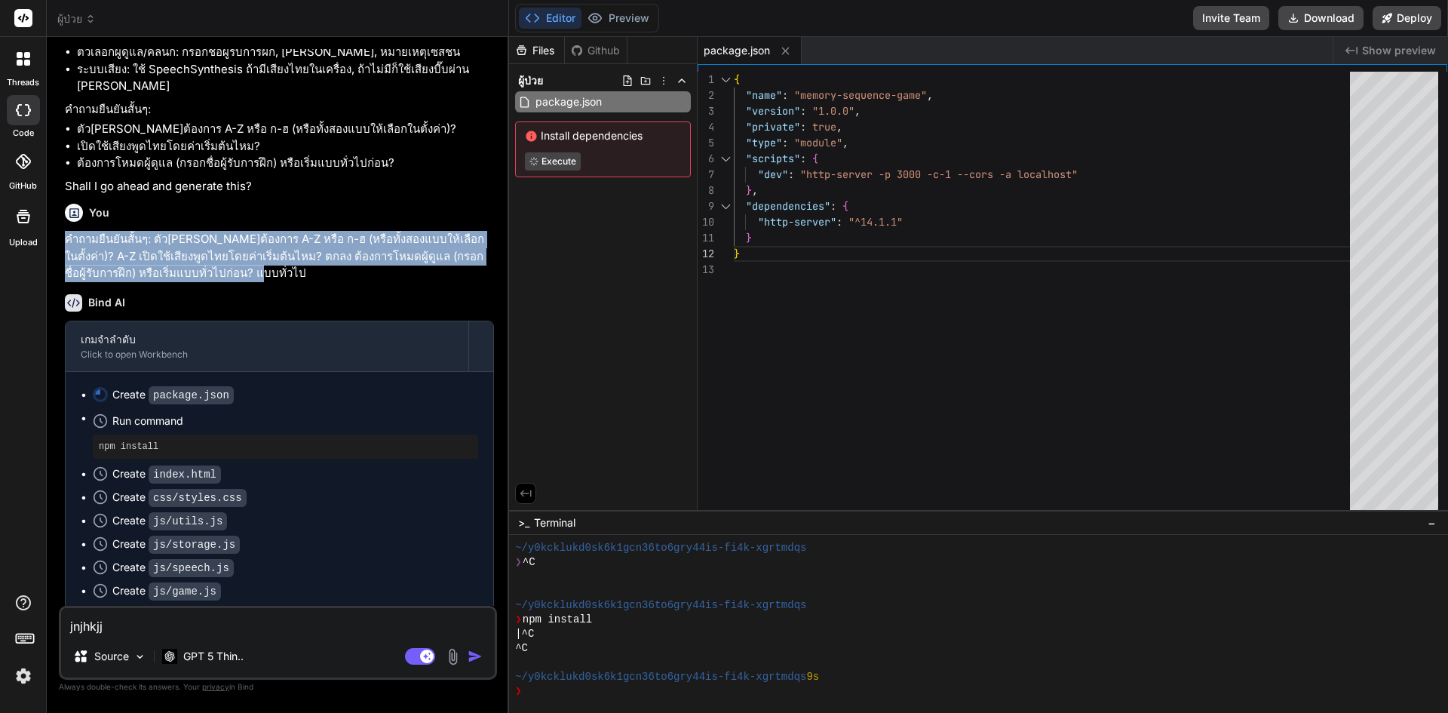
drag, startPoint x: 233, startPoint y: 257, endPoint x: 59, endPoint y: 219, distance: 178.4
click at [59, 219] on div "You เกมจำลำดับตัวเลข/ตัว[PERSON_NAME] สำหรับผู้ป่วย[PERSON_NAME] ผู้ป่วยโรคหลอด…" at bounding box center [278, 380] width 438 height 663
copy p "คำถามยืนยันสั้นๆ: ตัว[PERSON_NAME]ต้องการ A-Z หรือ ก-ฮ (หรือทั้งสองแบบให้เลือกใ…"
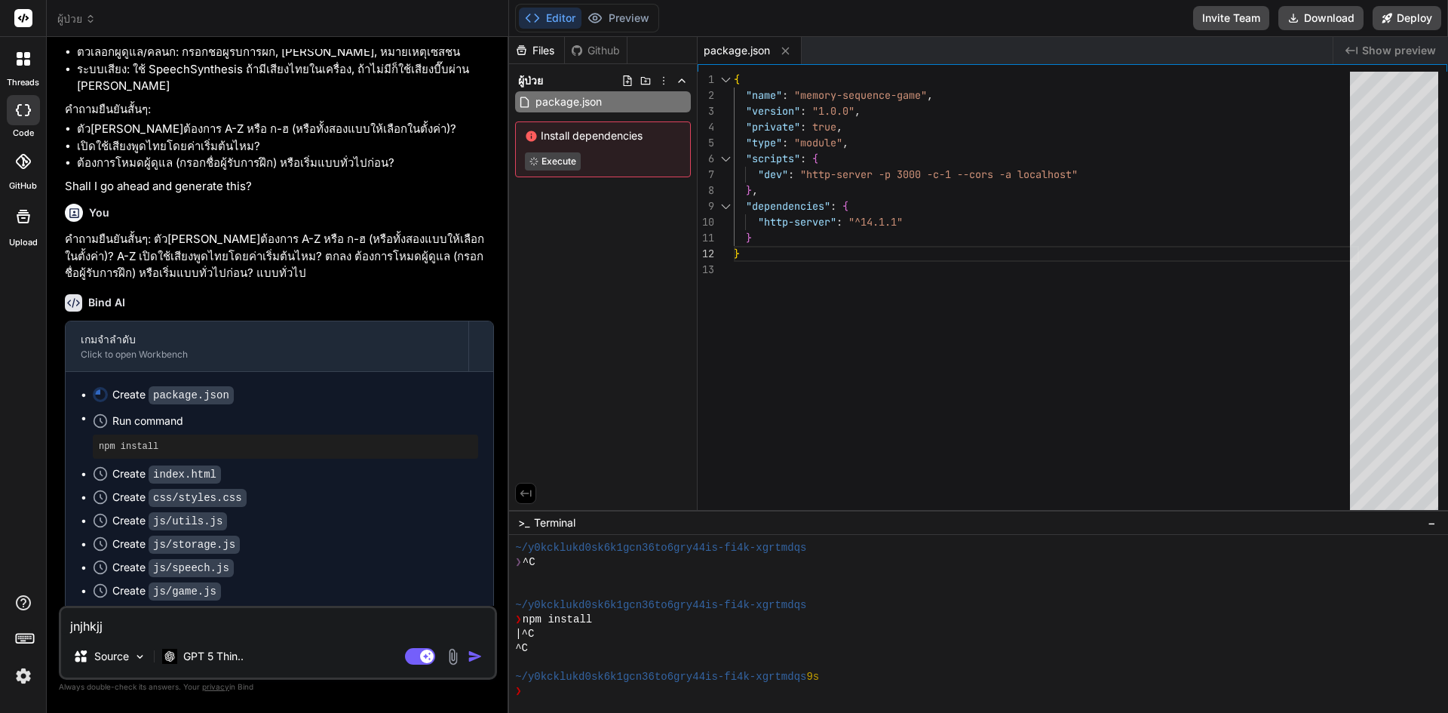
click at [172, 613] on textarea "jnjhkjj" at bounding box center [278, 621] width 434 height 27
click at [171, 618] on textarea "jnjhkjj" at bounding box center [278, 621] width 434 height 27
paste textarea "คำถามยืนยันสั้นๆ: ตัว[PERSON_NAME]ต้องการ A-Z หรือ ก-ฮ (หรือทั้งสองแบบให้เลือกใ…"
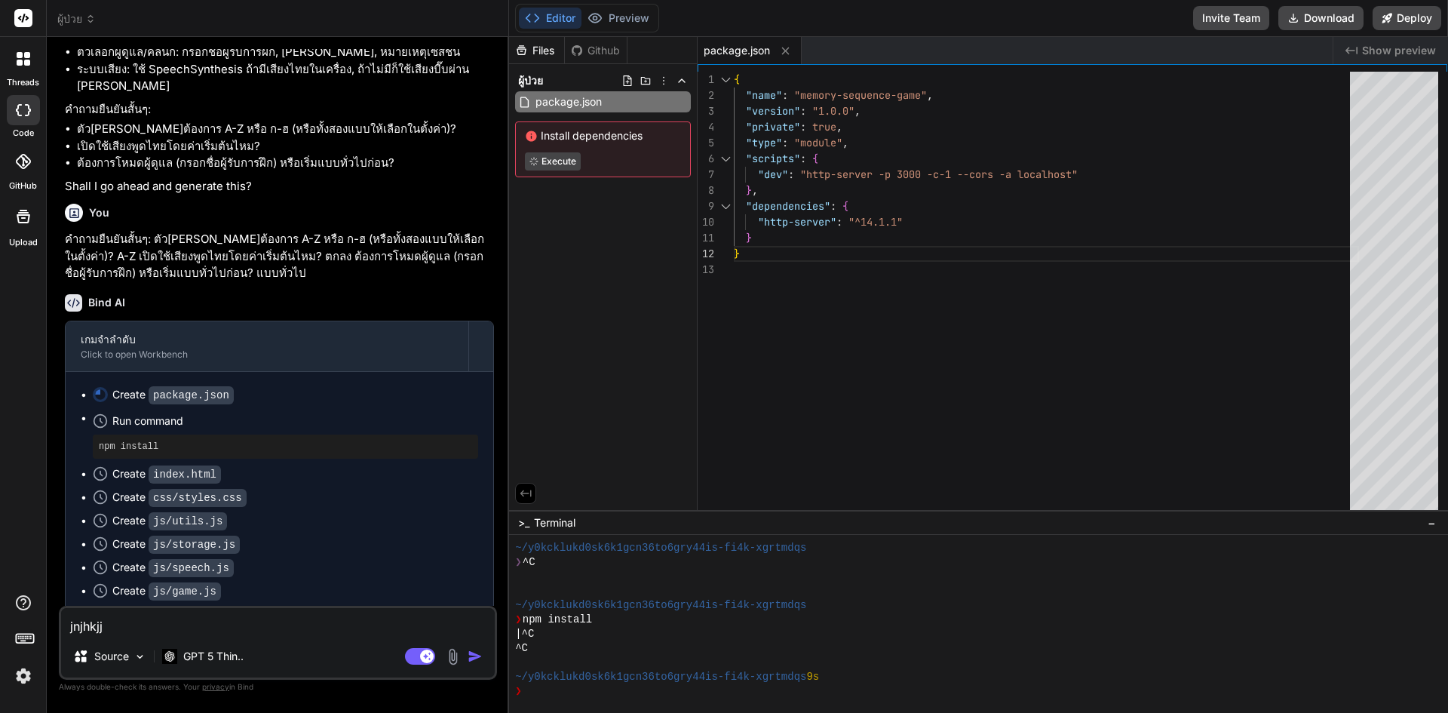
type textarea "x"
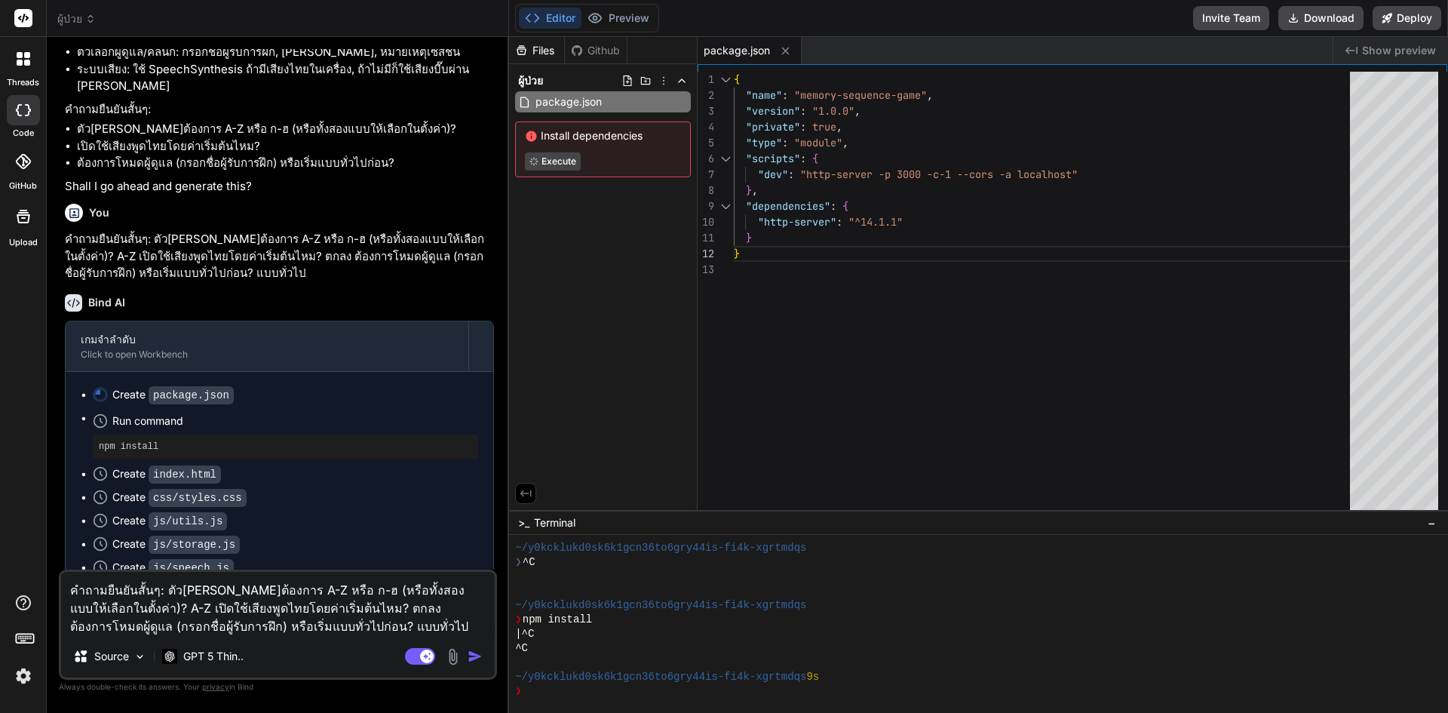
type textarea "คำถามยืนยันสั้นๆ: ตัว[PERSON_NAME]ต้องการ A-Z หรือ ก-ฮ (หรือทั้งสองแบบให้เลือกใ…"
click at [467, 663] on div "Agent Mode. When this toggle is activated, AI automatically makes decisions, re…" at bounding box center [445, 656] width 87 height 18
click at [475, 657] on img "button" at bounding box center [474, 655] width 15 height 15
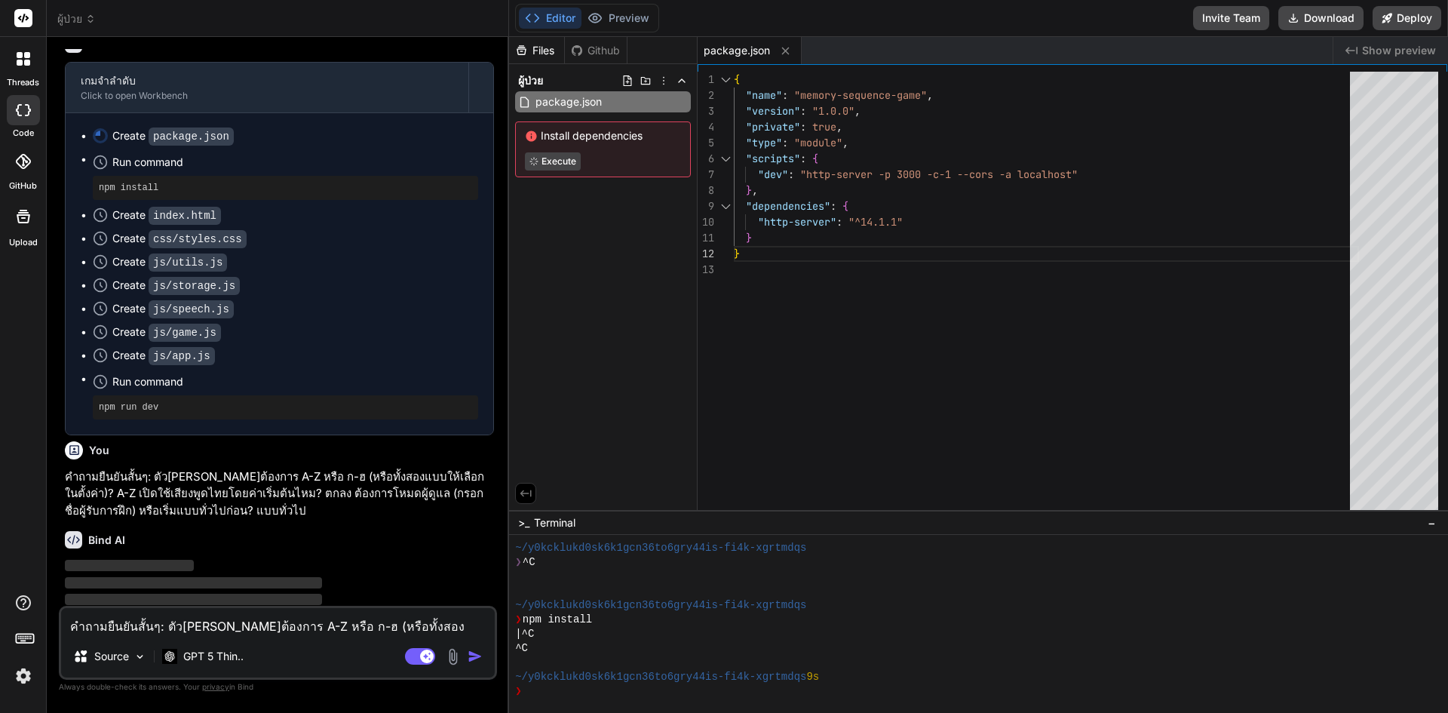
scroll to position [860, 0]
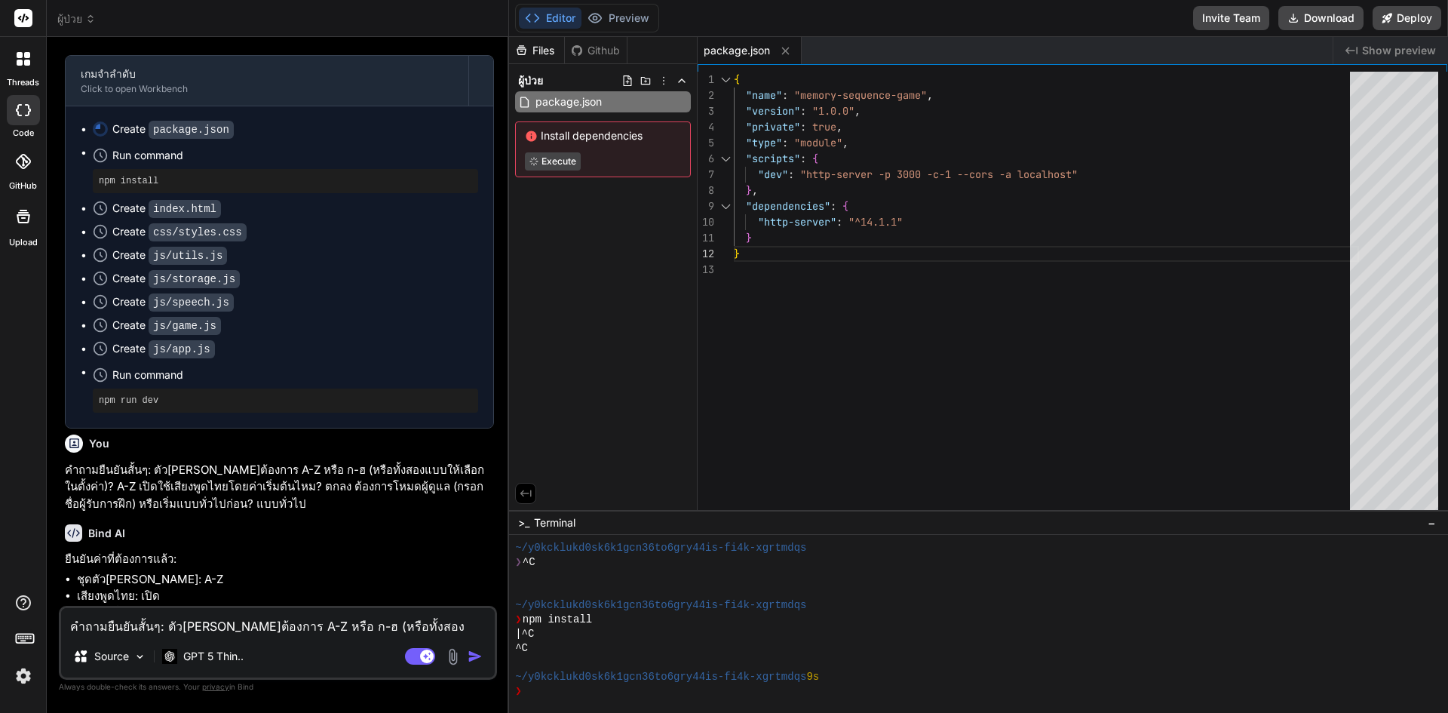
type textarea "x"
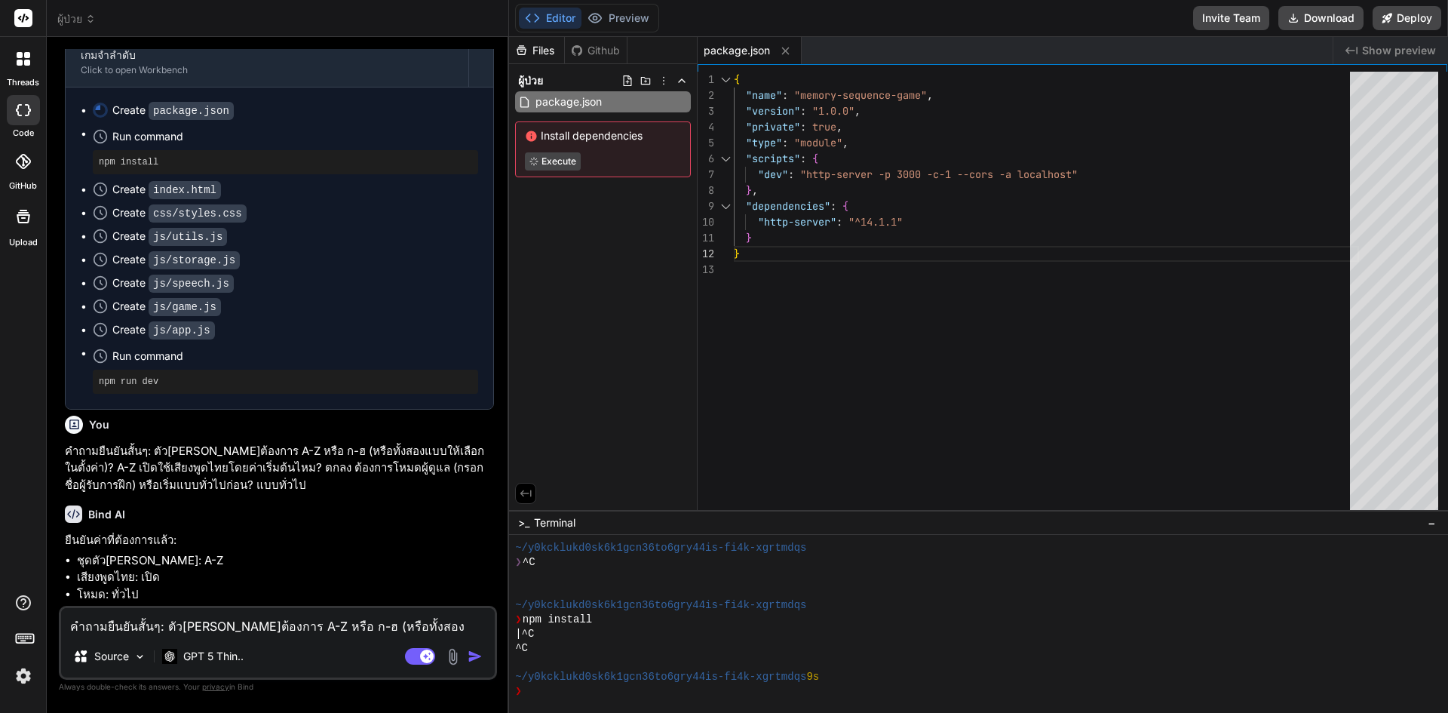
scroll to position [889, 0]
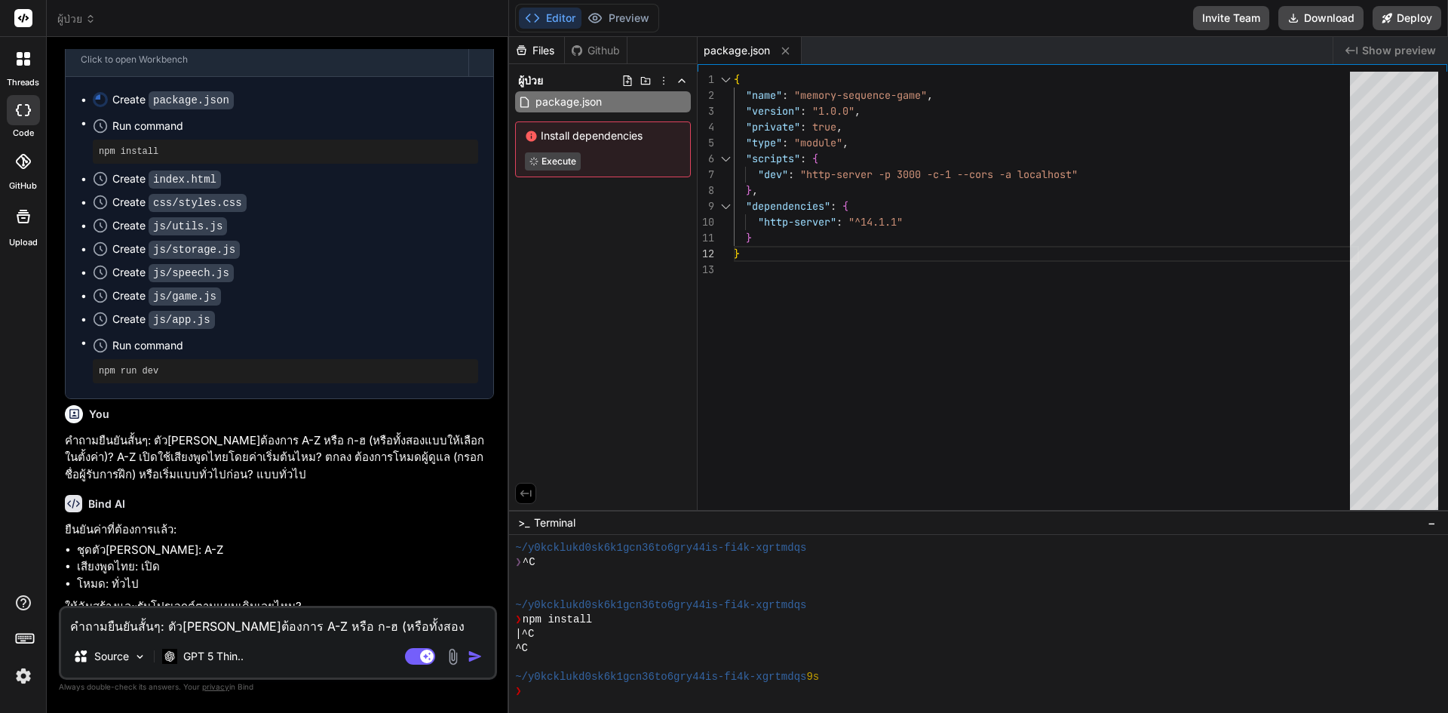
click at [231, 626] on textarea "คำถามยืนยันสั้นๆ: ตัว[PERSON_NAME]ต้องการ A-Z หรือ ก-ฮ (หรือทั้งสองแบบให้เลือกใ…" at bounding box center [278, 621] width 434 height 27
type textarea "x"
type textarea "9"
type textarea "x"
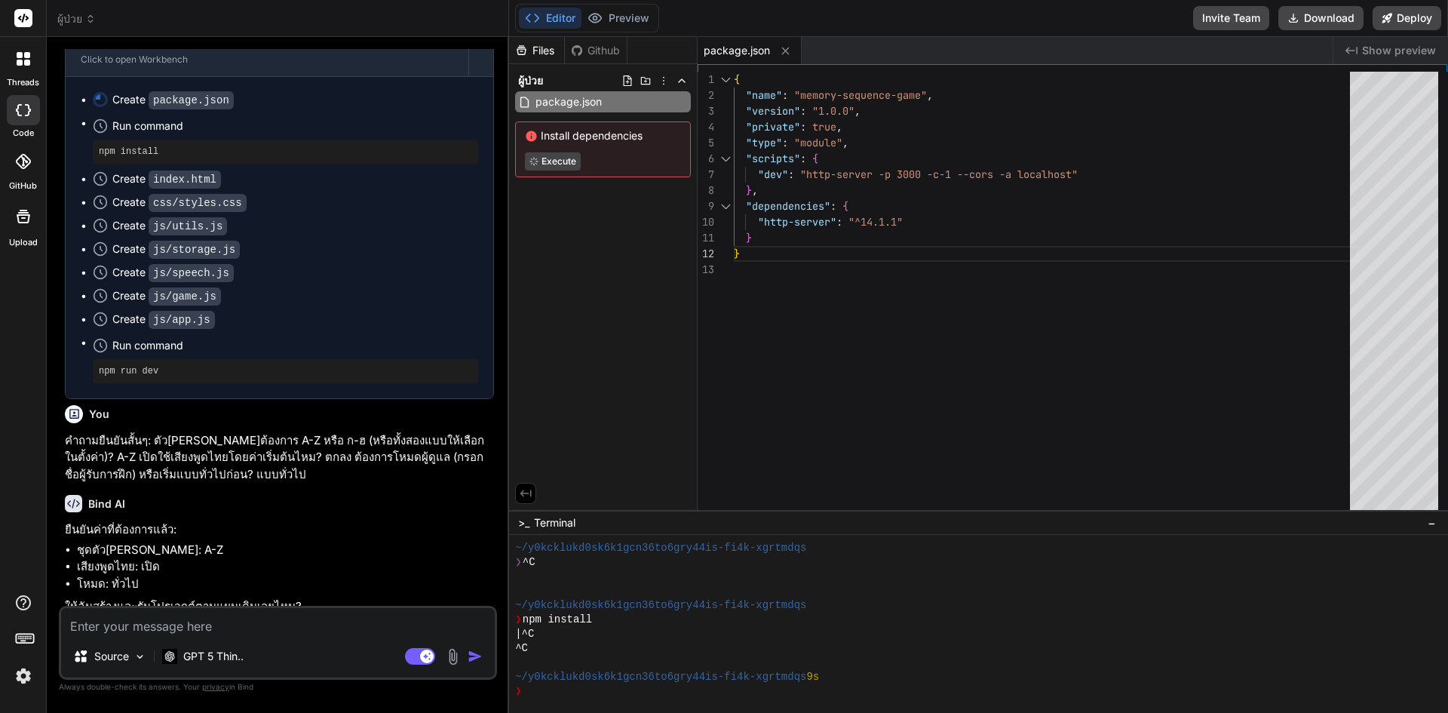
type textarea "ต"
type textarea "x"
type textarea "ตก"
type textarea "x"
type textarea "ตกล"
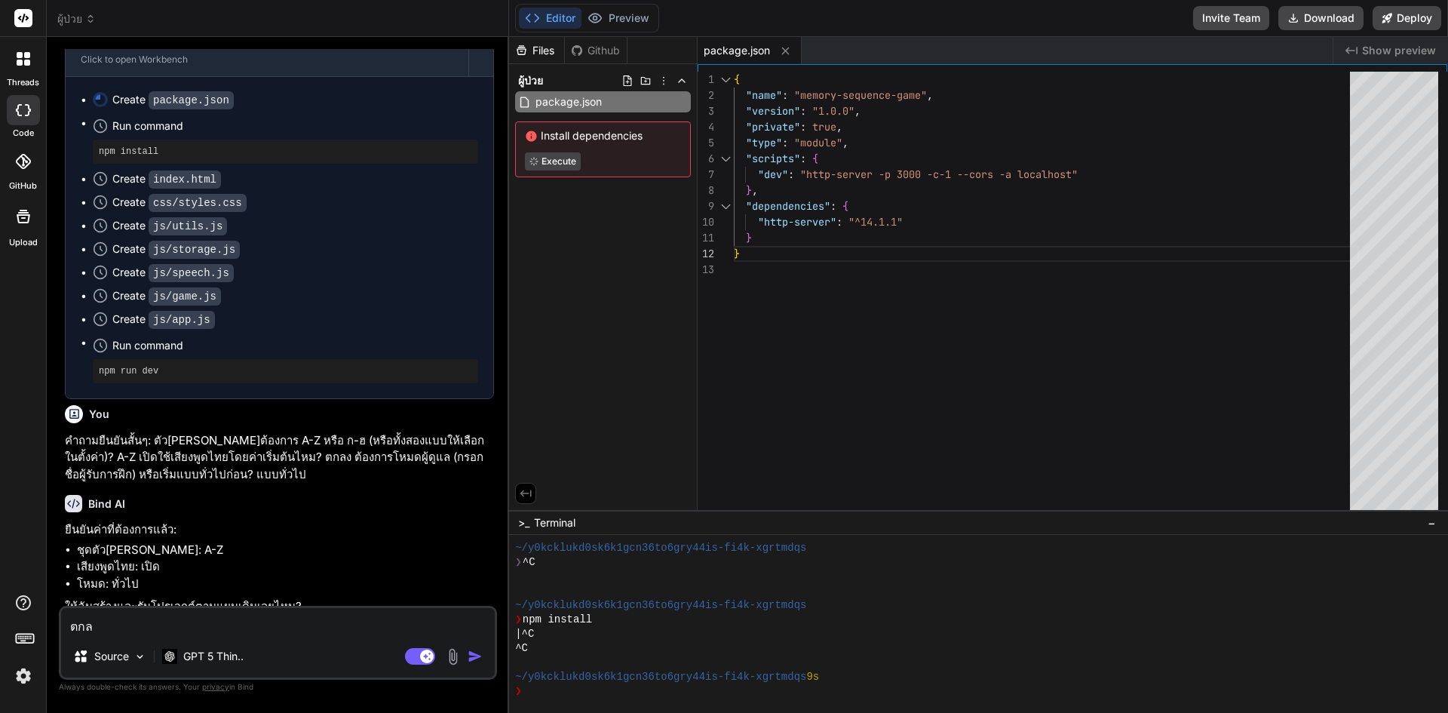
type textarea "x"
type textarea "ตกลง"
type textarea "x"
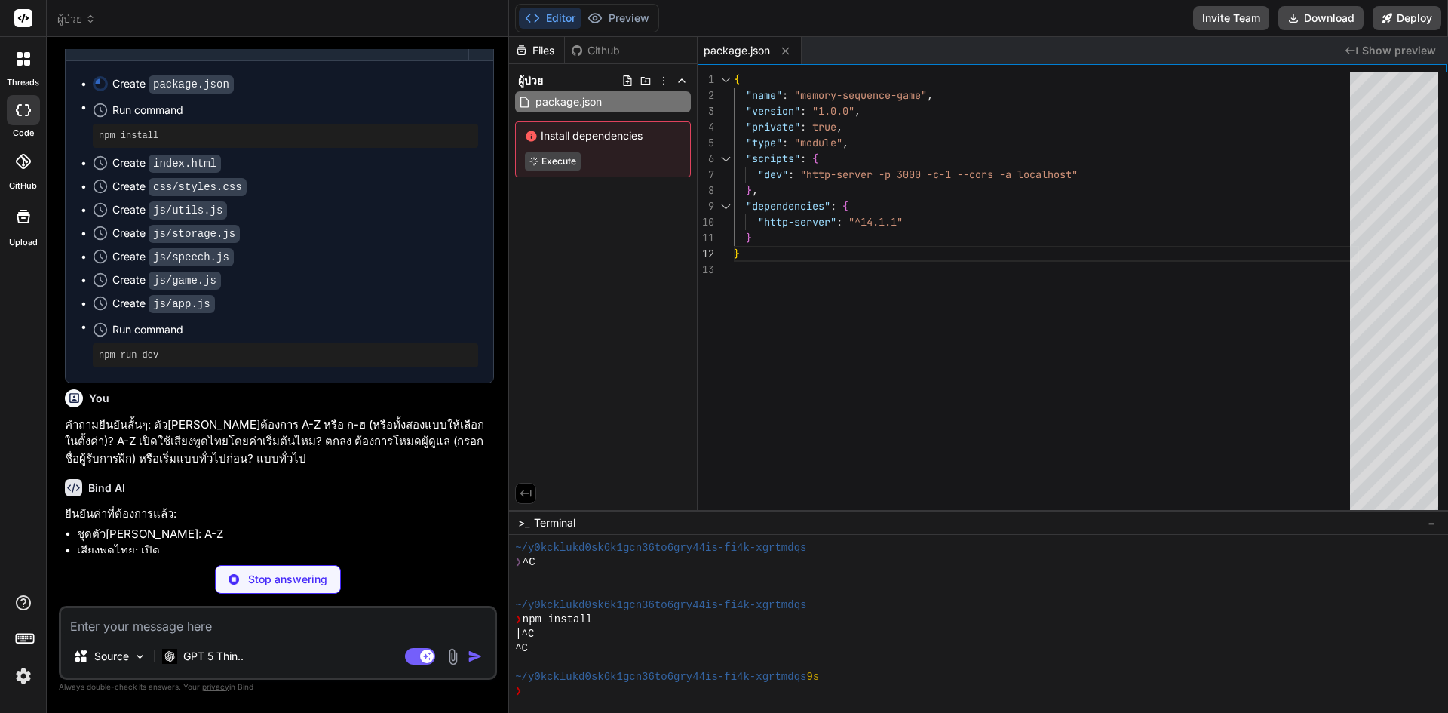
scroll to position [1128, 0]
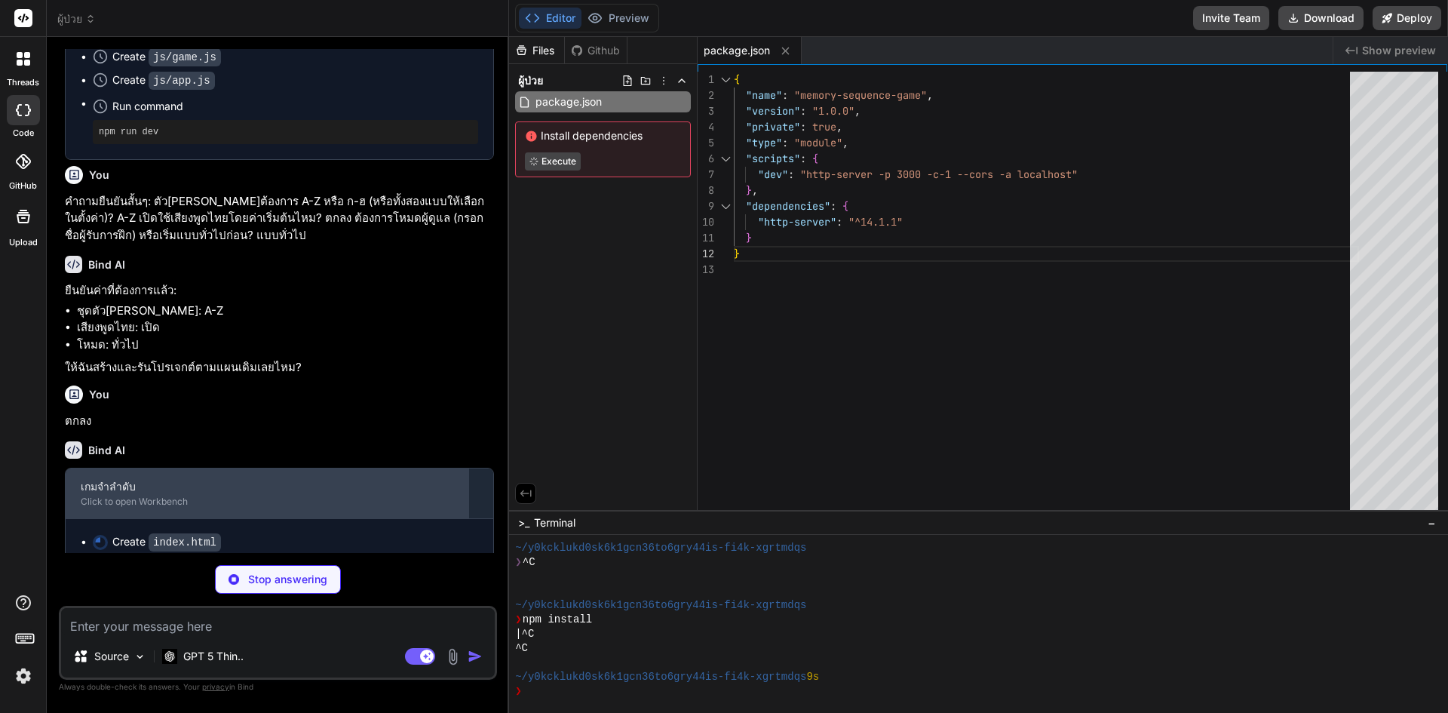
click at [283, 480] on div "เกมจำลำดับ" at bounding box center [267, 486] width 372 height 15
click at [148, 495] on div "Click to open Workbench" at bounding box center [267, 501] width 372 height 12
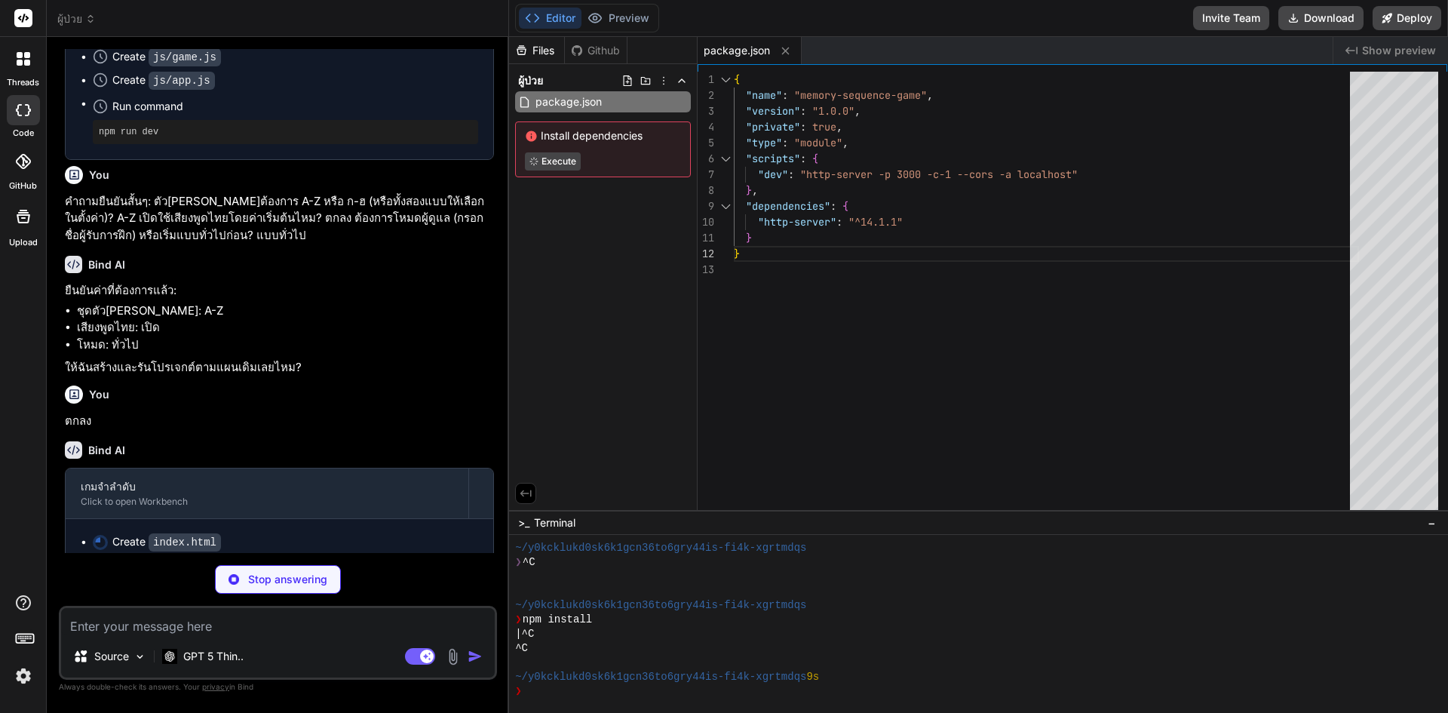
type textarea "x"
type textarea "</html>"
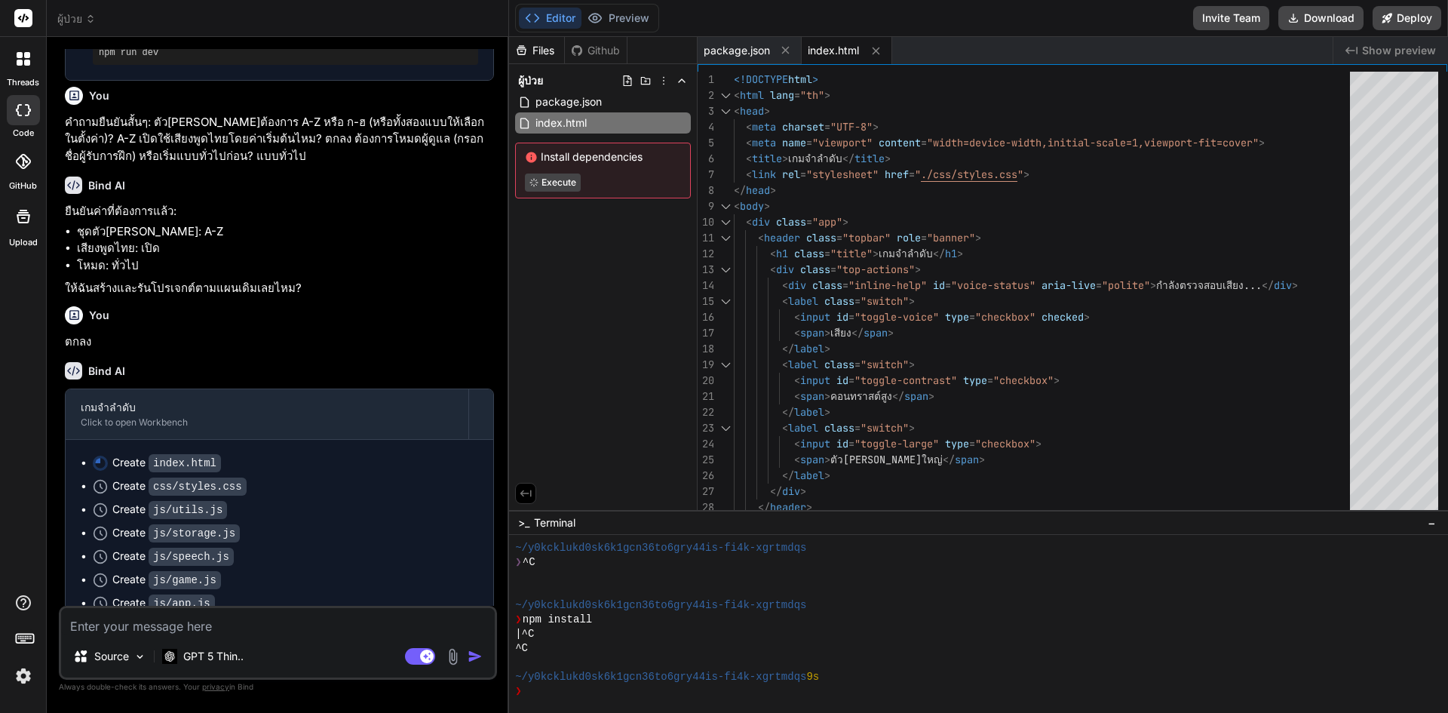
scroll to position [1271, 0]
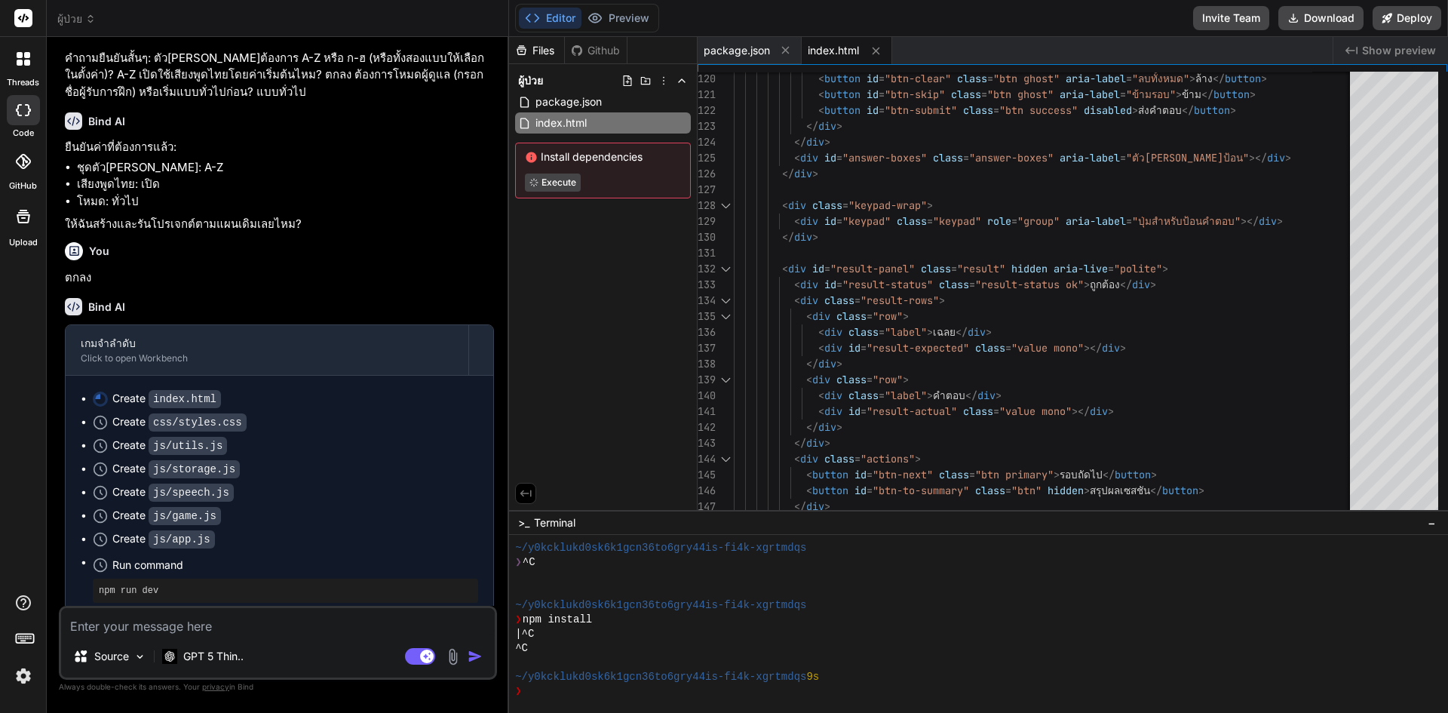
click at [818, 55] on span "index.html" at bounding box center [833, 50] width 51 height 15
click at [835, 56] on span "index.html" at bounding box center [833, 50] width 51 height 15
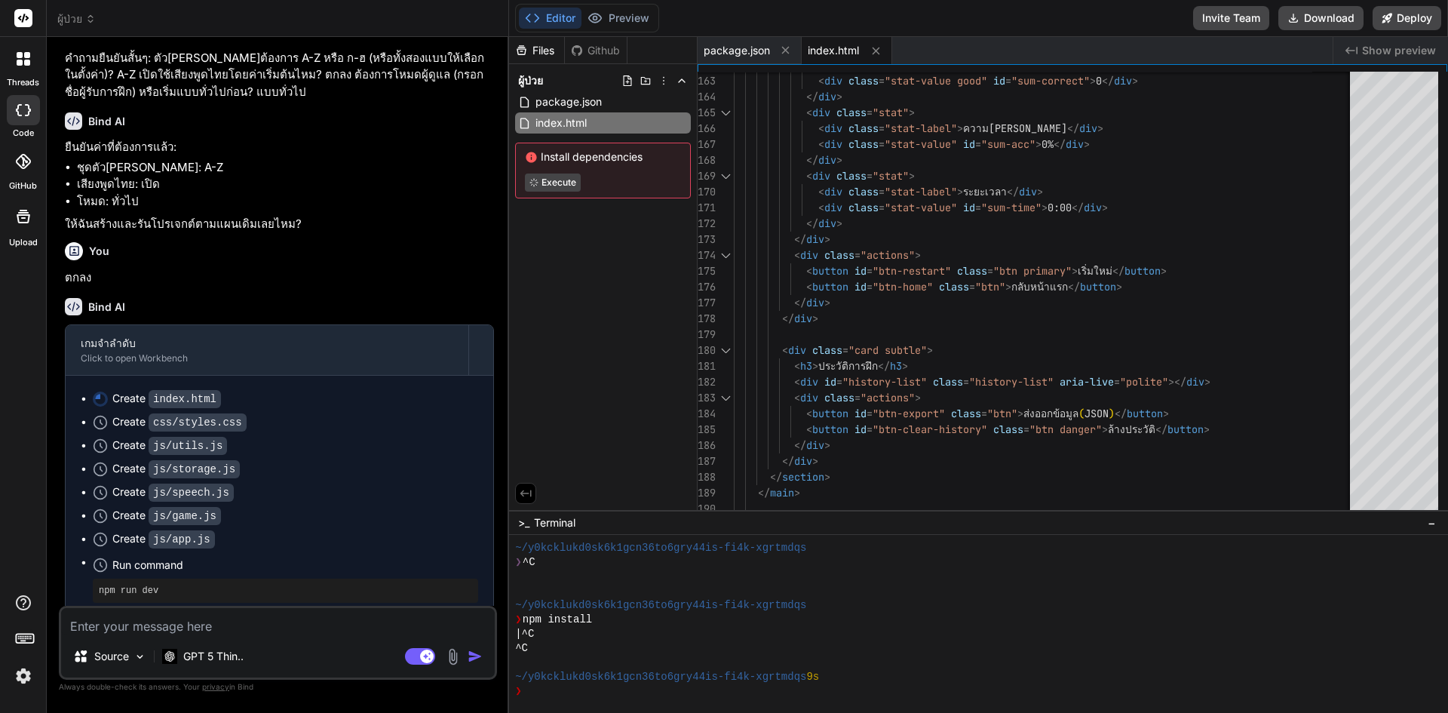
click at [823, 53] on span "index.html" at bounding box center [833, 50] width 51 height 15
click at [847, 47] on span "index.html" at bounding box center [833, 50] width 51 height 15
click at [767, 53] on span "package.json" at bounding box center [737, 50] width 66 height 15
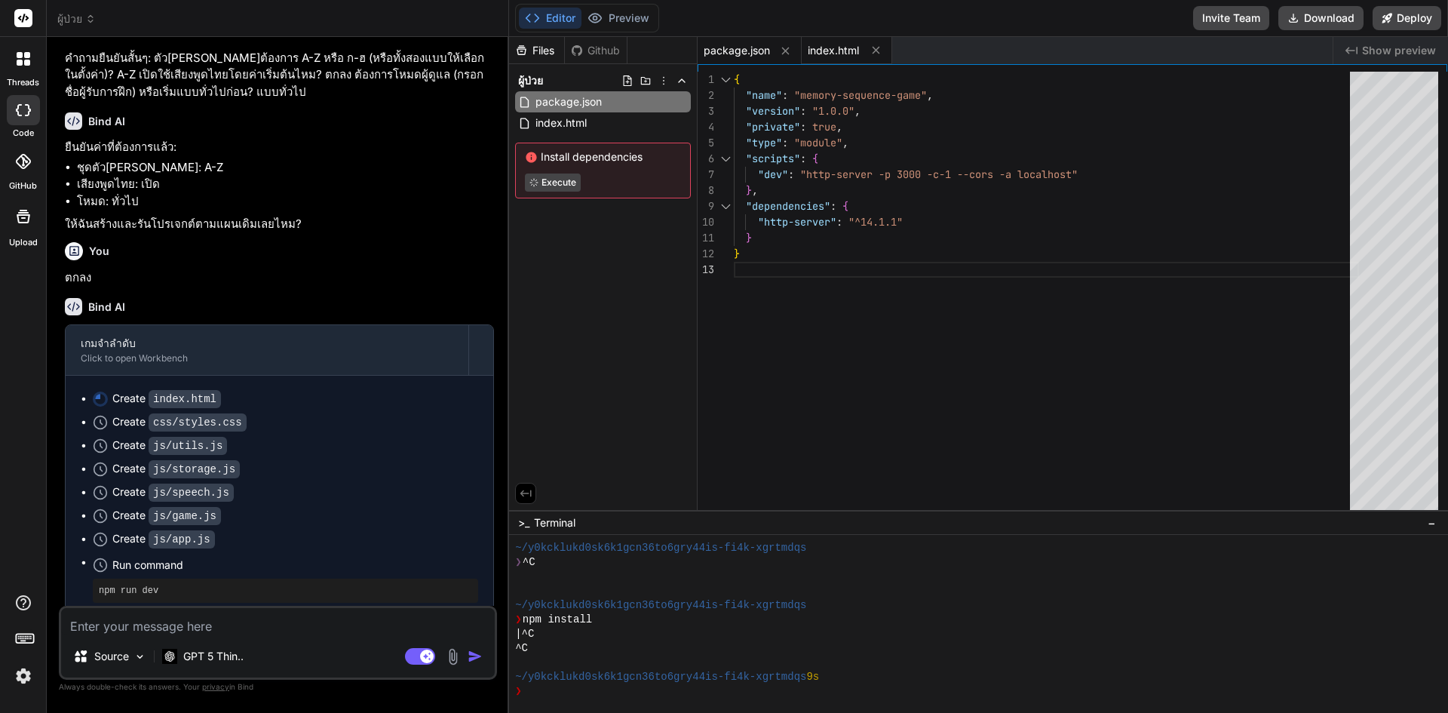
click at [833, 56] on span "index.html" at bounding box center [833, 50] width 51 height 15
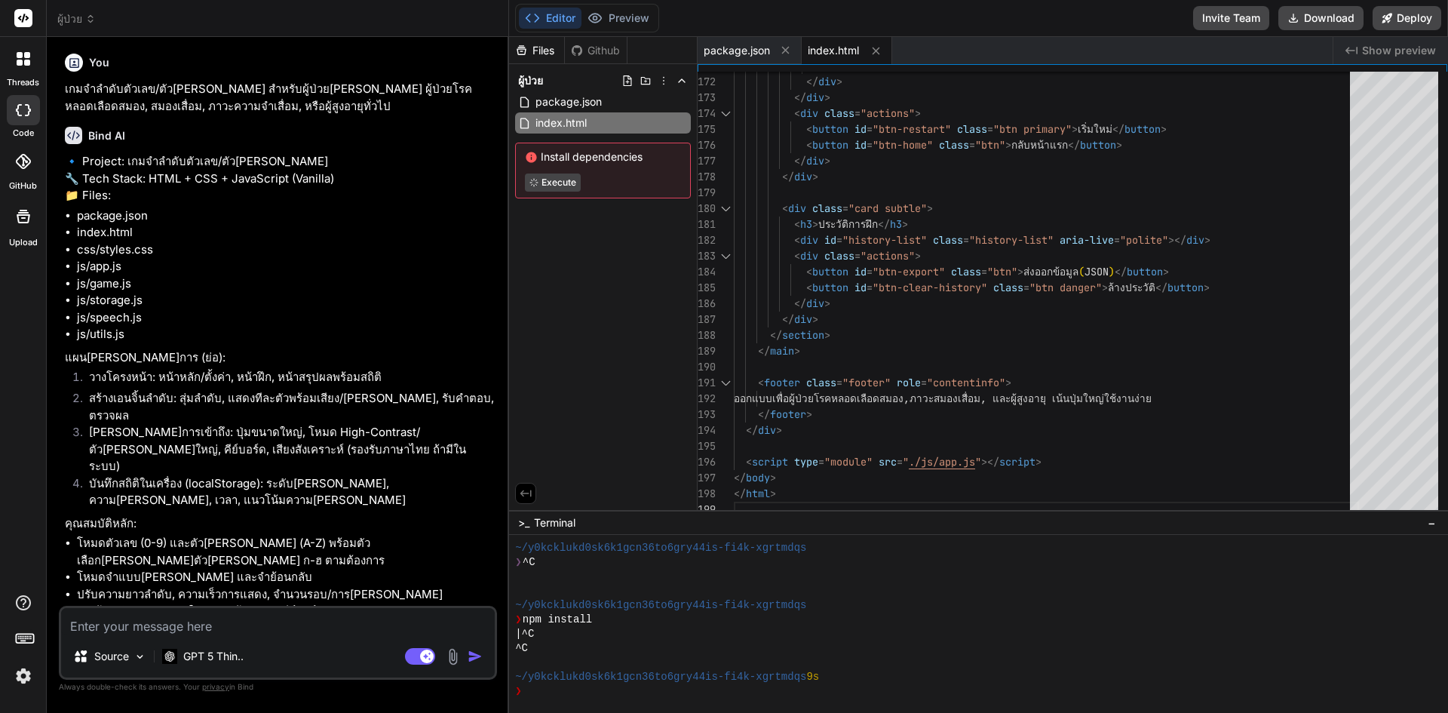
scroll to position [0, 0]
click at [265, 158] on p "🔹 Project: เกมจำลำดับตัวเลข/ตัว[PERSON_NAME] 🔧 Tech Stack: HTML + CSS + JavaScr…" at bounding box center [279, 180] width 429 height 51
click at [12, 63] on div at bounding box center [24, 59] width 32 height 32
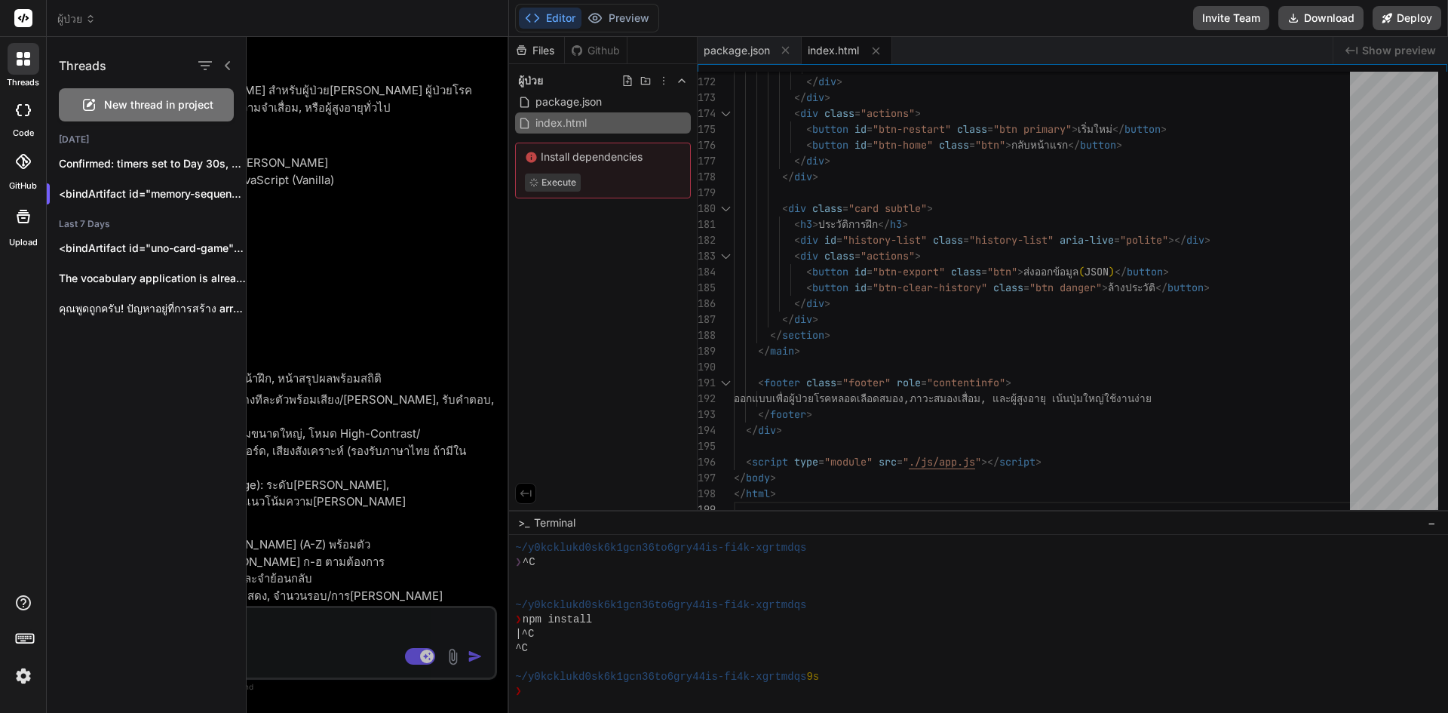
click at [155, 98] on span "New thread in project" at bounding box center [158, 104] width 109 height 15
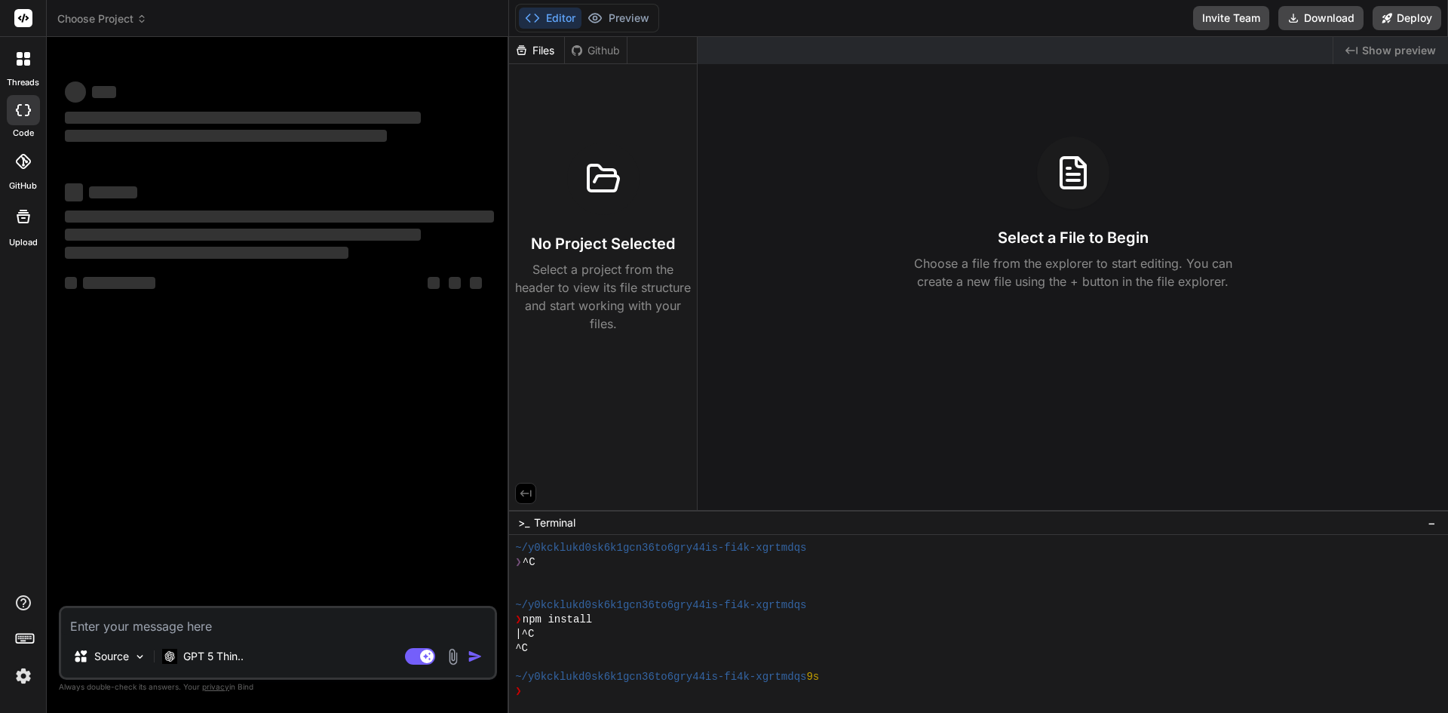
click at [284, 613] on textarea at bounding box center [278, 621] width 434 height 27
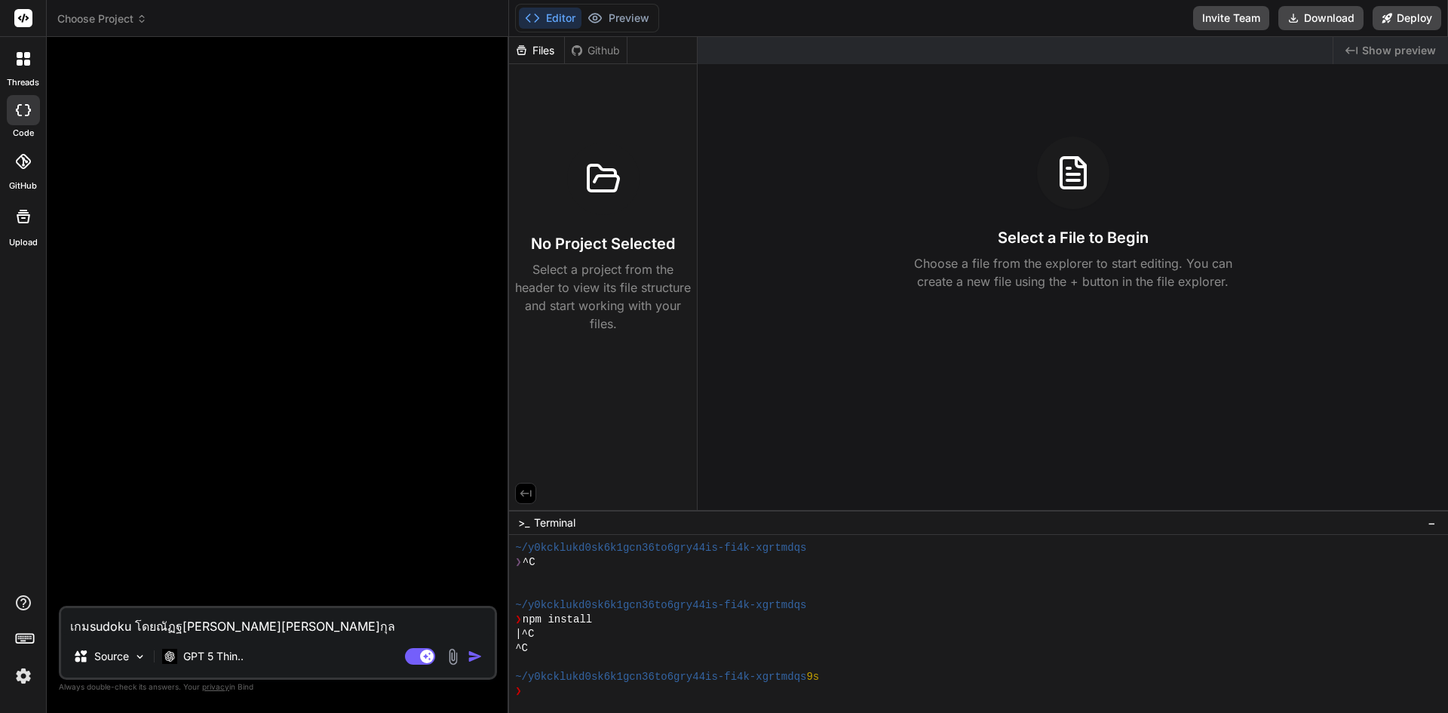
drag, startPoint x: 283, startPoint y: 626, endPoint x: 136, endPoint y: 620, distance: 146.4
click at [136, 620] on textarea "เกมsudoku โดยณัฏฐ[PERSON_NAME][PERSON_NAME]กุล" at bounding box center [278, 621] width 434 height 27
paste textarea "ร้างสรรค์ผลงานโดย นายณัฏฐ[PERSON_NAME][PERSON_NAME]กุล อนุญาตให้นำไปใช้ได้โดย[P…"
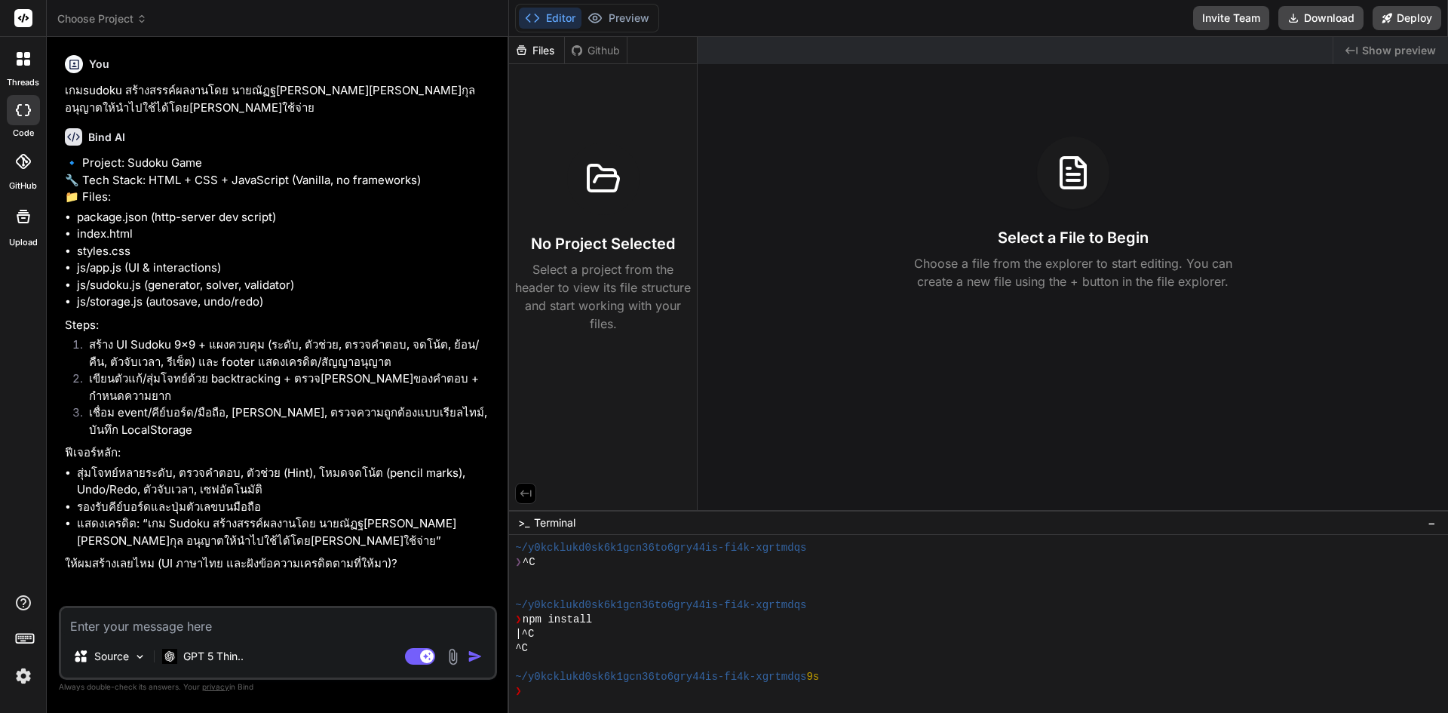
scroll to position [4, 0]
click at [274, 628] on textarea at bounding box center [278, 621] width 434 height 27
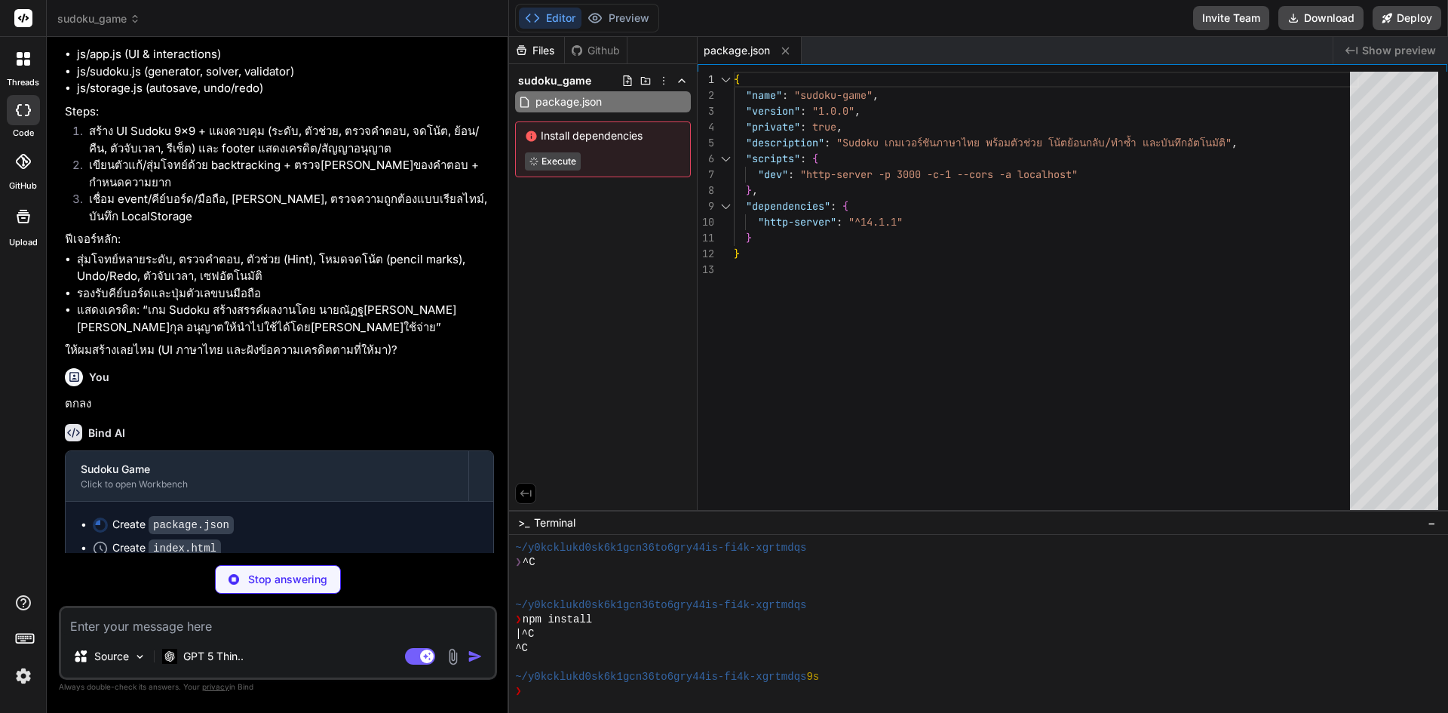
scroll to position [266, 0]
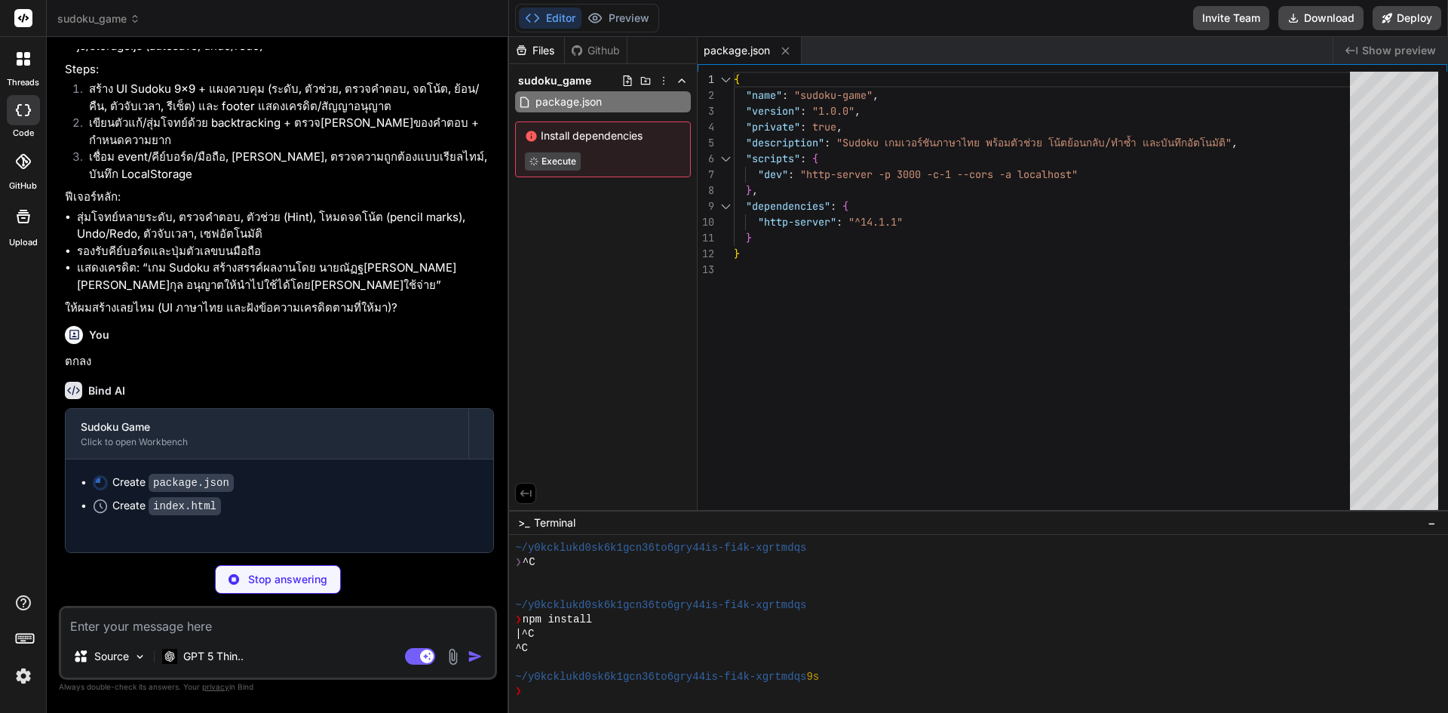
click at [1430, 520] on span "−" at bounding box center [1431, 522] width 8 height 15
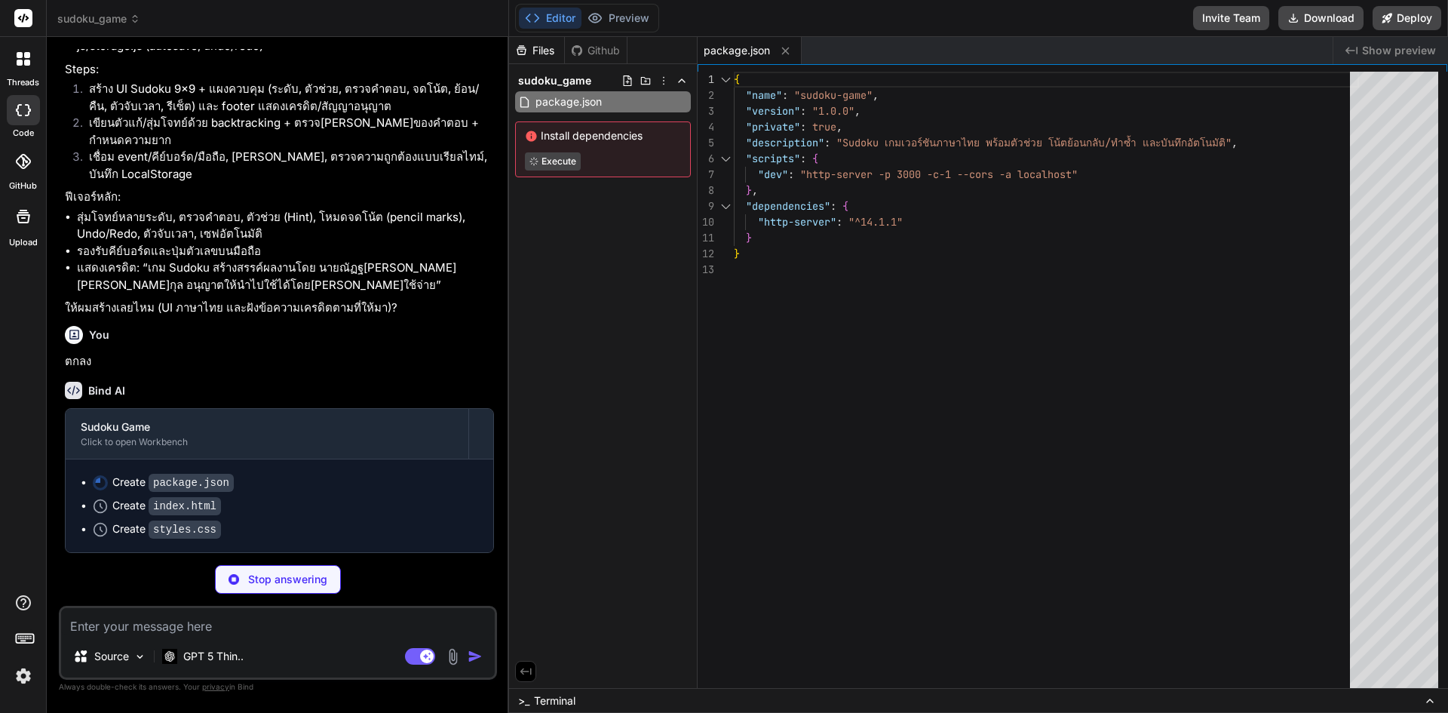
click at [531, 698] on div ">_ Terminal" at bounding box center [546, 700] width 57 height 15
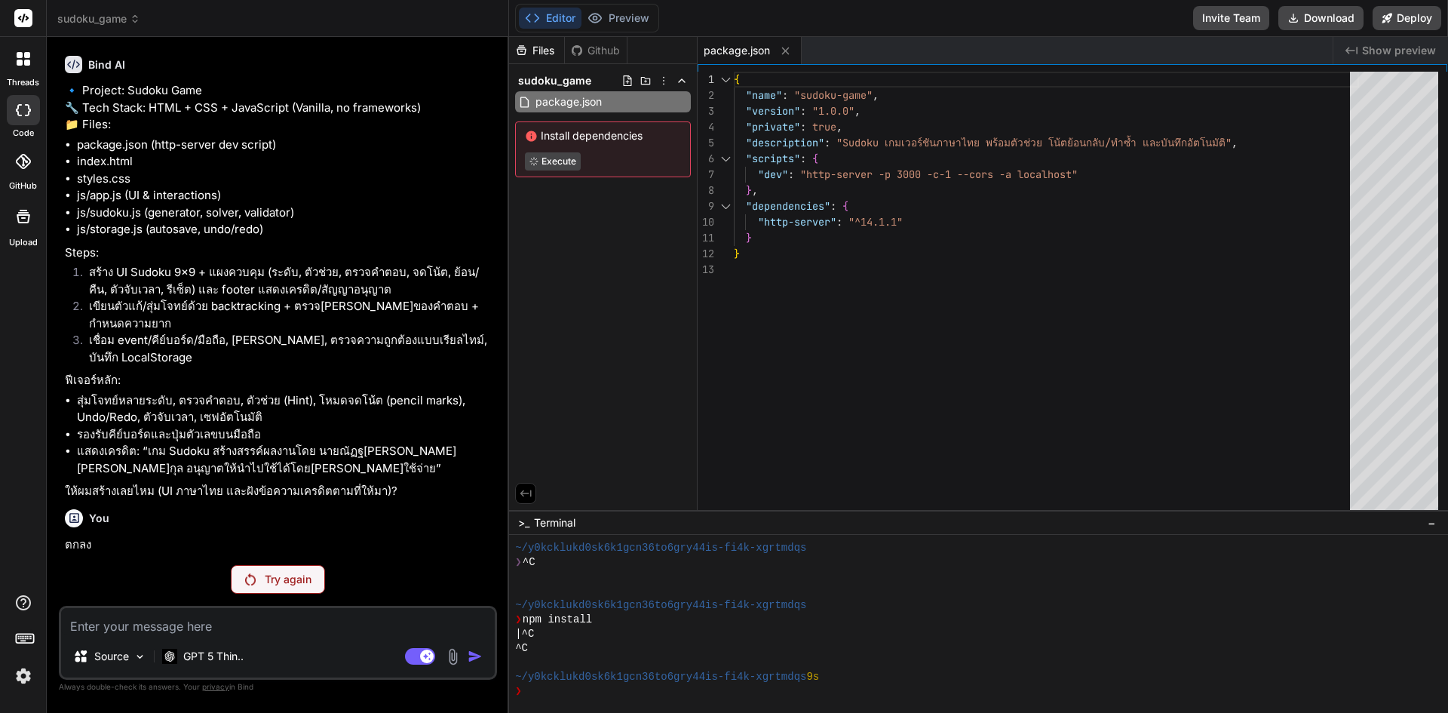
scroll to position [106, 0]
click at [299, 586] on p "Try again" at bounding box center [288, 579] width 47 height 15
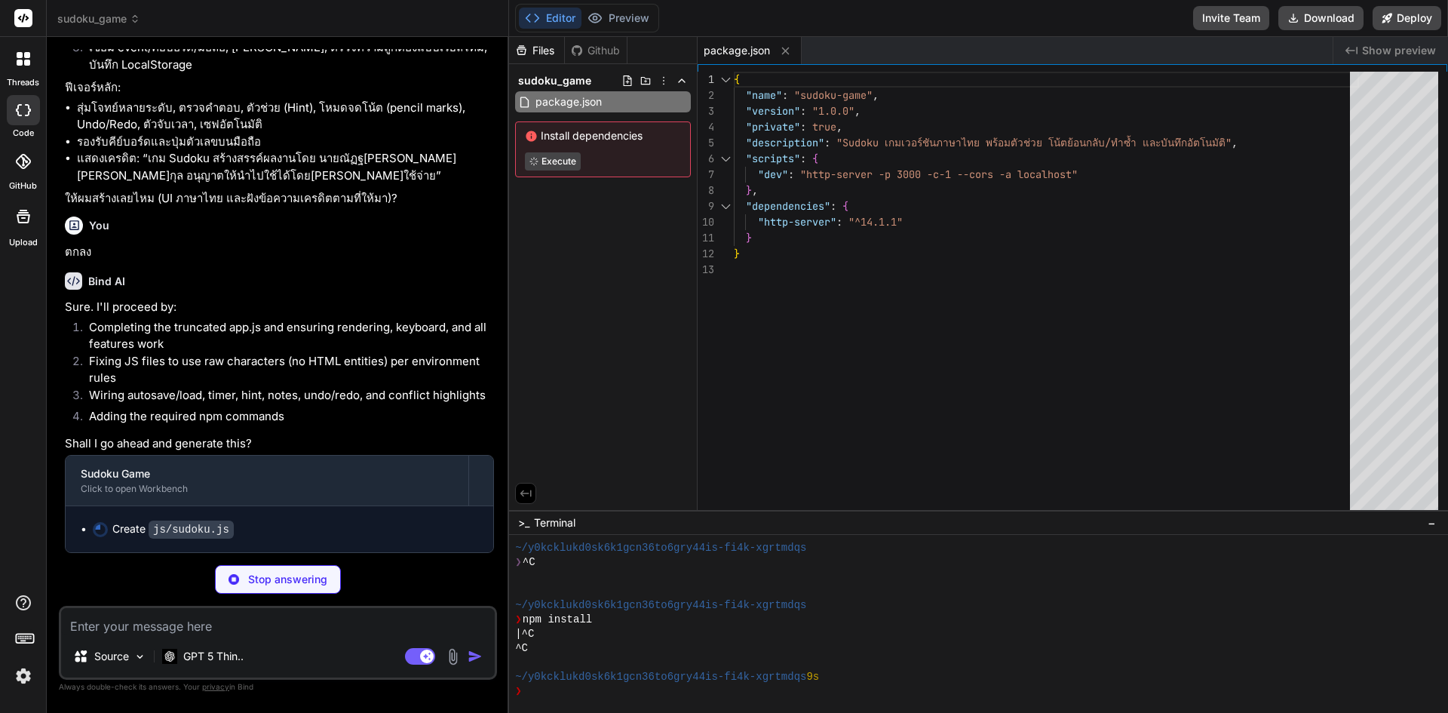
scroll to position [399, 0]
